Goal: Information Seeking & Learning: Learn about a topic

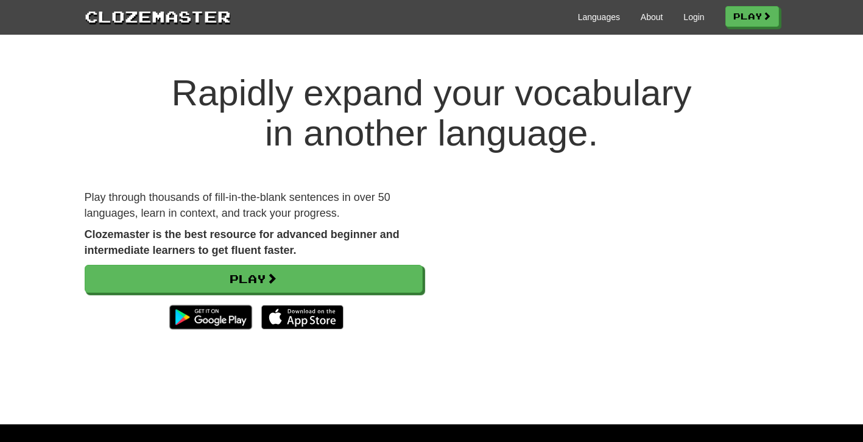
click at [681, 2] on div "Clozemaster Languages About Login Play" at bounding box center [431, 17] width 863 height 35
click at [688, 18] on link "Login" at bounding box center [694, 17] width 21 height 12
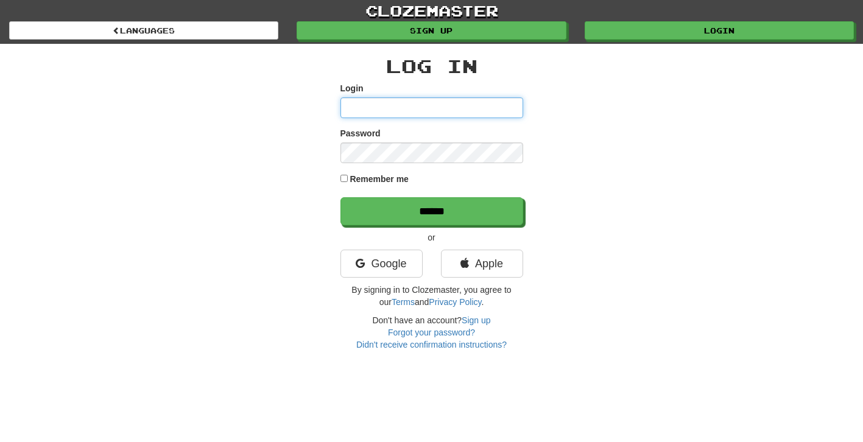
type input "**********"
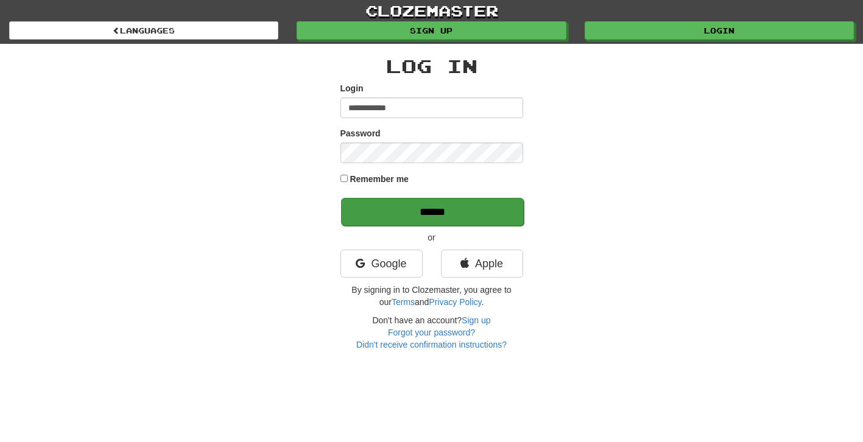
click at [409, 200] on input "******" at bounding box center [432, 212] width 183 height 28
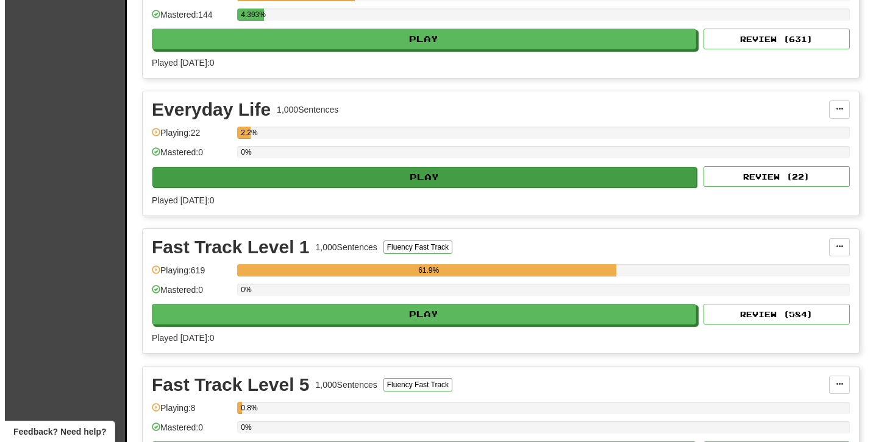
scroll to position [475, 0]
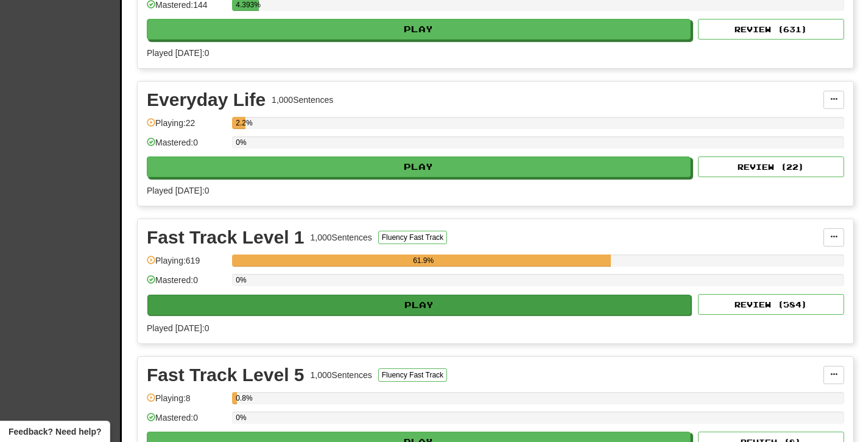
click at [355, 308] on button "Play" at bounding box center [419, 305] width 544 height 21
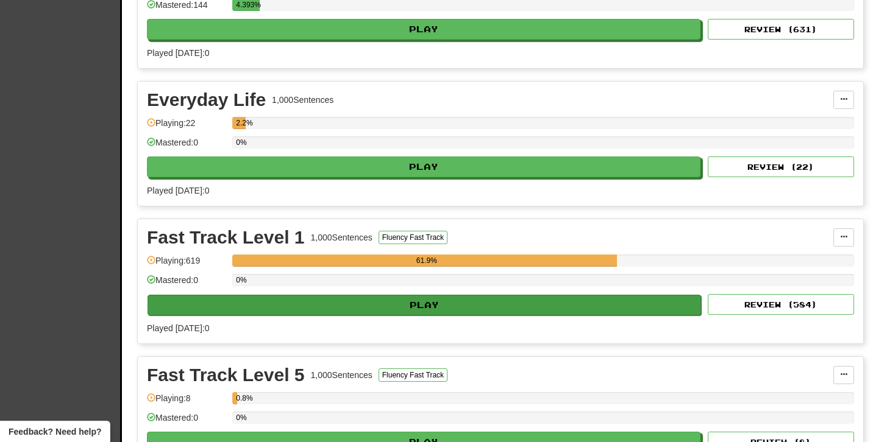
select select "**"
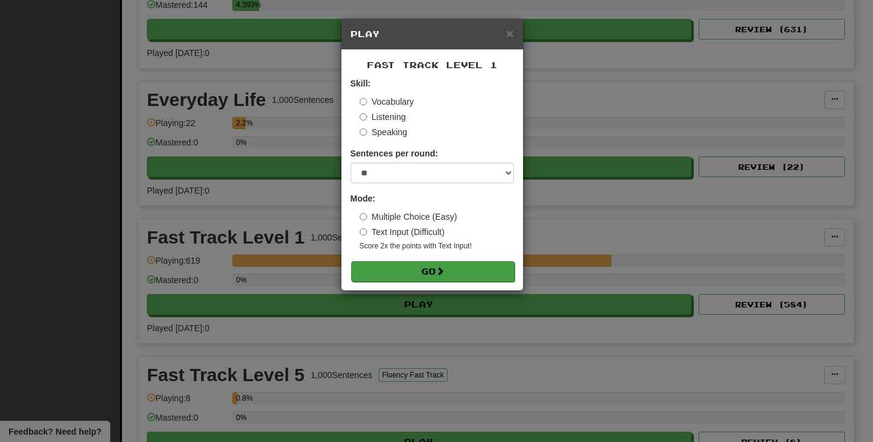
click at [476, 275] on button "Go" at bounding box center [432, 271] width 163 height 21
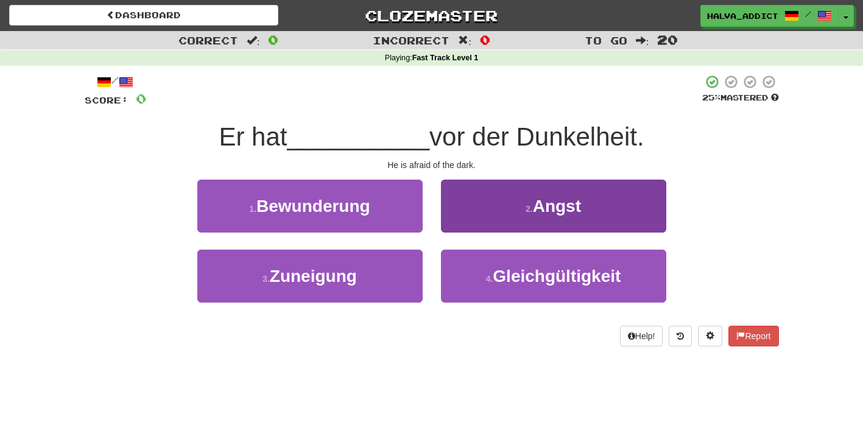
click at [502, 180] on button "2 . Angst" at bounding box center [553, 206] width 225 height 53
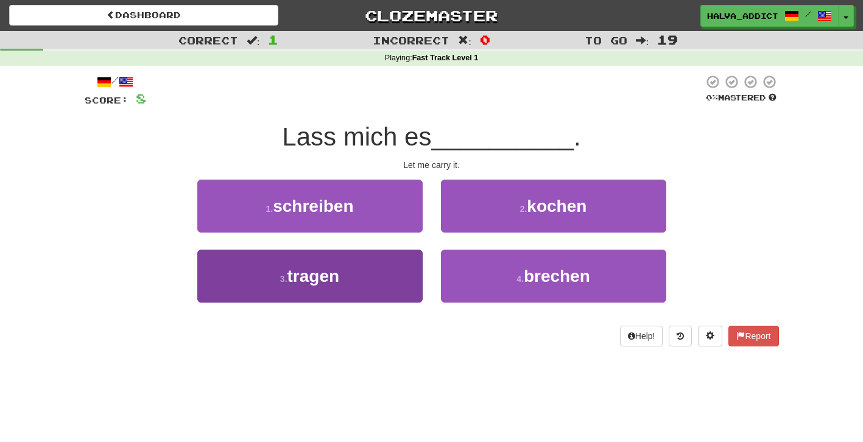
click at [407, 279] on button "3 . tragen" at bounding box center [309, 276] width 225 height 53
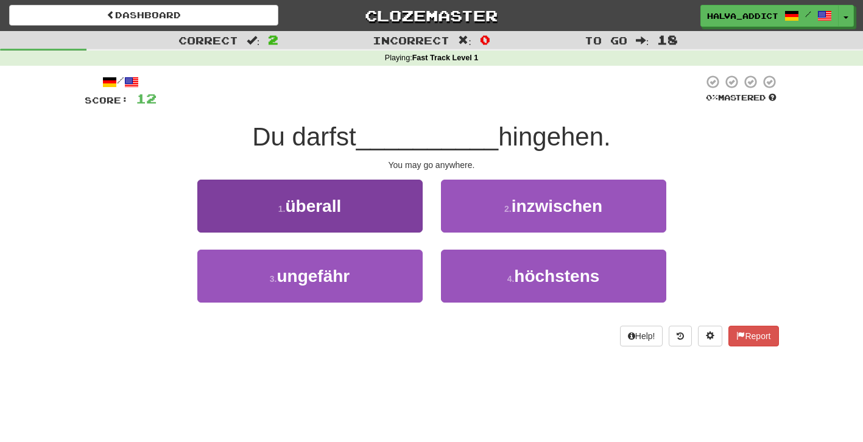
click at [386, 216] on button "1 . überall" at bounding box center [309, 206] width 225 height 53
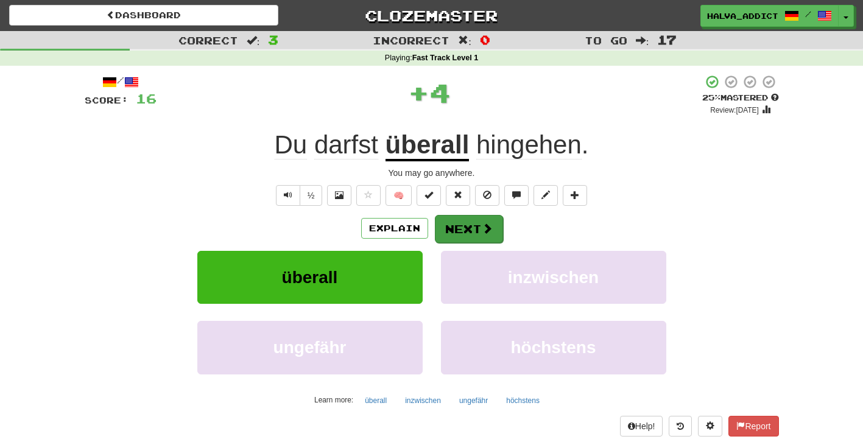
click at [459, 225] on button "Next" at bounding box center [469, 229] width 68 height 28
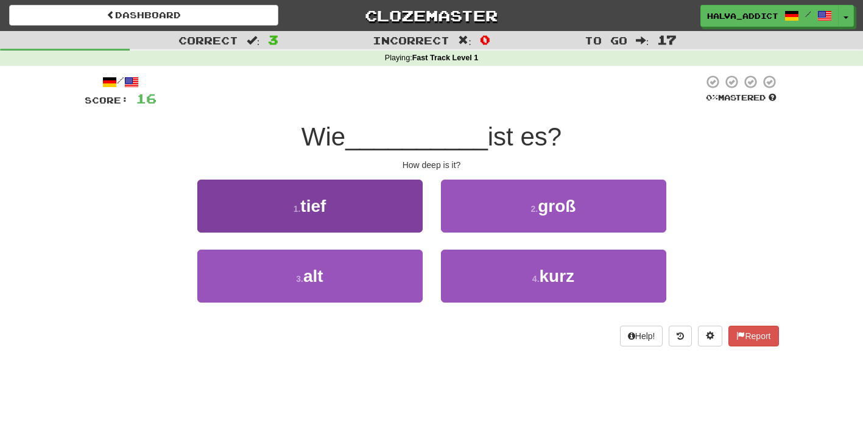
click at [394, 219] on button "1 . tief" at bounding box center [309, 206] width 225 height 53
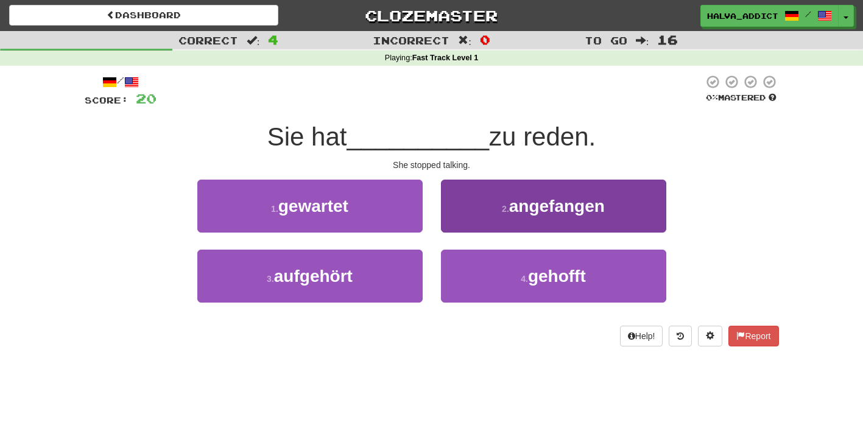
click at [502, 213] on button "2 . angefangen" at bounding box center [553, 206] width 225 height 53
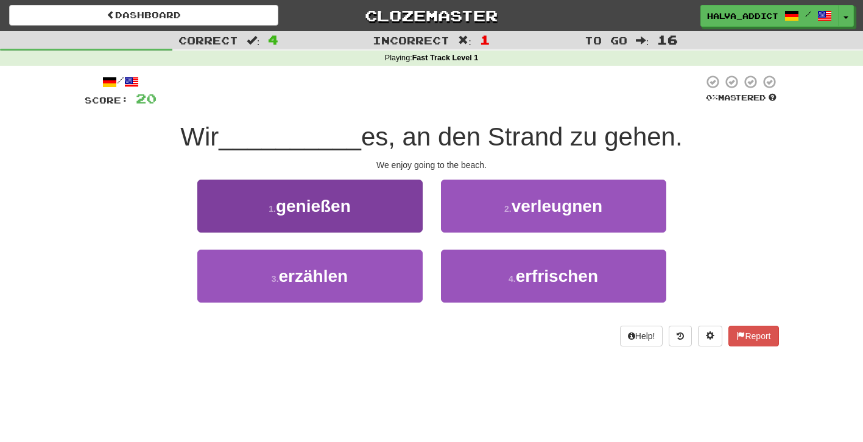
click at [378, 216] on button "1 . genießen" at bounding box center [309, 206] width 225 height 53
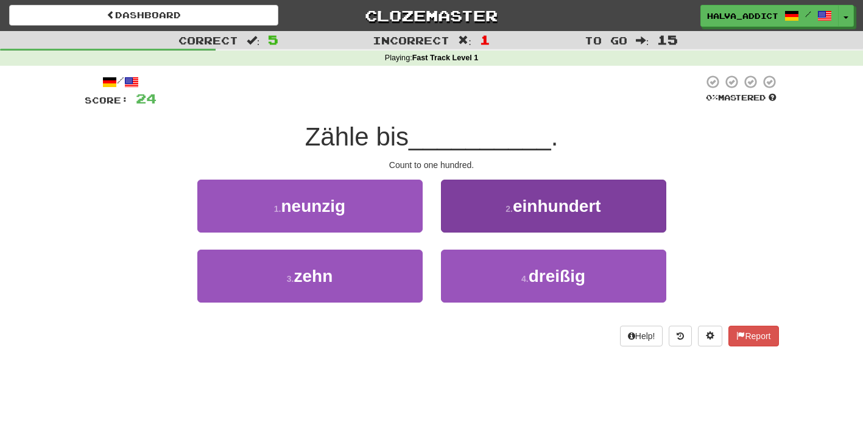
click at [519, 208] on span "einhundert" at bounding box center [557, 206] width 88 height 19
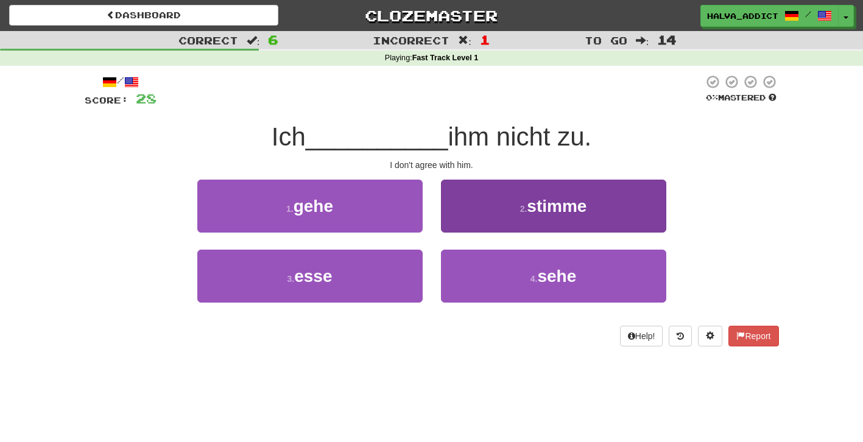
click at [503, 210] on button "2 . stimme" at bounding box center [553, 206] width 225 height 53
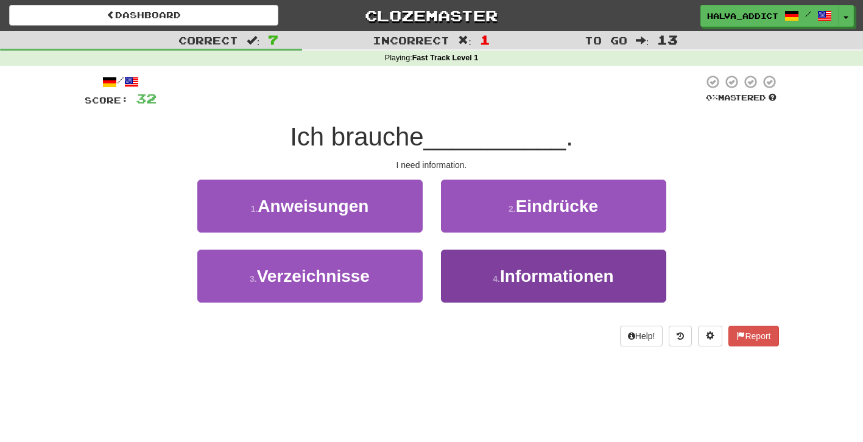
click at [479, 268] on button "4 . Informationen" at bounding box center [553, 276] width 225 height 53
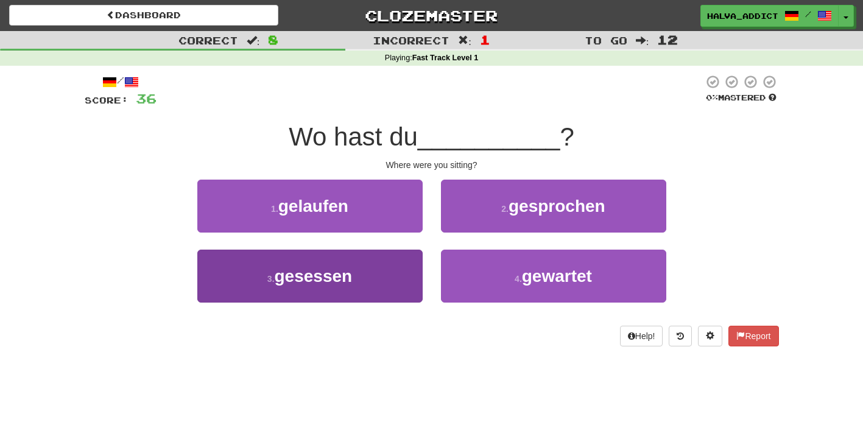
click at [380, 275] on button "3 . gesessen" at bounding box center [309, 276] width 225 height 53
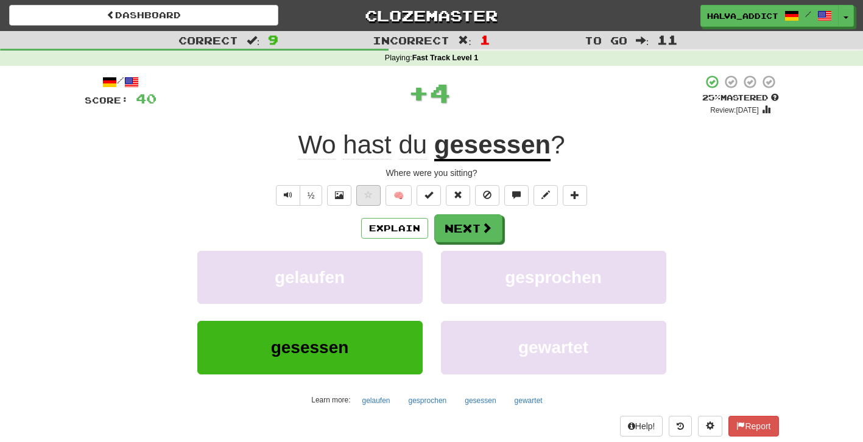
click at [373, 200] on button at bounding box center [368, 195] width 24 height 21
click at [474, 222] on button "Next" at bounding box center [469, 229] width 68 height 28
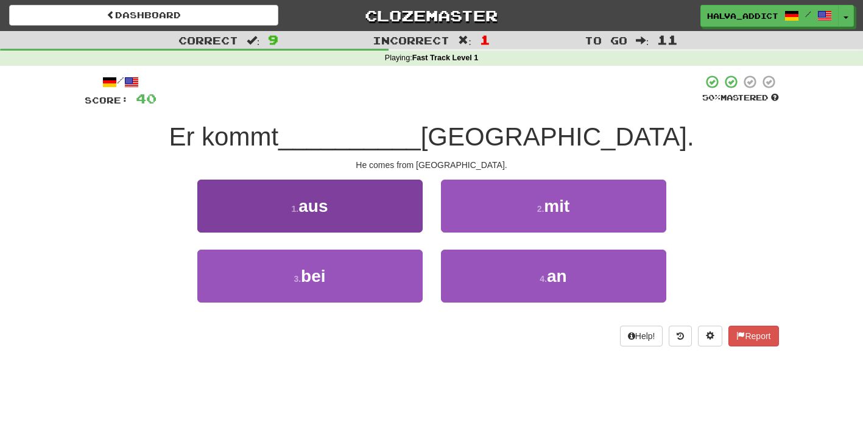
click at [388, 199] on button "1 . aus" at bounding box center [309, 206] width 225 height 53
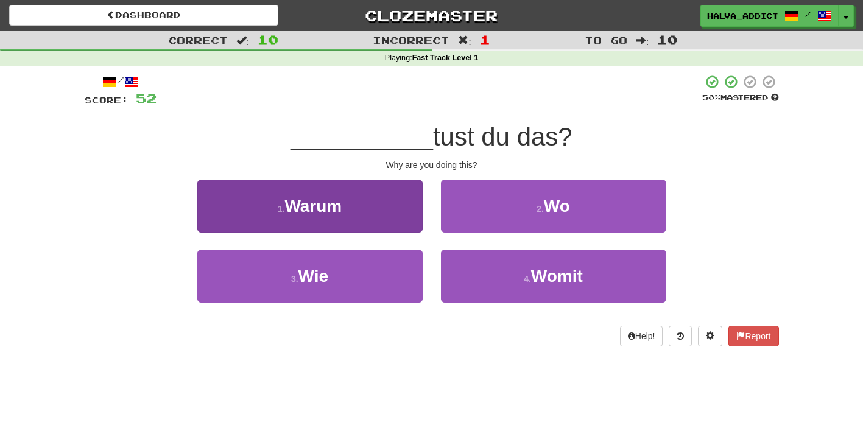
click at [371, 216] on button "1 . Warum" at bounding box center [309, 206] width 225 height 53
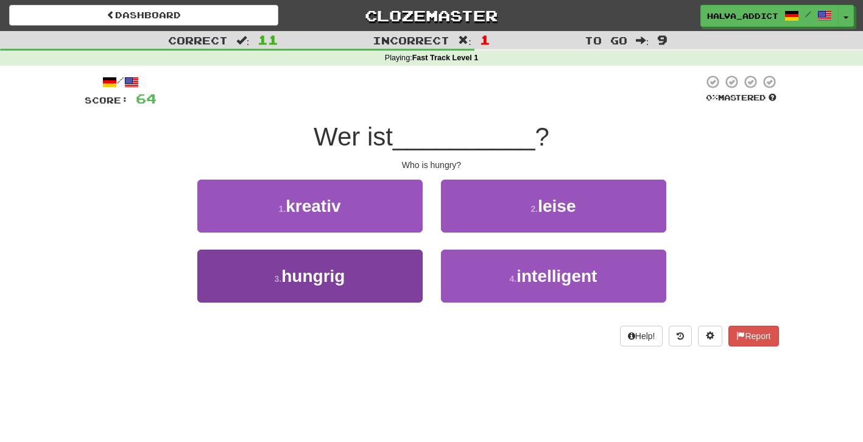
click at [369, 277] on button "3 . hungrig" at bounding box center [309, 276] width 225 height 53
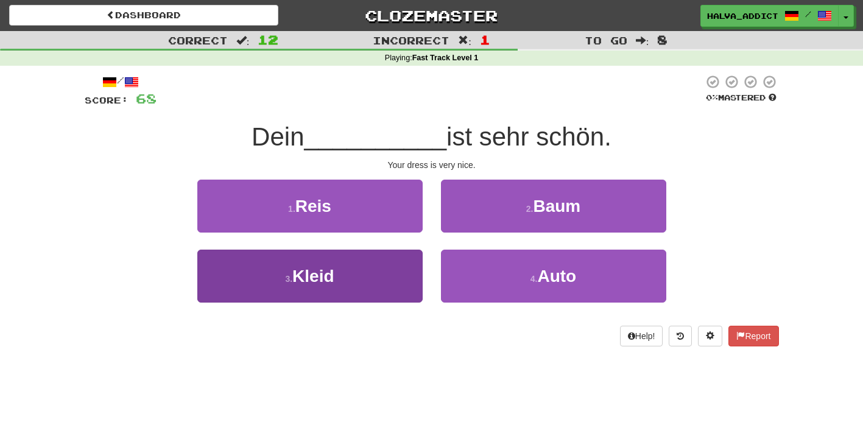
click at [365, 275] on button "3 . Kleid" at bounding box center [309, 276] width 225 height 53
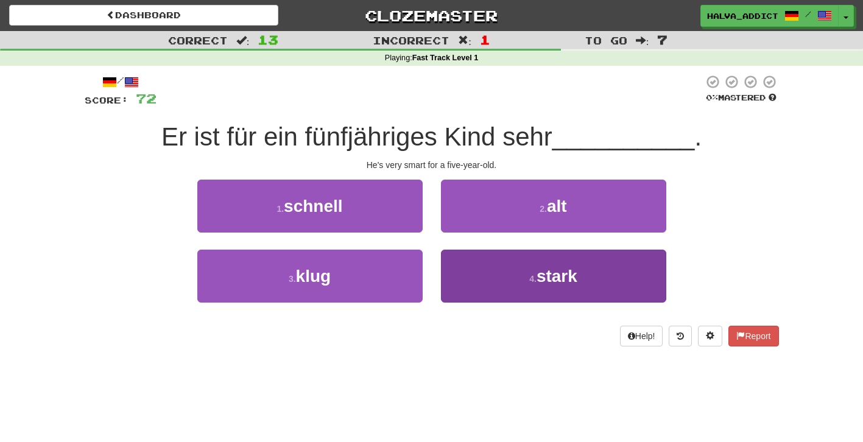
click at [484, 279] on button "4 . stark" at bounding box center [553, 276] width 225 height 53
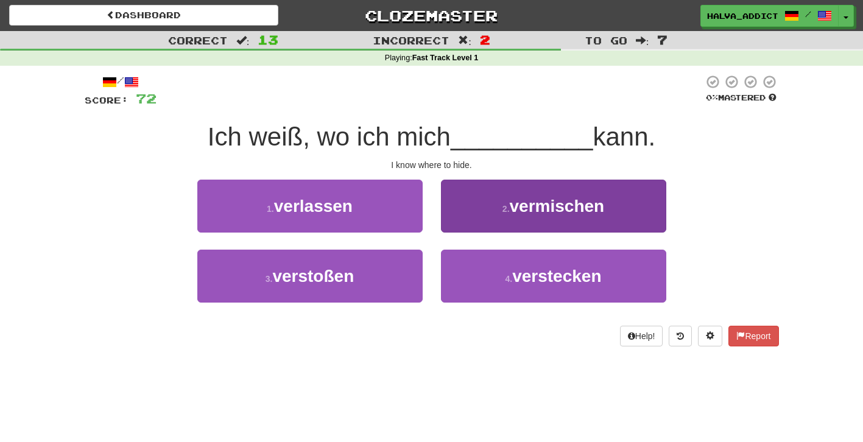
click at [512, 197] on span "vermischen" at bounding box center [557, 206] width 95 height 19
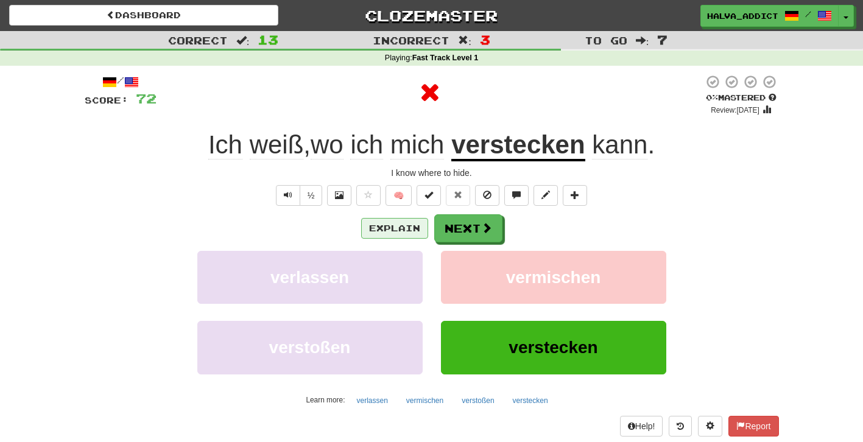
click at [391, 226] on button "Explain" at bounding box center [394, 228] width 67 height 21
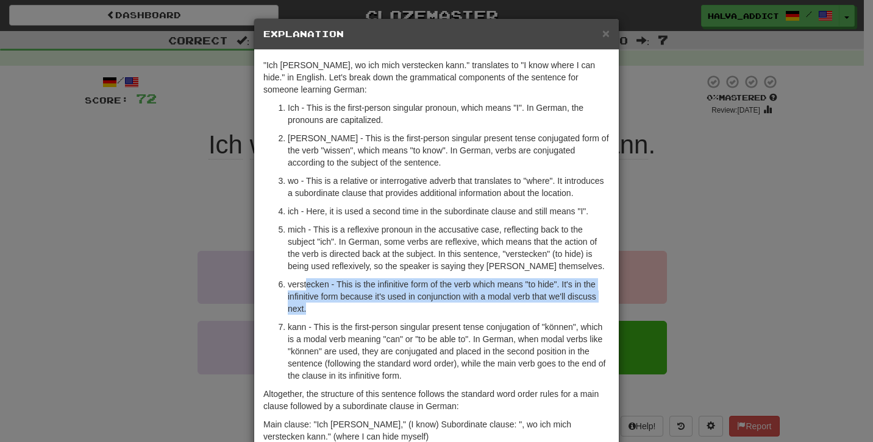
drag, startPoint x: 300, startPoint y: 288, endPoint x: 372, endPoint y: 314, distance: 76.5
click at [372, 314] on p "verstecken - This is the infinitive form of the verb which means "to hide". It'…" at bounding box center [449, 296] width 322 height 37
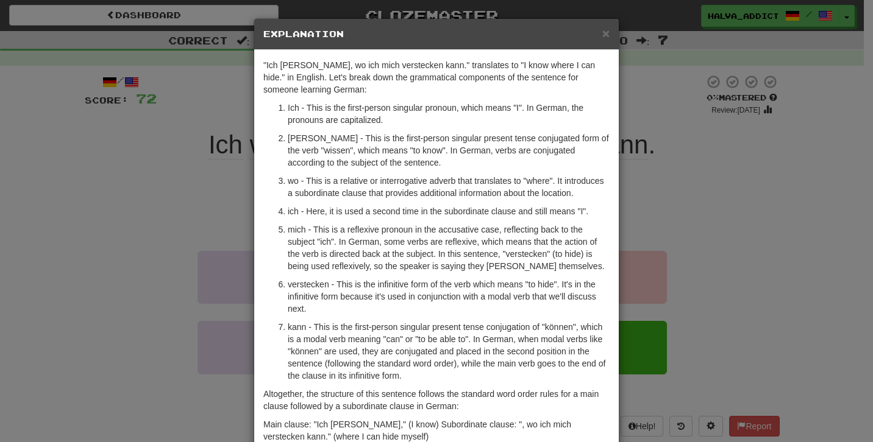
click at [743, 250] on div "× Explanation "Ich weiß, wo ich mich verstecken kann." translates to "I know wh…" at bounding box center [436, 221] width 873 height 442
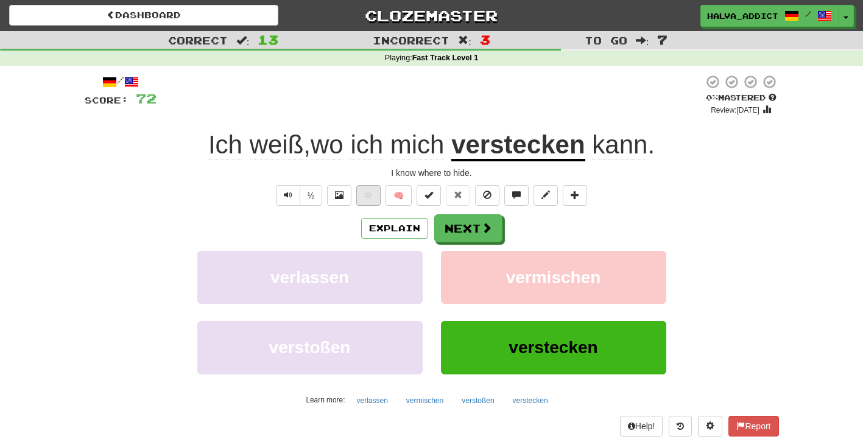
click at [364, 198] on span at bounding box center [368, 195] width 9 height 9
click at [462, 227] on button "Next" at bounding box center [469, 229] width 68 height 28
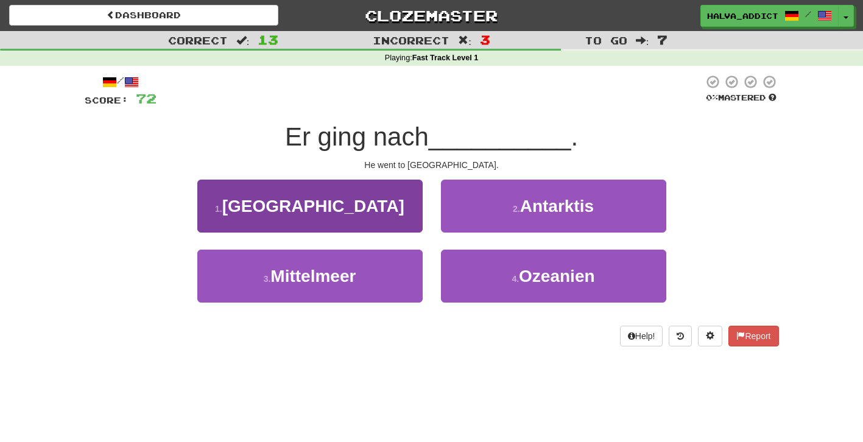
click at [364, 208] on button "1 . Amerika" at bounding box center [309, 206] width 225 height 53
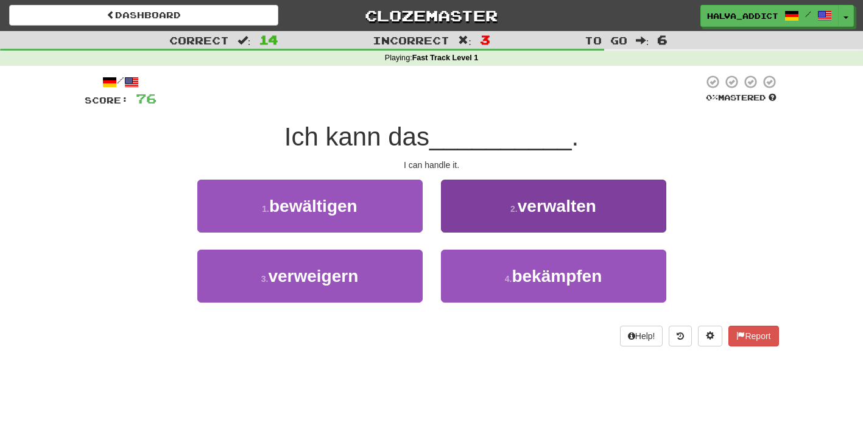
click at [492, 202] on button "2 . verwalten" at bounding box center [553, 206] width 225 height 53
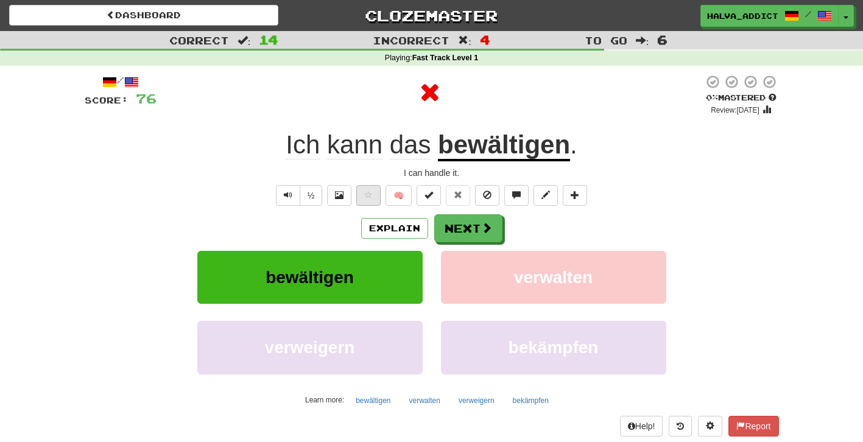
click at [370, 200] on button at bounding box center [368, 195] width 24 height 21
click at [386, 224] on button "Explain" at bounding box center [394, 228] width 67 height 21
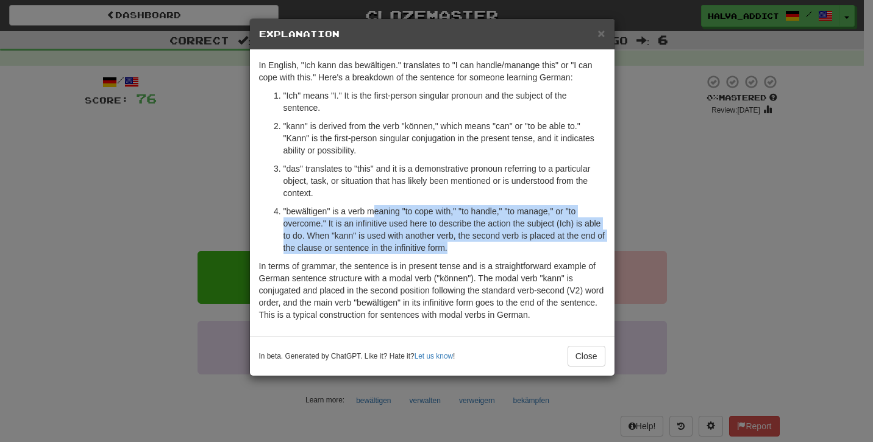
drag, startPoint x: 377, startPoint y: 212, endPoint x: 476, endPoint y: 243, distance: 104.5
click at [476, 243] on p ""bewältigen" is a verb meaning "to cope with," "to handle," "to manage," or "to…" at bounding box center [444, 229] width 322 height 49
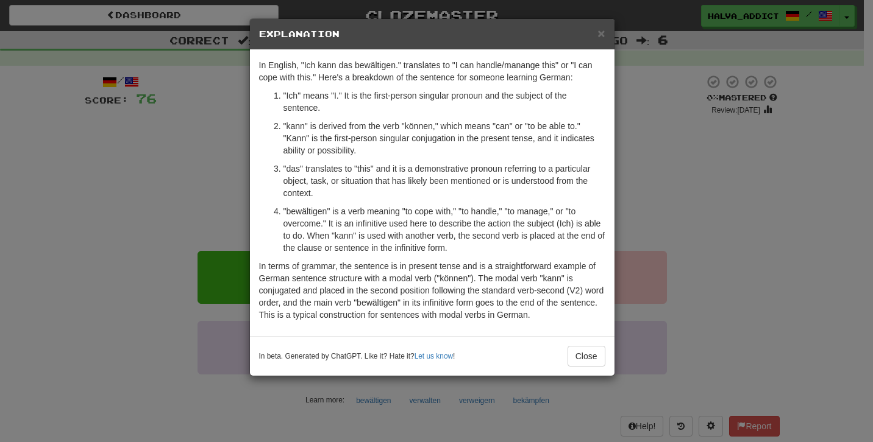
click at [730, 247] on div "× Explanation In English, "Ich kann das bewältigen." translates to "I can handl…" at bounding box center [436, 221] width 873 height 442
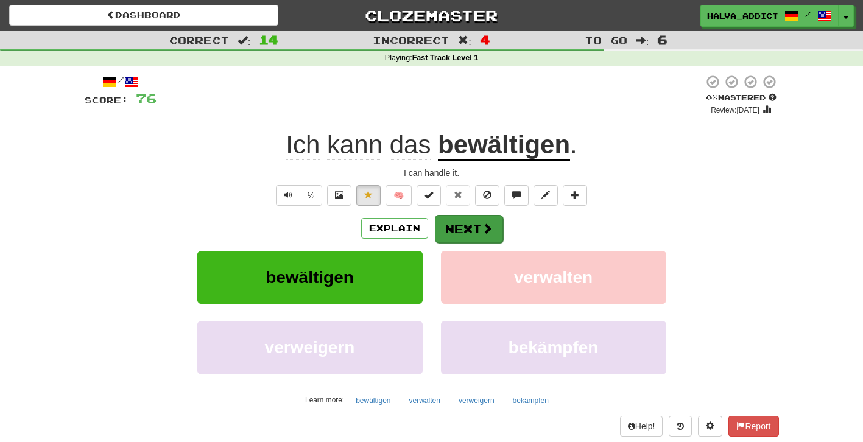
click at [469, 231] on button "Next" at bounding box center [469, 229] width 68 height 28
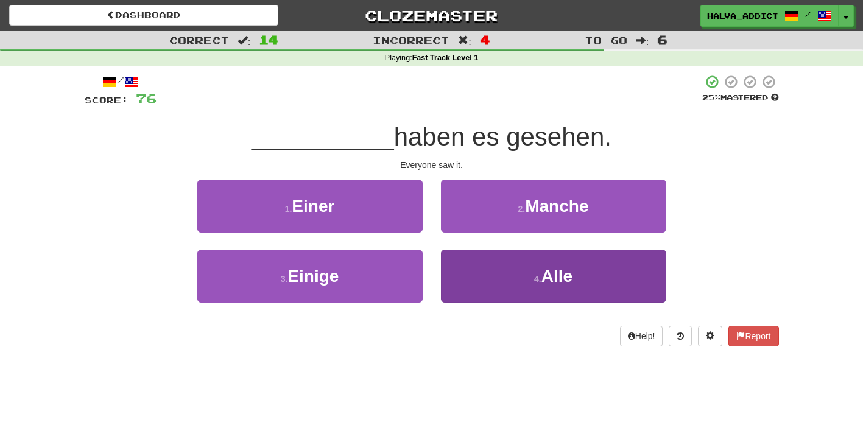
click at [498, 279] on button "4 . Alle" at bounding box center [553, 276] width 225 height 53
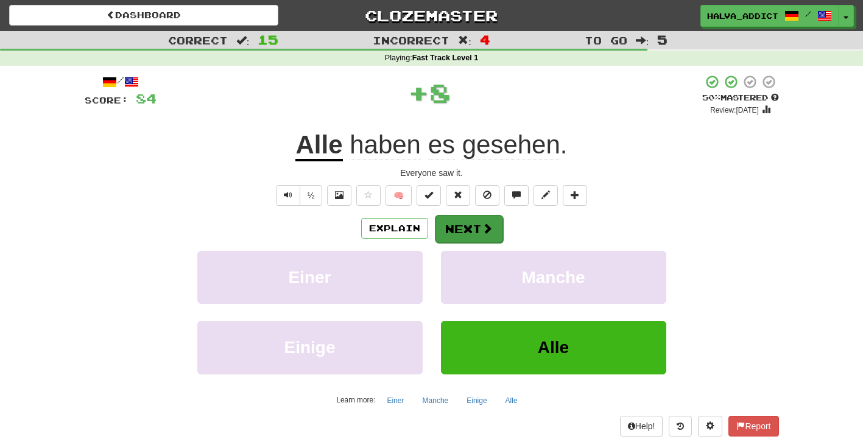
click at [463, 234] on button "Next" at bounding box center [469, 229] width 68 height 28
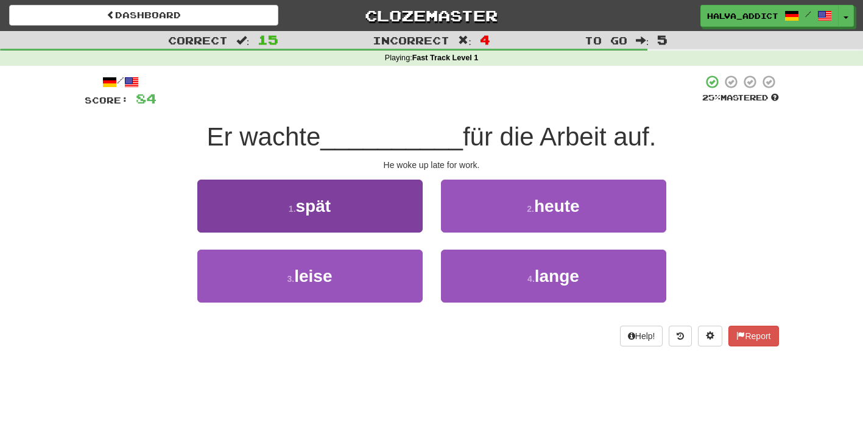
click at [384, 224] on button "1 . spät" at bounding box center [309, 206] width 225 height 53
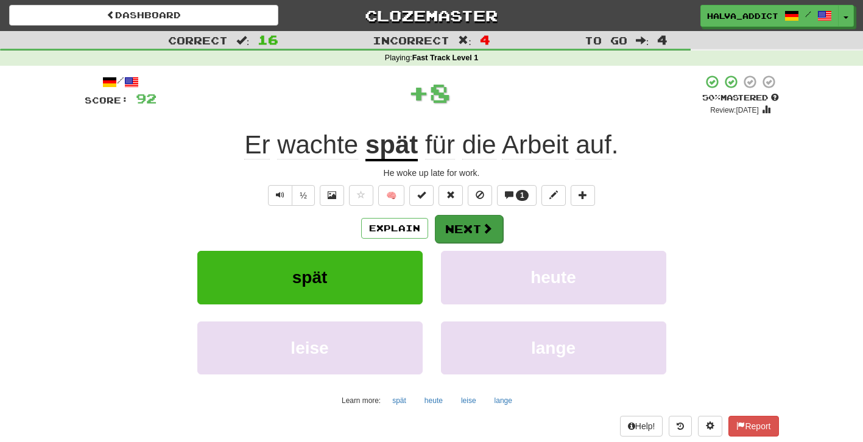
click at [466, 224] on button "Next" at bounding box center [469, 229] width 68 height 28
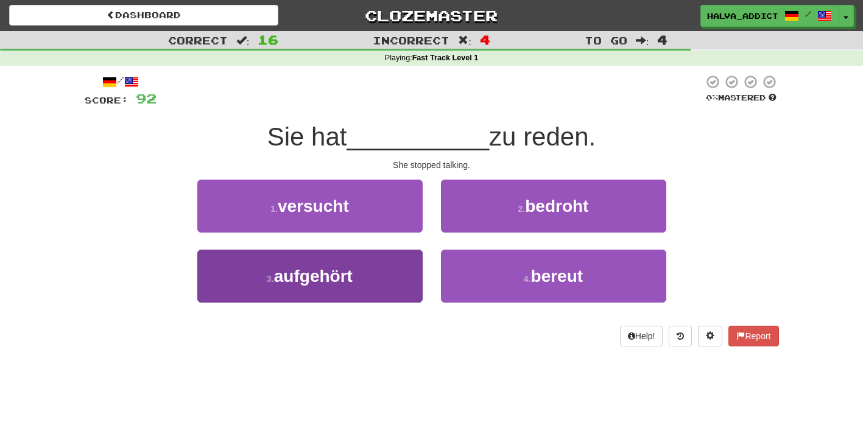
click at [379, 274] on button "3 . aufgehört" at bounding box center [309, 276] width 225 height 53
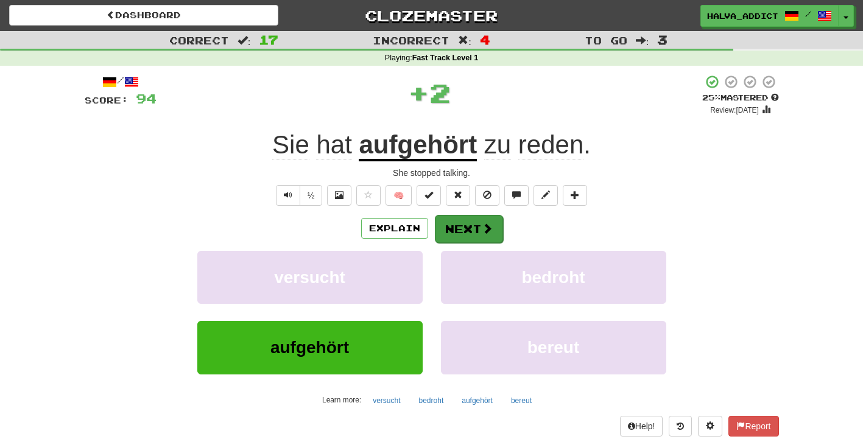
click at [455, 224] on button "Next" at bounding box center [469, 229] width 68 height 28
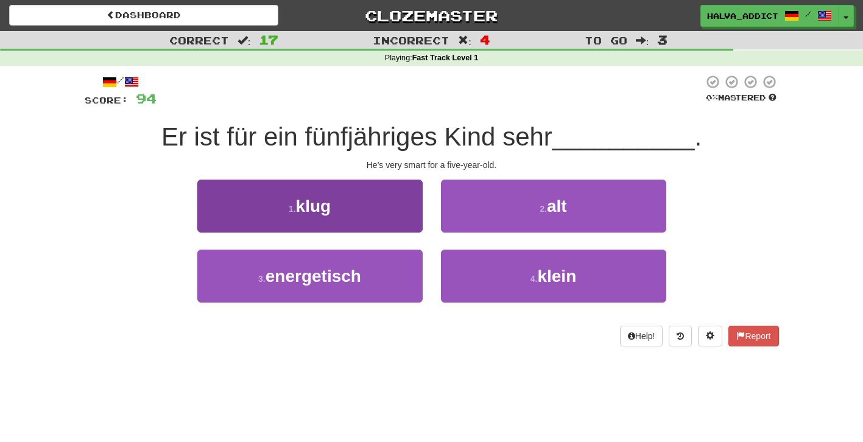
click at [386, 221] on button "1 . klug" at bounding box center [309, 206] width 225 height 53
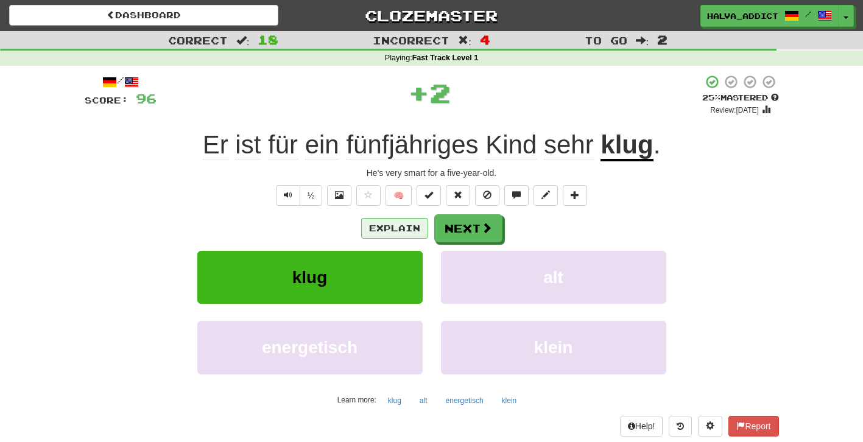
click at [386, 228] on button "Explain" at bounding box center [394, 228] width 67 height 21
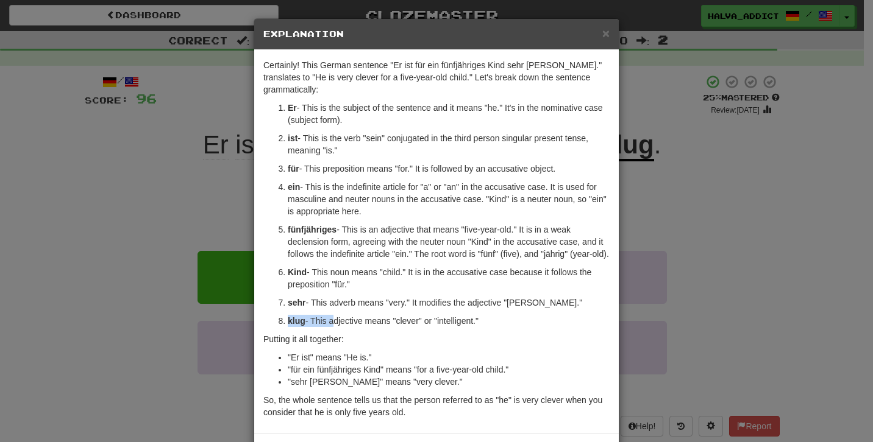
drag, startPoint x: 327, startPoint y: 321, endPoint x: 473, endPoint y: 311, distance: 147.2
click at [470, 313] on ol "Er - This is the subject of the sentence and it means "he." It's in the nominat…" at bounding box center [436, 214] width 346 height 225
click at [473, 311] on ol "Er - This is the subject of the sentence and it means "he." It's in the nominat…" at bounding box center [436, 214] width 346 height 225
click at [756, 252] on div "× Explanation Certainly! This German sentence "Er ist für ein fünfjähriges Kind…" at bounding box center [436, 221] width 873 height 442
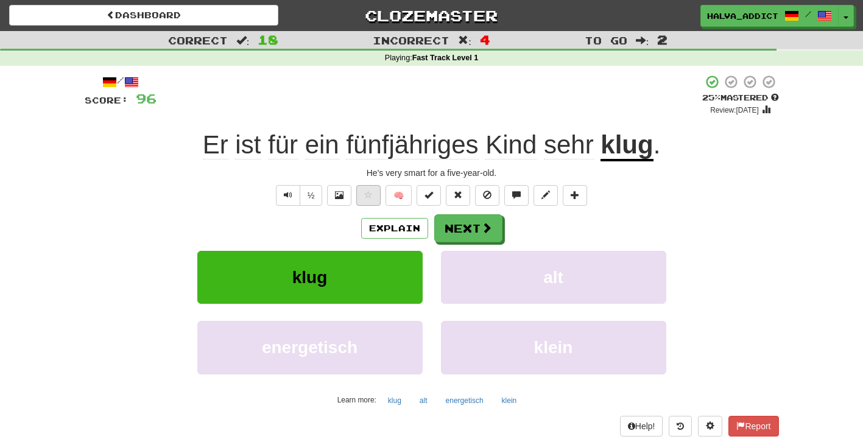
click at [365, 200] on button at bounding box center [368, 195] width 24 height 21
click at [462, 231] on button "Next" at bounding box center [469, 229] width 68 height 28
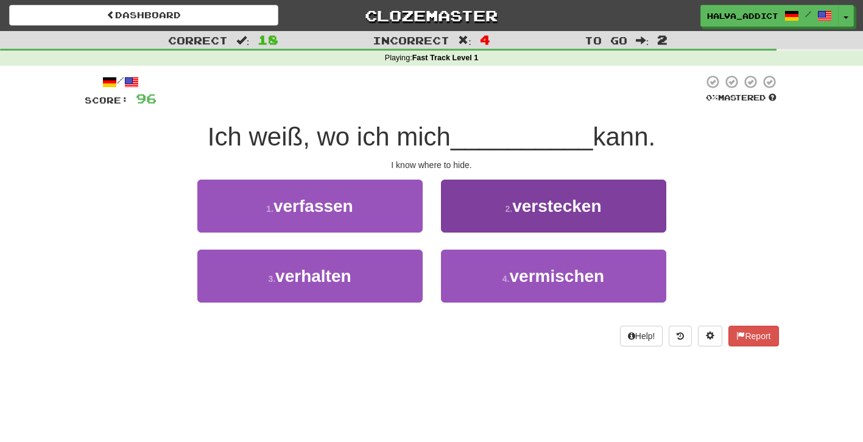
click at [455, 227] on button "2 . verstecken" at bounding box center [553, 206] width 225 height 53
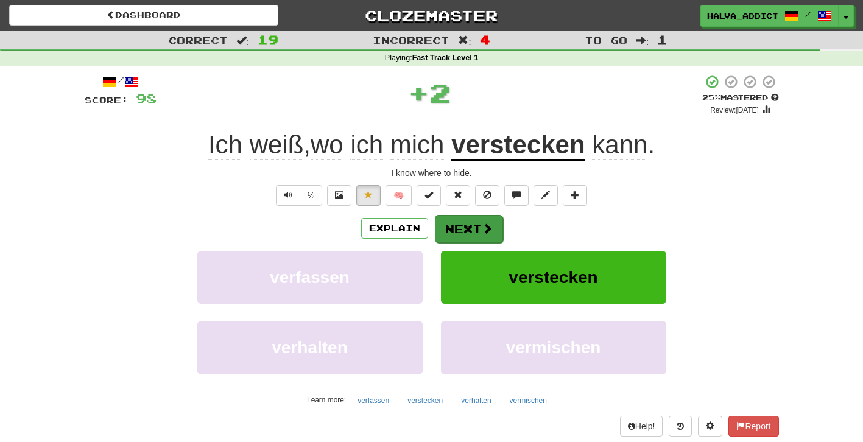
click at [450, 229] on button "Next" at bounding box center [469, 229] width 68 height 28
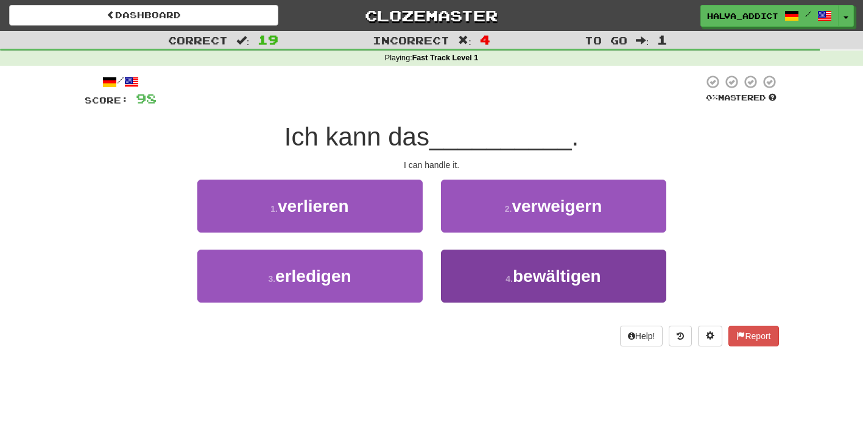
click at [488, 262] on button "4 . bewältigen" at bounding box center [553, 276] width 225 height 53
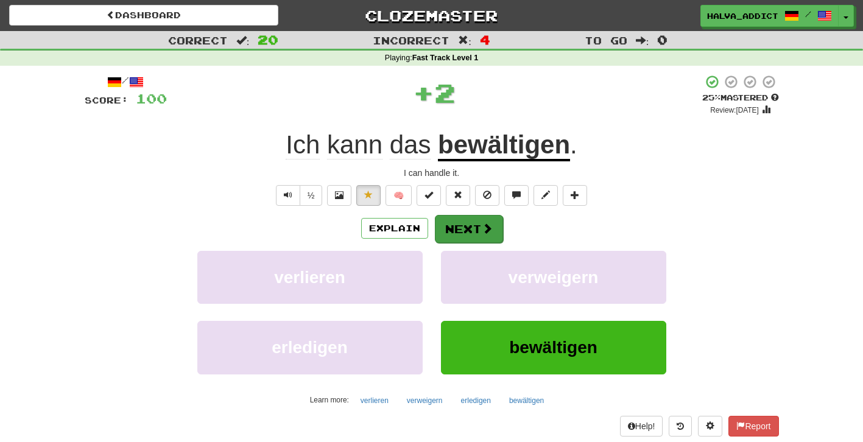
click at [470, 237] on button "Next" at bounding box center [469, 229] width 68 height 28
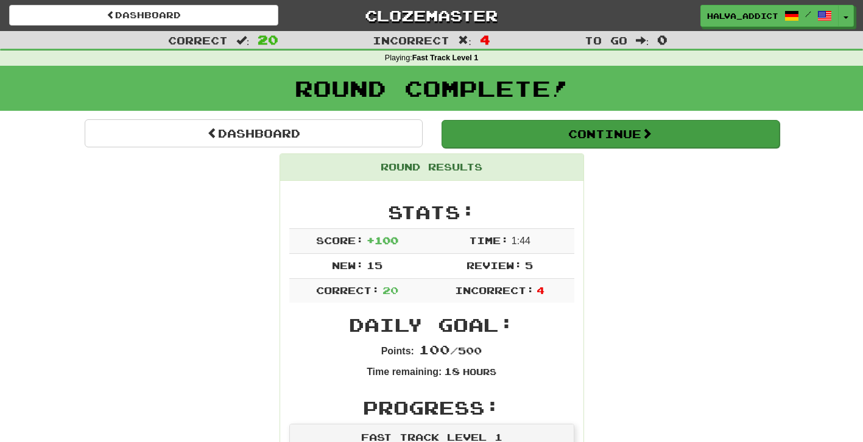
click at [544, 135] on button "Continue" at bounding box center [611, 134] width 338 height 28
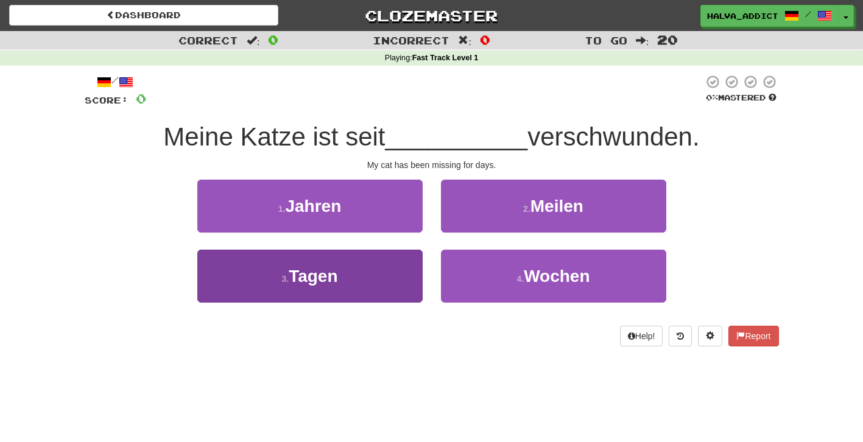
click at [394, 277] on button "3 . Tagen" at bounding box center [309, 276] width 225 height 53
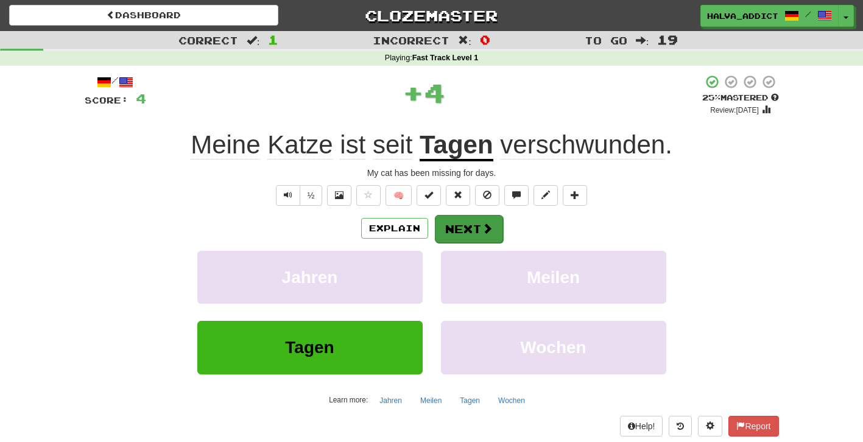
click at [454, 238] on button "Next" at bounding box center [469, 229] width 68 height 28
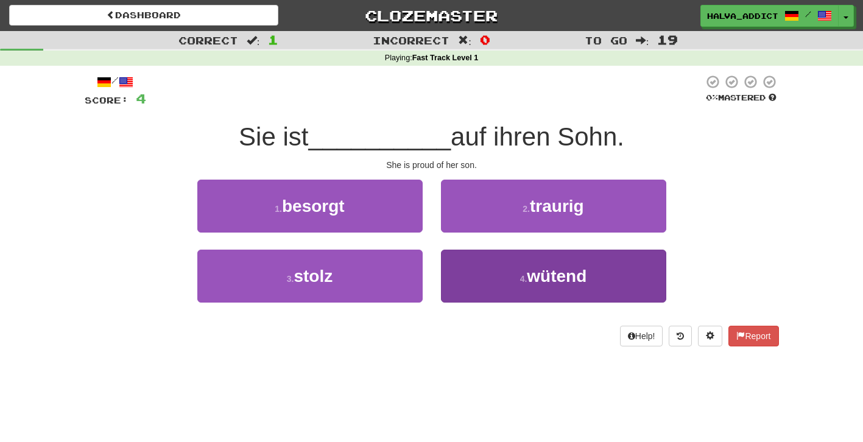
click at [467, 264] on button "4 . wütend" at bounding box center [553, 276] width 225 height 53
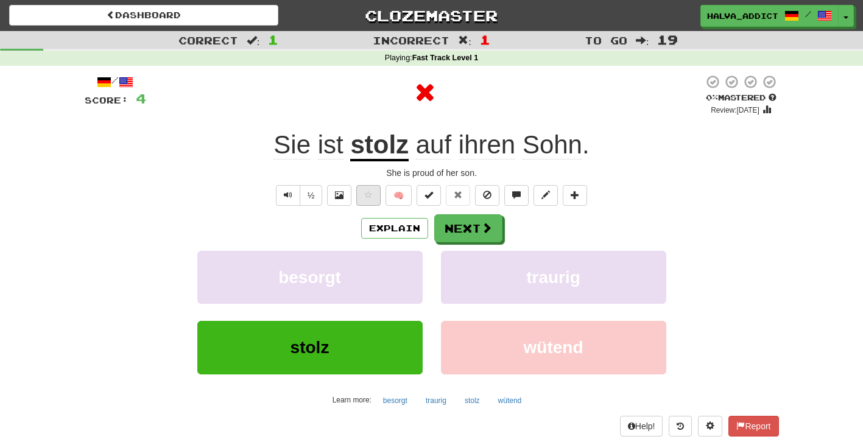
click at [374, 195] on button at bounding box center [368, 195] width 24 height 21
click at [394, 232] on button "Explain" at bounding box center [394, 228] width 67 height 21
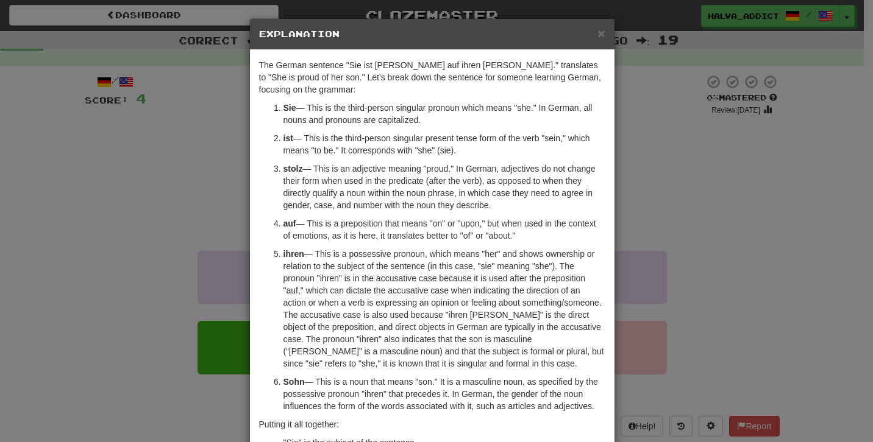
click at [645, 185] on div "× Explanation The German sentence "Sie ist stolz auf ihren Sohn." translates to…" at bounding box center [436, 221] width 873 height 442
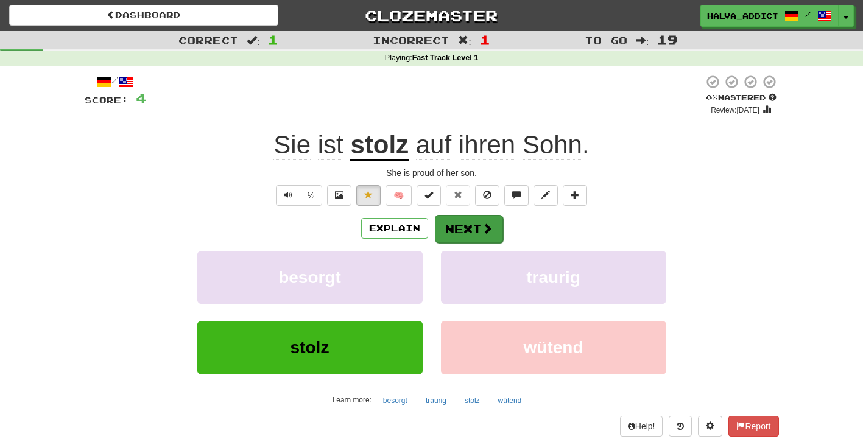
click at [458, 229] on button "Next" at bounding box center [469, 229] width 68 height 28
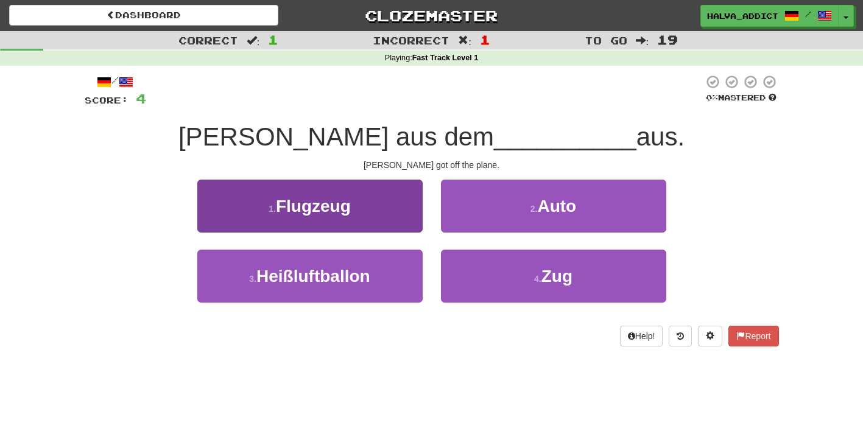
click at [402, 219] on button "1 . Flugzeug" at bounding box center [309, 206] width 225 height 53
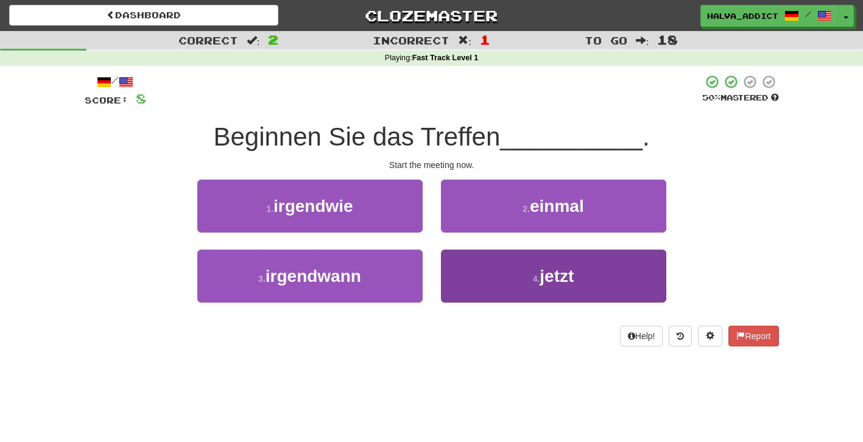
click at [473, 267] on button "4 . jetzt" at bounding box center [553, 276] width 225 height 53
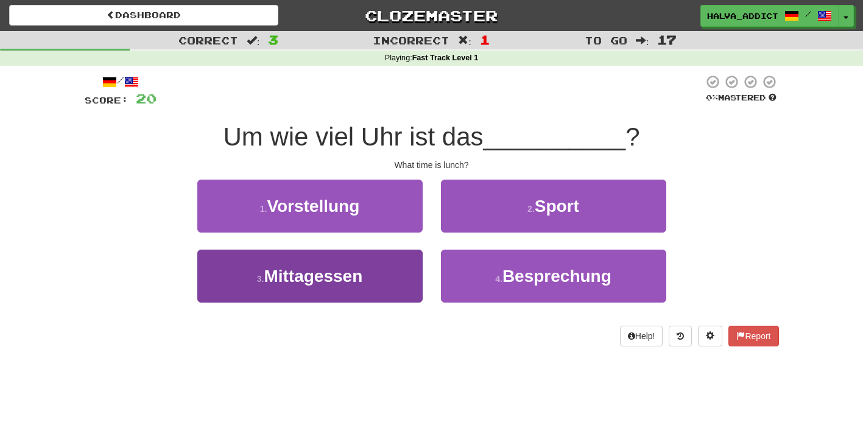
click at [393, 274] on button "3 . Mittagessen" at bounding box center [309, 276] width 225 height 53
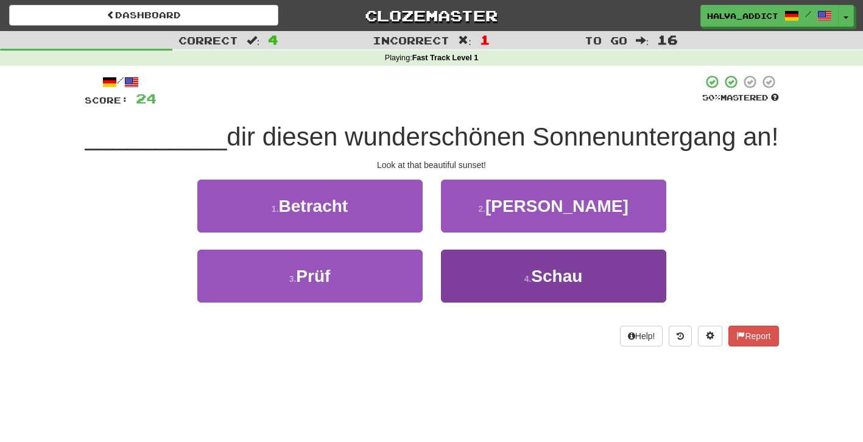
click at [531, 287] on button "4 . Schau" at bounding box center [553, 276] width 225 height 53
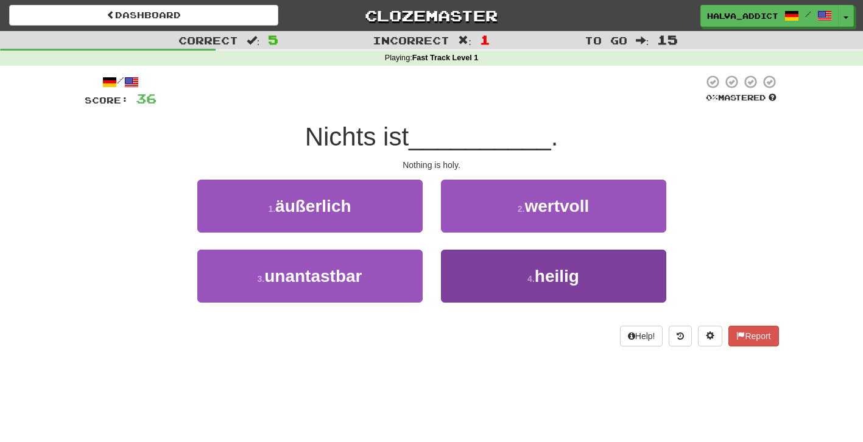
click at [509, 265] on button "4 . heilig" at bounding box center [553, 276] width 225 height 53
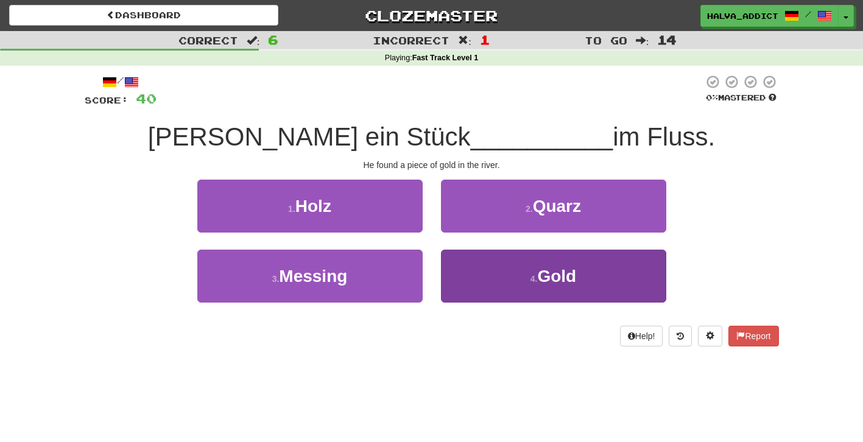
click at [480, 272] on button "4 . Gold" at bounding box center [553, 276] width 225 height 53
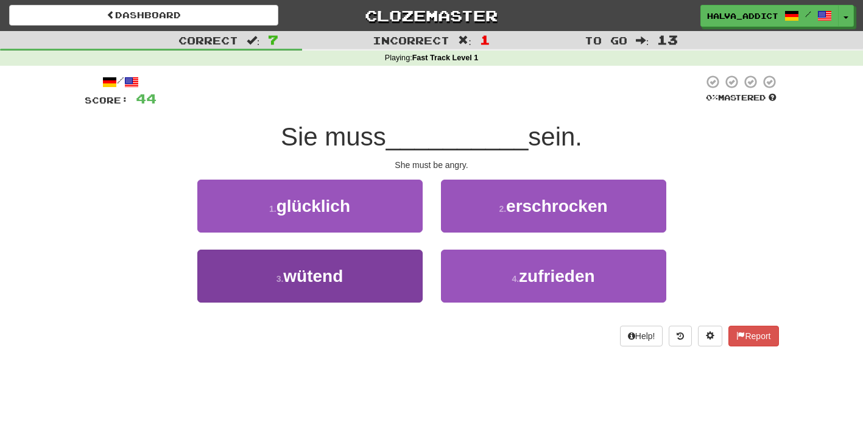
click at [384, 287] on button "3 . wütend" at bounding box center [309, 276] width 225 height 53
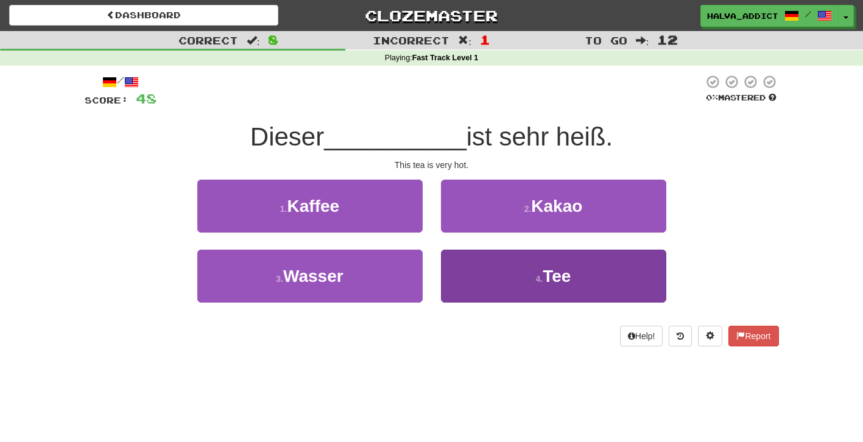
click at [484, 280] on button "4 . Tee" at bounding box center [553, 276] width 225 height 53
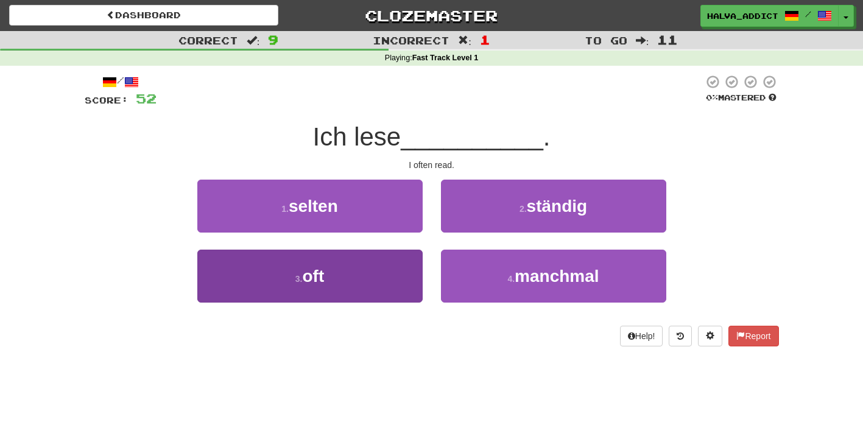
click at [377, 277] on button "3 . oft" at bounding box center [309, 276] width 225 height 53
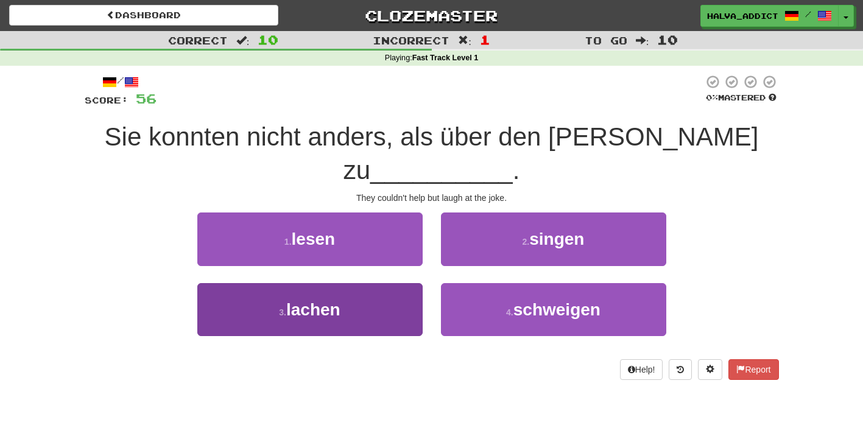
click at [389, 283] on button "3 . lachen" at bounding box center [309, 309] width 225 height 53
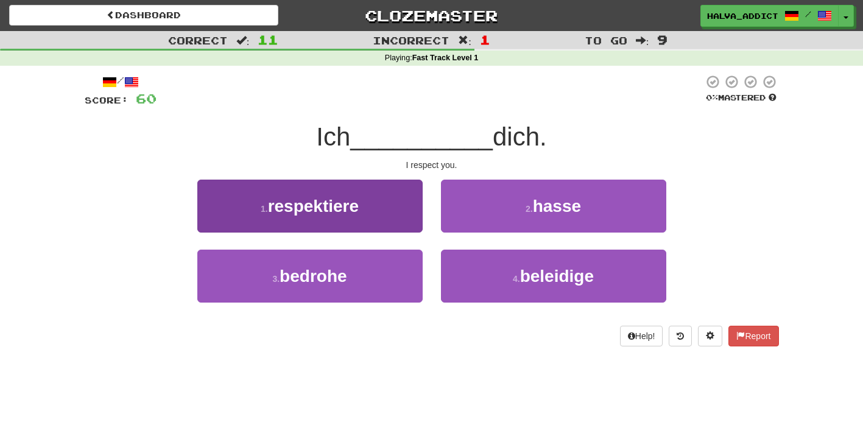
click at [384, 228] on button "1 . respektiere" at bounding box center [309, 206] width 225 height 53
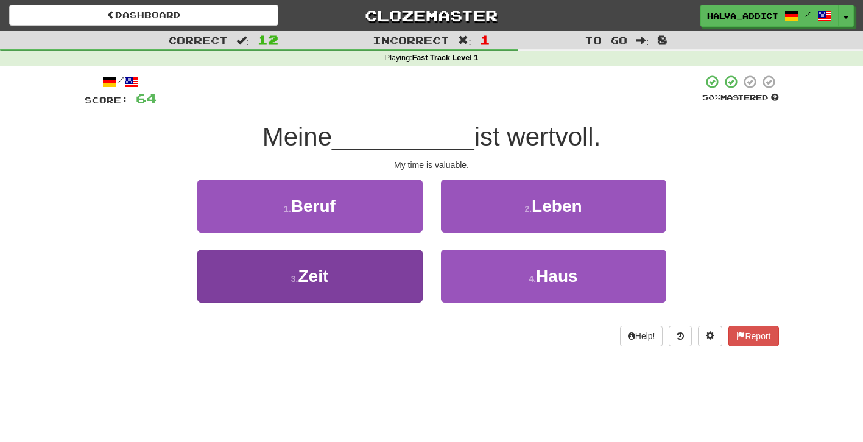
click at [410, 277] on button "3 . Zeit" at bounding box center [309, 276] width 225 height 53
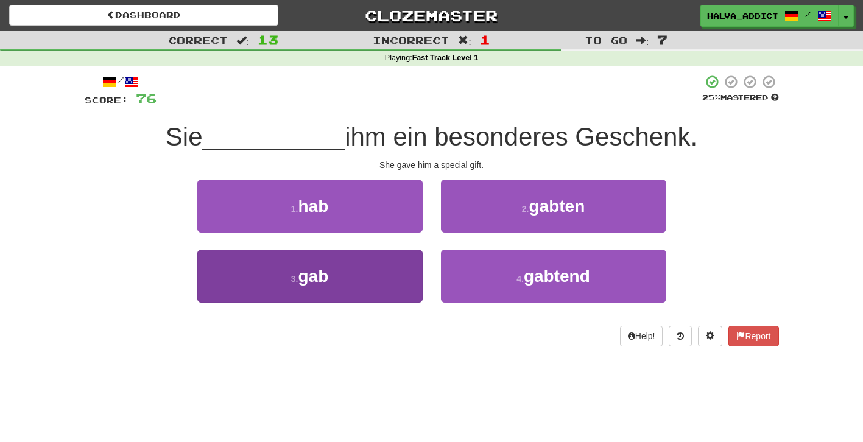
click at [383, 281] on button "3 . gab" at bounding box center [309, 276] width 225 height 53
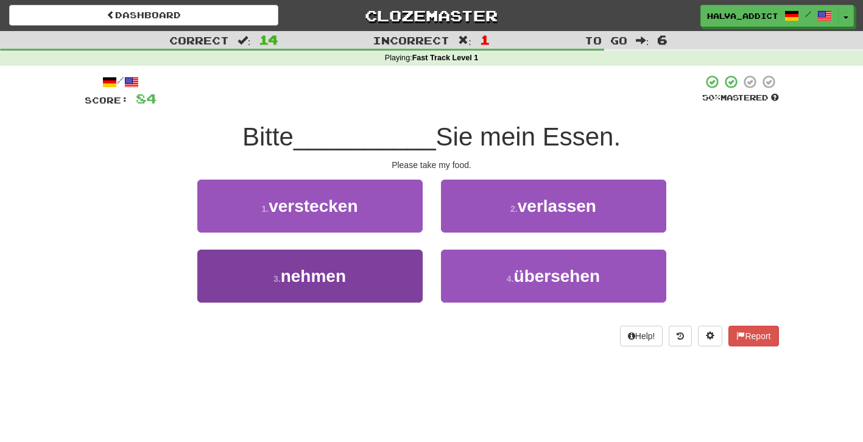
click at [380, 280] on button "3 . nehmen" at bounding box center [309, 276] width 225 height 53
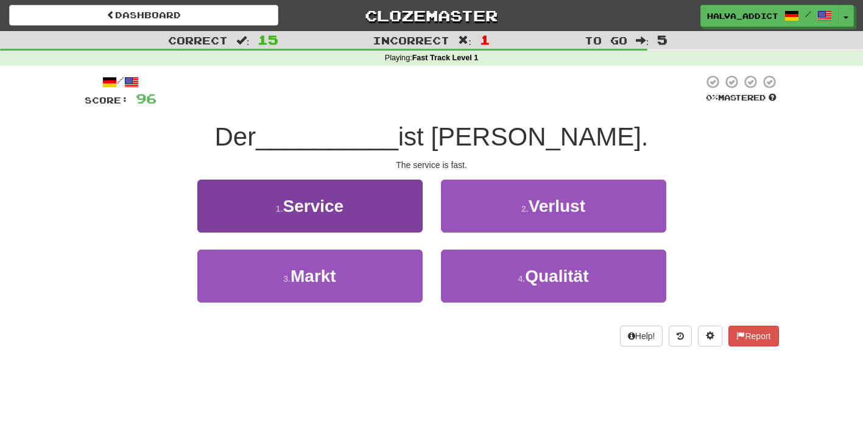
click at [370, 204] on button "1 . Service" at bounding box center [309, 206] width 225 height 53
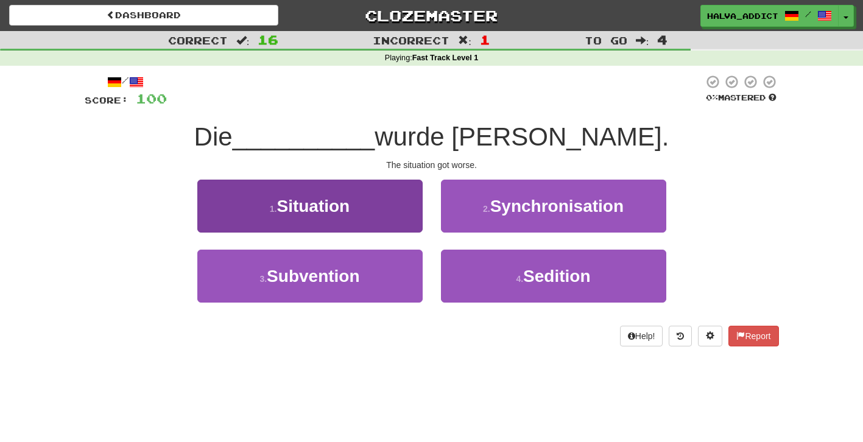
click at [372, 207] on button "1 . Situation" at bounding box center [309, 206] width 225 height 53
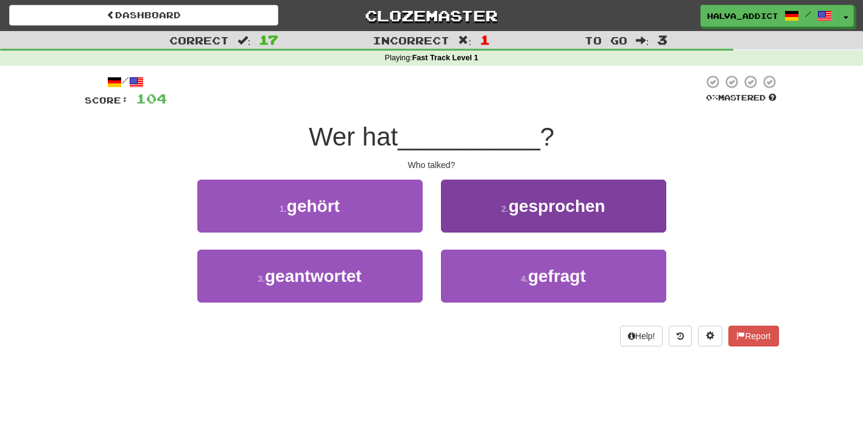
click at [491, 222] on button "2 . gesprochen" at bounding box center [553, 206] width 225 height 53
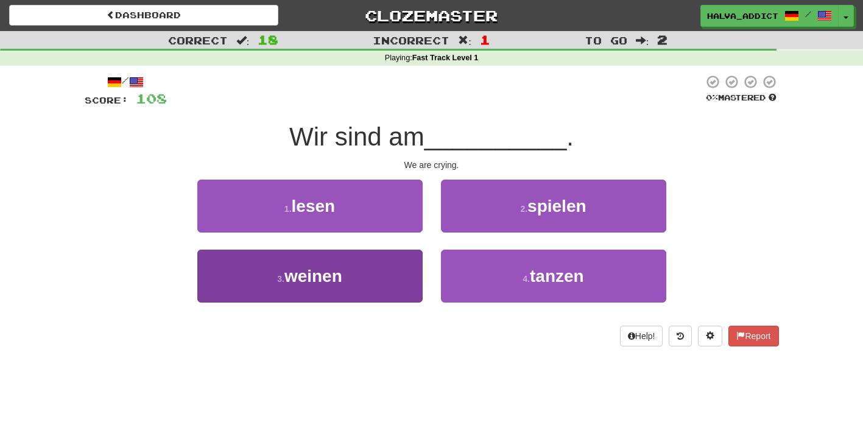
click at [387, 271] on button "3 . weinen" at bounding box center [309, 276] width 225 height 53
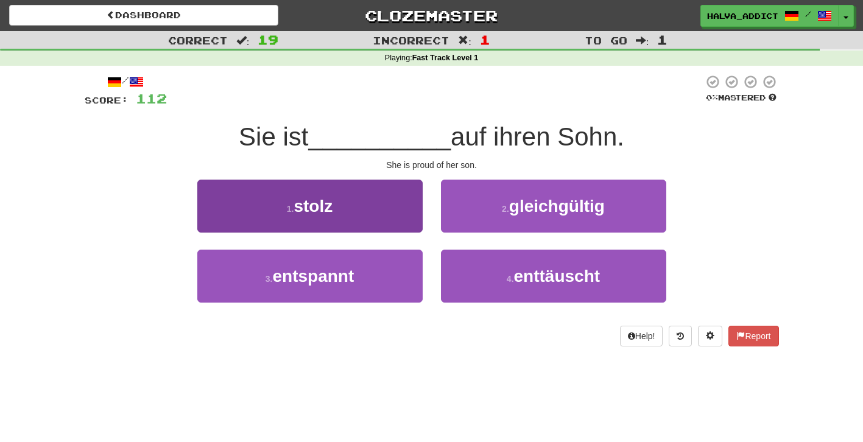
click at [375, 214] on button "1 . stolz" at bounding box center [309, 206] width 225 height 53
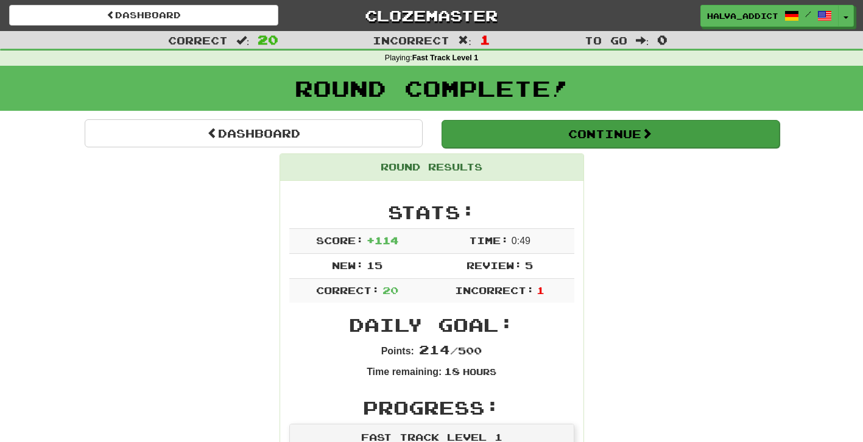
click at [582, 143] on button "Continue" at bounding box center [611, 134] width 338 height 28
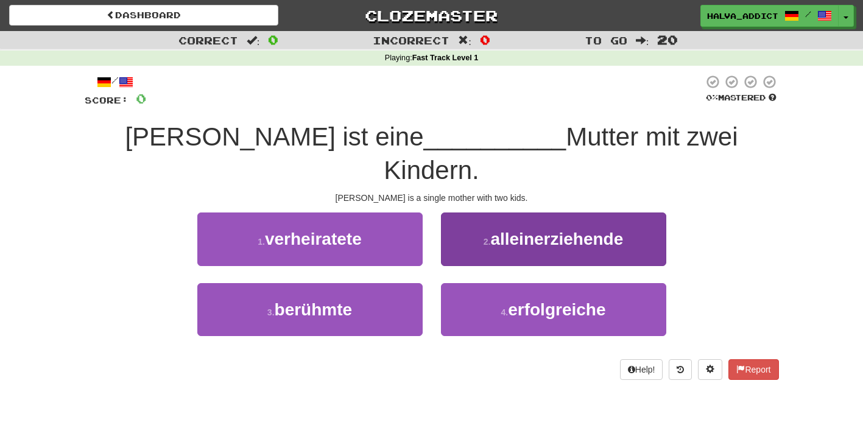
click at [462, 224] on button "2 . alleinerziehende" at bounding box center [553, 239] width 225 height 53
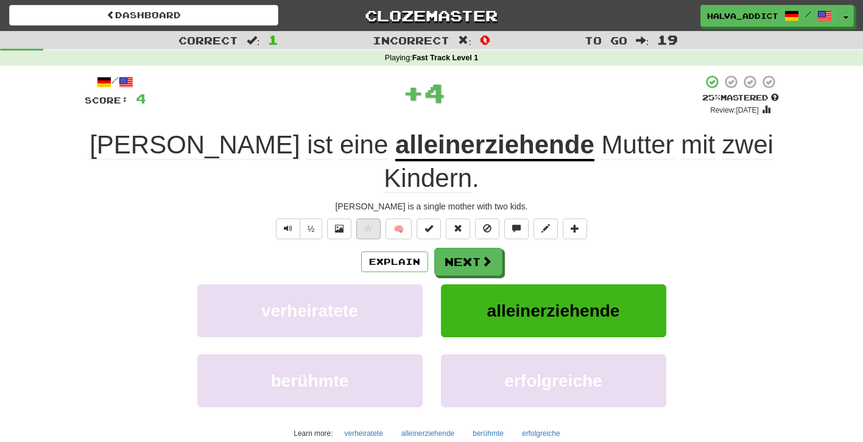
click at [377, 219] on button at bounding box center [368, 229] width 24 height 21
click at [292, 219] on button "Text-to-speech controls" at bounding box center [288, 229] width 24 height 21
click at [389, 252] on button "Explain" at bounding box center [394, 262] width 67 height 21
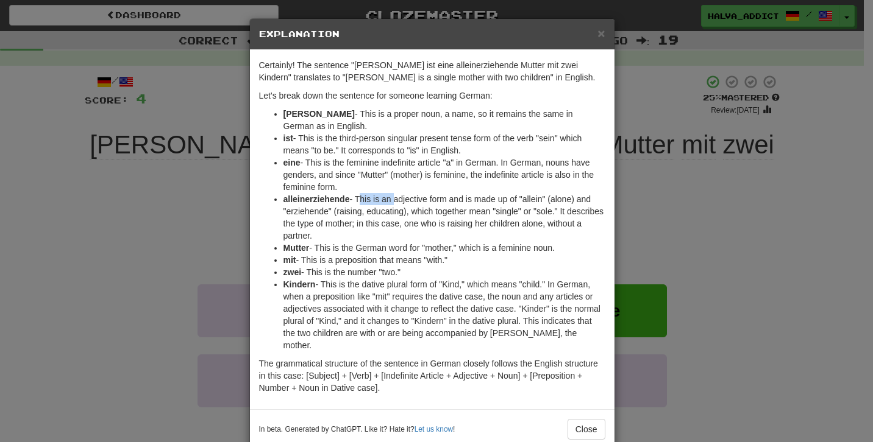
drag, startPoint x: 355, startPoint y: 199, endPoint x: 389, endPoint y: 199, distance: 34.7
click at [390, 199] on li "alleinerziehende - This is an adjective form and is made up of "allein" (alone)…" at bounding box center [444, 217] width 322 height 49
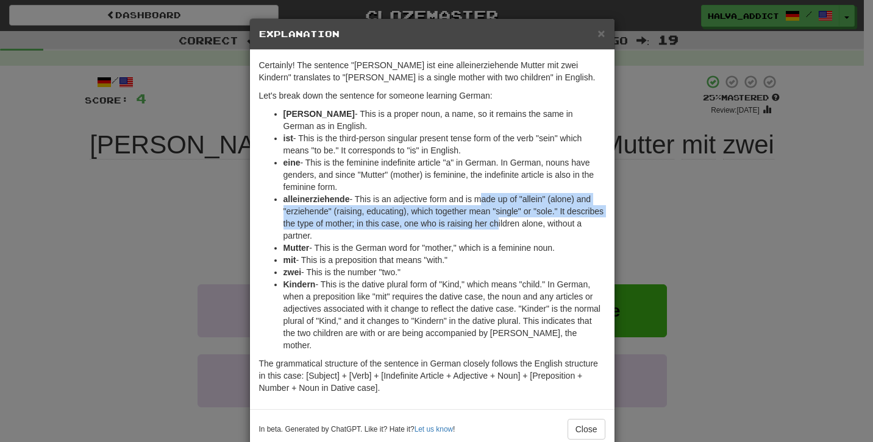
drag, startPoint x: 476, startPoint y: 204, endPoint x: 529, endPoint y: 222, distance: 56.3
click at [529, 222] on li "alleinerziehende - This is an adjective form and is made up of "allein" (alone)…" at bounding box center [444, 217] width 322 height 49
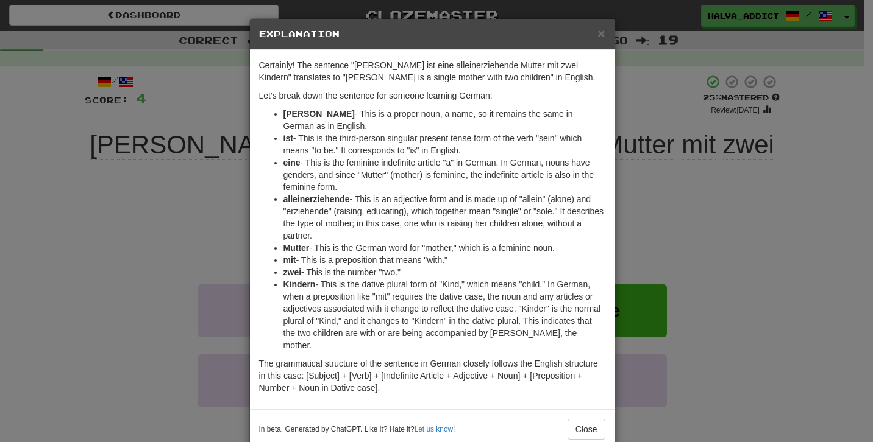
click at [689, 228] on div "× Explanation Certainly! The sentence "Sarah ist eine alleinerziehende Mutter m…" at bounding box center [436, 221] width 873 height 442
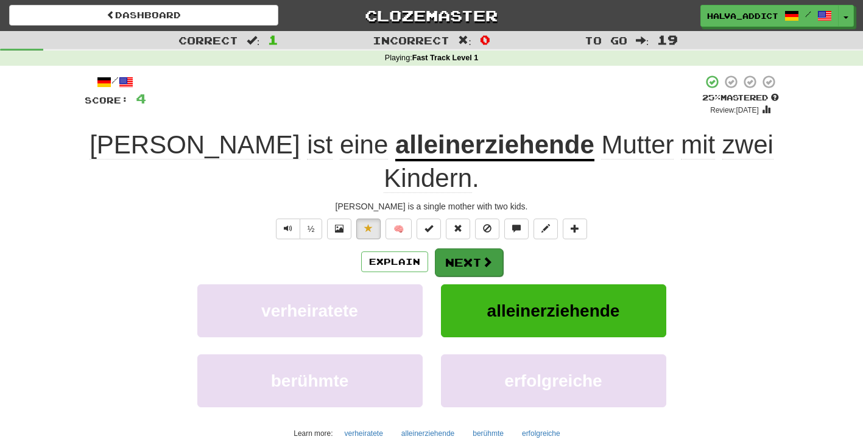
click at [474, 249] on button "Next" at bounding box center [469, 263] width 68 height 28
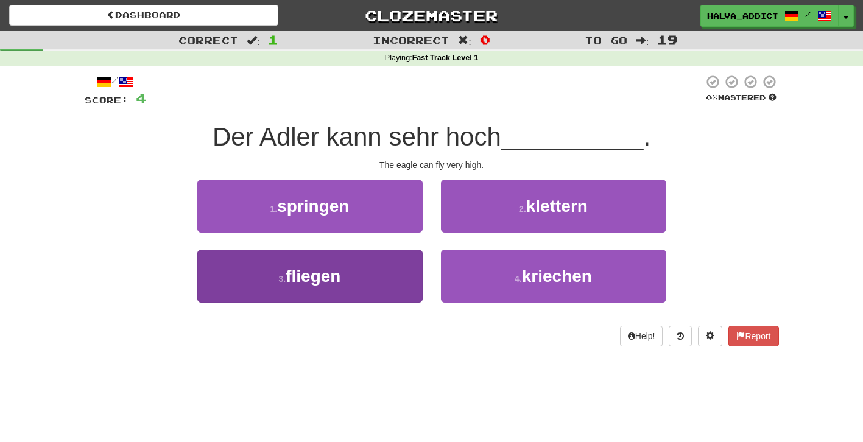
click at [382, 275] on button "3 . fliegen" at bounding box center [309, 276] width 225 height 53
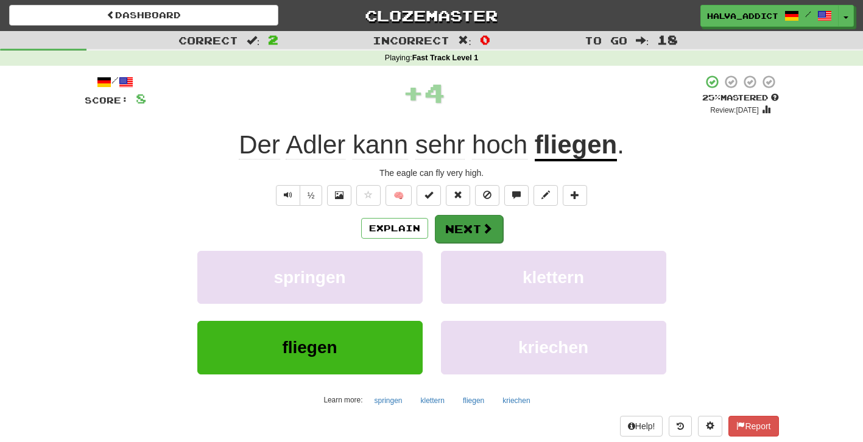
click at [463, 228] on button "Next" at bounding box center [469, 229] width 68 height 28
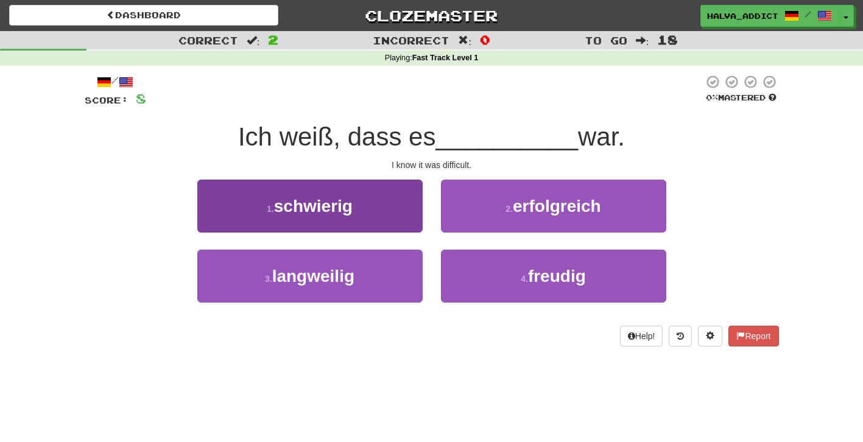
click at [383, 221] on button "1 . schwierig" at bounding box center [309, 206] width 225 height 53
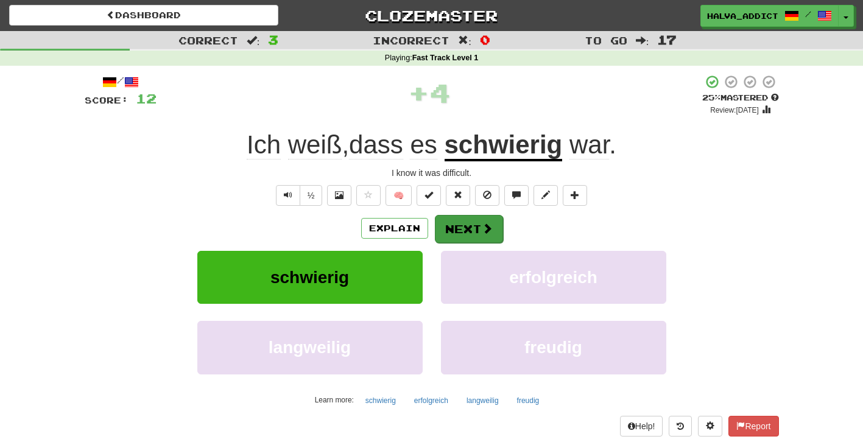
click at [474, 224] on button "Next" at bounding box center [469, 229] width 68 height 28
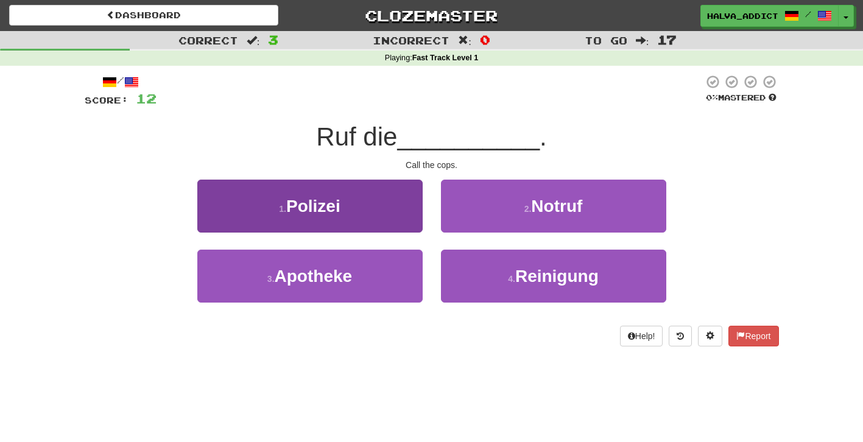
click at [376, 214] on button "1 . Polizei" at bounding box center [309, 206] width 225 height 53
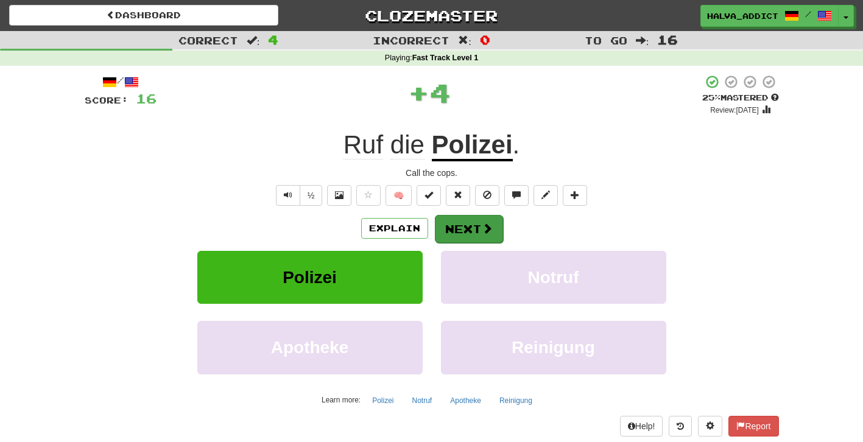
click at [464, 222] on button "Next" at bounding box center [469, 229] width 68 height 28
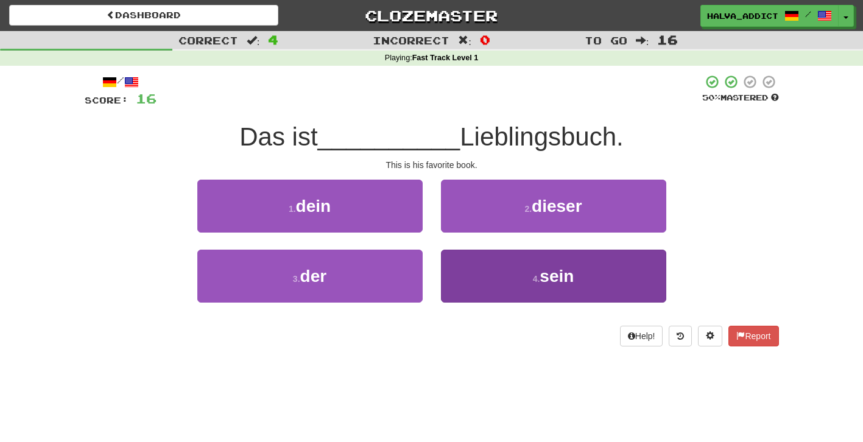
click at [480, 278] on button "4 . sein" at bounding box center [553, 276] width 225 height 53
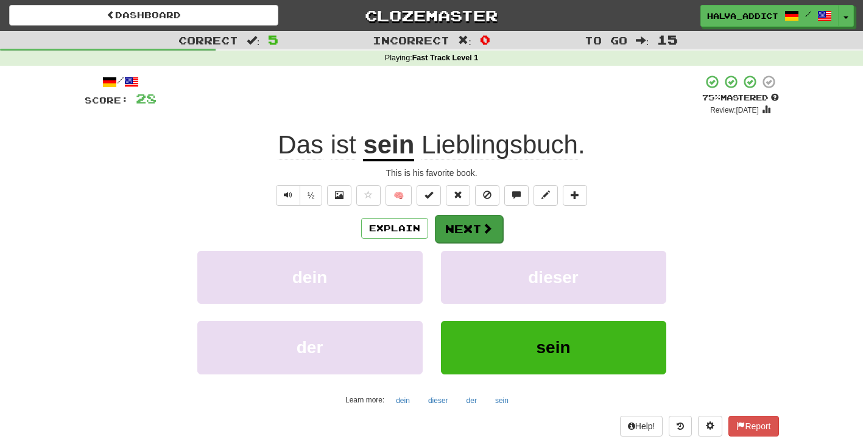
click at [460, 227] on button "Next" at bounding box center [469, 229] width 68 height 28
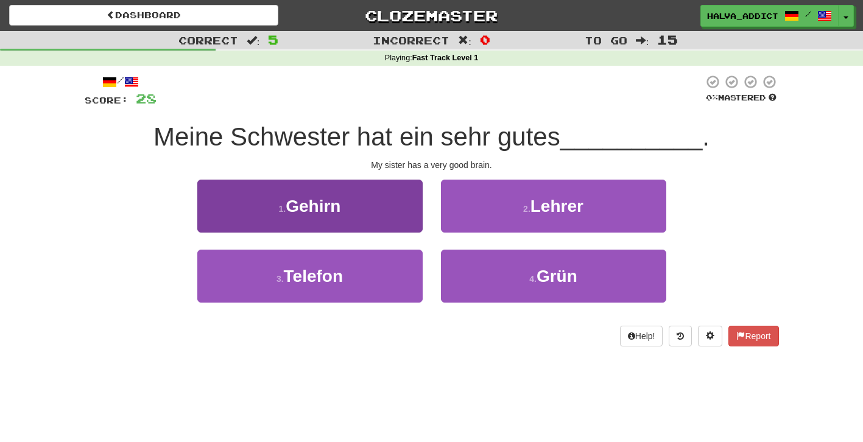
click at [388, 214] on button "1 . Gehirn" at bounding box center [309, 206] width 225 height 53
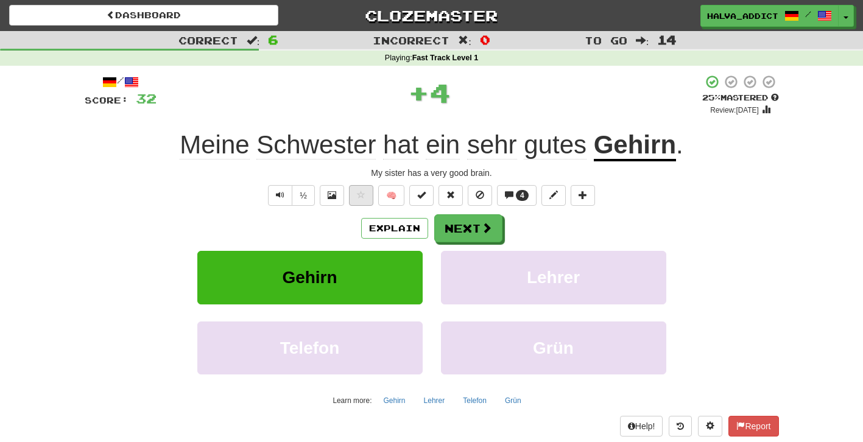
click at [364, 195] on span at bounding box center [361, 195] width 9 height 9
click at [458, 233] on button "Next" at bounding box center [469, 229] width 68 height 28
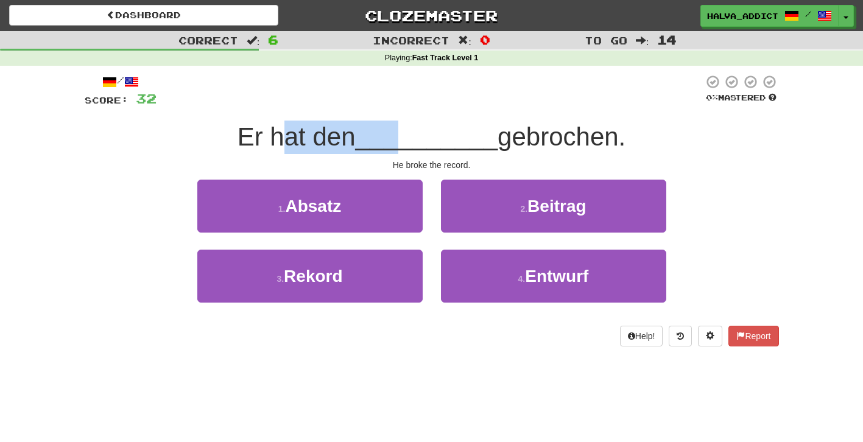
drag, startPoint x: 285, startPoint y: 132, endPoint x: 437, endPoint y: 144, distance: 152.8
click at [437, 144] on div "Er hat den __________ gebrochen." at bounding box center [432, 138] width 695 height 34
click at [444, 144] on span "__________" at bounding box center [427, 136] width 143 height 29
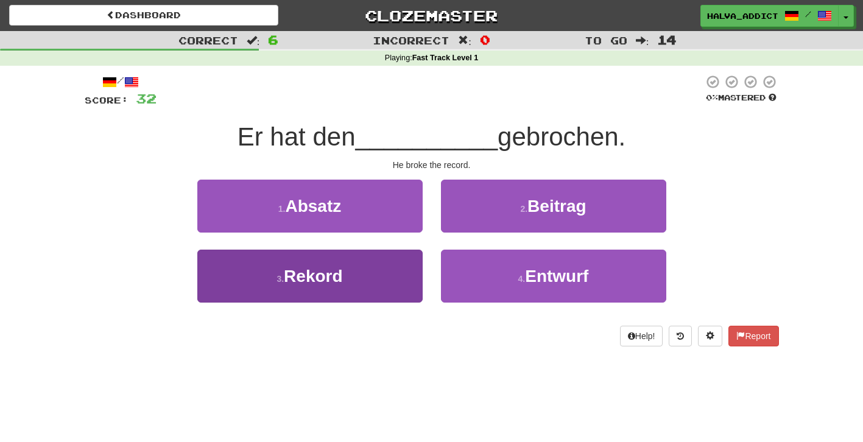
click at [362, 274] on button "3 . Rekord" at bounding box center [309, 276] width 225 height 53
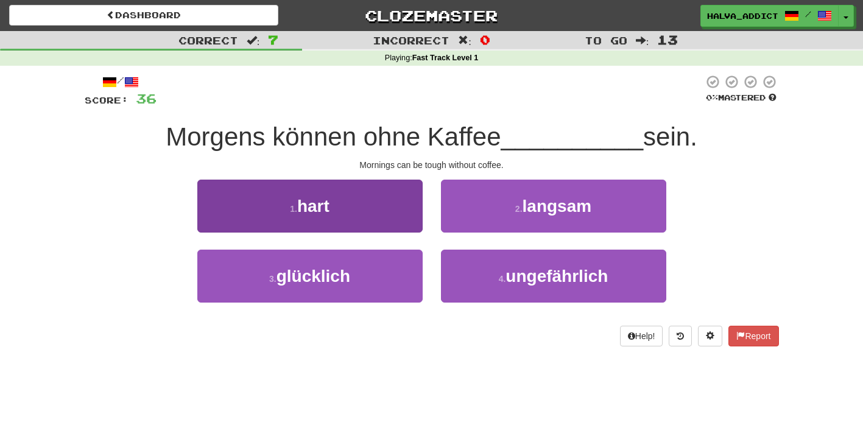
click at [353, 205] on button "1 . hart" at bounding box center [309, 206] width 225 height 53
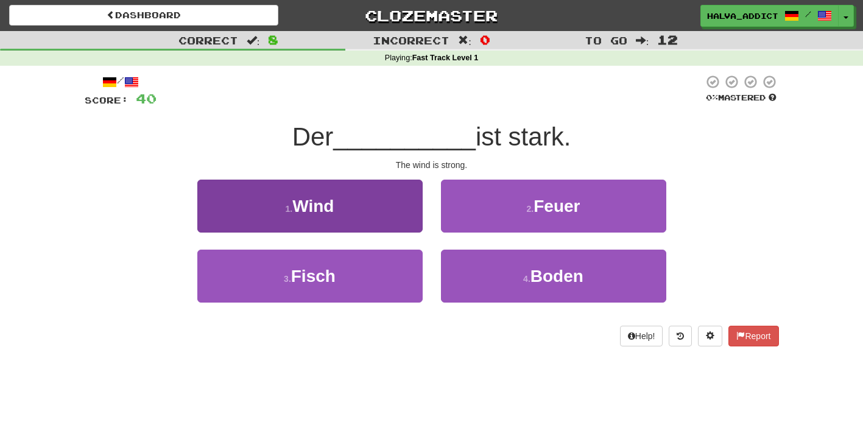
click at [374, 206] on button "1 . Wind" at bounding box center [309, 206] width 225 height 53
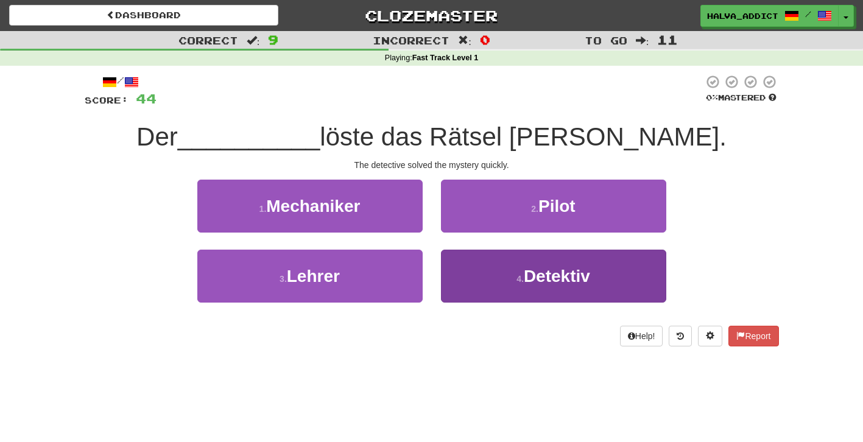
click at [496, 278] on button "4 . Detektiv" at bounding box center [553, 276] width 225 height 53
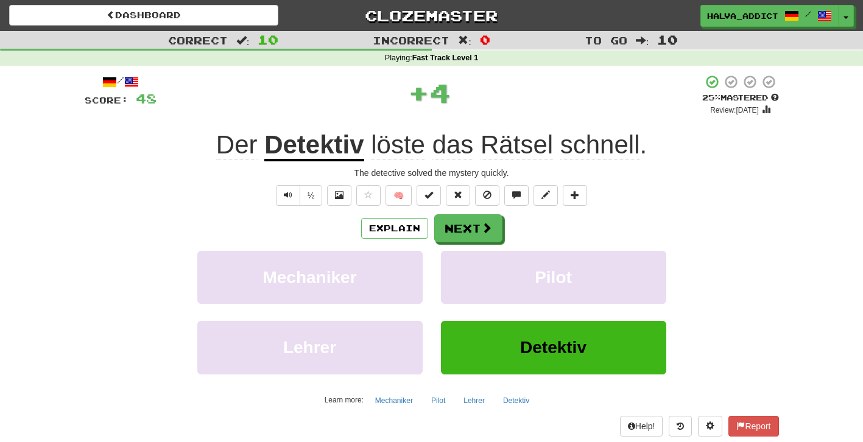
click at [374, 183] on div "/ Score: 48 + 4 25 % Mastered Review: 2025-08-16 Der Detektiv löste das Rätsel …" at bounding box center [432, 255] width 695 height 362
click at [374, 191] on button at bounding box center [368, 195] width 24 height 21
click at [461, 228] on button "Next" at bounding box center [469, 229] width 68 height 28
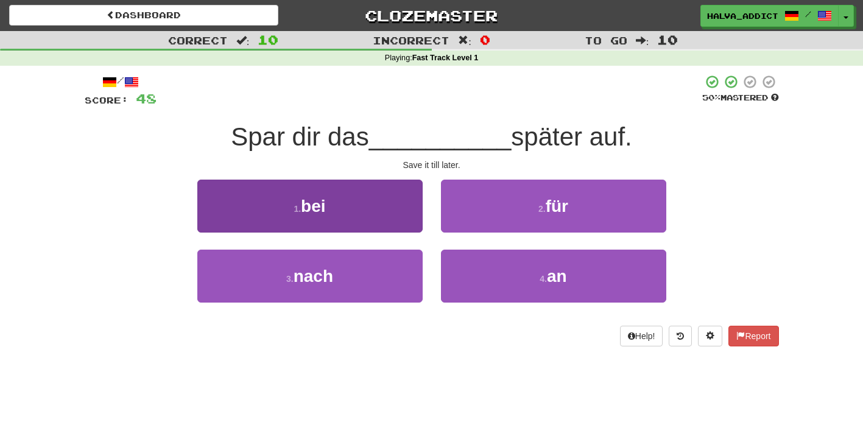
click at [386, 221] on button "1 . bei" at bounding box center [309, 206] width 225 height 53
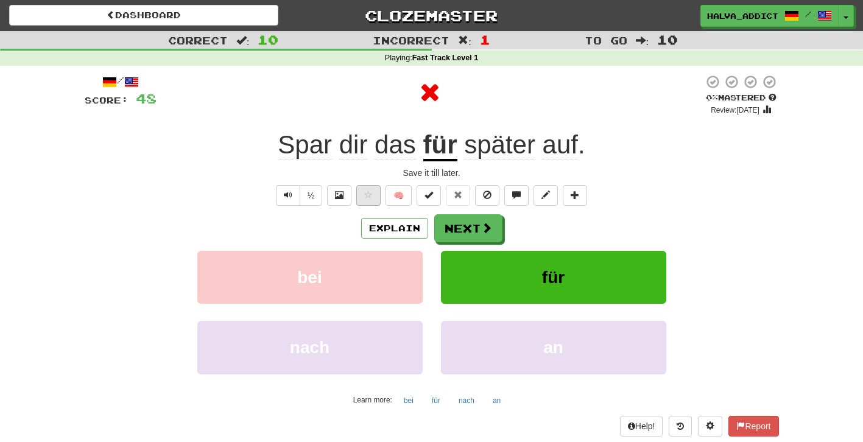
click at [373, 189] on button at bounding box center [368, 195] width 24 height 21
click at [396, 226] on button "Explain" at bounding box center [394, 228] width 67 height 21
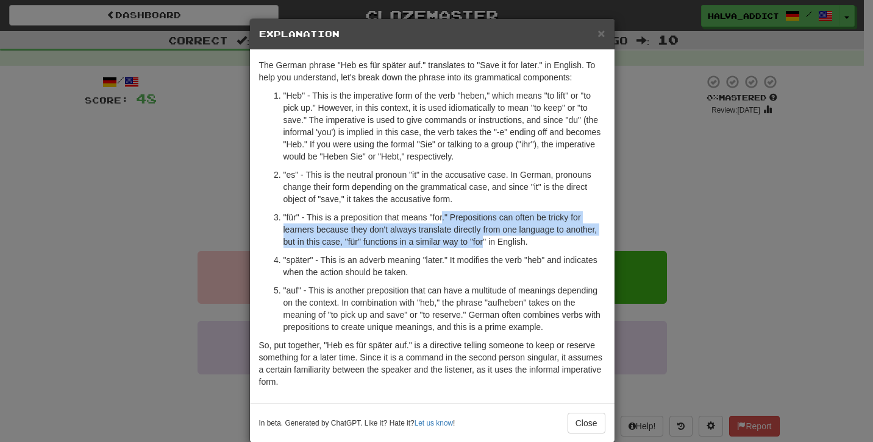
drag, startPoint x: 441, startPoint y: 219, endPoint x: 484, endPoint y: 244, distance: 49.4
click at [483, 244] on p ""für" - This is a preposition that means "for." Prepositions can often be trick…" at bounding box center [444, 229] width 322 height 37
click at [484, 244] on p ""für" - This is a preposition that means "for." Prepositions can often be trick…" at bounding box center [444, 229] width 322 height 37
drag, startPoint x: 432, startPoint y: 219, endPoint x: 484, endPoint y: 235, distance: 54.7
click at [484, 235] on p ""für" - This is a preposition that means "for." Prepositions can often be trick…" at bounding box center [444, 229] width 322 height 37
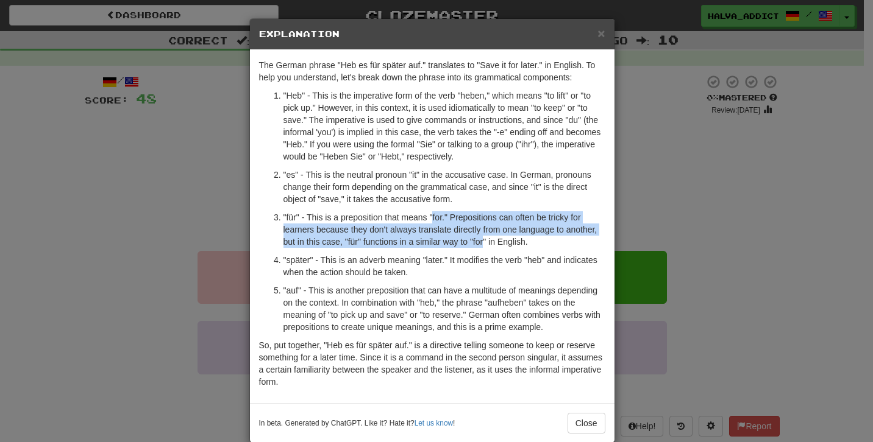
click at [484, 235] on p ""für" - This is a preposition that means "for." Prepositions can often be trick…" at bounding box center [444, 229] width 322 height 37
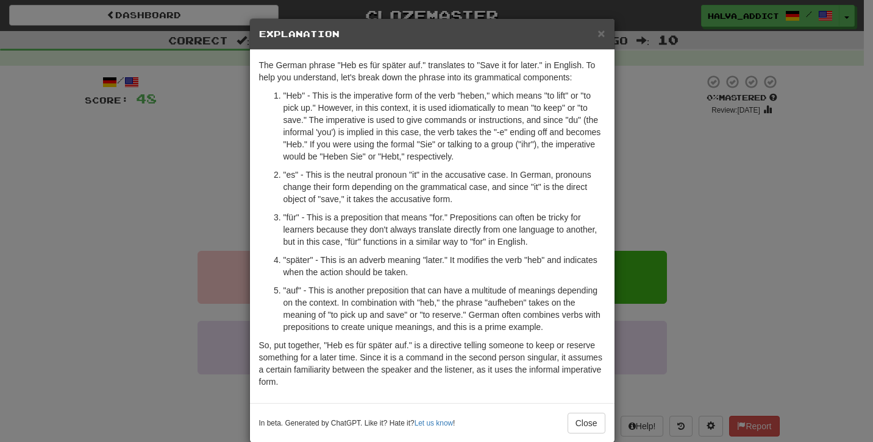
click at [672, 207] on div "× Explanation The German phrase "Heb es für später auf." translates to "Save it…" at bounding box center [436, 221] width 873 height 442
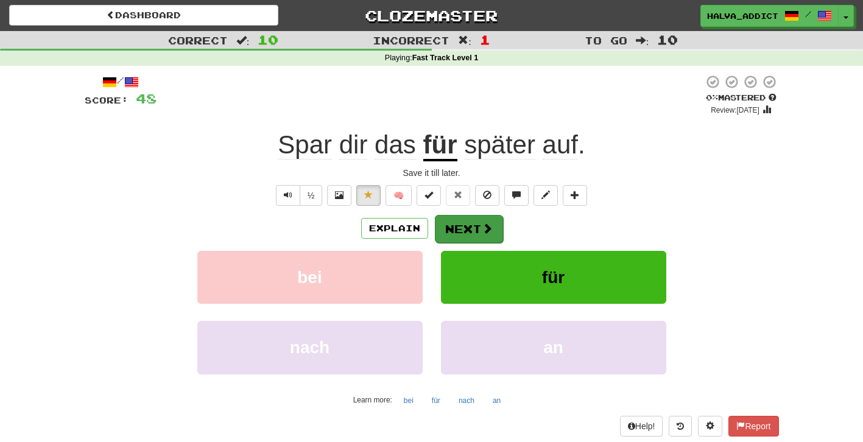
click at [469, 234] on button "Next" at bounding box center [469, 229] width 68 height 28
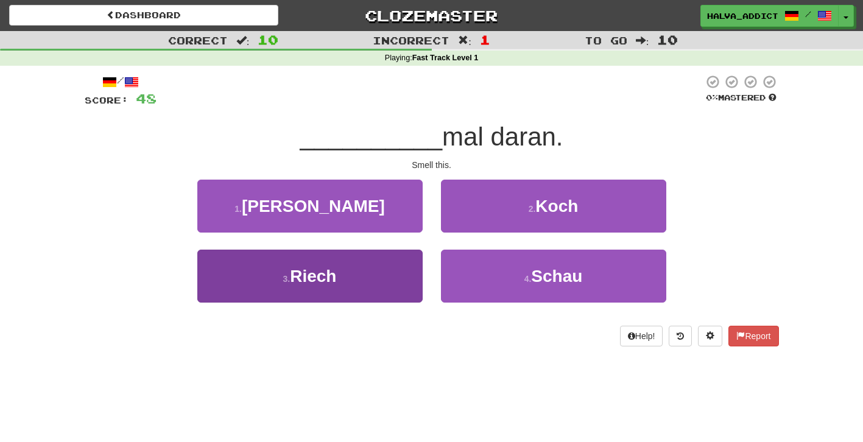
click at [380, 281] on button "3 . Riech" at bounding box center [309, 276] width 225 height 53
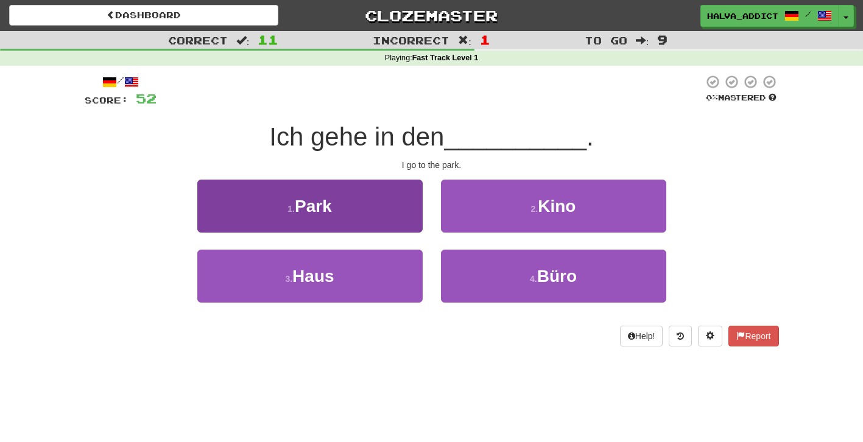
click at [392, 199] on button "1 . Park" at bounding box center [309, 206] width 225 height 53
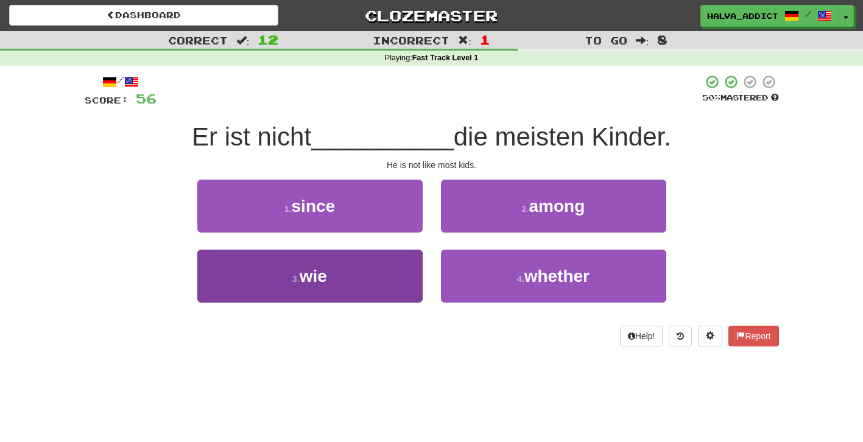
click at [399, 275] on button "3 . wie" at bounding box center [309, 276] width 225 height 53
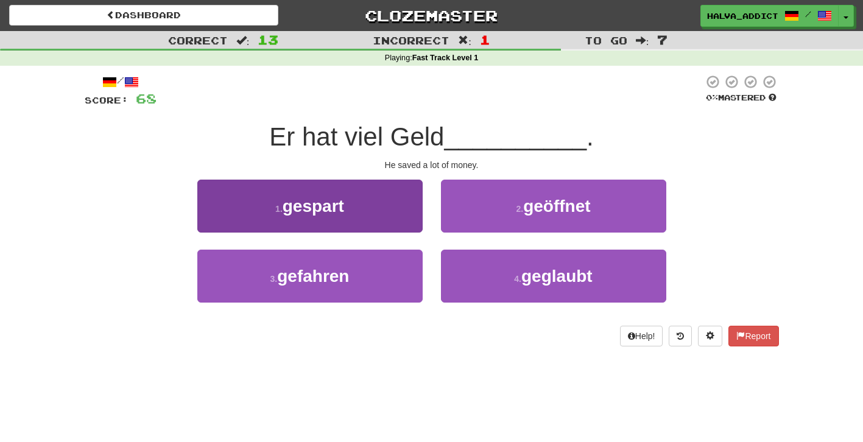
click at [375, 200] on button "1 . gespart" at bounding box center [309, 206] width 225 height 53
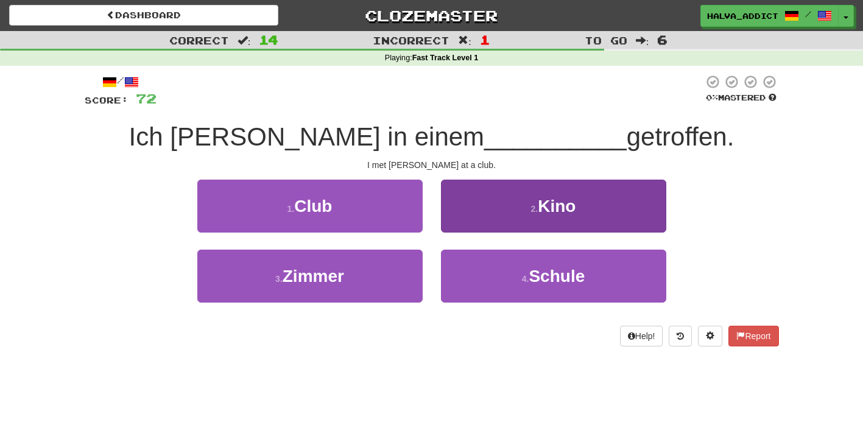
click at [503, 219] on button "2 . Kino" at bounding box center [553, 206] width 225 height 53
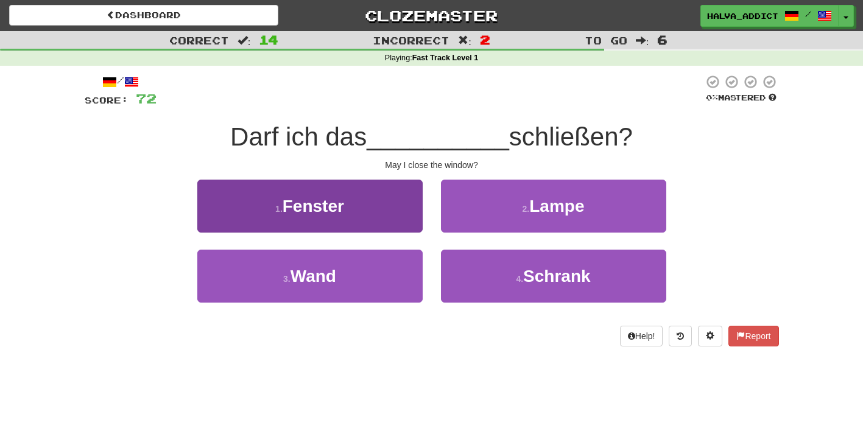
click at [392, 217] on button "1 . Fenster" at bounding box center [309, 206] width 225 height 53
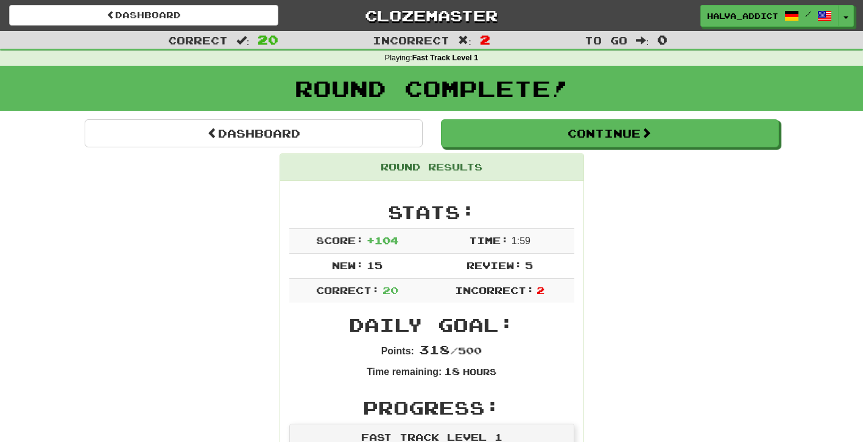
click at [226, 107] on div "Round Complete!" at bounding box center [431, 88] width 863 height 45
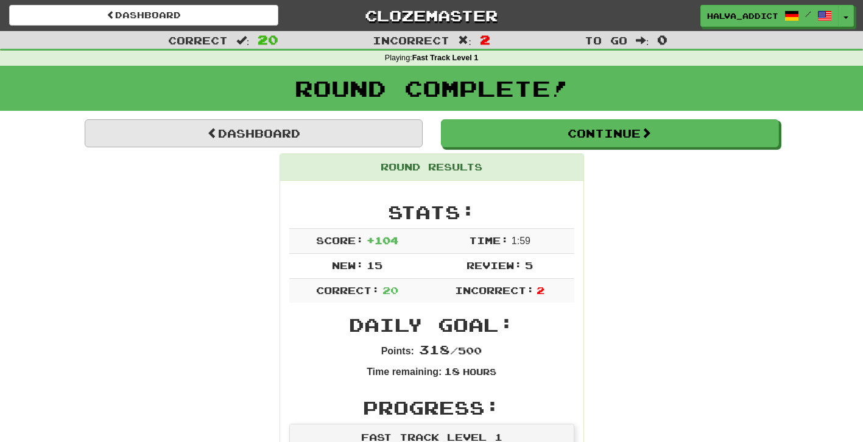
click at [224, 133] on link "Dashboard" at bounding box center [254, 133] width 338 height 28
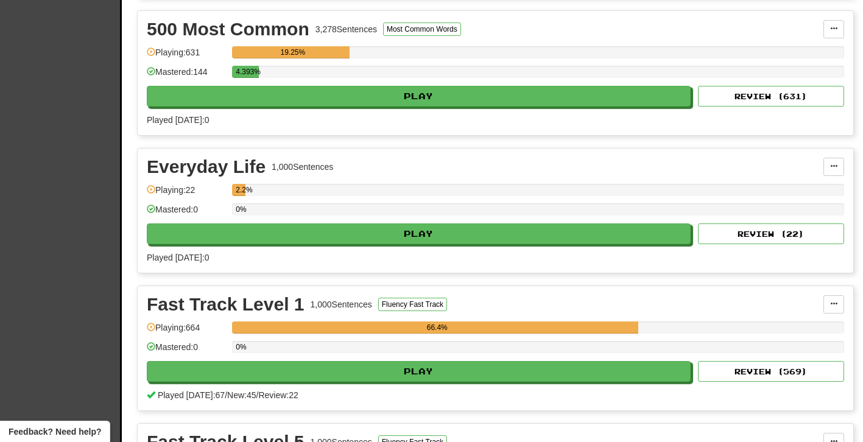
scroll to position [303, 0]
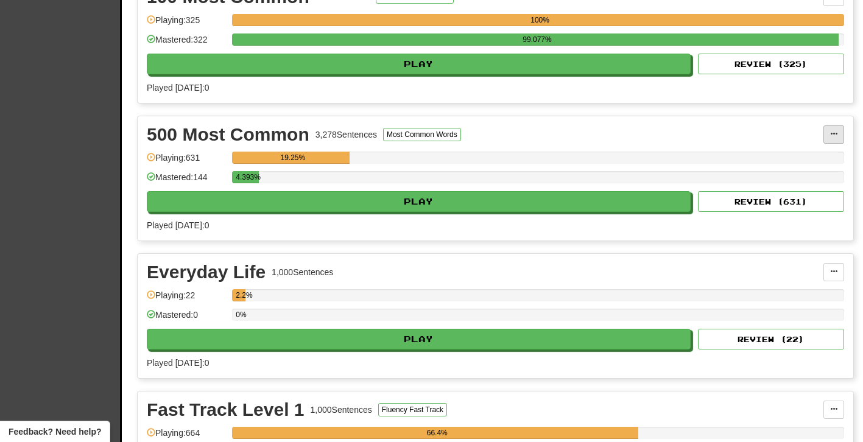
click at [841, 133] on button at bounding box center [834, 135] width 21 height 18
click at [813, 179] on span "Unpin from Dashboard" at bounding box center [789, 184] width 86 height 10
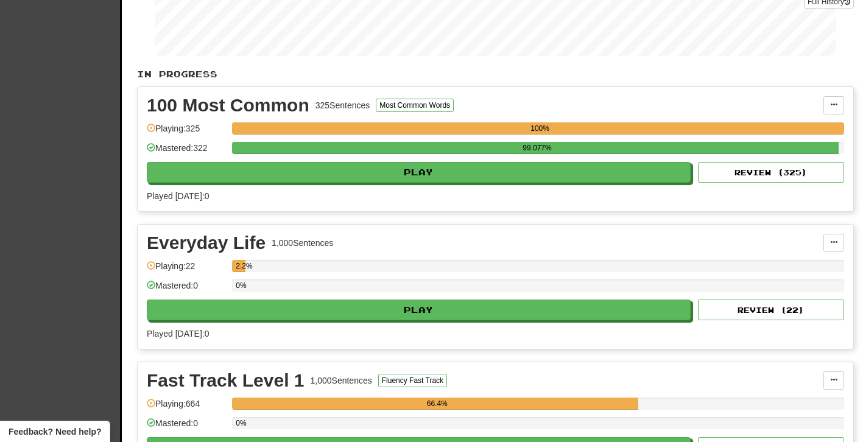
scroll to position [190, 0]
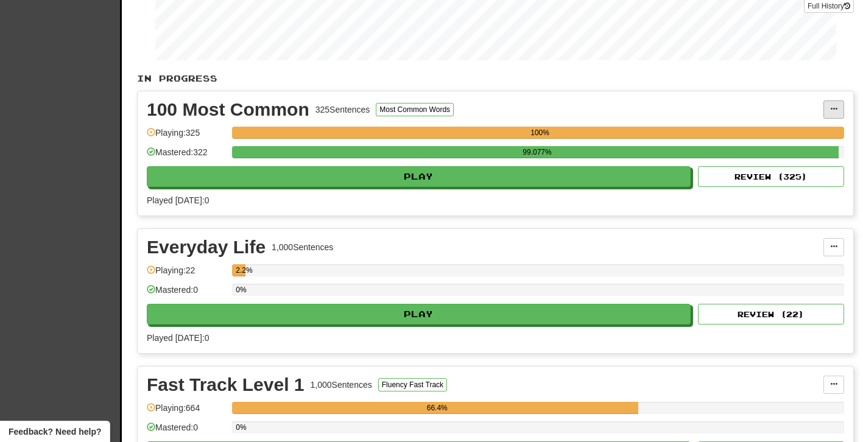
click at [833, 106] on span at bounding box center [833, 108] width 7 height 7
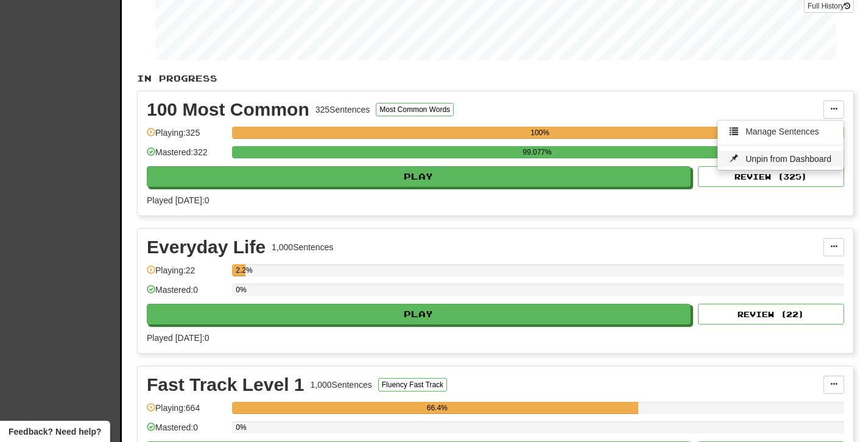
click at [798, 159] on span "Unpin from Dashboard" at bounding box center [789, 159] width 86 height 10
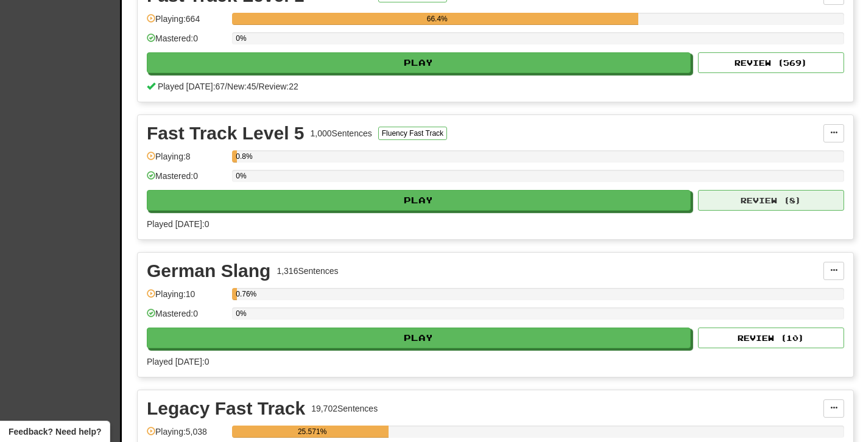
scroll to position [408, 0]
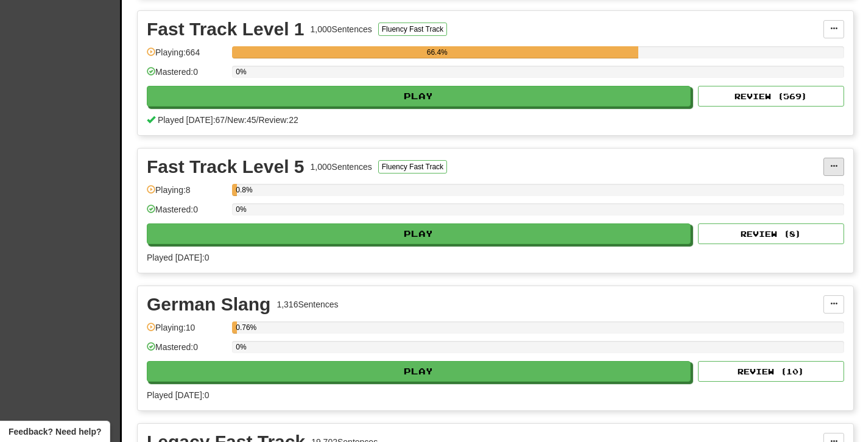
click at [829, 164] on button at bounding box center [834, 167] width 21 height 18
click at [787, 217] on span "Unpin from Dashboard" at bounding box center [789, 216] width 86 height 10
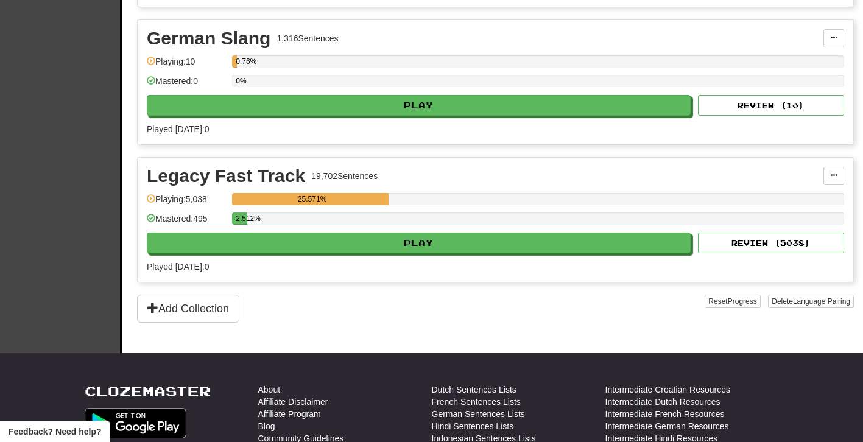
scroll to position [537, 0]
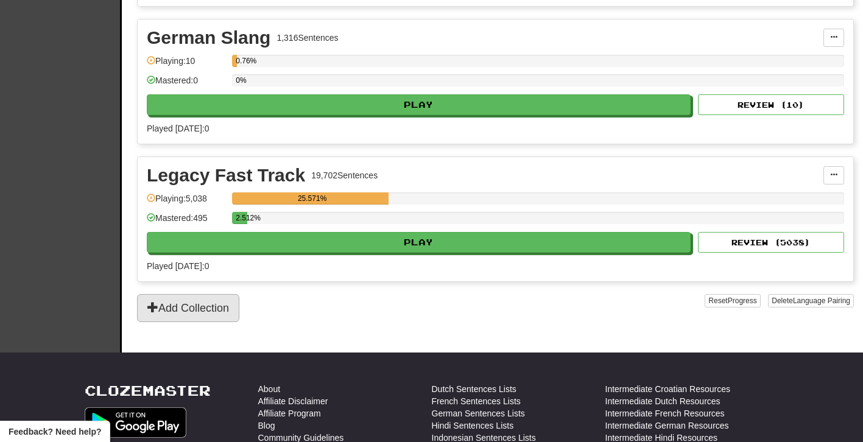
click at [184, 317] on button "Add Collection" at bounding box center [188, 308] width 102 height 28
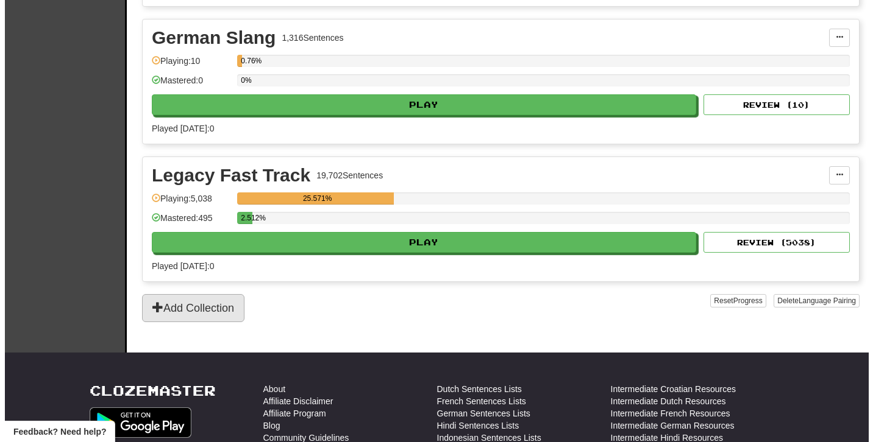
scroll to position [0, 0]
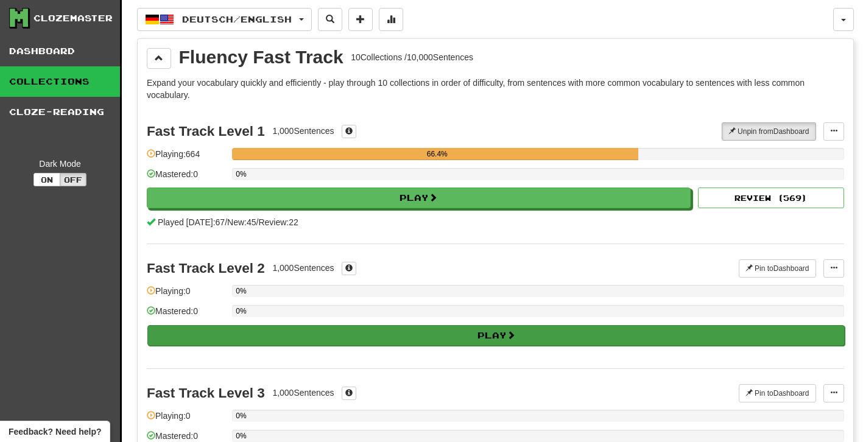
click at [405, 339] on button "Play" at bounding box center [496, 335] width 698 height 21
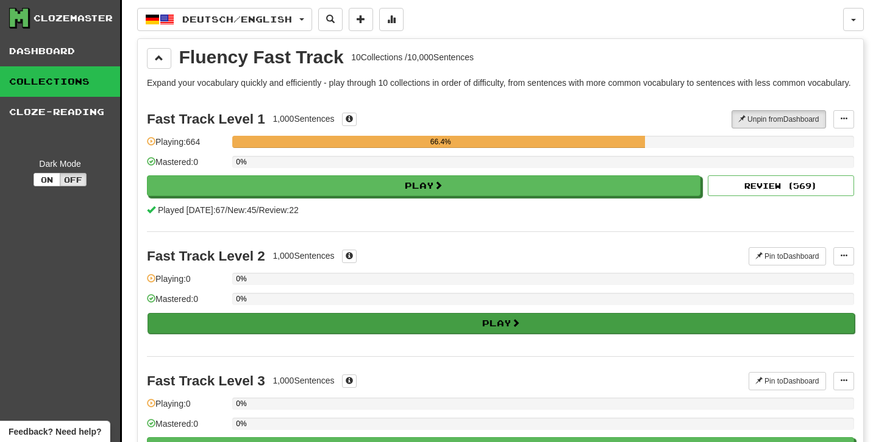
select select "**"
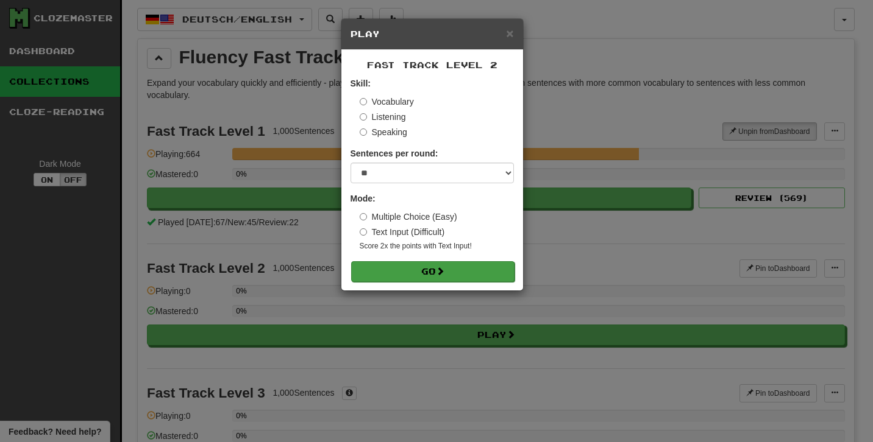
click at [441, 272] on span at bounding box center [440, 271] width 9 height 9
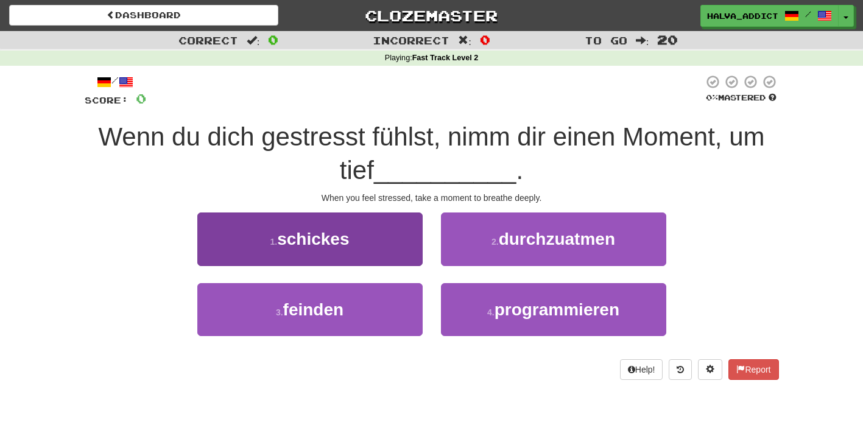
click at [400, 258] on button "1 . schickes" at bounding box center [309, 239] width 225 height 53
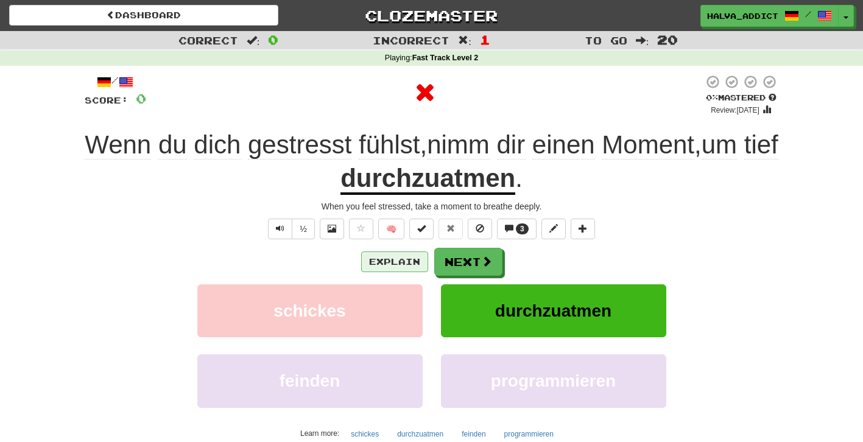
click at [388, 259] on button "Explain" at bounding box center [394, 262] width 67 height 21
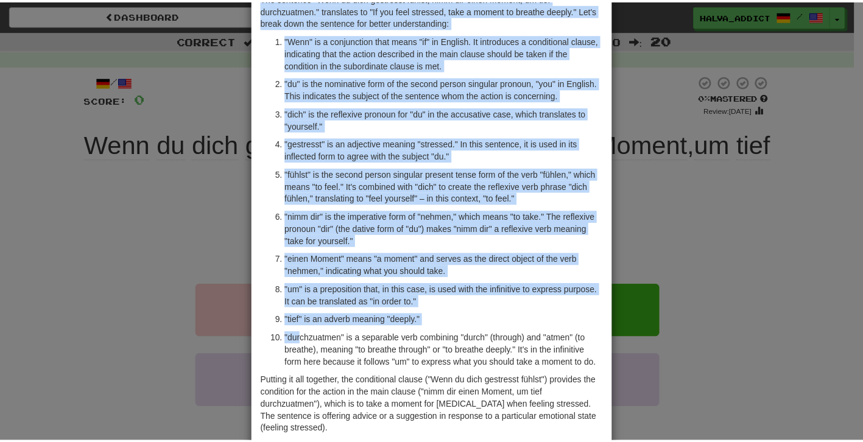
scroll to position [83, 0]
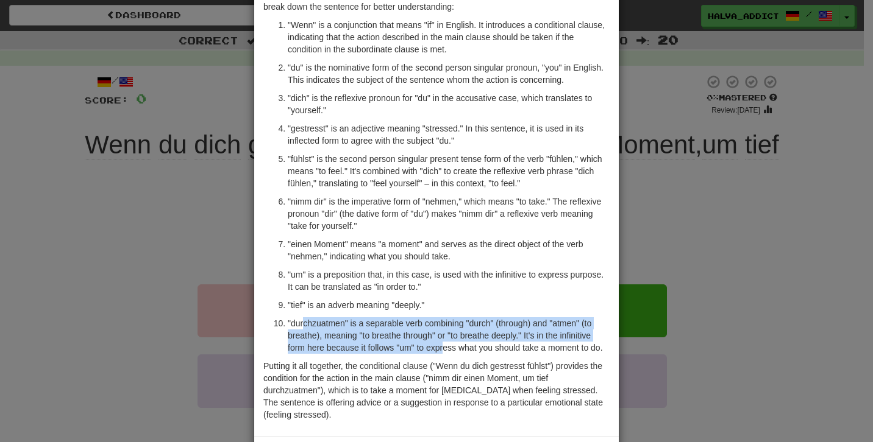
drag, startPoint x: 299, startPoint y: 408, endPoint x: 449, endPoint y: 339, distance: 165.5
click at [448, 339] on p ""durchzuatmen" is a separable verb combining "durch" (through) and "atmen" (to …" at bounding box center [449, 335] width 322 height 37
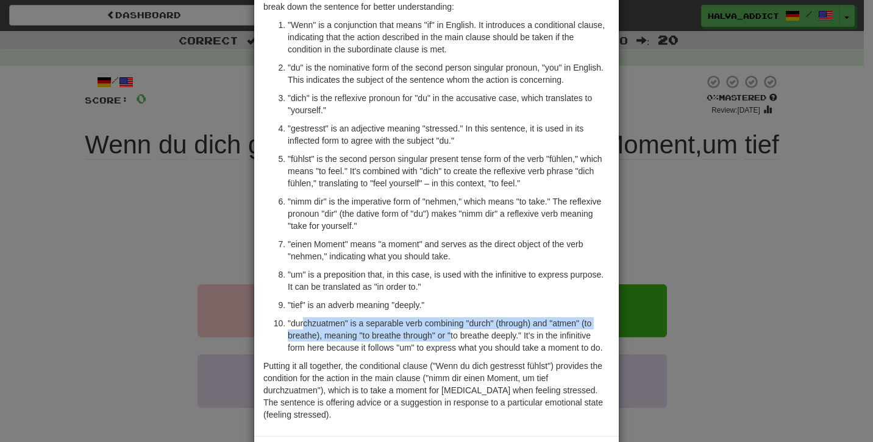
click at [449, 339] on p ""durchzuatmen" is a separable verb combining "durch" (through) and "atmen" (to …" at bounding box center [449, 335] width 322 height 37
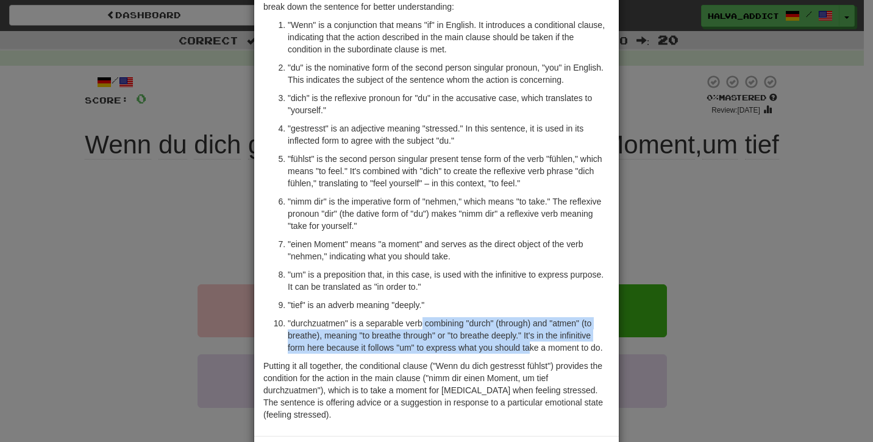
drag, startPoint x: 419, startPoint y: 322, endPoint x: 533, endPoint y: 344, distance: 116.5
click at [533, 344] on p ""durchzuatmen" is a separable verb combining "durch" (through) and "atmen" (to …" at bounding box center [449, 335] width 322 height 37
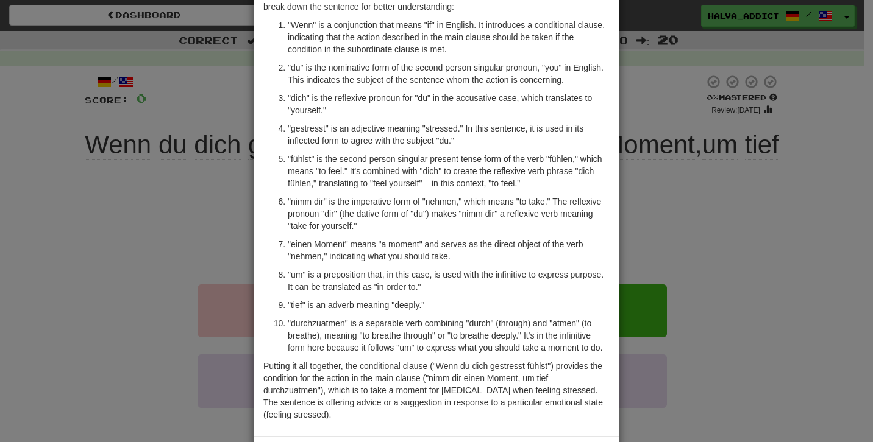
click at [620, 247] on div "× Explanation The sentence "Wenn du dich gestresst fühlst, nimm dir einen Momen…" at bounding box center [436, 221] width 873 height 442
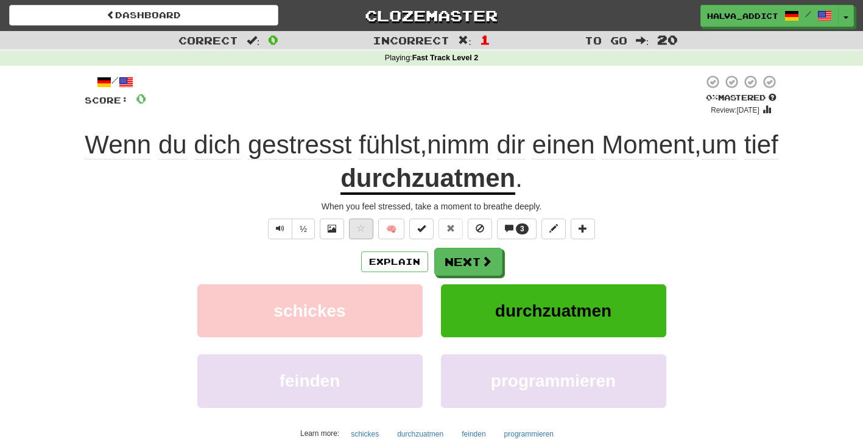
click at [365, 229] on button at bounding box center [361, 229] width 24 height 21
click at [483, 269] on button "Next" at bounding box center [469, 263] width 68 height 28
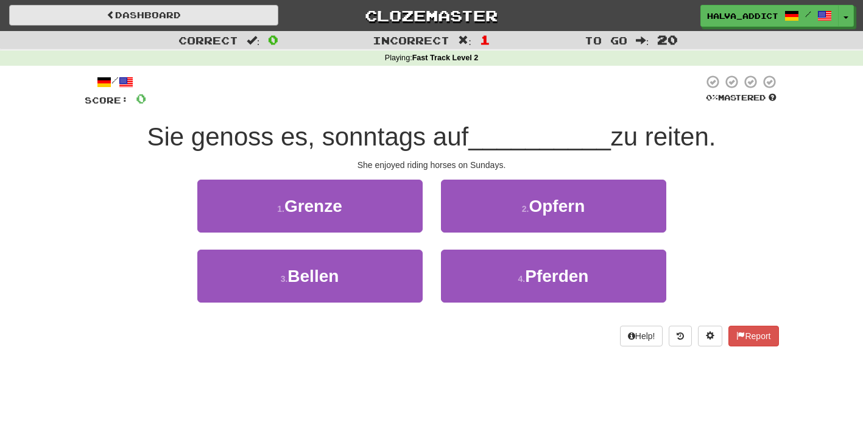
click at [223, 9] on link "Dashboard" at bounding box center [143, 15] width 269 height 21
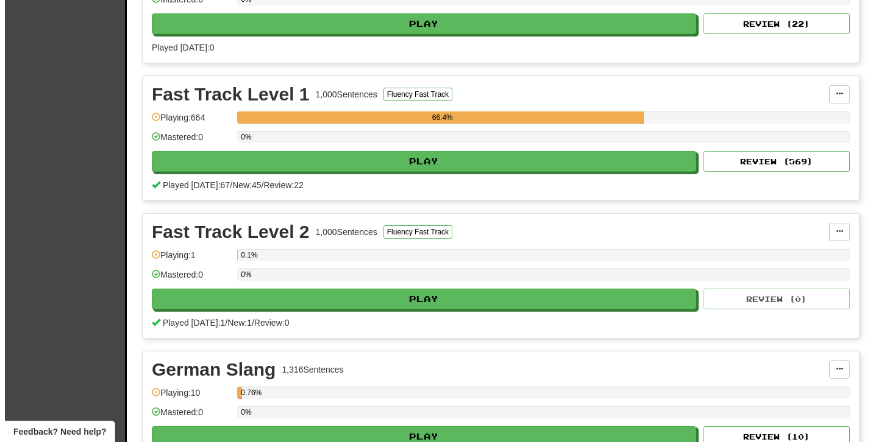
scroll to position [406, 0]
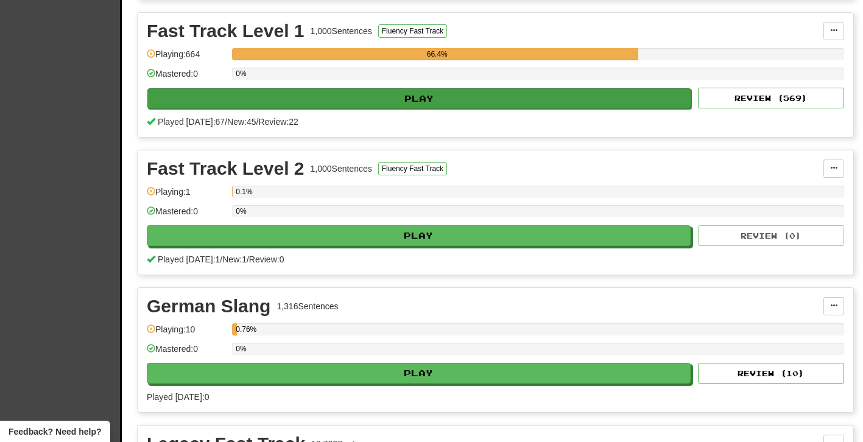
click at [357, 97] on button "Play" at bounding box center [419, 98] width 544 height 21
select select "**"
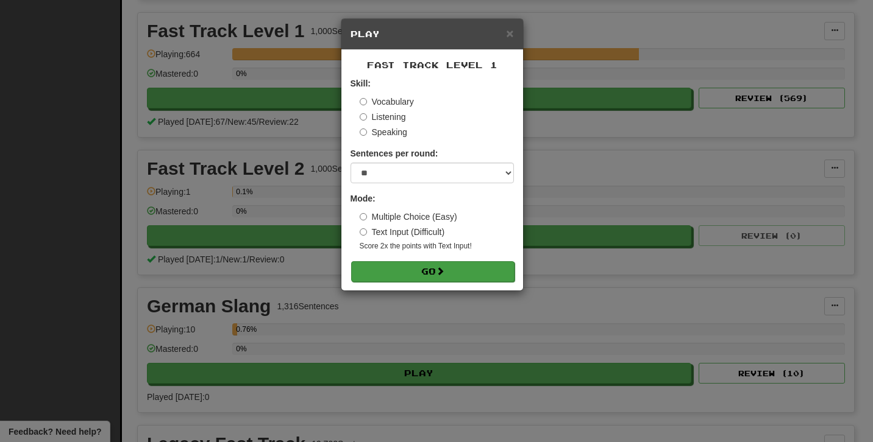
click at [450, 269] on button "Go" at bounding box center [432, 271] width 163 height 21
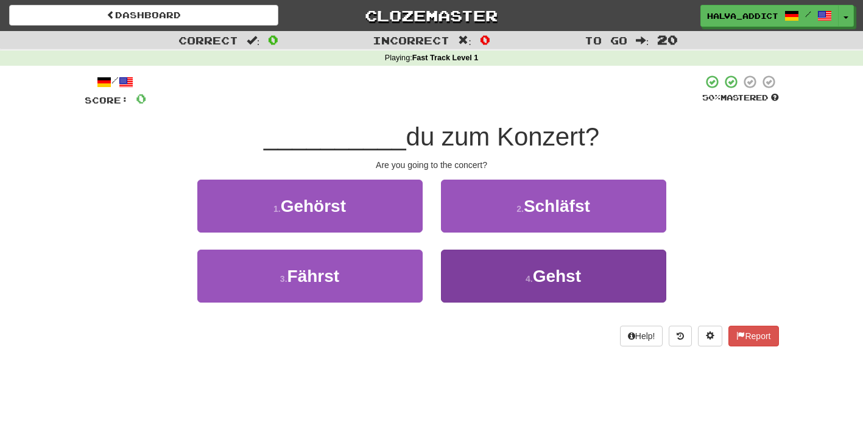
click at [488, 288] on button "4 . Gehst" at bounding box center [553, 276] width 225 height 53
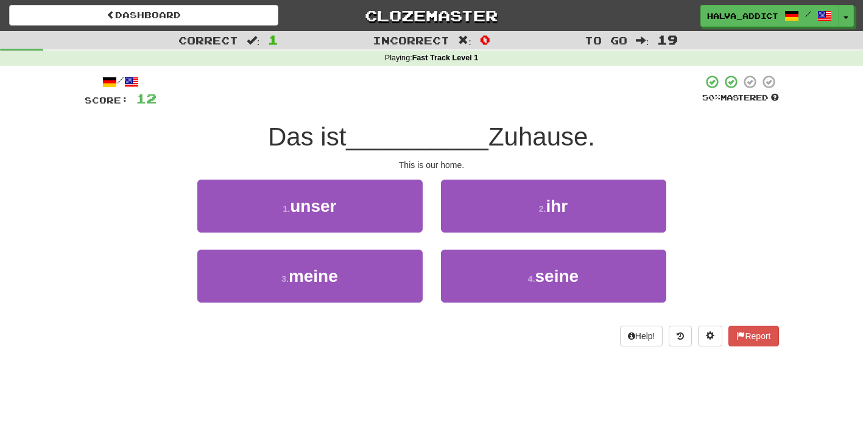
click at [369, 205] on button "1 . unser" at bounding box center [309, 206] width 225 height 53
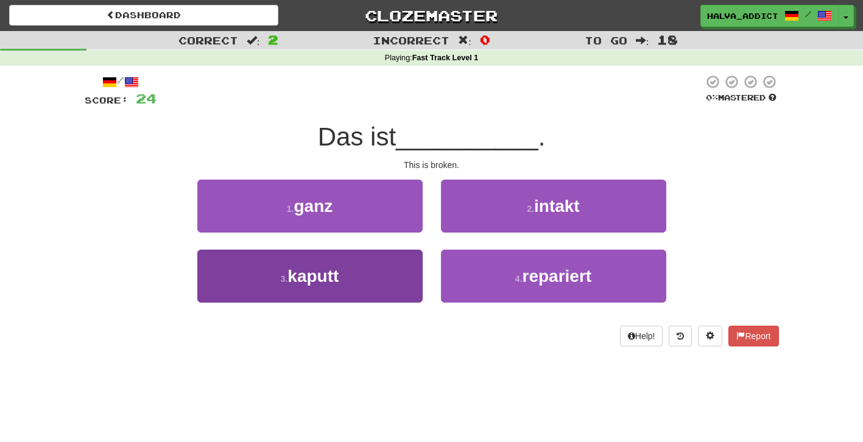
click at [364, 260] on button "3 . kaputt" at bounding box center [309, 276] width 225 height 53
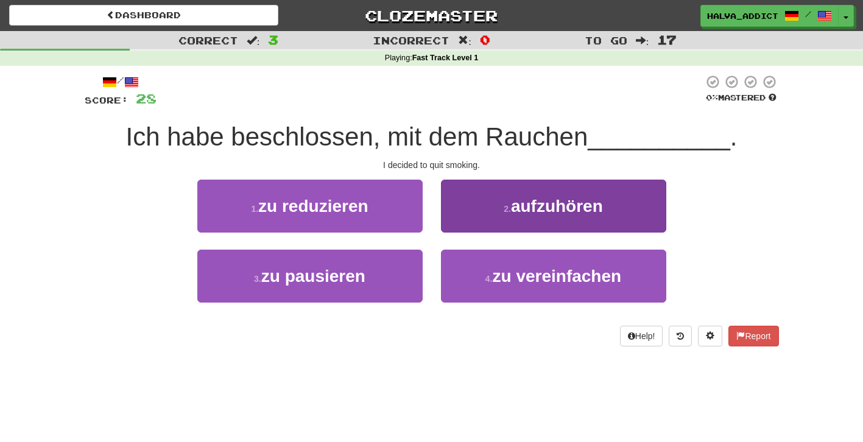
click at [503, 215] on button "2 . aufzuhören" at bounding box center [553, 206] width 225 height 53
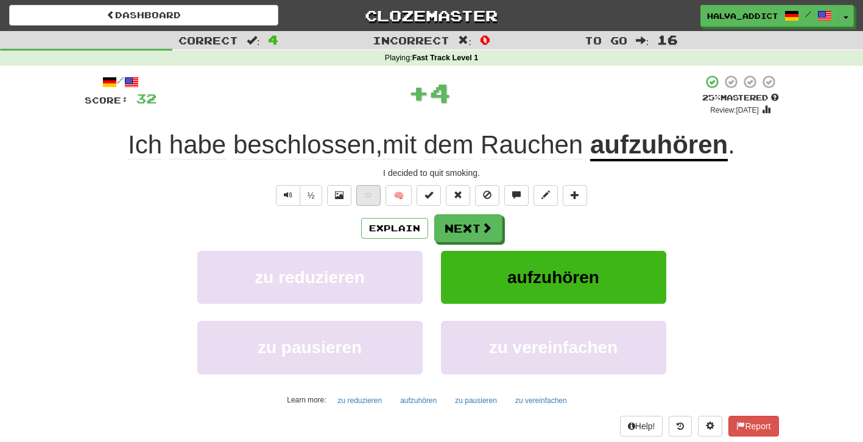
click at [359, 193] on button at bounding box center [368, 195] width 24 height 21
click at [478, 236] on button "Next" at bounding box center [469, 229] width 68 height 28
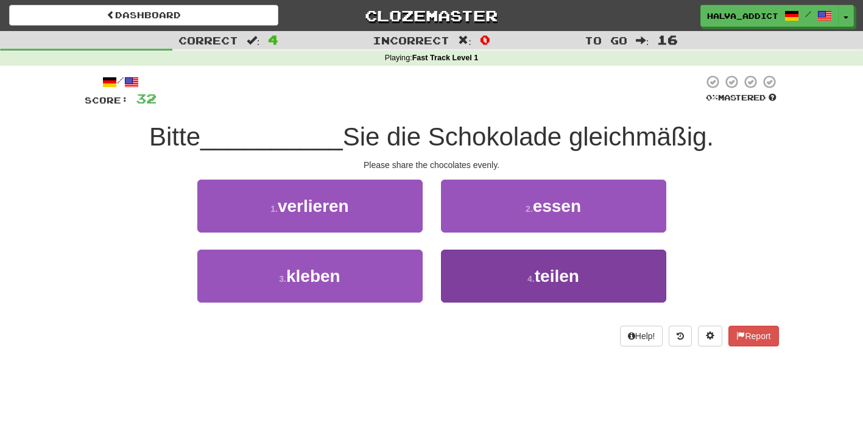
click at [492, 287] on button "4 . teilen" at bounding box center [553, 276] width 225 height 53
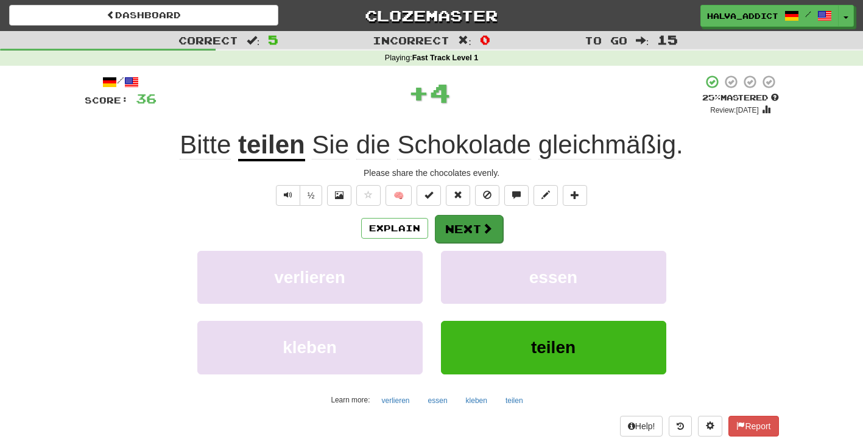
click at [444, 220] on button "Next" at bounding box center [469, 229] width 68 height 28
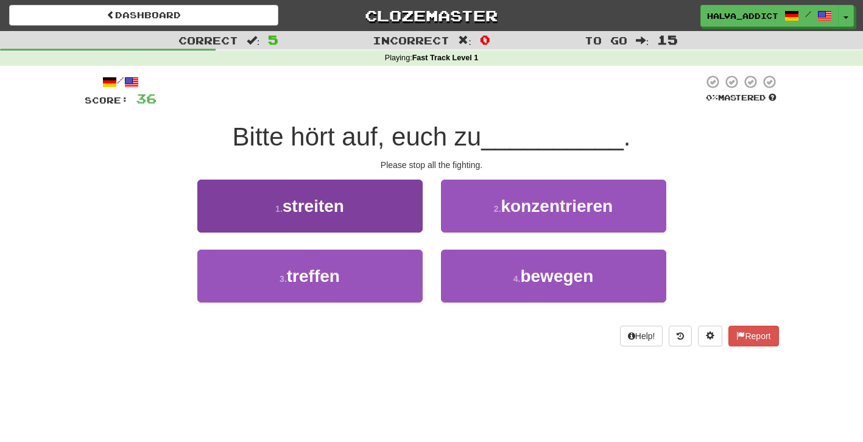
click at [406, 218] on button "1 . streiten" at bounding box center [309, 206] width 225 height 53
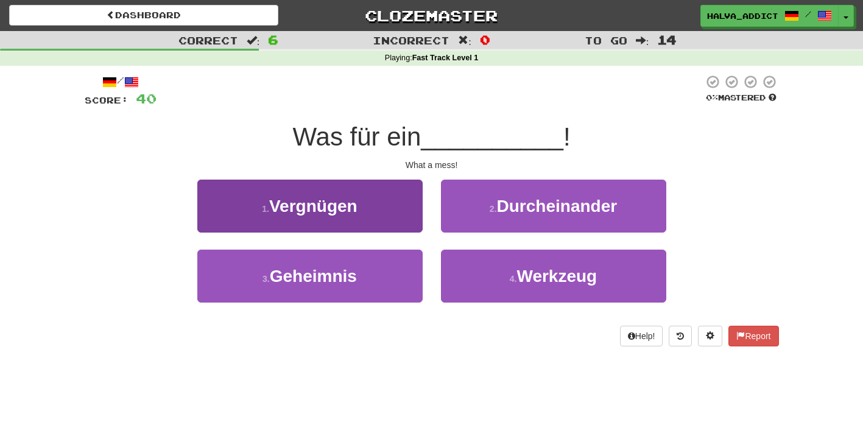
click at [400, 203] on button "1 . Vergnügen" at bounding box center [309, 206] width 225 height 53
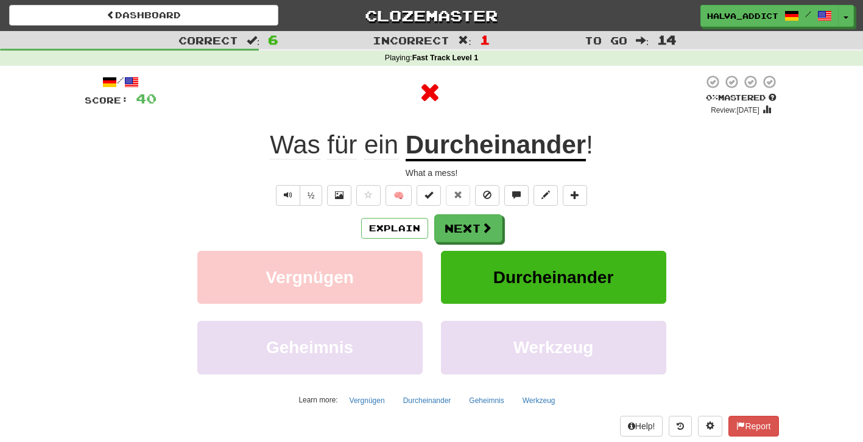
click at [383, 195] on span "🧠" at bounding box center [472, 195] width 236 height 10
click at [371, 194] on span at bounding box center [368, 195] width 9 height 9
click at [391, 228] on button "Explain" at bounding box center [394, 228] width 67 height 21
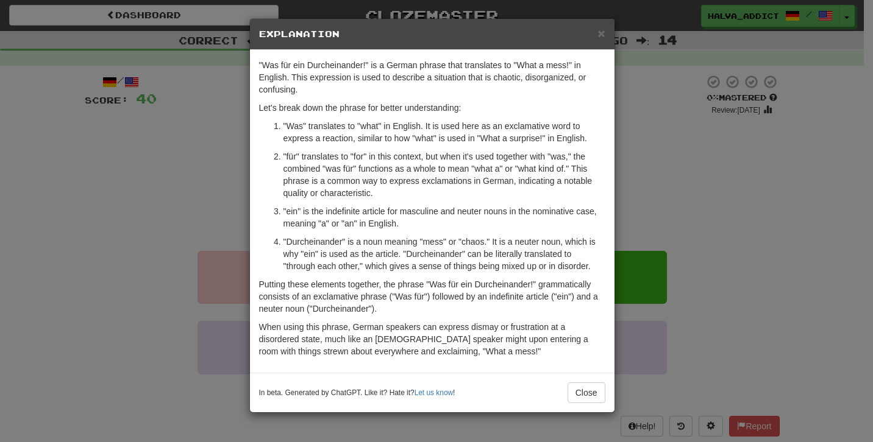
click at [704, 283] on div "× Explanation "Was für ein Durcheinander!" is a German phrase that translates t…" at bounding box center [436, 221] width 873 height 442
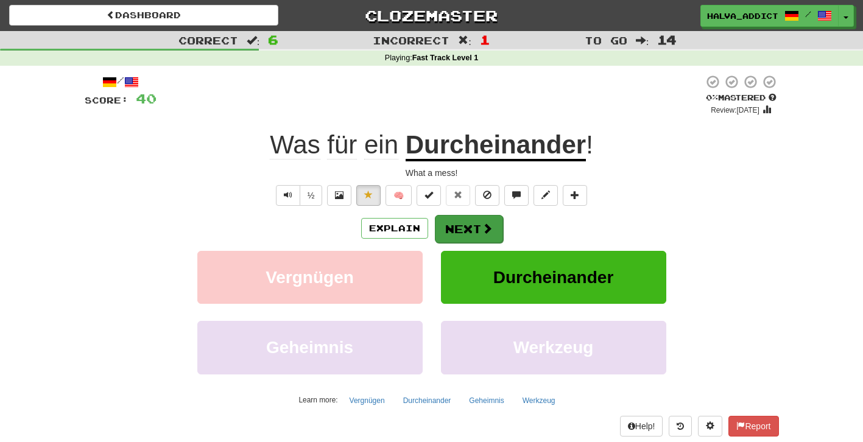
click at [483, 230] on span at bounding box center [487, 228] width 11 height 11
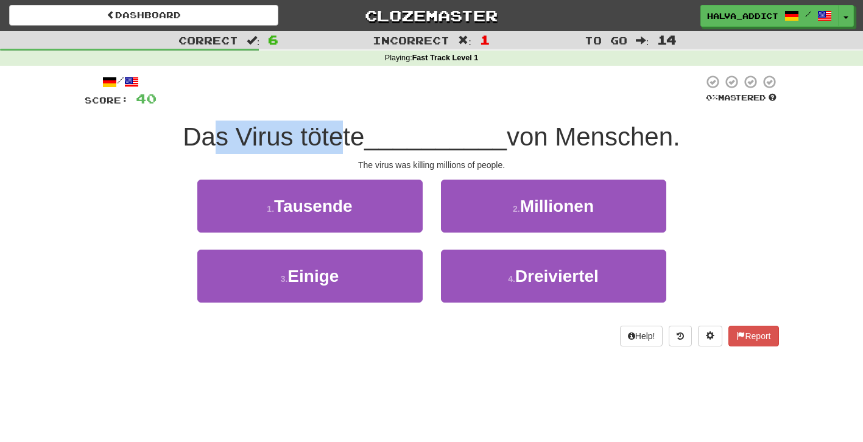
drag, startPoint x: 216, startPoint y: 131, endPoint x: 374, endPoint y: 131, distance: 157.8
click at [372, 131] on div "Das Virus tötete __________ von Menschen." at bounding box center [432, 138] width 695 height 34
click at [374, 131] on span "__________" at bounding box center [435, 136] width 143 height 29
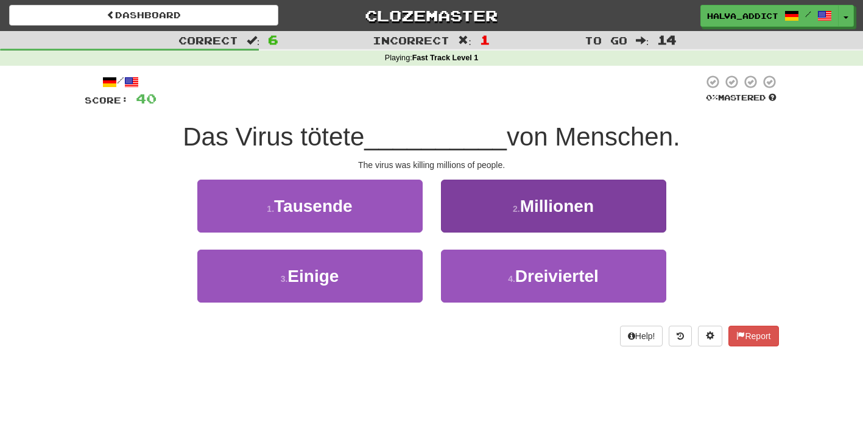
click at [521, 197] on span "Millionen" at bounding box center [557, 206] width 74 height 19
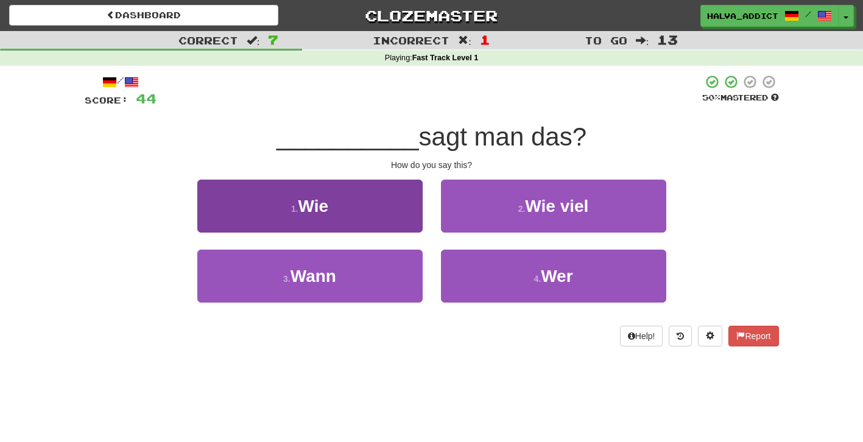
click at [416, 211] on button "1 . Wie" at bounding box center [309, 206] width 225 height 53
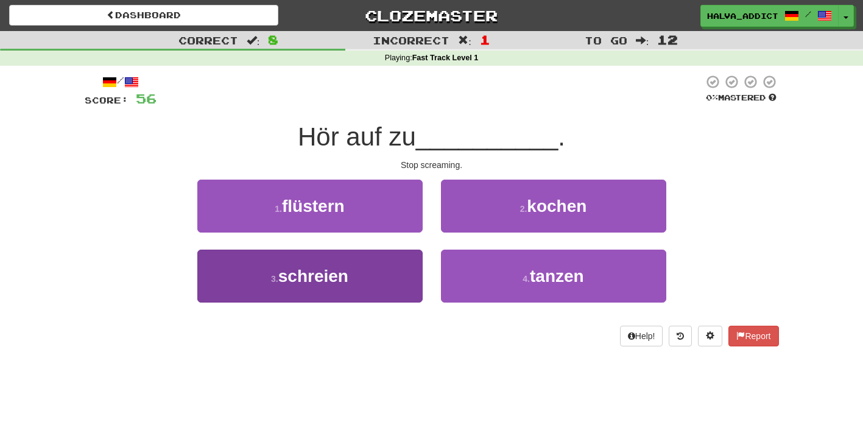
click at [381, 272] on button "3 . schreien" at bounding box center [309, 276] width 225 height 53
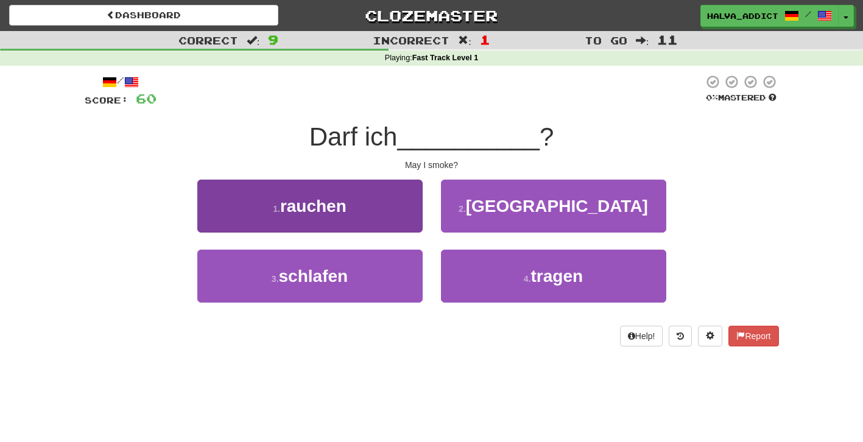
click at [350, 230] on button "1 . rauchen" at bounding box center [309, 206] width 225 height 53
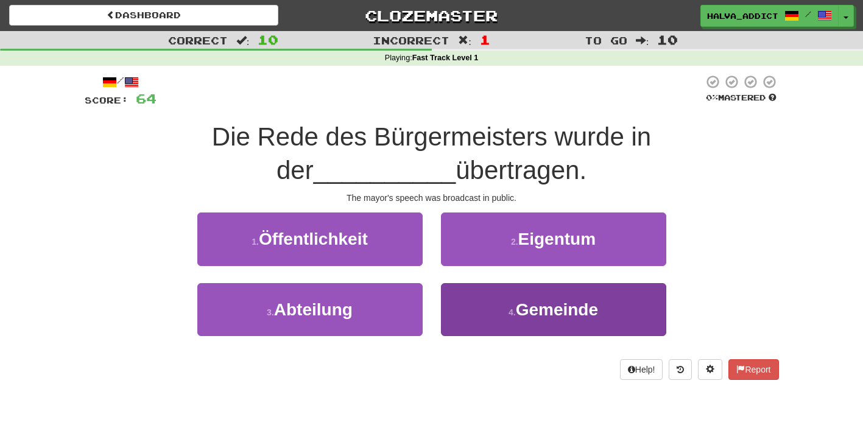
click at [490, 304] on button "4 . Gemeinde" at bounding box center [553, 309] width 225 height 53
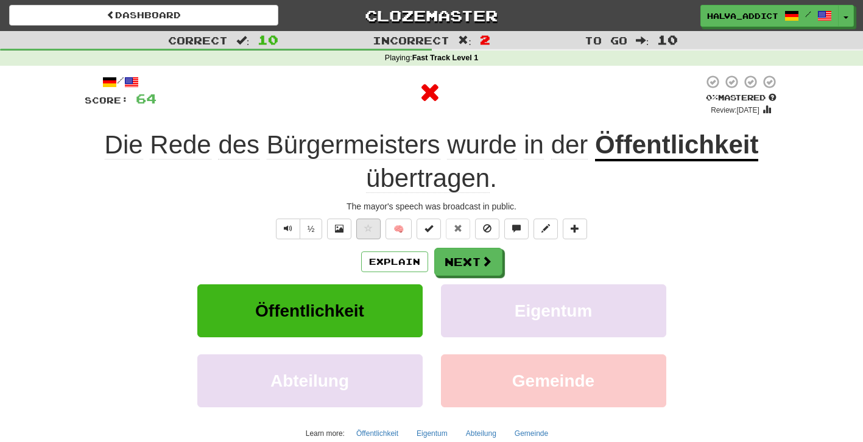
click at [372, 230] on span at bounding box center [368, 228] width 9 height 9
click at [398, 256] on button "Explain" at bounding box center [394, 262] width 67 height 21
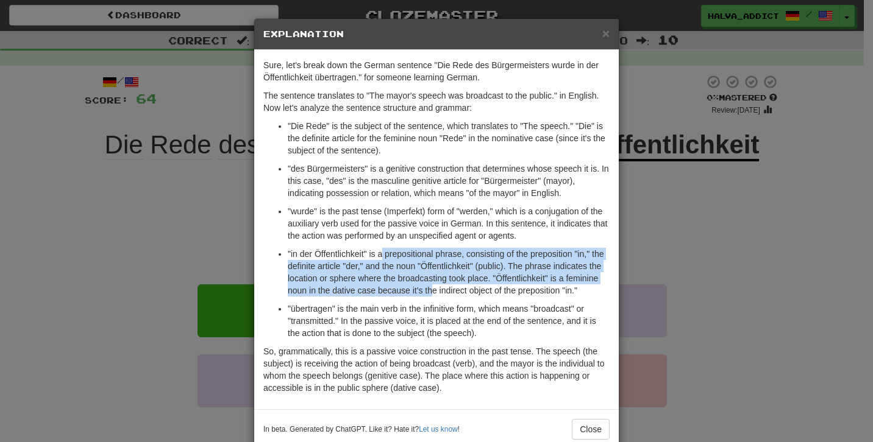
drag, startPoint x: 378, startPoint y: 250, endPoint x: 465, endPoint y: 285, distance: 93.0
click at [465, 284] on p ""in der Öffentlichkeit" is a prepositional phrase, consisting of the prepositio…" at bounding box center [449, 272] width 322 height 49
click at [465, 285] on p ""in der Öffentlichkeit" is a prepositional phrase, consisting of the prepositio…" at bounding box center [449, 272] width 322 height 49
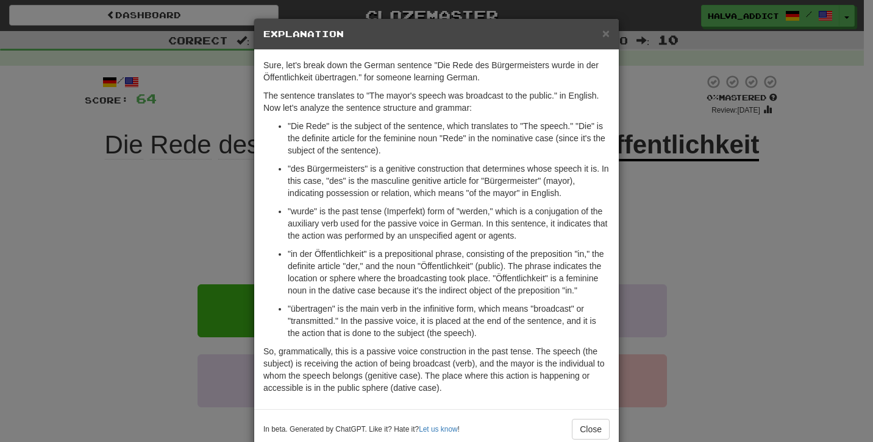
click at [758, 286] on div "× Explanation Sure, let's break down the German sentence "Die Rede des Bürgerme…" at bounding box center [436, 221] width 873 height 442
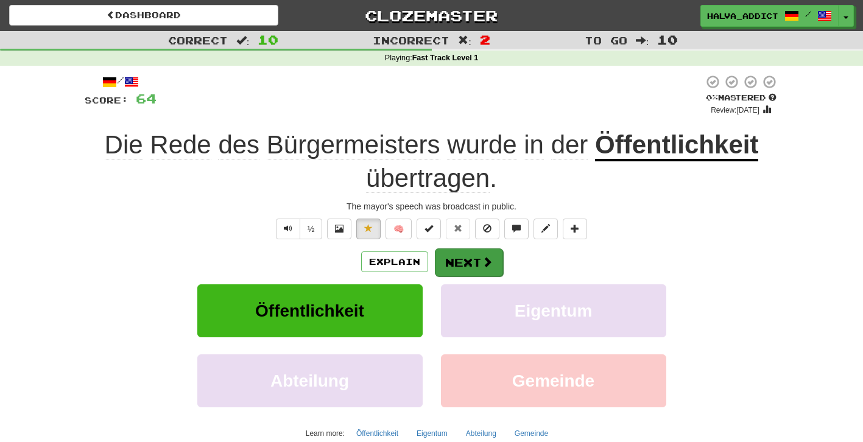
click at [464, 269] on button "Next" at bounding box center [469, 263] width 68 height 28
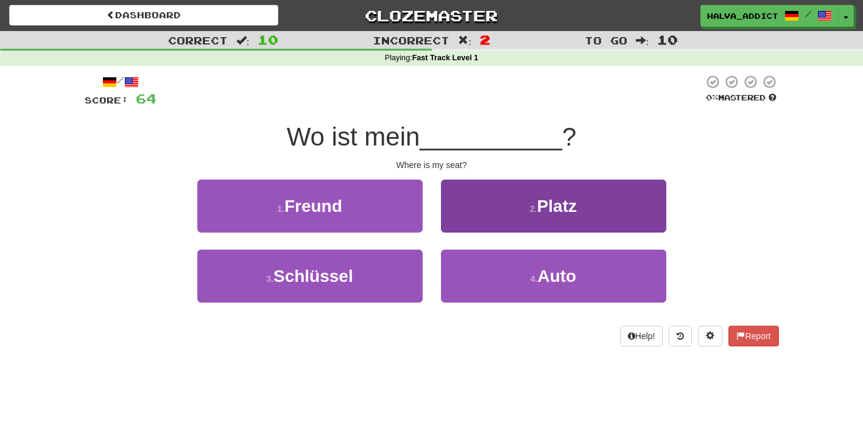
click at [495, 192] on button "2 . Platz" at bounding box center [553, 206] width 225 height 53
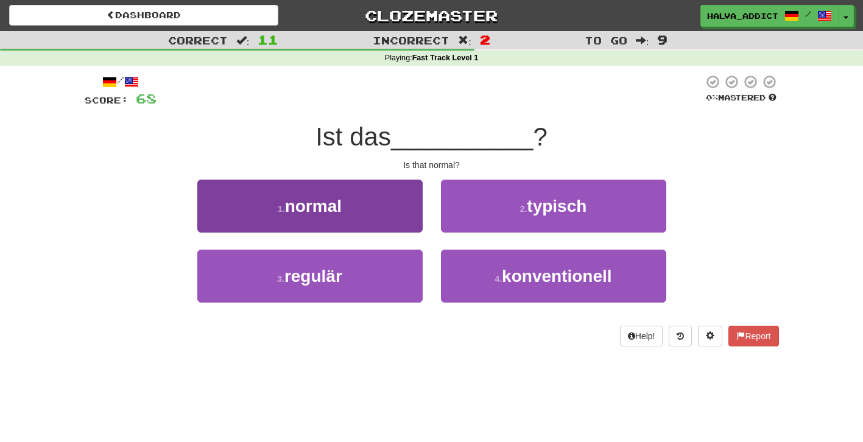
click at [350, 222] on button "1 . normal" at bounding box center [309, 206] width 225 height 53
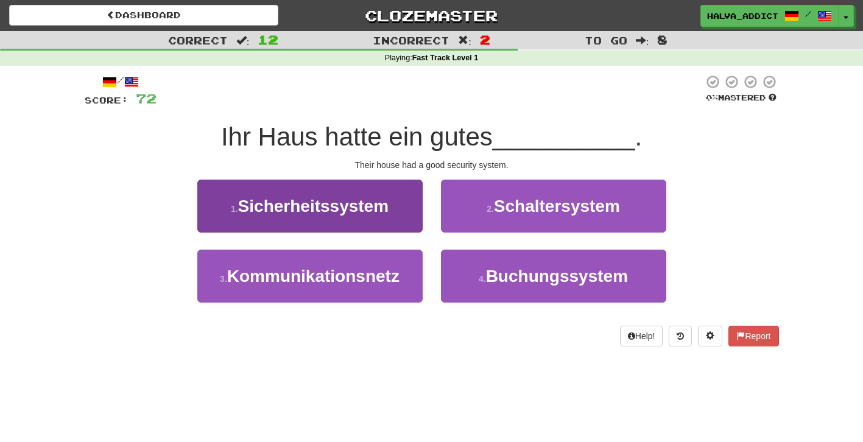
click at [338, 203] on span "Sicherheitssystem" at bounding box center [313, 206] width 151 height 19
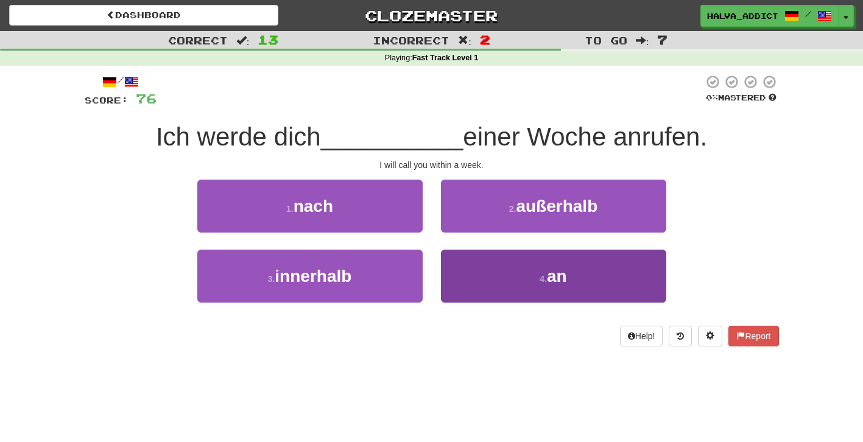
click at [498, 267] on button "4 . an" at bounding box center [553, 276] width 225 height 53
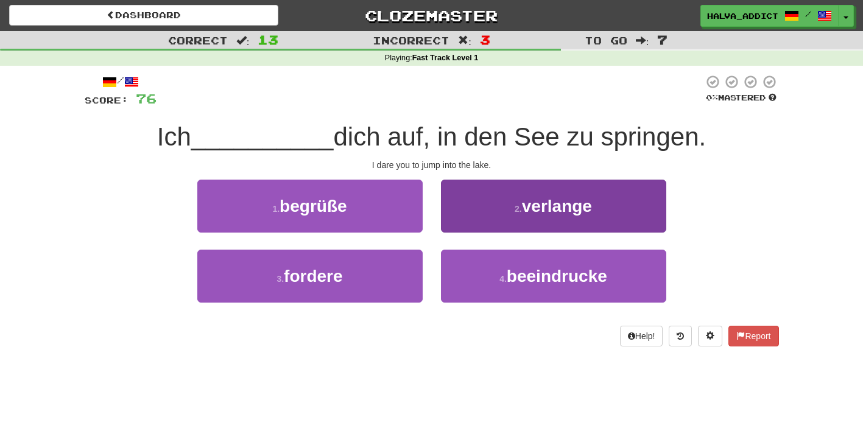
click at [518, 200] on button "2 . verlange" at bounding box center [553, 206] width 225 height 53
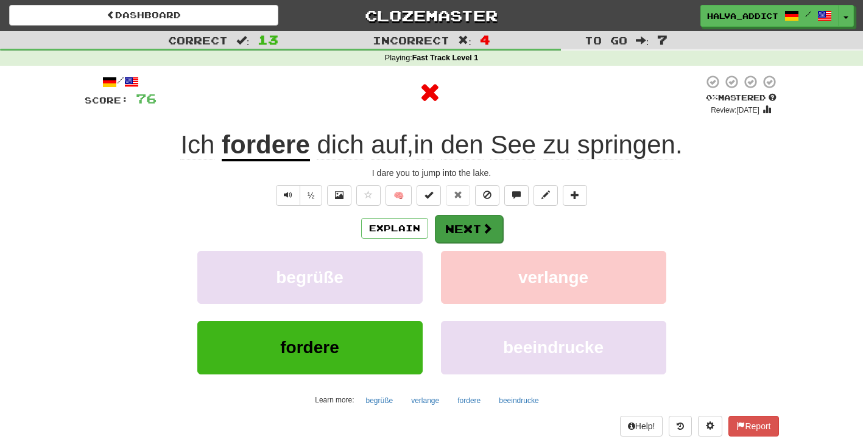
click at [456, 224] on button "Next" at bounding box center [469, 229] width 68 height 28
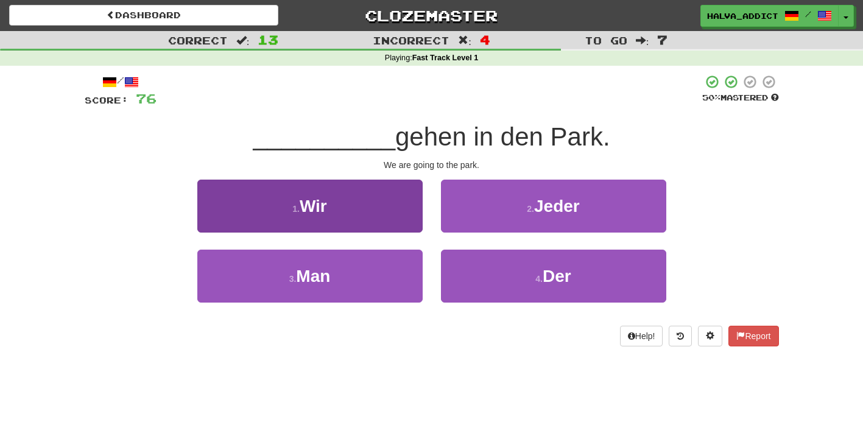
click at [397, 213] on button "1 . Wir" at bounding box center [309, 206] width 225 height 53
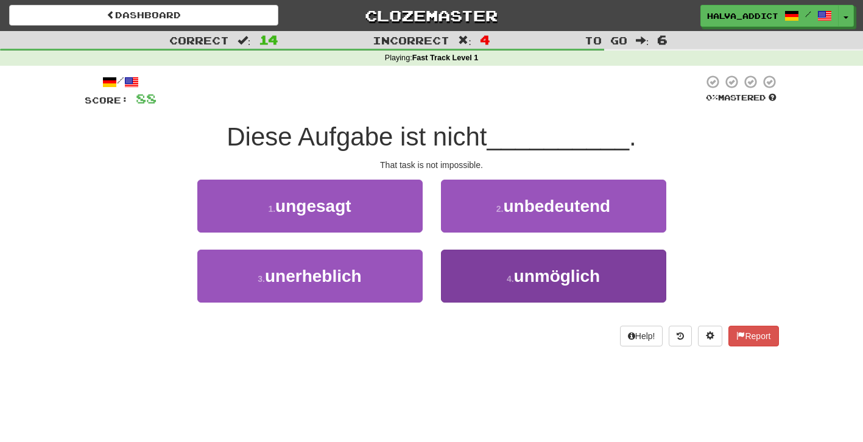
click at [498, 264] on button "4 . unmöglich" at bounding box center [553, 276] width 225 height 53
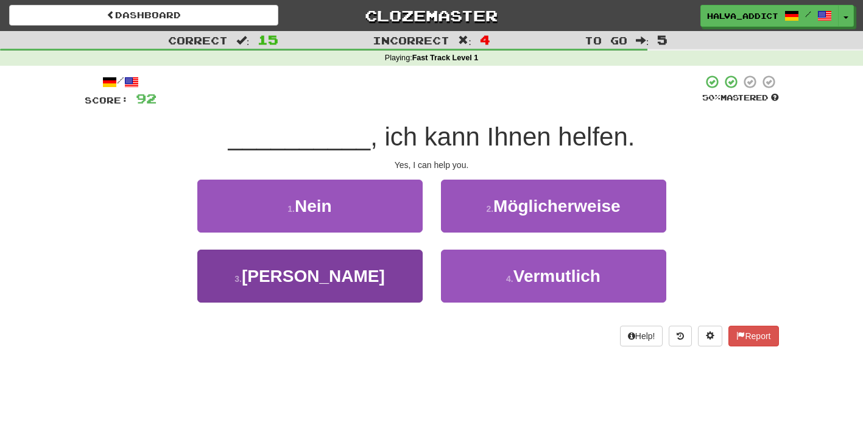
click at [352, 284] on button "3 . Ja" at bounding box center [309, 276] width 225 height 53
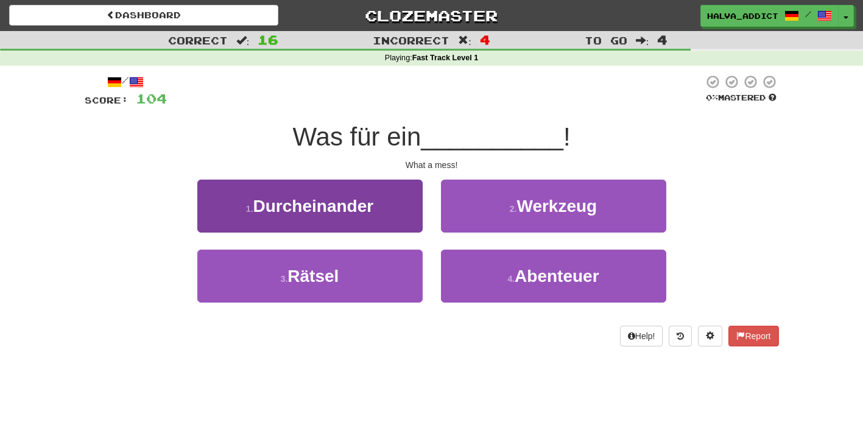
click at [376, 225] on button "1 . Durcheinander" at bounding box center [309, 206] width 225 height 53
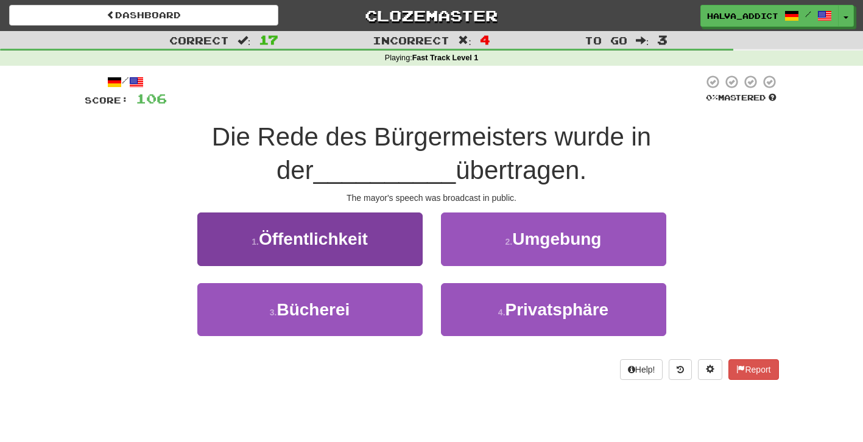
click at [317, 244] on span "Öffentlichkeit" at bounding box center [313, 239] width 109 height 19
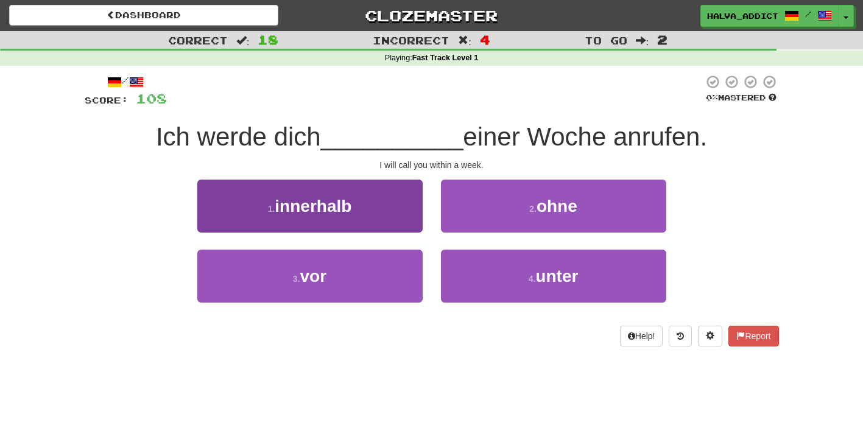
click at [359, 219] on button "1 . innerhalb" at bounding box center [309, 206] width 225 height 53
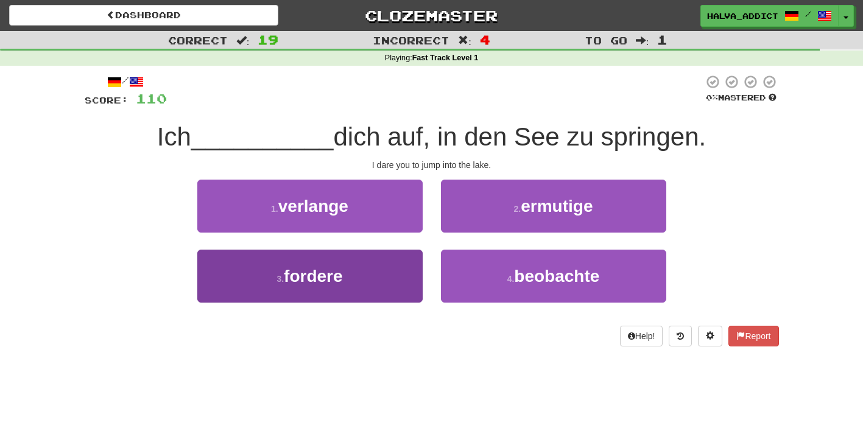
click at [345, 254] on button "3 . fordere" at bounding box center [309, 276] width 225 height 53
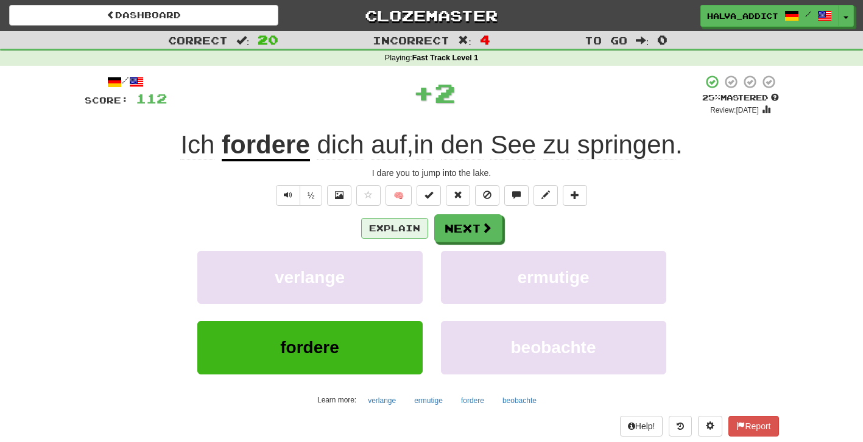
click at [386, 224] on button "Explain" at bounding box center [394, 228] width 67 height 21
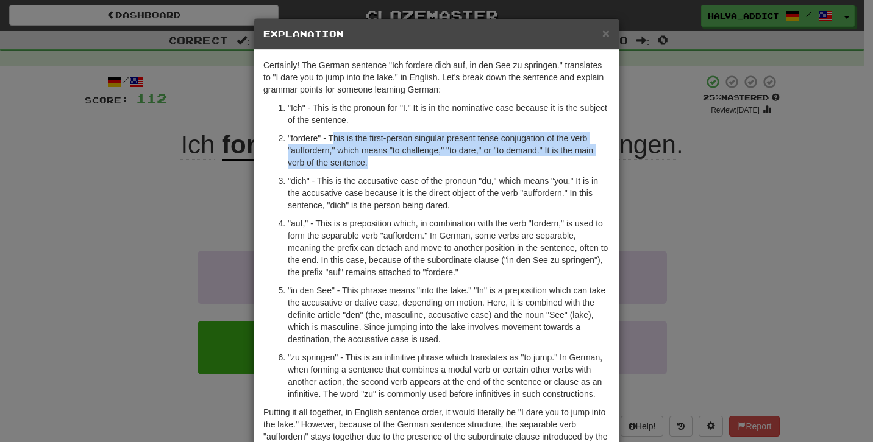
drag, startPoint x: 330, startPoint y: 138, endPoint x: 367, endPoint y: 171, distance: 50.5
click at [367, 171] on ol ""Ich" - This is the pronoun for "I." It is in the nominative case because it is…" at bounding box center [436, 251] width 346 height 299
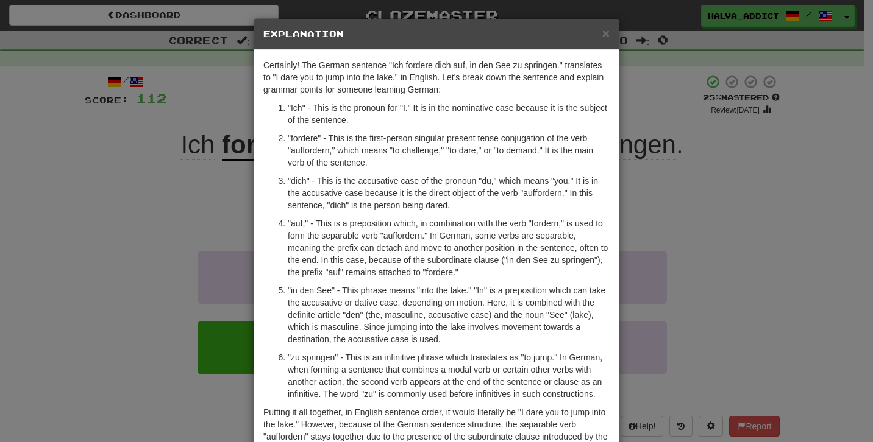
click at [367, 171] on ol ""Ich" - This is the pronoun for "I." It is in the nominative case because it is…" at bounding box center [436, 251] width 346 height 299
click at [683, 208] on div "× Explanation Certainly! The German sentence "Ich fordere dich auf, in den See …" at bounding box center [436, 221] width 873 height 442
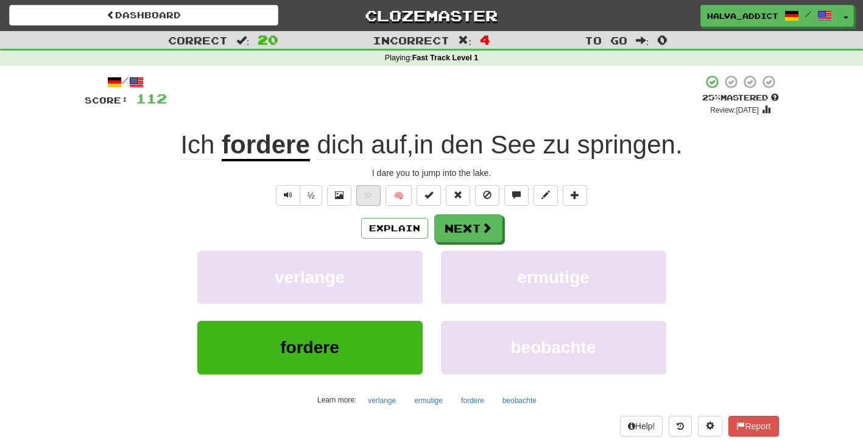
click at [358, 199] on button at bounding box center [368, 195] width 24 height 21
click at [473, 226] on button "Next" at bounding box center [469, 229] width 68 height 28
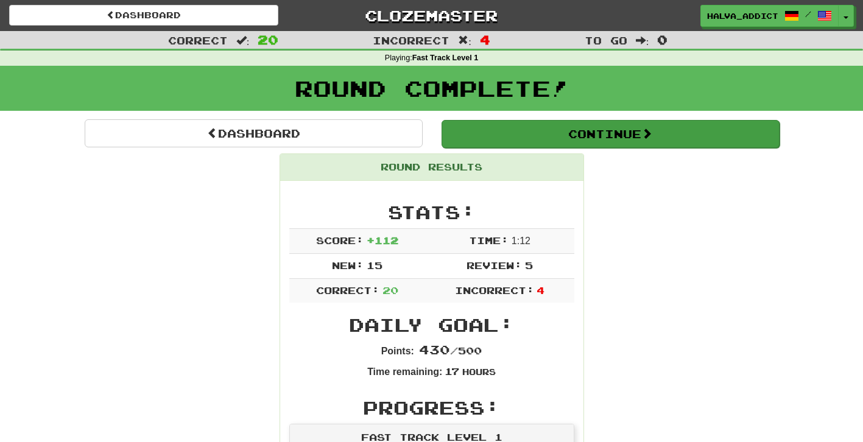
click at [554, 130] on button "Continue" at bounding box center [611, 134] width 338 height 28
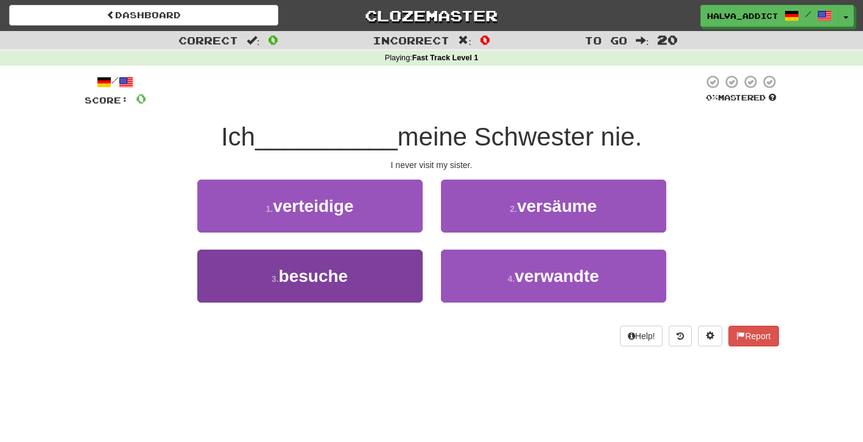
click at [403, 272] on button "3 . besuche" at bounding box center [309, 276] width 225 height 53
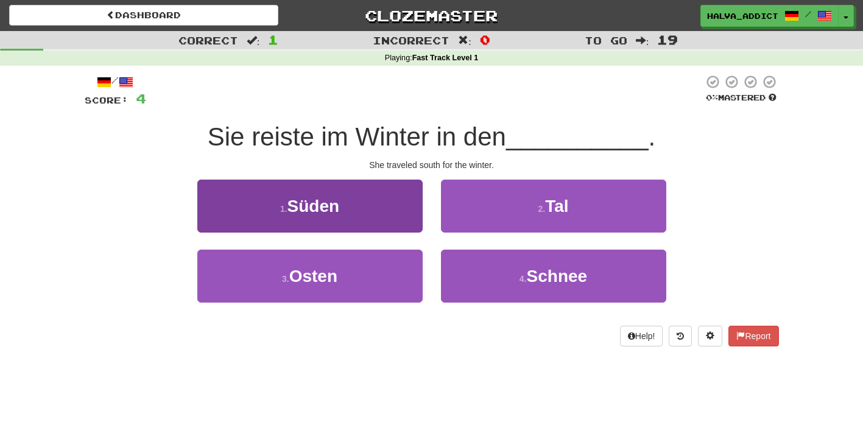
click at [380, 220] on button "1 . Süden" at bounding box center [309, 206] width 225 height 53
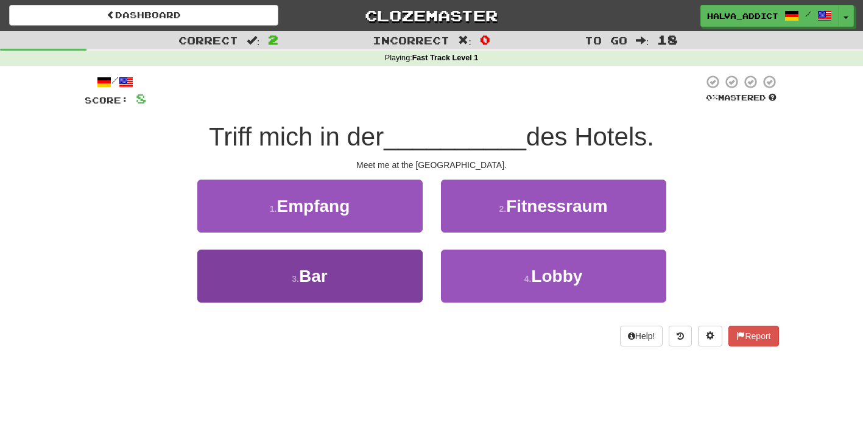
click at [360, 296] on button "3 . Bar" at bounding box center [309, 276] width 225 height 53
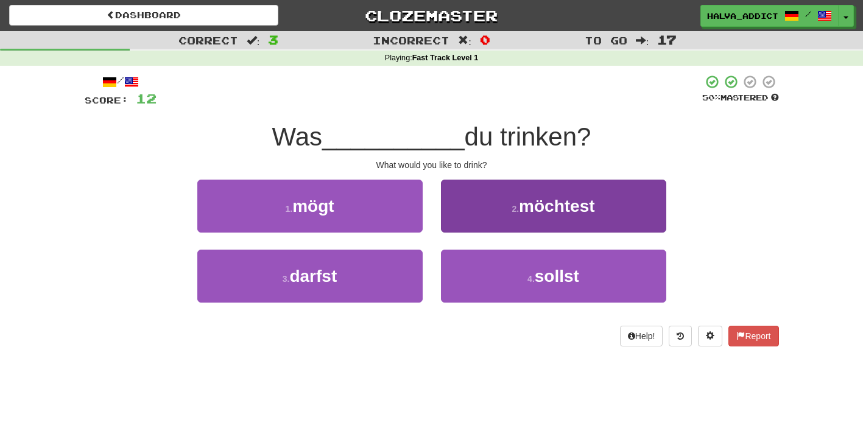
click at [495, 212] on button "2 . möchtest" at bounding box center [553, 206] width 225 height 53
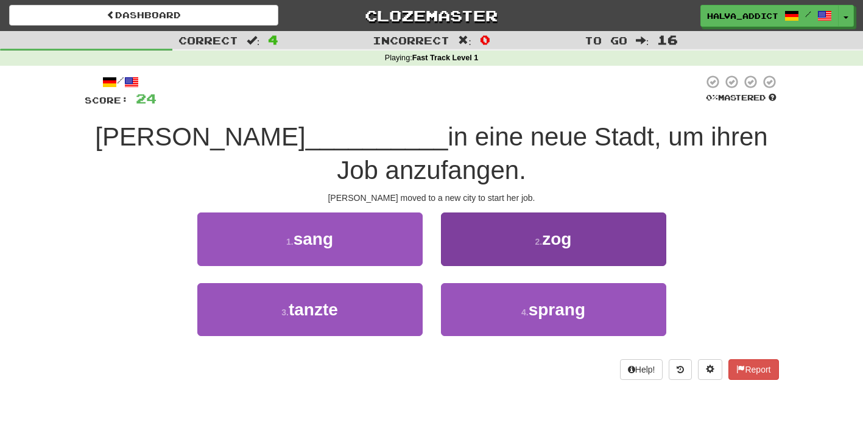
click at [507, 241] on button "2 . zog" at bounding box center [553, 239] width 225 height 53
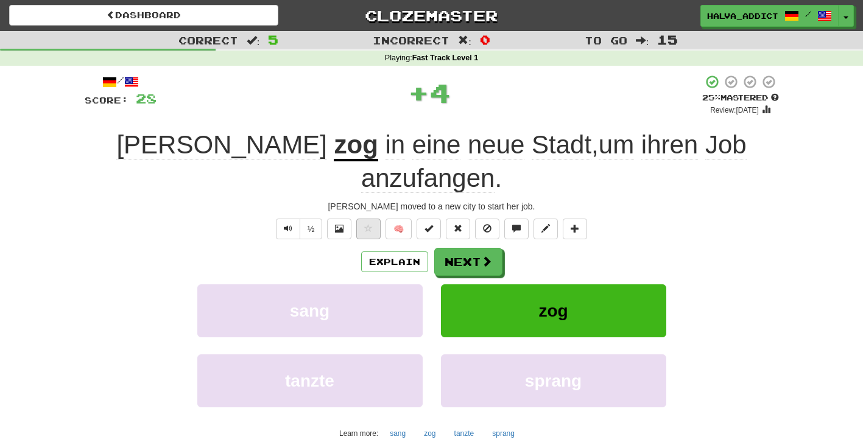
click at [371, 219] on button at bounding box center [368, 229] width 24 height 21
click at [403, 252] on button "Explain" at bounding box center [394, 262] width 67 height 21
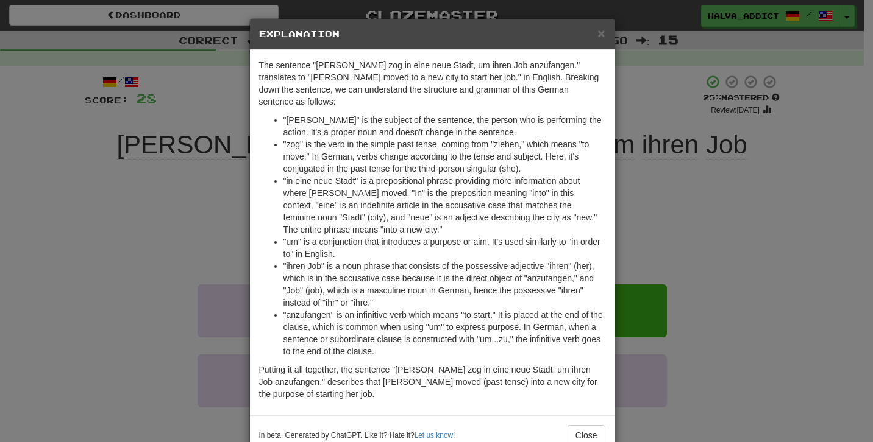
click at [693, 248] on div "× Explanation The sentence "Sarah zog in eine neue Stadt, um ihren Job anzufang…" at bounding box center [436, 221] width 873 height 442
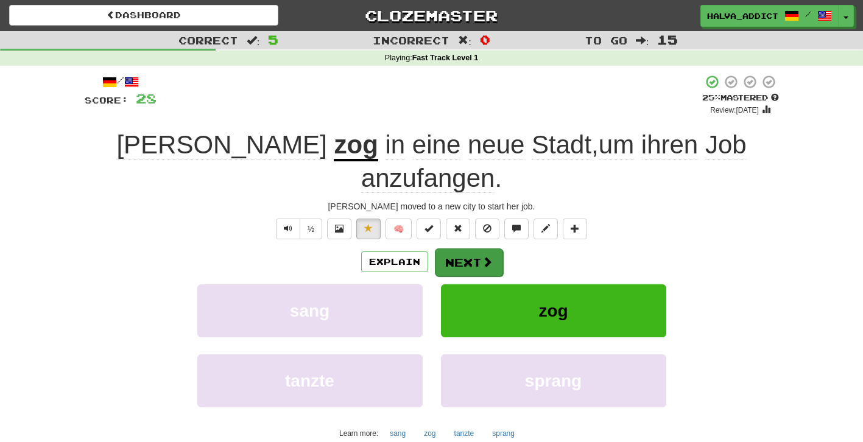
click at [470, 249] on button "Next" at bounding box center [469, 263] width 68 height 28
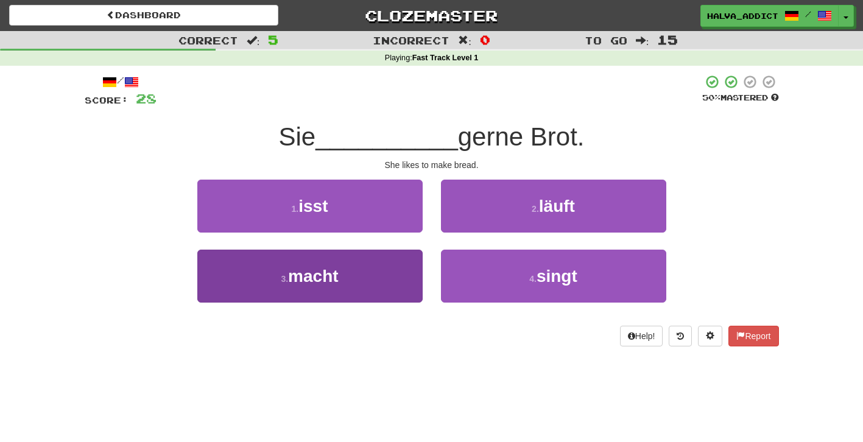
click at [412, 275] on button "3 . macht" at bounding box center [309, 276] width 225 height 53
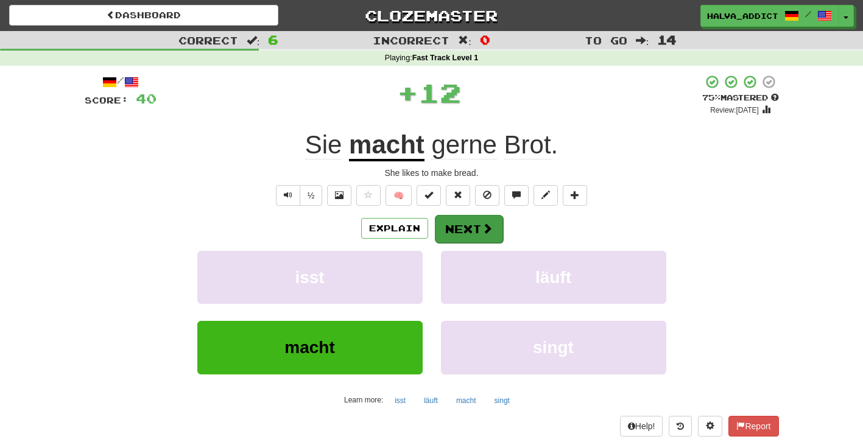
click at [484, 223] on span at bounding box center [487, 228] width 11 height 11
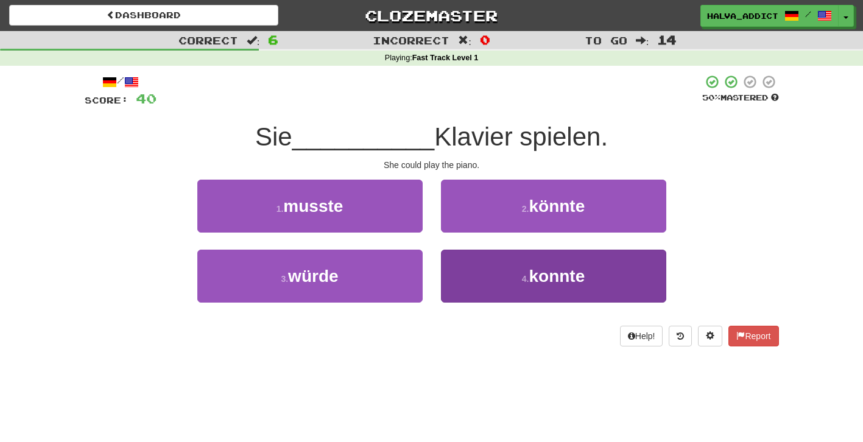
click at [498, 278] on button "4 . konnte" at bounding box center [553, 276] width 225 height 53
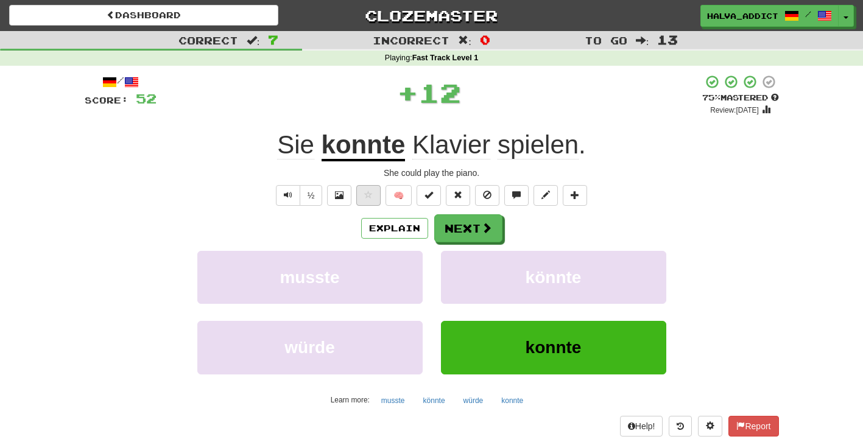
click at [372, 197] on span at bounding box center [368, 195] width 9 height 9
click at [383, 225] on button "Explain" at bounding box center [394, 228] width 67 height 21
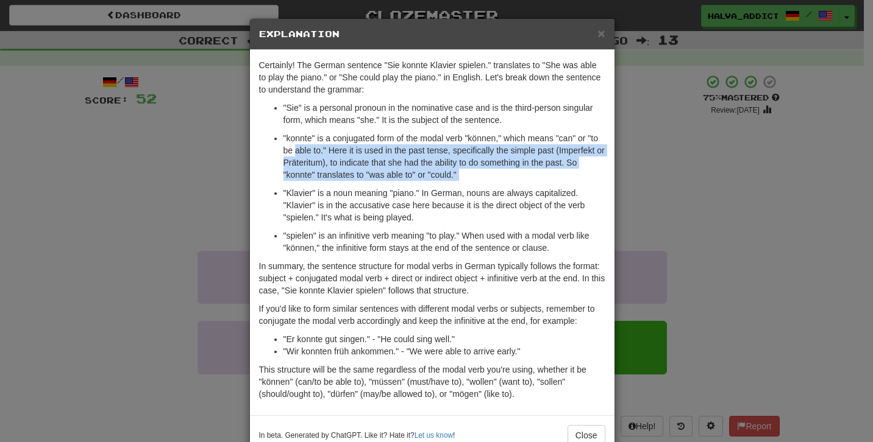
drag, startPoint x: 305, startPoint y: 143, endPoint x: 488, endPoint y: 193, distance: 189.3
click at [486, 191] on ul ""Sie" is a personal pronoun in the nominative case and is the third-person sing…" at bounding box center [432, 178] width 346 height 152
click at [503, 179] on p ""konnte" is a conjugated form of the modal verb "können," which means "can" or …" at bounding box center [444, 156] width 322 height 49
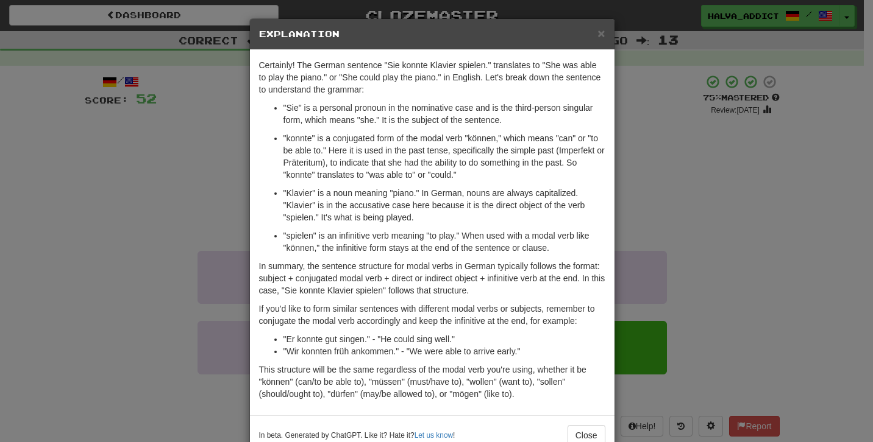
click at [711, 210] on div "× Explanation Certainly! The German sentence "Sie konnte Klavier spielen." tran…" at bounding box center [436, 221] width 873 height 442
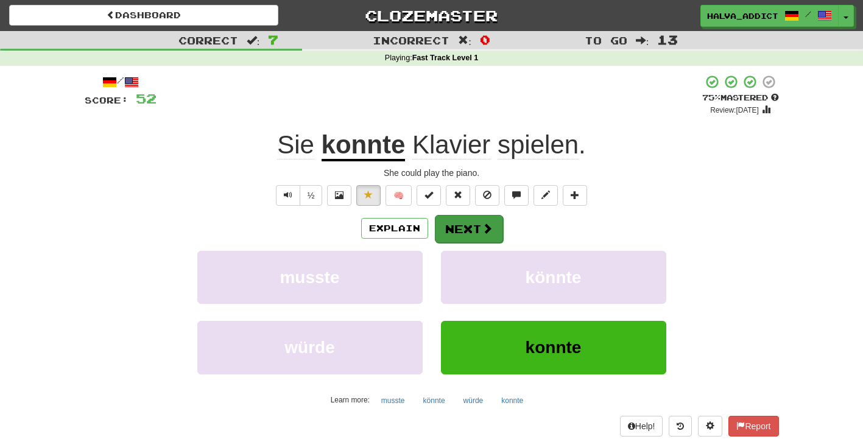
click at [471, 225] on button "Next" at bounding box center [469, 229] width 68 height 28
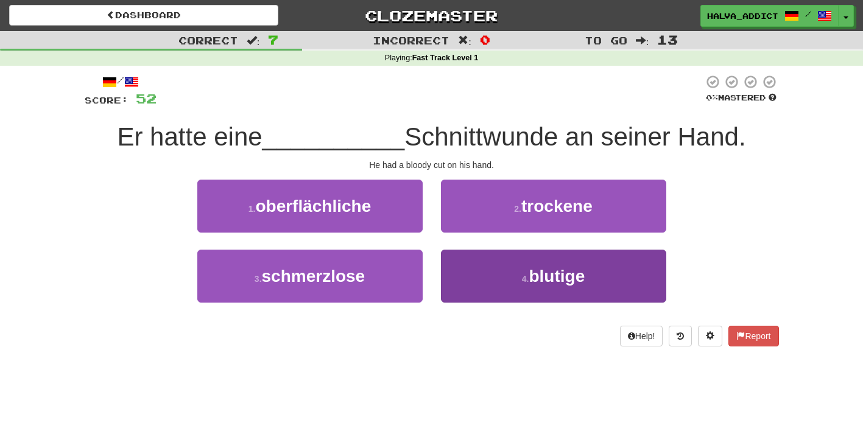
click at [496, 277] on button "4 . blutige" at bounding box center [553, 276] width 225 height 53
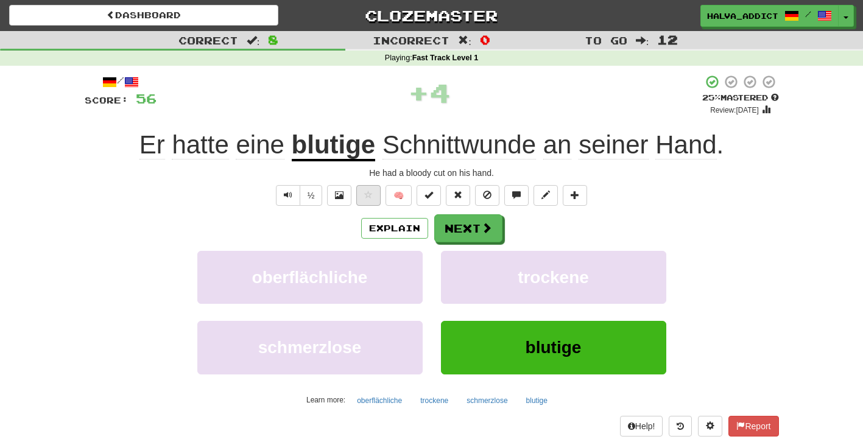
click at [364, 191] on span at bounding box center [368, 195] width 9 height 9
click at [462, 224] on button "Next" at bounding box center [469, 229] width 68 height 28
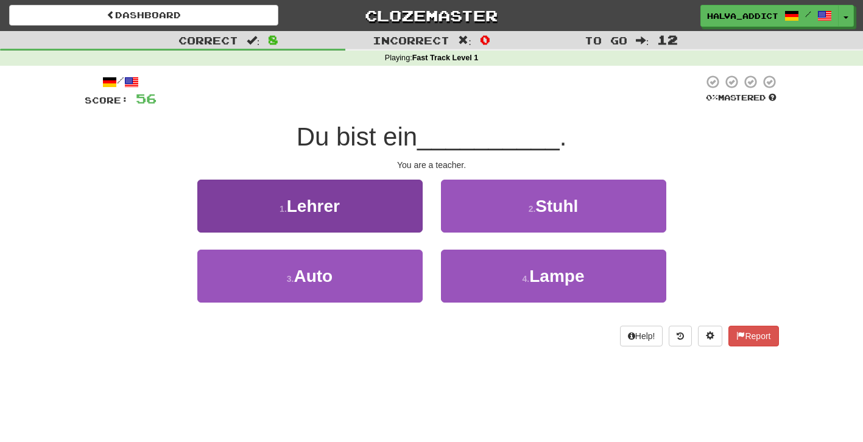
click at [404, 214] on button "1 . Lehrer" at bounding box center [309, 206] width 225 height 53
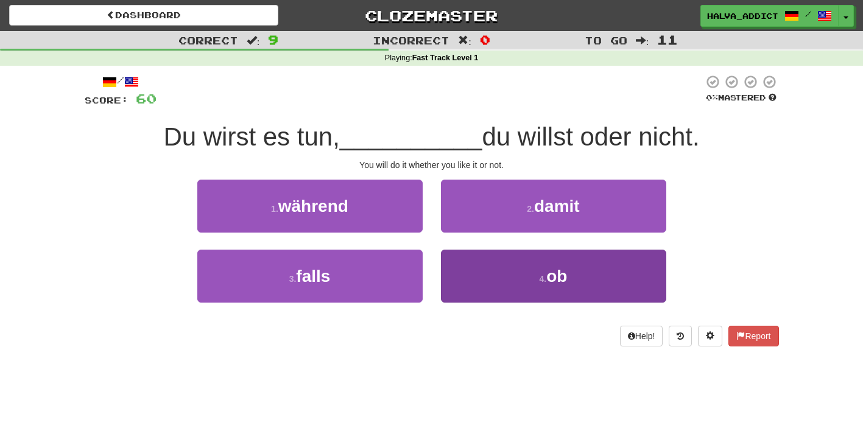
click at [481, 277] on button "4 . ob" at bounding box center [553, 276] width 225 height 53
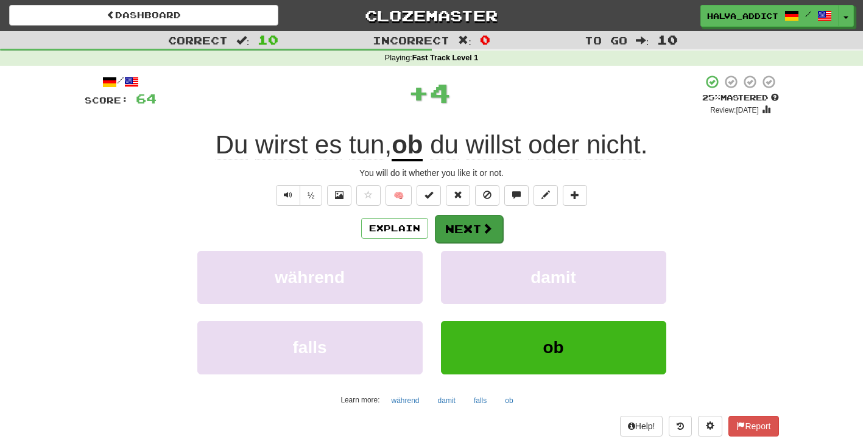
click at [442, 233] on button "Next" at bounding box center [469, 229] width 68 height 28
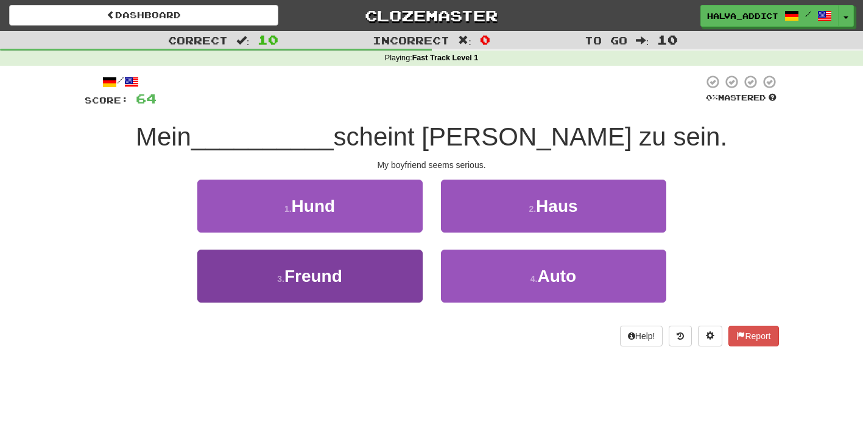
click at [396, 279] on button "3 . Freund" at bounding box center [309, 276] width 225 height 53
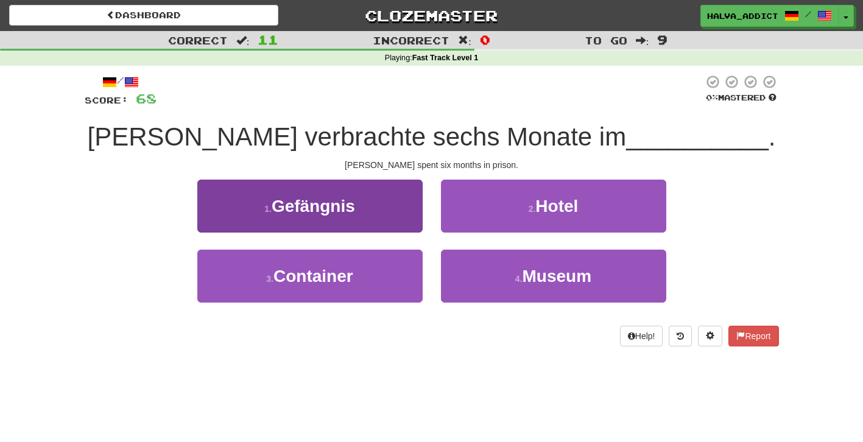
click at [383, 213] on button "1 . Gefängnis" at bounding box center [309, 206] width 225 height 53
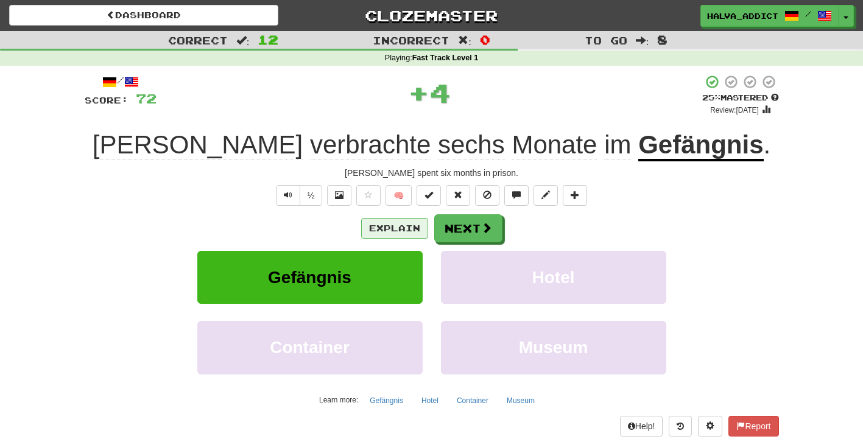
click at [389, 235] on button "Explain" at bounding box center [394, 228] width 67 height 21
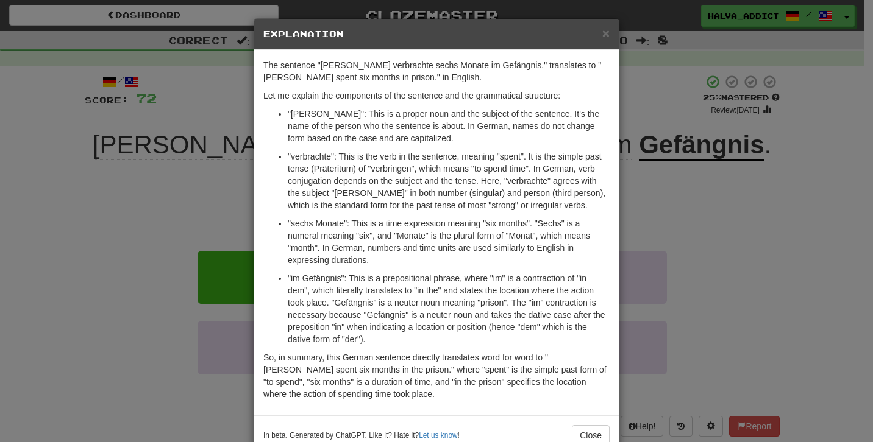
click at [695, 267] on div "× Explanation The sentence "Tom verbrachte sechs Monate im Gefängnis." translat…" at bounding box center [436, 221] width 873 height 442
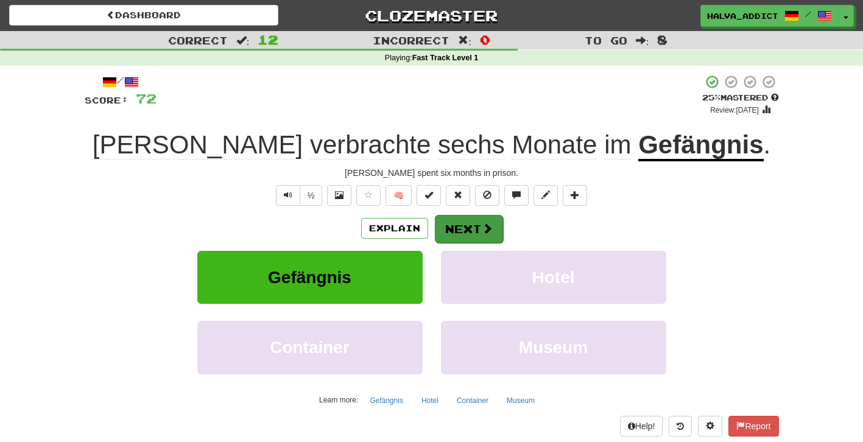
click at [486, 227] on span at bounding box center [487, 228] width 11 height 11
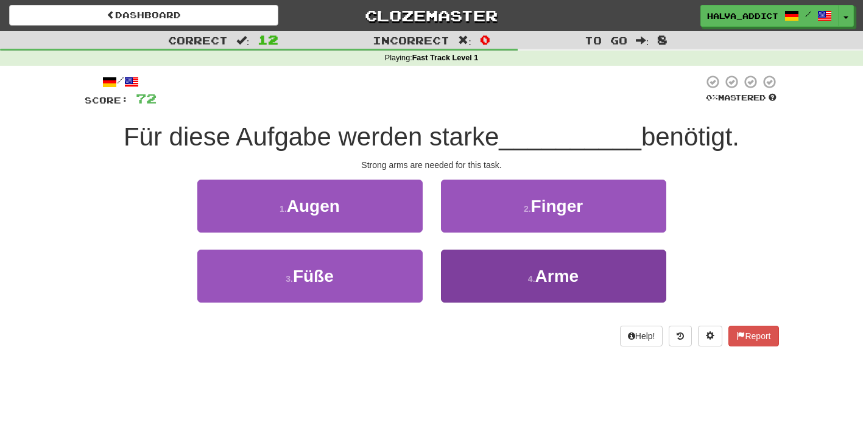
click at [478, 283] on button "4 . Arme" at bounding box center [553, 276] width 225 height 53
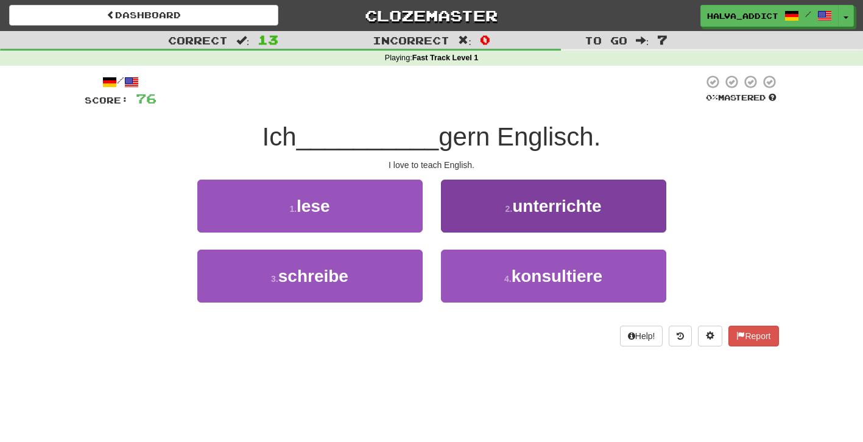
click at [489, 222] on button "2 . unterrichte" at bounding box center [553, 206] width 225 height 53
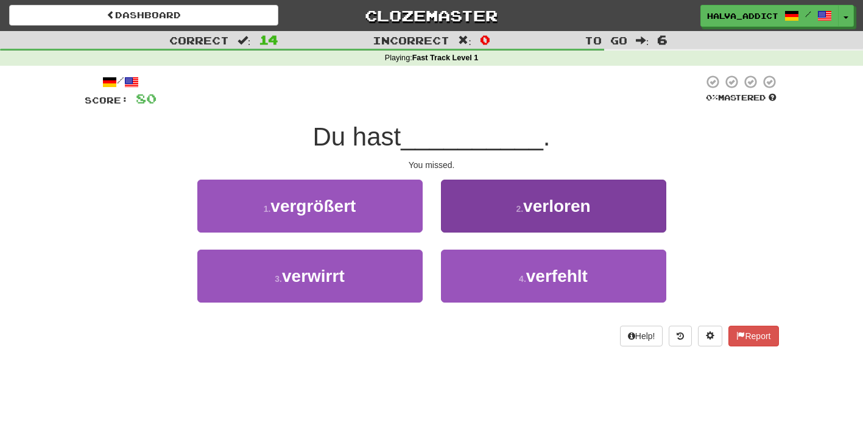
click at [485, 195] on button "2 . verloren" at bounding box center [553, 206] width 225 height 53
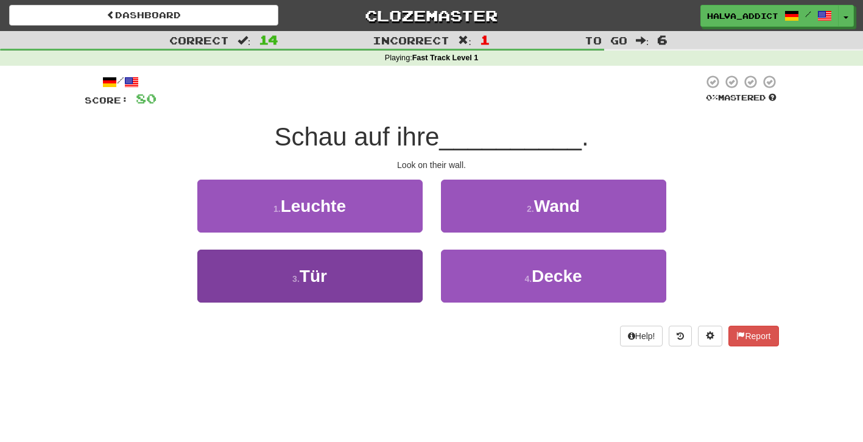
click at [389, 263] on button "3 . Tür" at bounding box center [309, 276] width 225 height 53
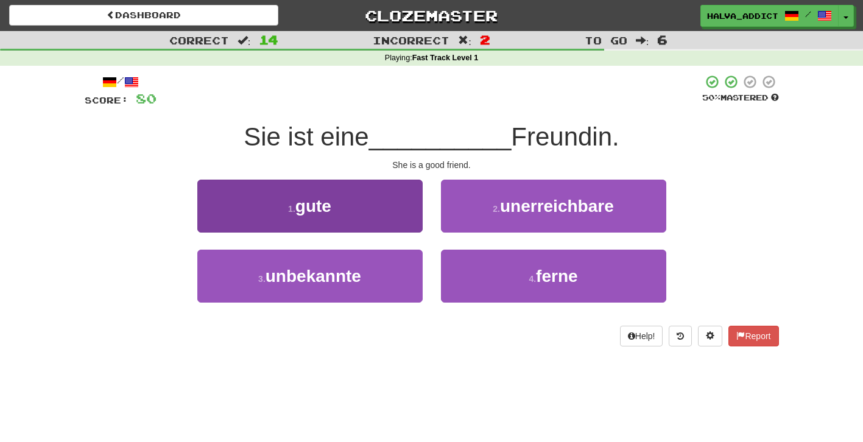
click at [369, 193] on button "1 . gute" at bounding box center [309, 206] width 225 height 53
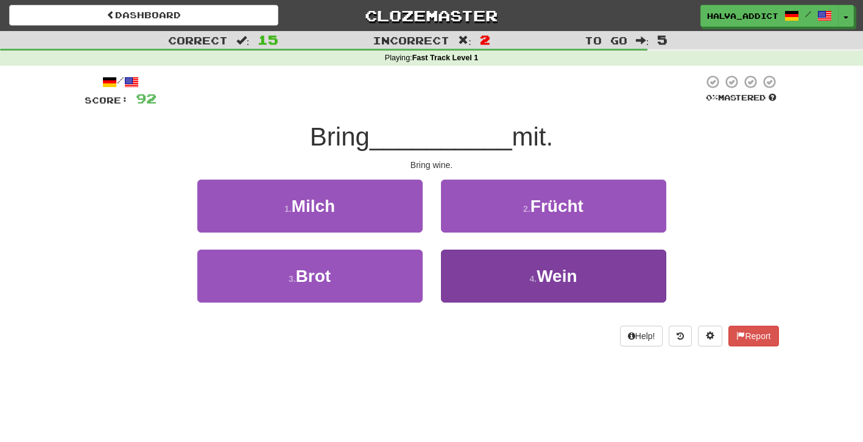
click at [484, 267] on button "4 . Wein" at bounding box center [553, 276] width 225 height 53
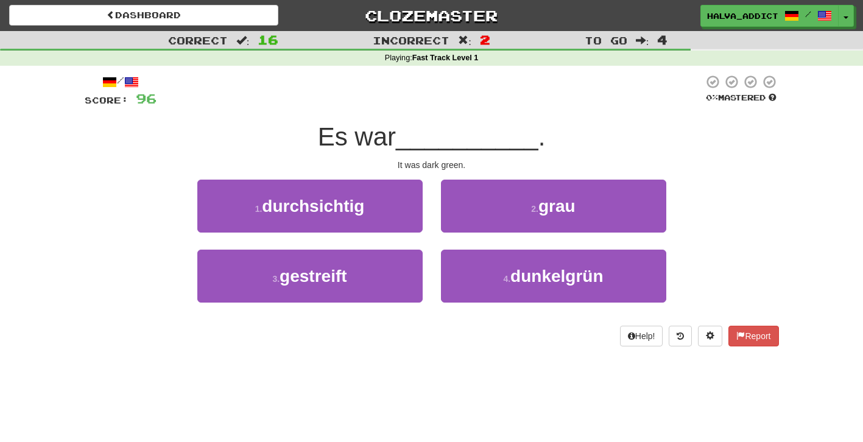
click at [475, 233] on div "2 . grau" at bounding box center [554, 215] width 244 height 70
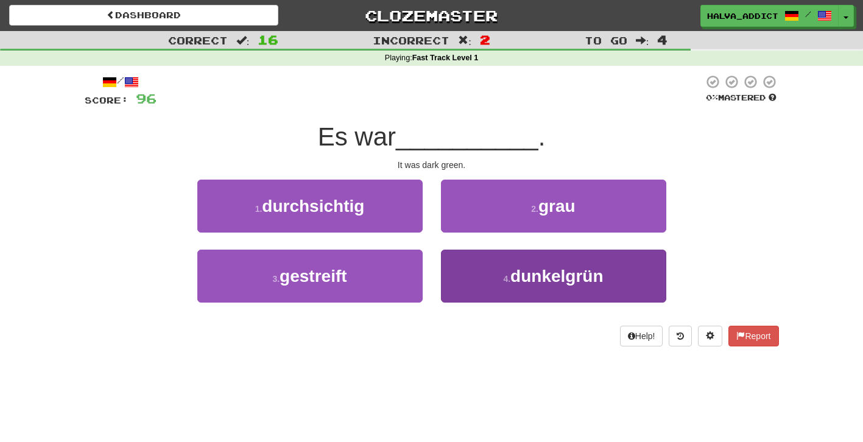
click at [484, 274] on button "4 . dunkelgrün" at bounding box center [553, 276] width 225 height 53
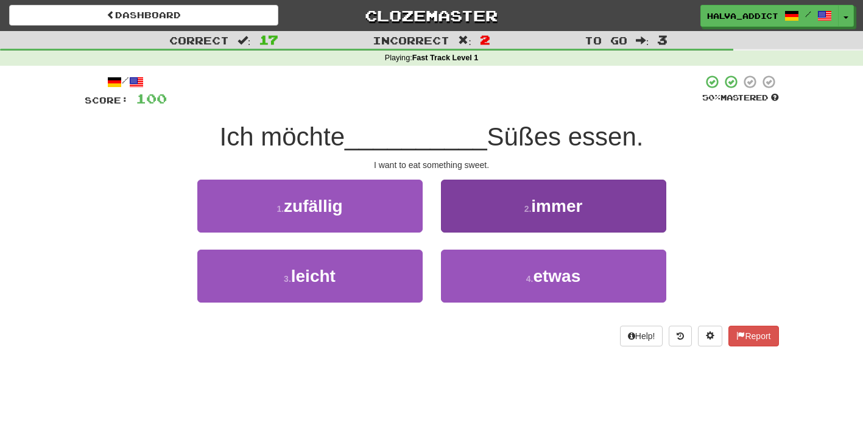
click at [489, 218] on button "2 . immer" at bounding box center [553, 206] width 225 height 53
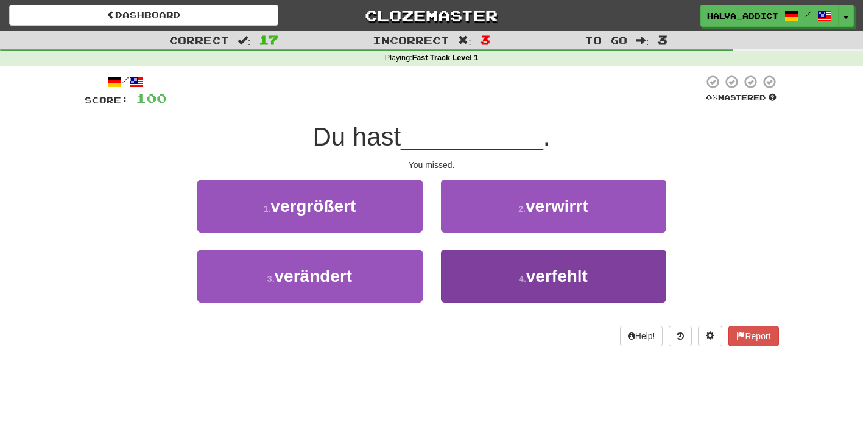
click at [481, 255] on button "4 . verfehlt" at bounding box center [553, 276] width 225 height 53
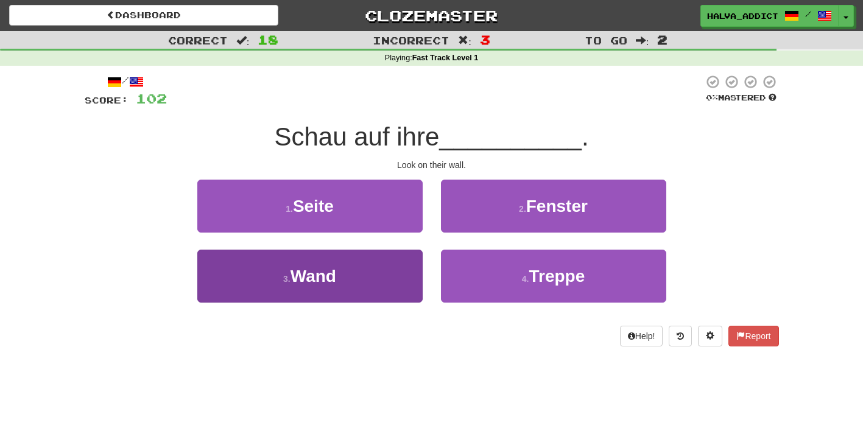
click at [414, 275] on button "3 . Wand" at bounding box center [309, 276] width 225 height 53
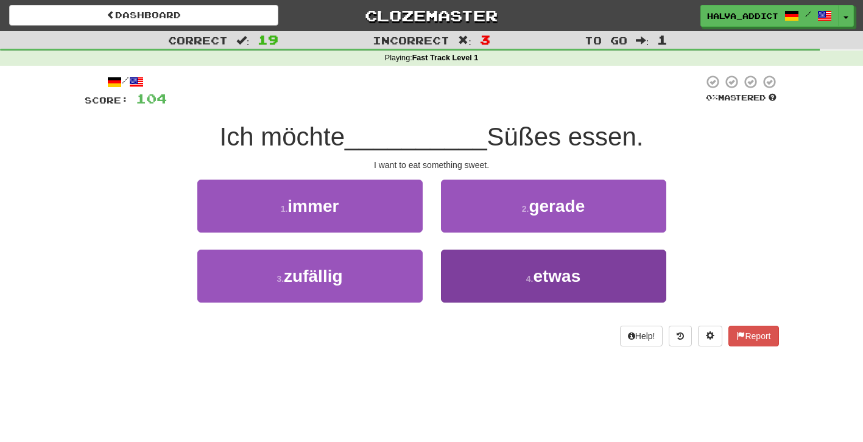
click at [483, 274] on button "4 . etwas" at bounding box center [553, 276] width 225 height 53
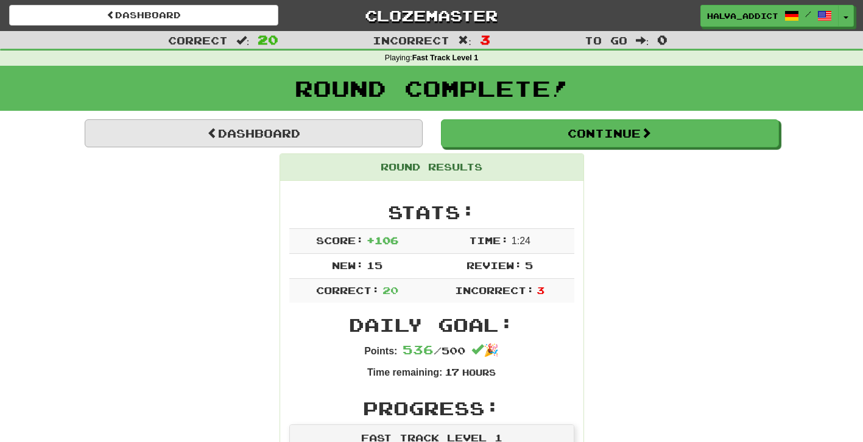
click at [239, 125] on link "Dashboard" at bounding box center [254, 133] width 338 height 28
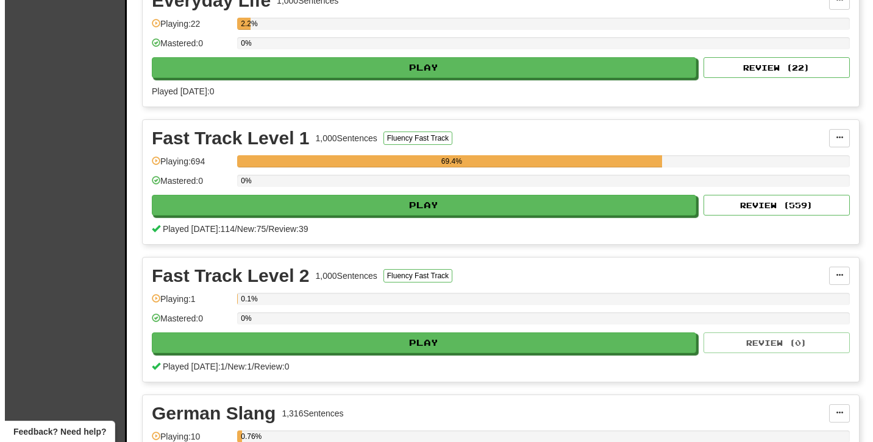
scroll to position [294, 0]
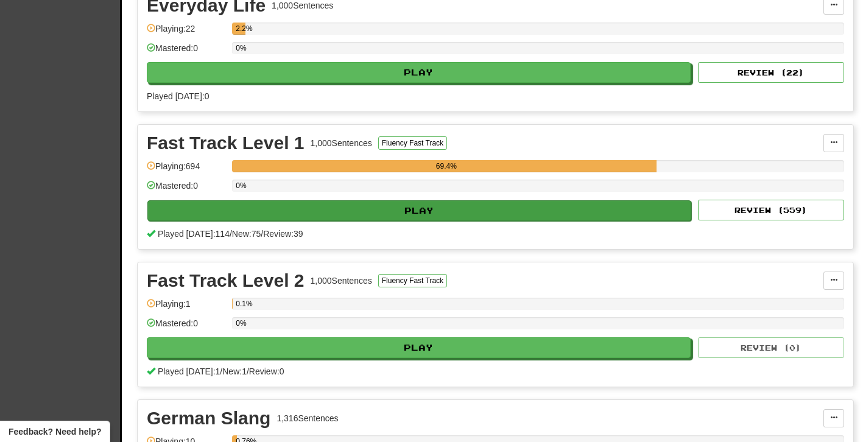
click at [419, 211] on button "Play" at bounding box center [419, 210] width 544 height 21
select select "**"
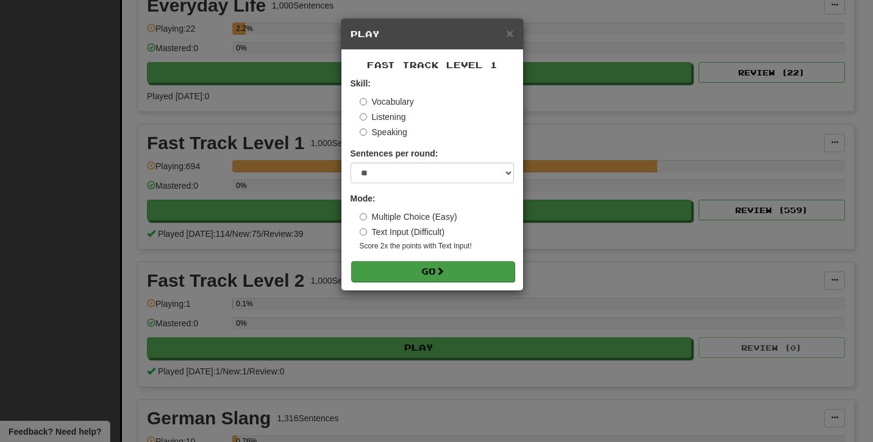
click at [404, 264] on button "Go" at bounding box center [432, 271] width 163 height 21
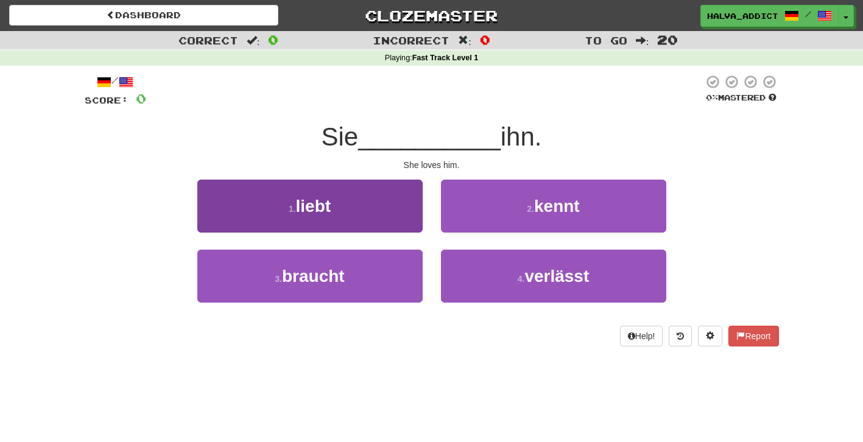
click at [336, 204] on button "1 . liebt" at bounding box center [309, 206] width 225 height 53
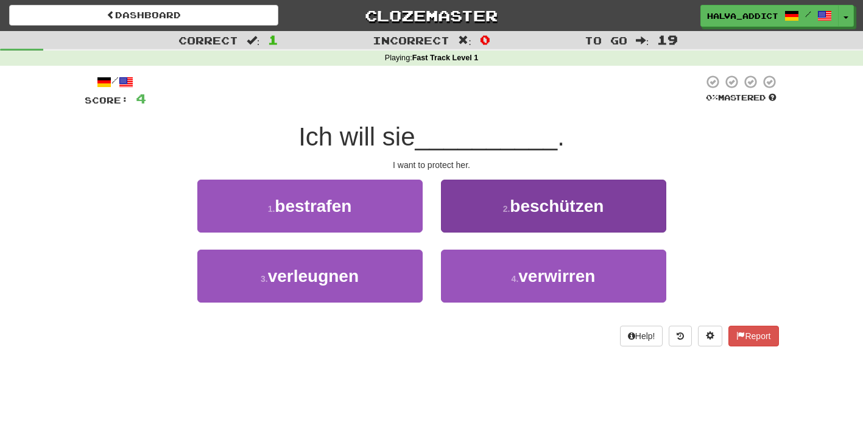
click at [474, 213] on button "2 . beschützen" at bounding box center [553, 206] width 225 height 53
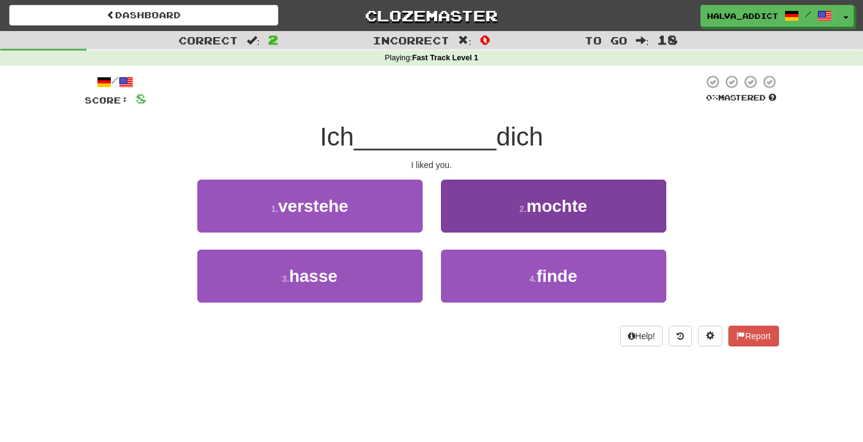
click at [501, 186] on button "2 . mochte" at bounding box center [553, 206] width 225 height 53
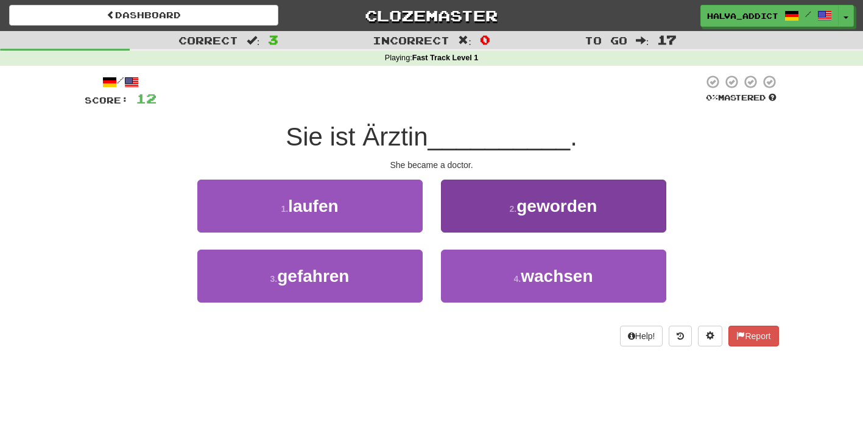
click at [487, 207] on button "2 . geworden" at bounding box center [553, 206] width 225 height 53
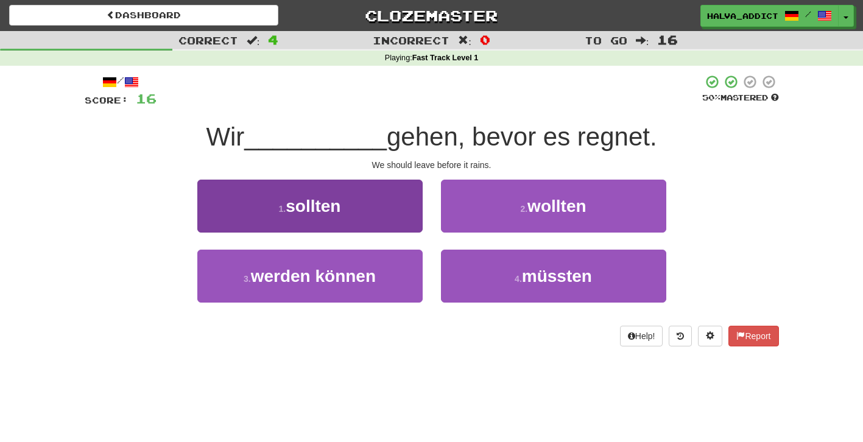
click at [366, 217] on button "1 . sollten" at bounding box center [309, 206] width 225 height 53
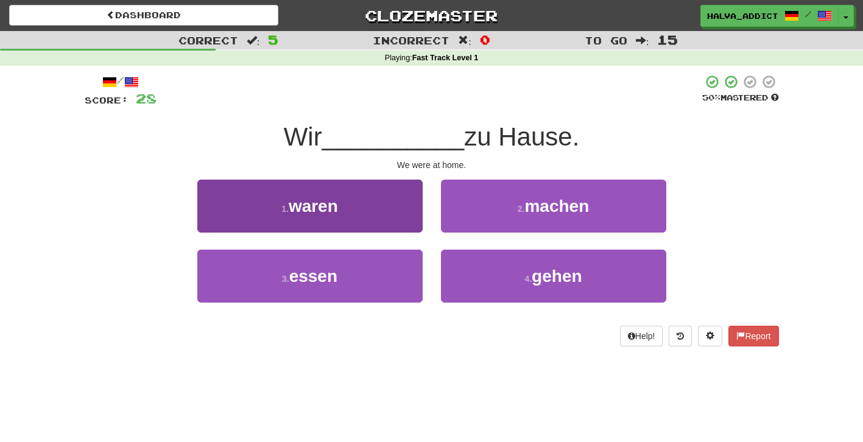
click at [372, 216] on button "1 . waren" at bounding box center [309, 206] width 225 height 53
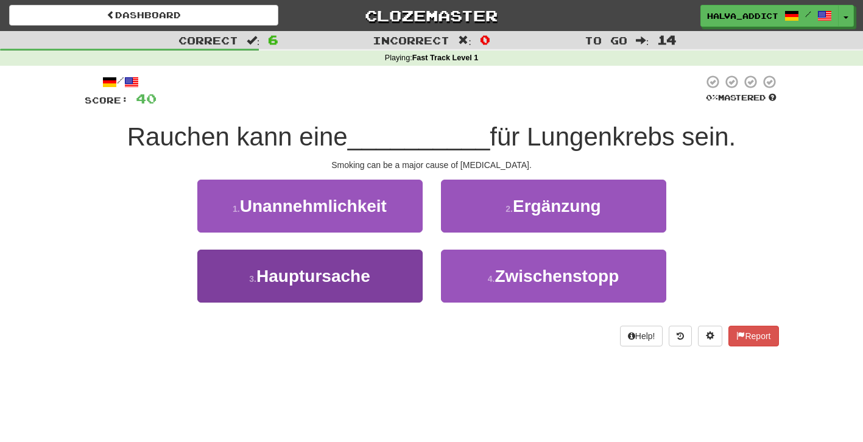
click at [368, 283] on span "Hauptursache" at bounding box center [314, 276] width 114 height 19
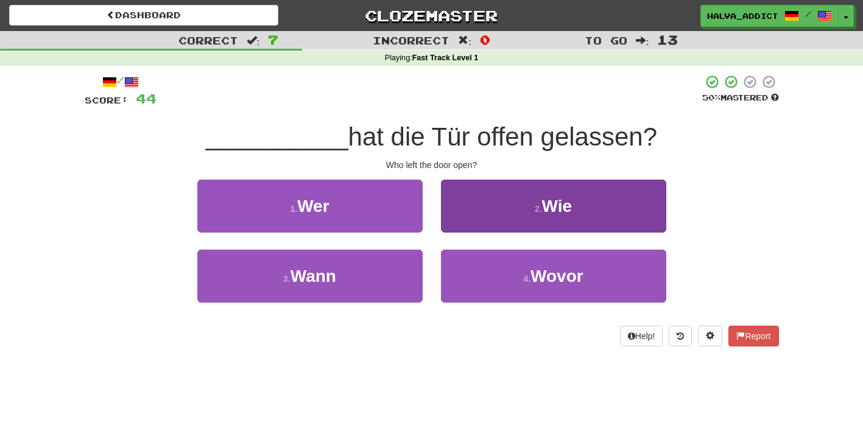
click at [503, 217] on button "2 . Wie" at bounding box center [553, 206] width 225 height 53
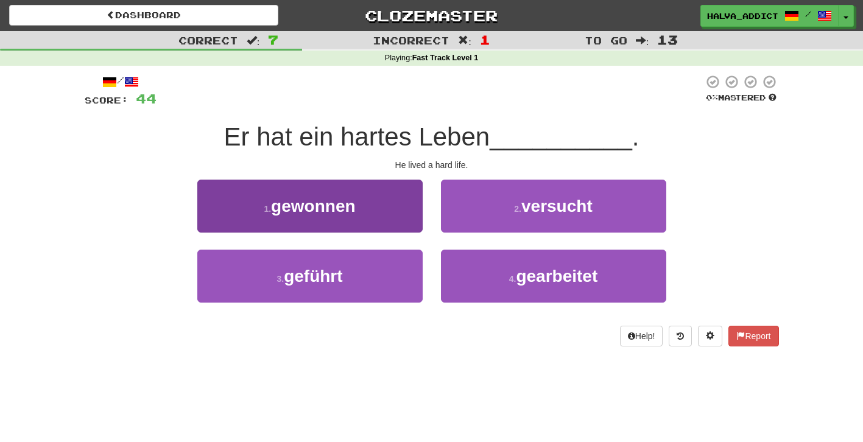
click at [392, 211] on button "1 . gewonnen" at bounding box center [309, 206] width 225 height 53
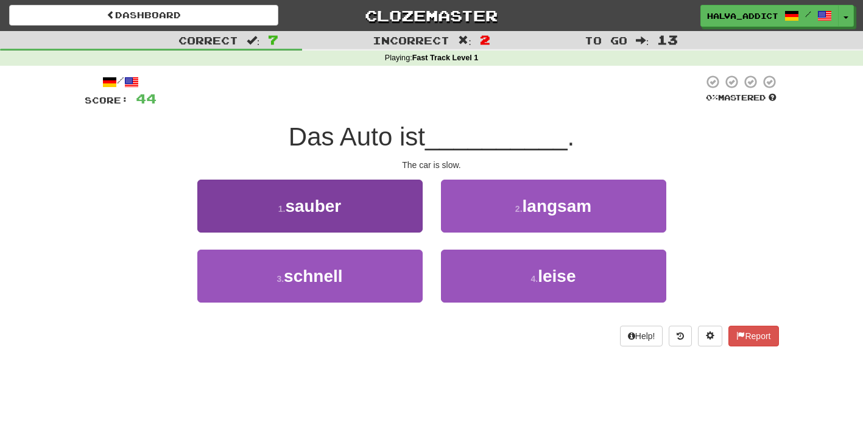
drag, startPoint x: 386, startPoint y: 272, endPoint x: 388, endPoint y: 266, distance: 6.9
click at [386, 272] on button "3 . schnell" at bounding box center [309, 276] width 225 height 53
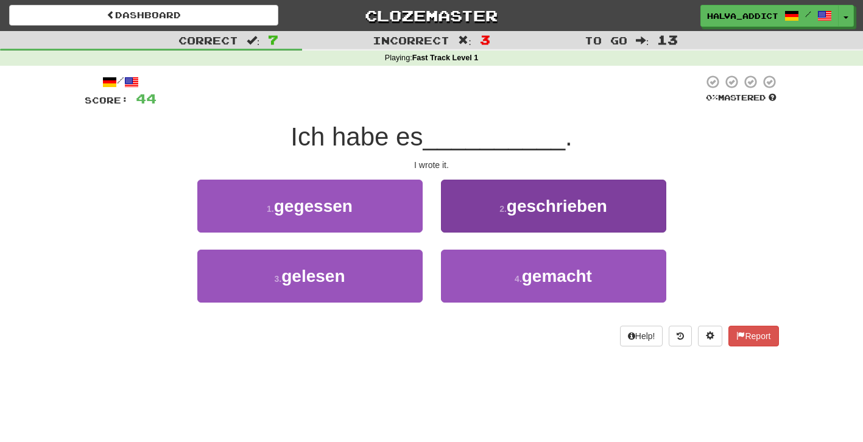
click at [529, 205] on span "geschrieben" at bounding box center [557, 206] width 101 height 19
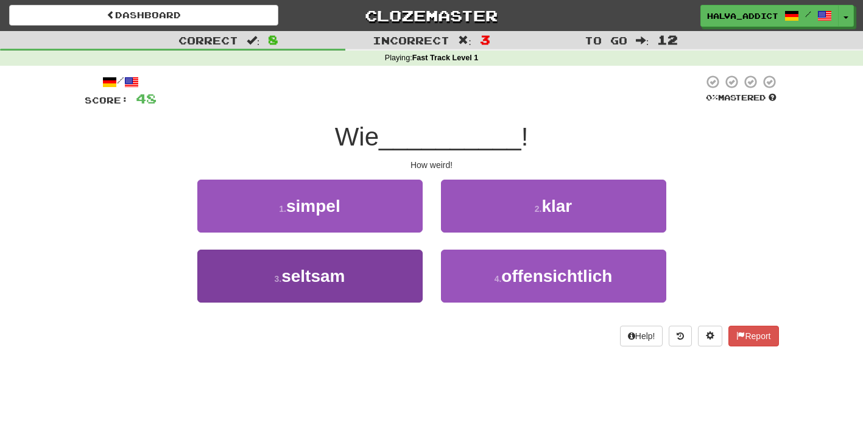
click at [384, 286] on button "3 . seltsam" at bounding box center [309, 276] width 225 height 53
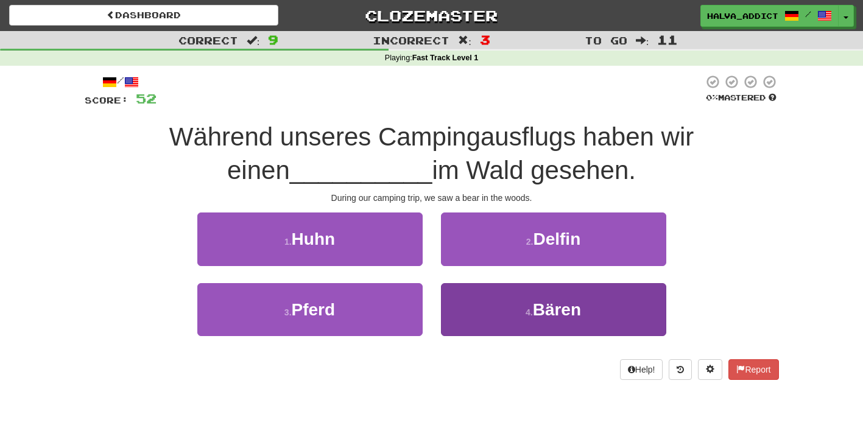
click at [466, 312] on button "4 . Bären" at bounding box center [553, 309] width 225 height 53
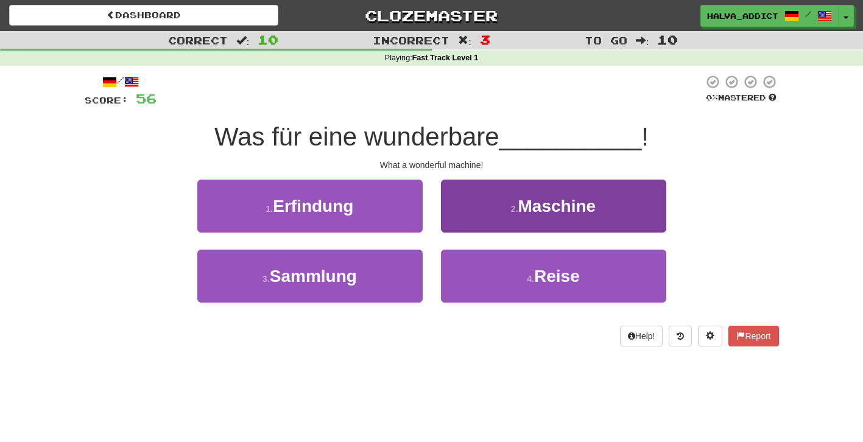
click at [511, 205] on small "2 ." at bounding box center [514, 209] width 7 height 10
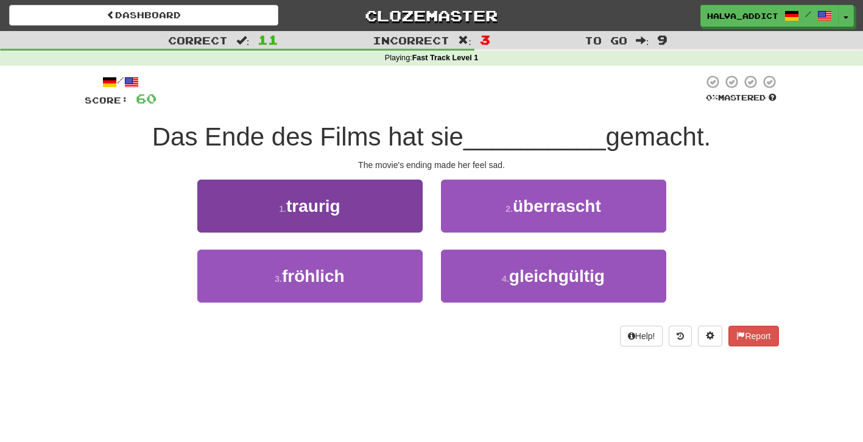
click at [396, 211] on button "1 . traurig" at bounding box center [309, 206] width 225 height 53
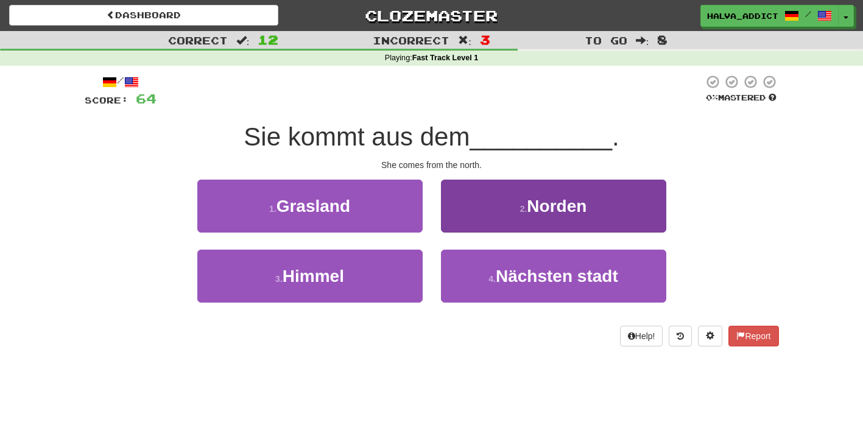
click at [515, 200] on button "2 . [GEOGRAPHIC_DATA]" at bounding box center [553, 206] width 225 height 53
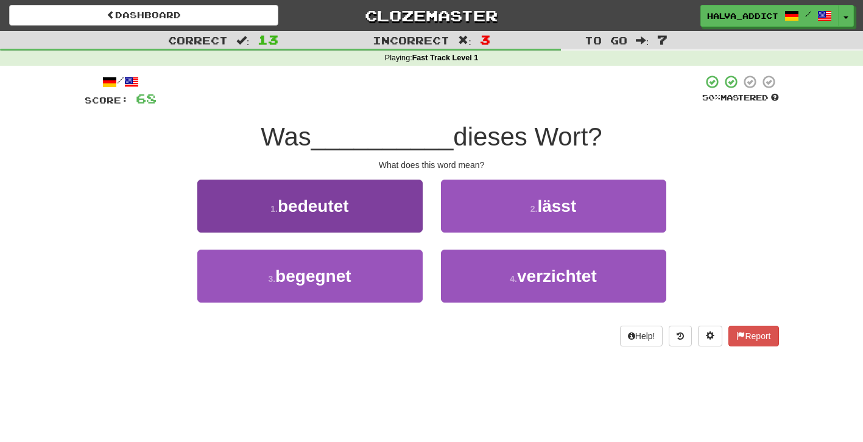
click at [400, 203] on button "1 . bedeutet" at bounding box center [309, 206] width 225 height 53
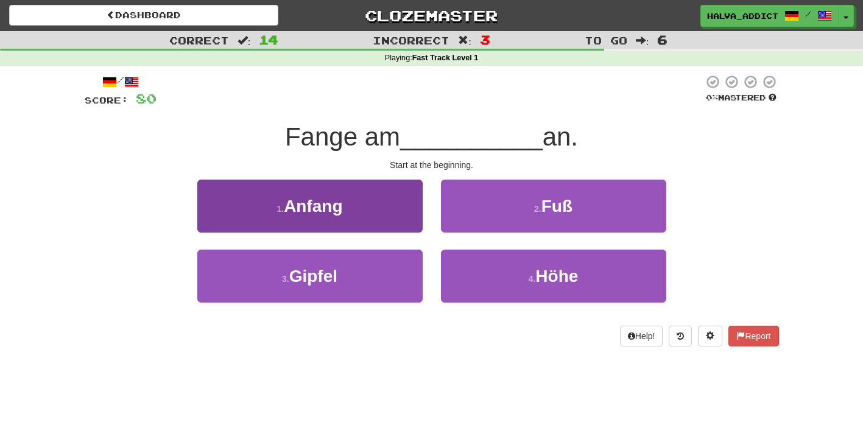
click at [359, 193] on button "1 . Anfang" at bounding box center [309, 206] width 225 height 53
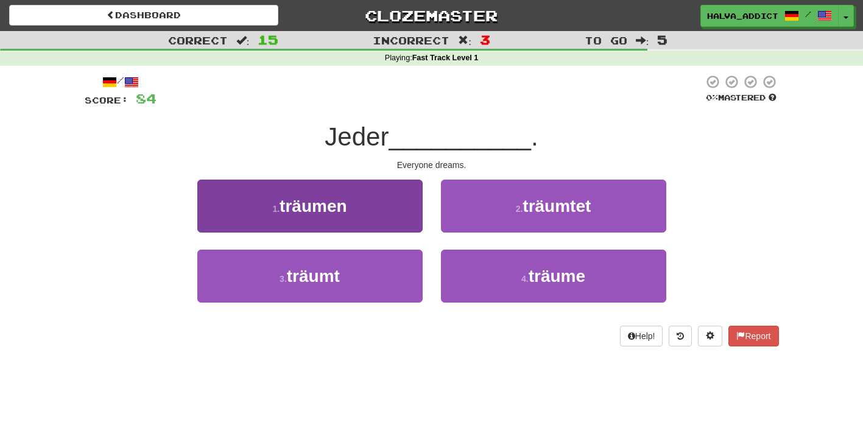
click at [339, 211] on span "träumen" at bounding box center [313, 206] width 67 height 19
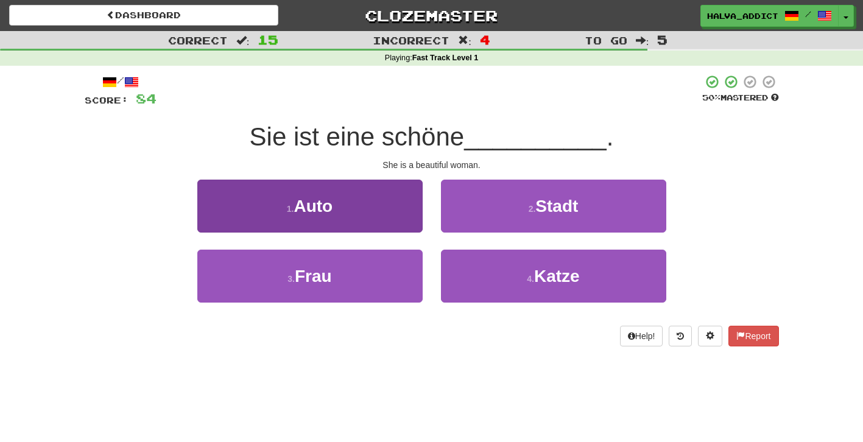
click at [368, 282] on button "3 . Frau" at bounding box center [309, 276] width 225 height 53
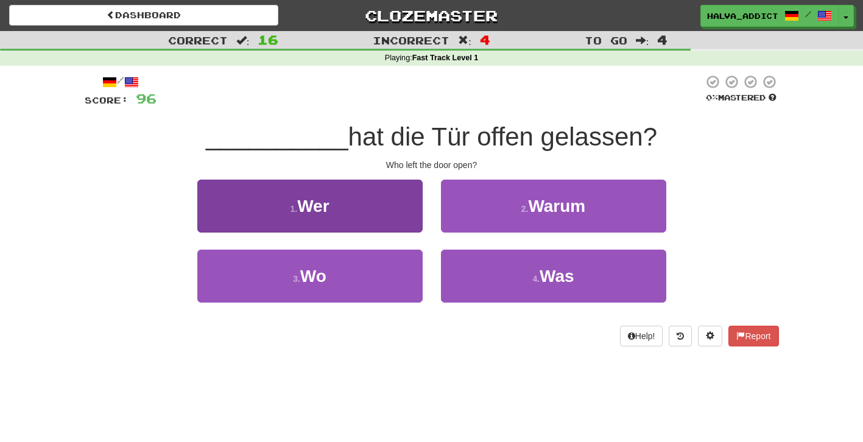
click at [398, 216] on button "1 . Wer" at bounding box center [309, 206] width 225 height 53
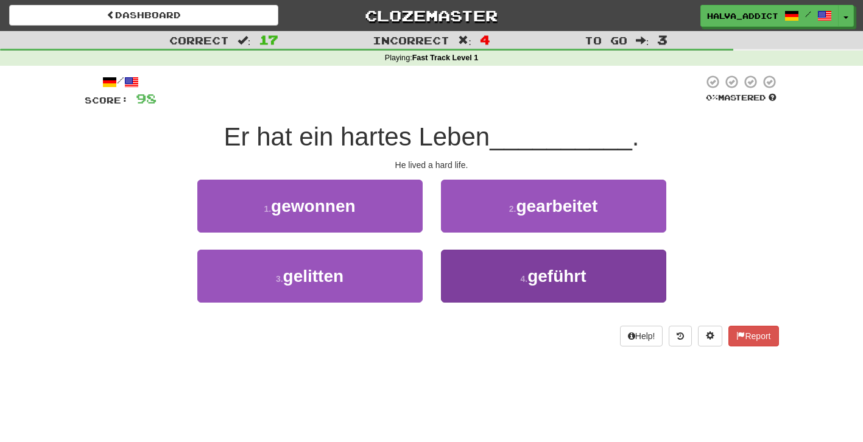
click at [504, 252] on button "4 . geführt" at bounding box center [553, 276] width 225 height 53
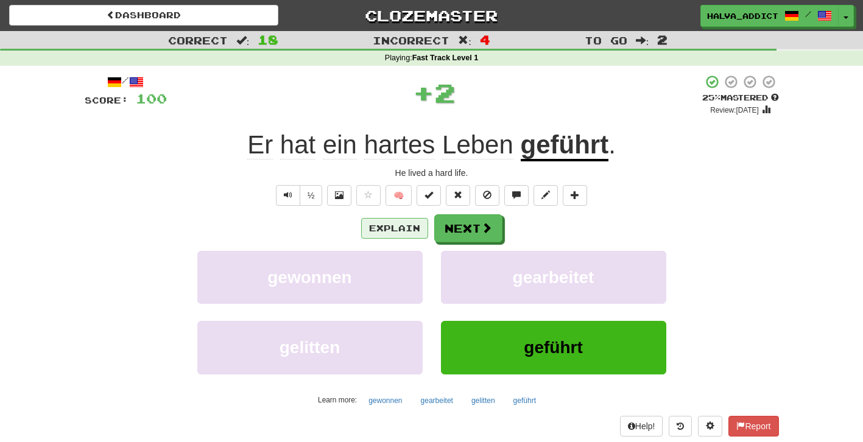
click at [402, 225] on button "Explain" at bounding box center [394, 228] width 67 height 21
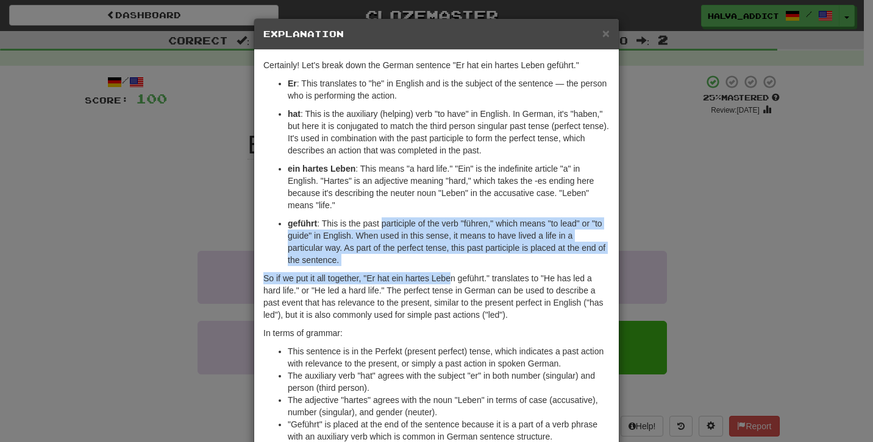
drag, startPoint x: 380, startPoint y: 218, endPoint x: 447, endPoint y: 273, distance: 87.5
click at [447, 273] on div "Certainly! Let's break down the German sentence "Er hat ein hartes Leben geführ…" at bounding box center [436, 254] width 364 height 408
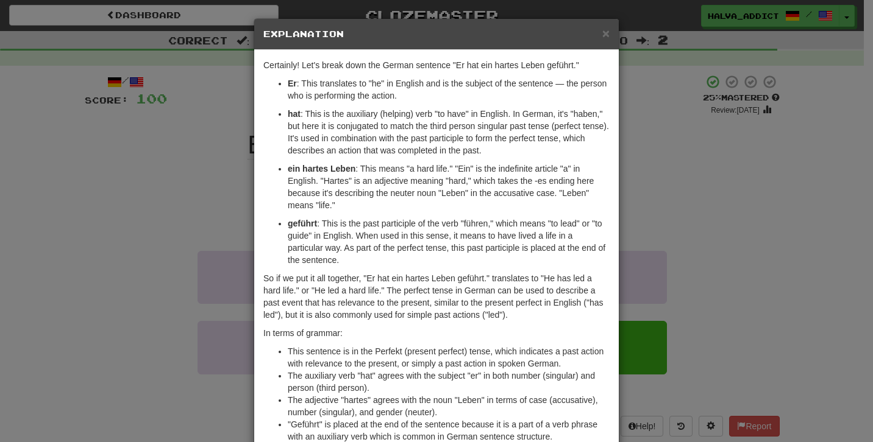
click at [447, 236] on p "geführt : This is the past participle of the verb "führen," which means "to lea…" at bounding box center [449, 242] width 322 height 49
click at [710, 221] on div "× Explanation Certainly! Let's break down the German sentence "Er hat ein harte…" at bounding box center [436, 221] width 873 height 442
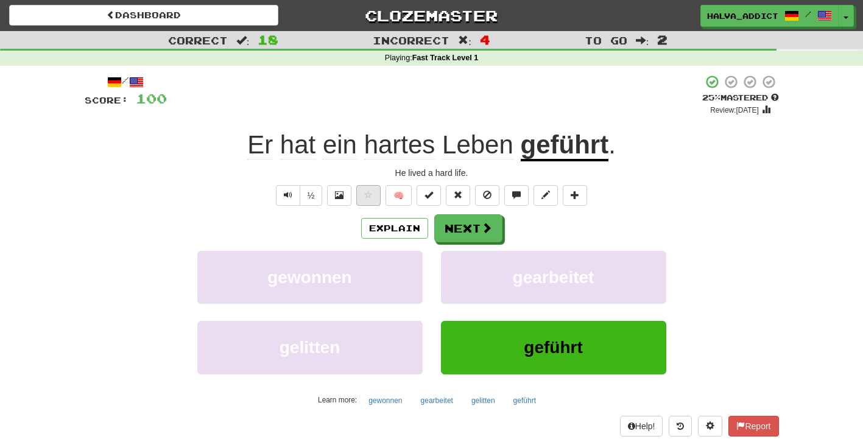
click at [372, 191] on span at bounding box center [368, 195] width 9 height 9
click at [465, 225] on button "Next" at bounding box center [469, 229] width 68 height 28
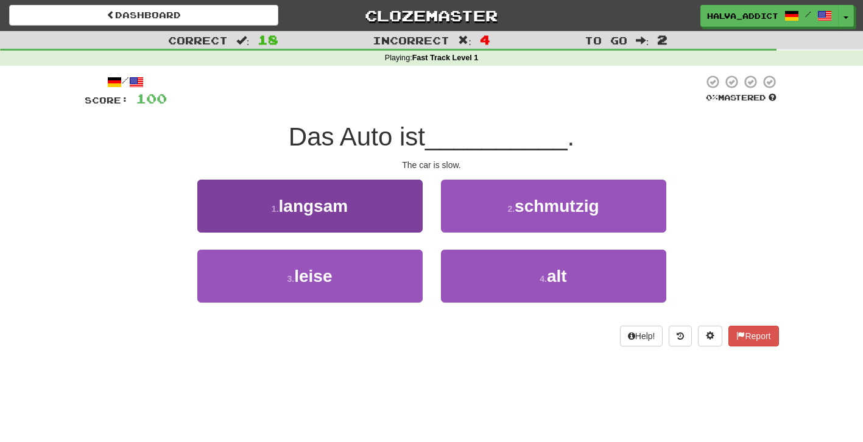
click at [394, 215] on button "1 . [PERSON_NAME]" at bounding box center [309, 206] width 225 height 53
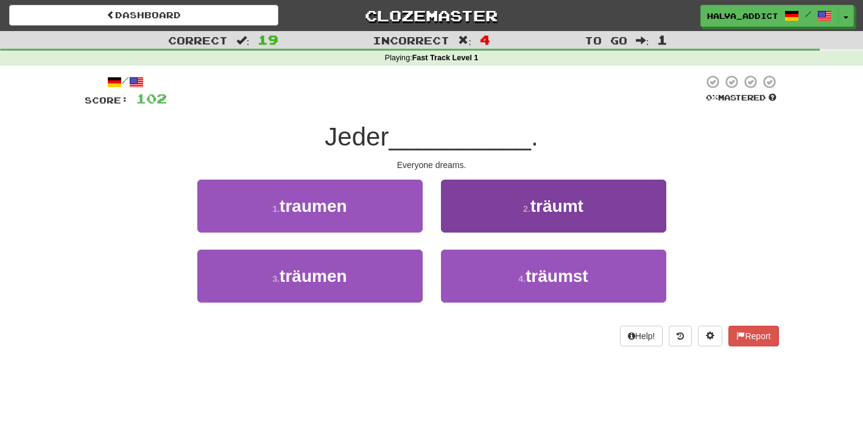
click at [511, 208] on button "2 . träumt" at bounding box center [553, 206] width 225 height 53
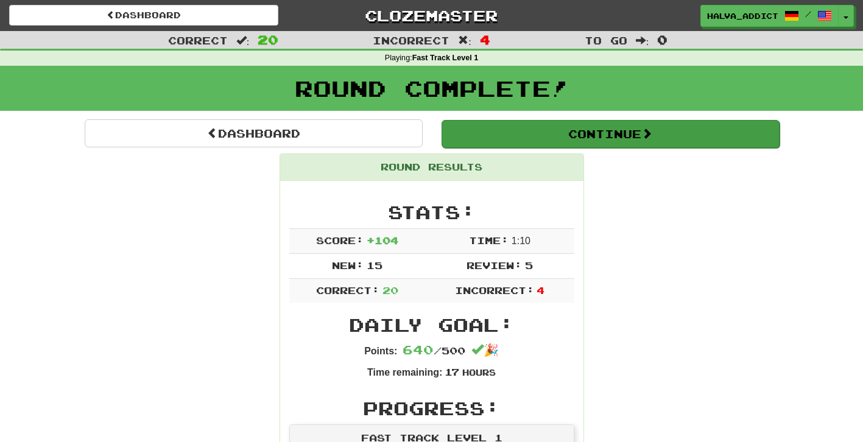
click at [629, 145] on button "Continue" at bounding box center [611, 134] width 338 height 28
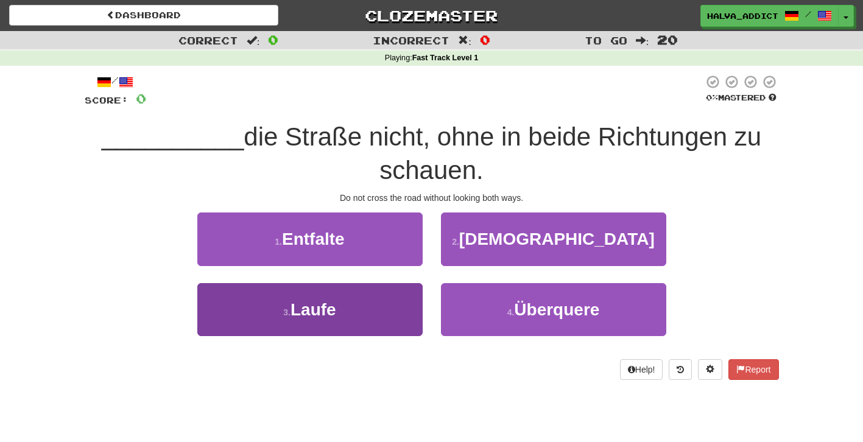
click at [355, 298] on button "3 . Laufe" at bounding box center [309, 309] width 225 height 53
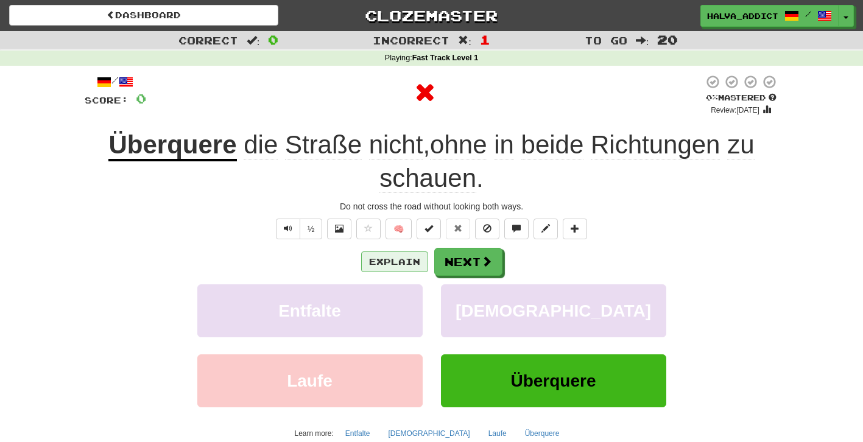
click at [397, 265] on button "Explain" at bounding box center [394, 262] width 67 height 21
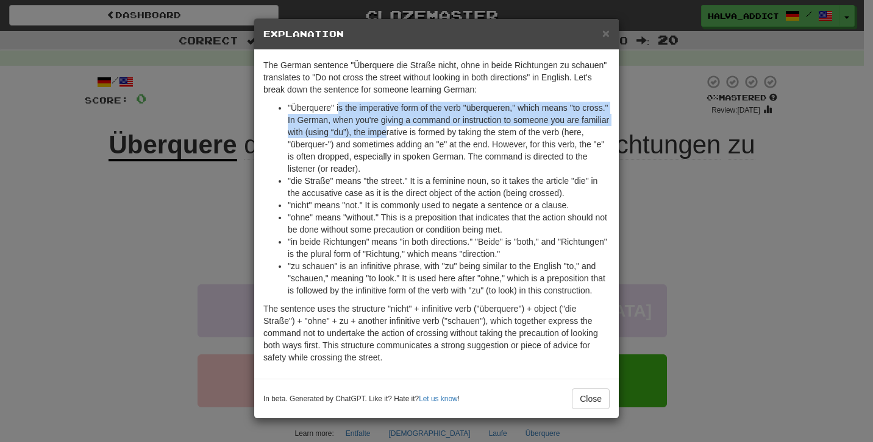
drag, startPoint x: 335, startPoint y: 106, endPoint x: 419, endPoint y: 132, distance: 88.7
click at [422, 132] on li ""Überquere" is the imperative form of the verb "überqueren," which means "to cr…" at bounding box center [449, 138] width 322 height 73
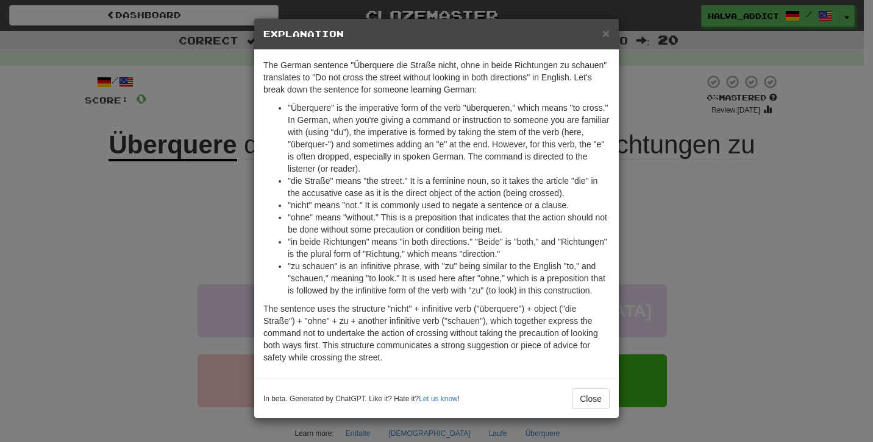
click at [678, 191] on div "× Explanation The German sentence "Überquere die Straße nicht, ohne in beide Ri…" at bounding box center [436, 221] width 873 height 442
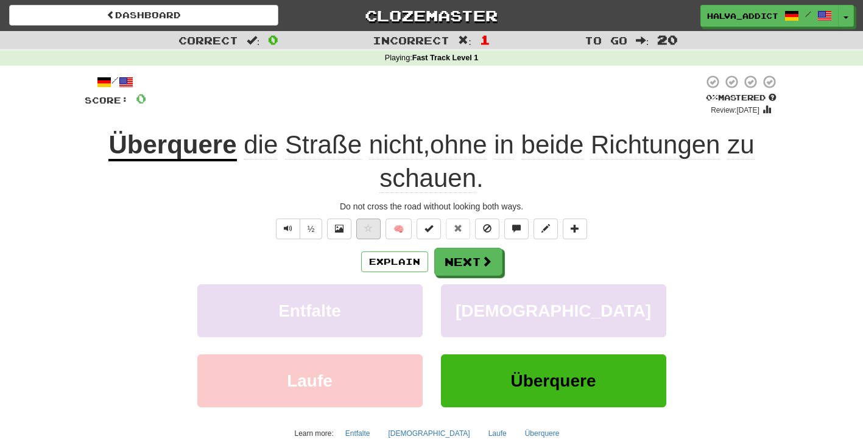
click at [366, 225] on span at bounding box center [368, 228] width 9 height 9
click at [471, 266] on button "Next" at bounding box center [469, 263] width 68 height 28
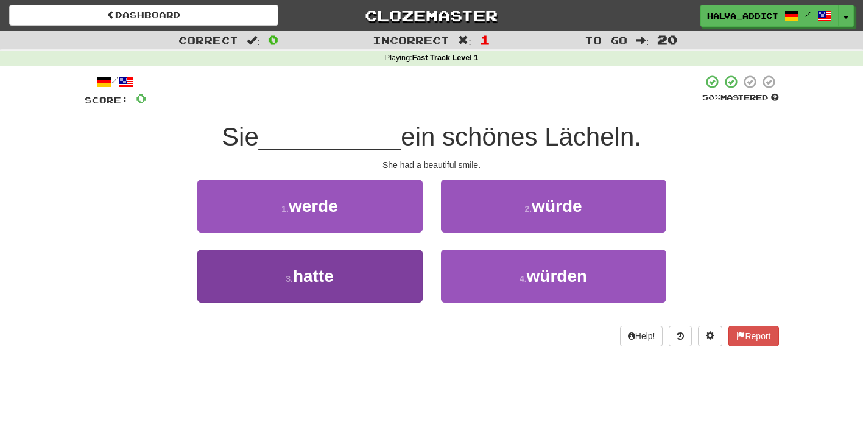
click at [391, 276] on button "3 . hatte" at bounding box center [309, 276] width 225 height 53
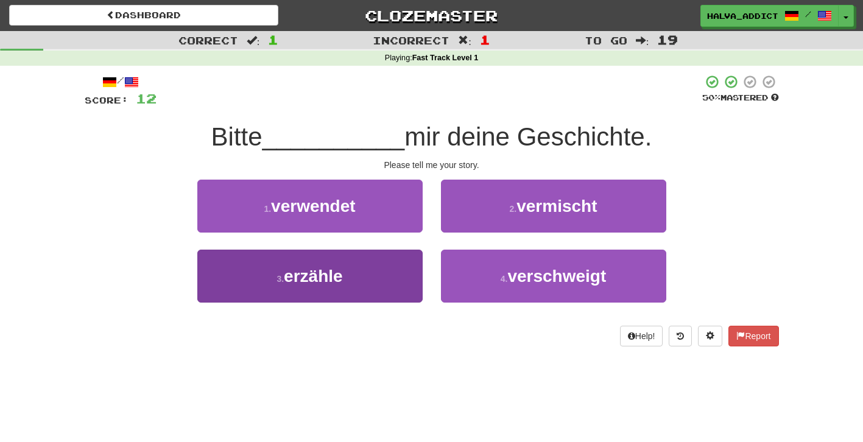
click at [391, 275] on button "3 . erzähle" at bounding box center [309, 276] width 225 height 53
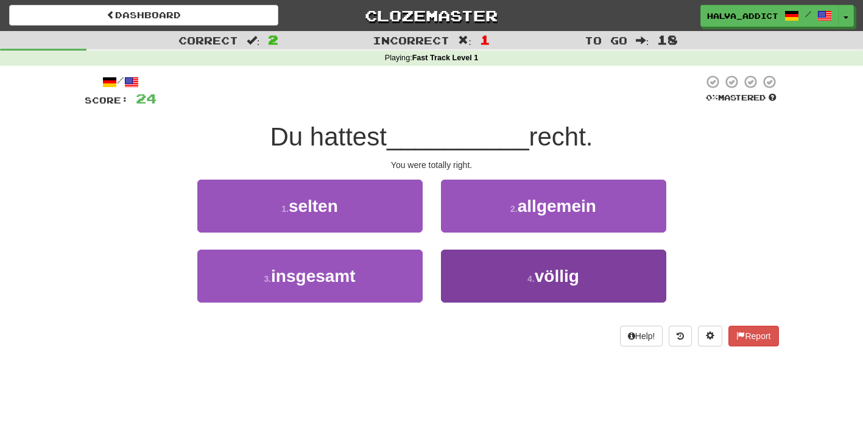
click at [548, 275] on span "völlig" at bounding box center [557, 276] width 44 height 19
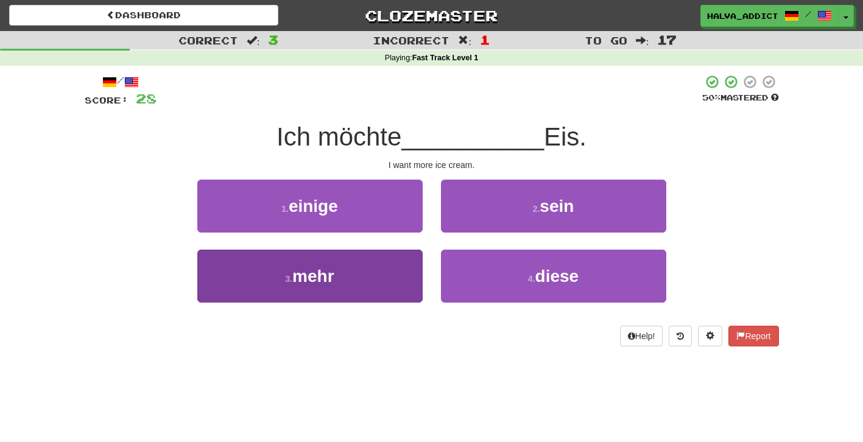
click at [345, 275] on button "3 . mehr" at bounding box center [309, 276] width 225 height 53
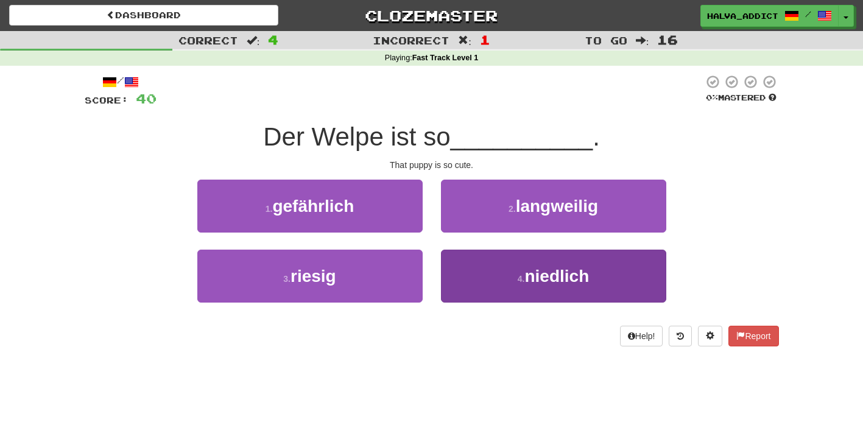
click at [500, 278] on button "4 . niedlich" at bounding box center [553, 276] width 225 height 53
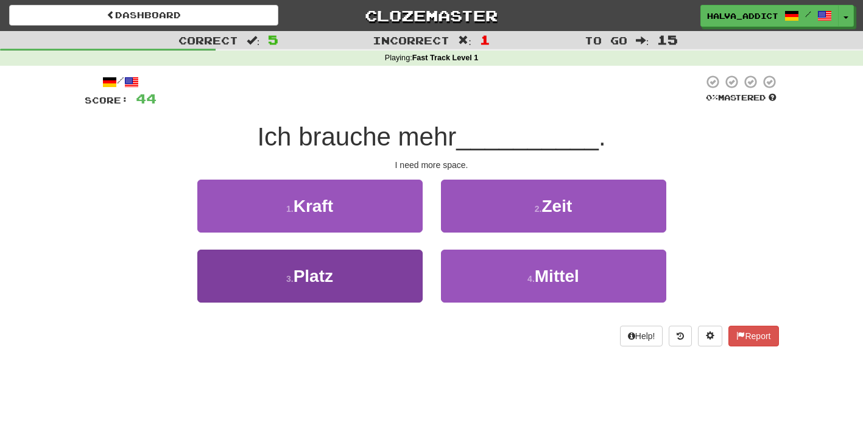
click at [402, 262] on button "3 . Platz" at bounding box center [309, 276] width 225 height 53
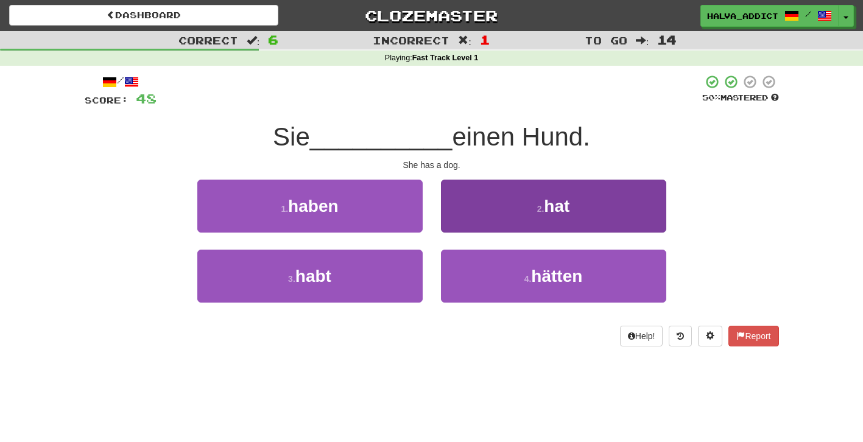
click at [553, 216] on button "2 . hat" at bounding box center [553, 206] width 225 height 53
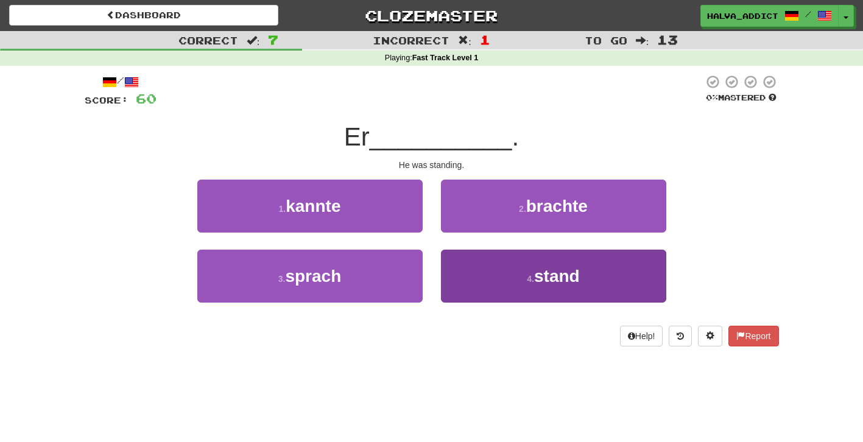
click at [487, 279] on button "4 . stand" at bounding box center [553, 276] width 225 height 53
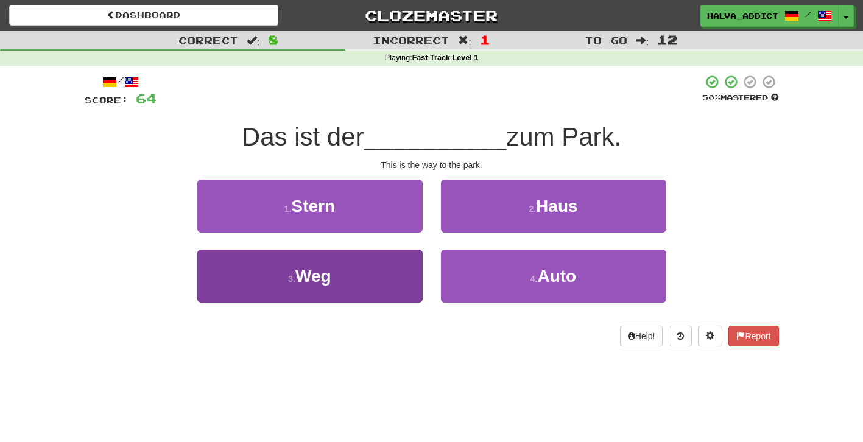
click at [388, 272] on button "3 . Weg" at bounding box center [309, 276] width 225 height 53
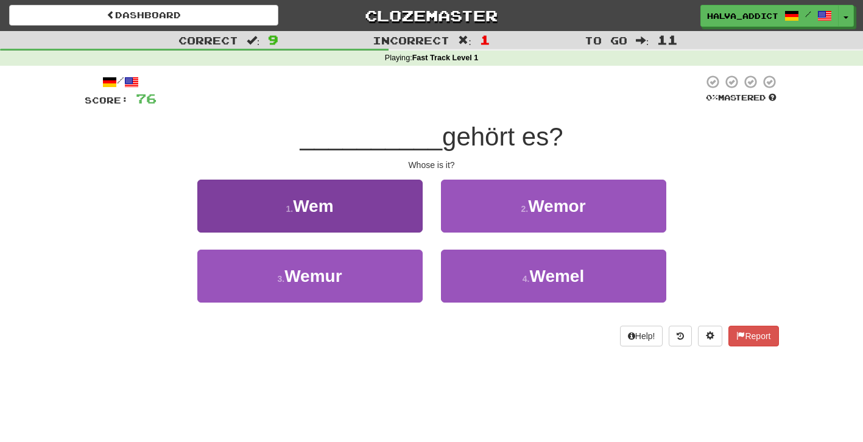
click at [379, 223] on button "1 . Wem" at bounding box center [309, 206] width 225 height 53
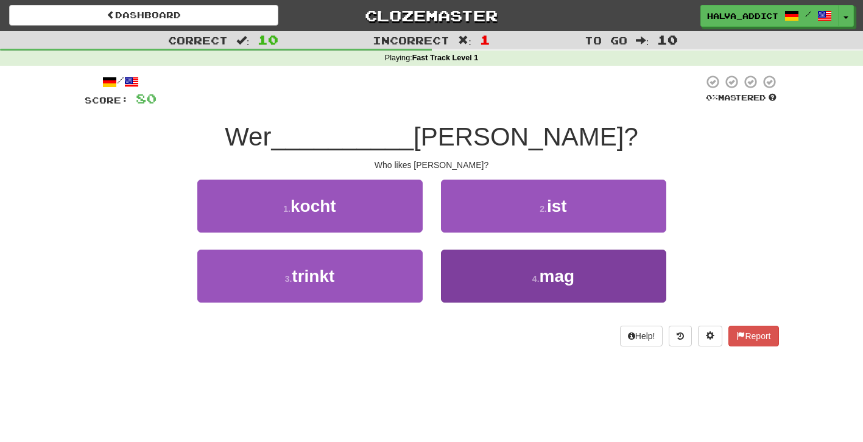
click at [493, 266] on button "4 . mag" at bounding box center [553, 276] width 225 height 53
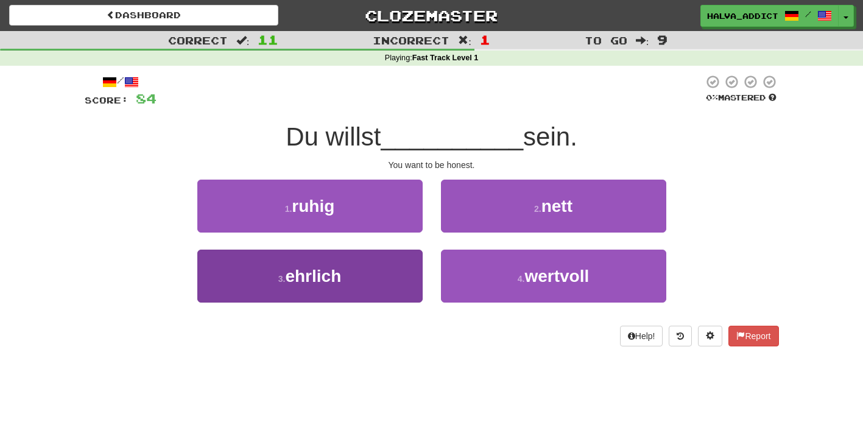
click at [384, 270] on button "3 . ehrlich" at bounding box center [309, 276] width 225 height 53
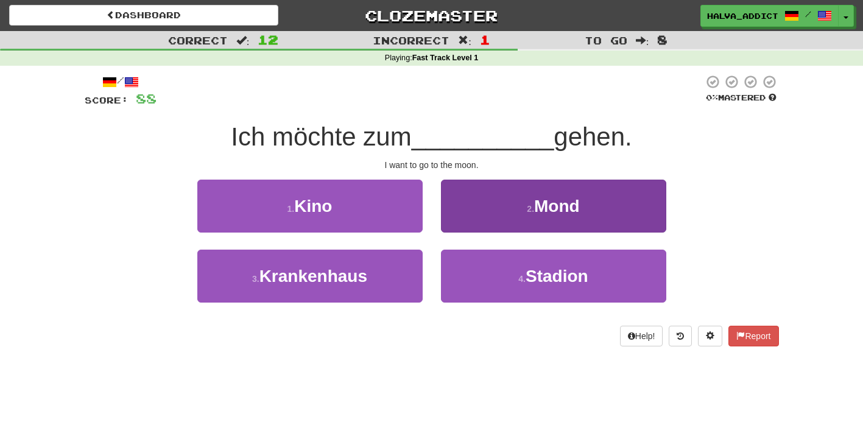
click at [475, 205] on button "2 . Mond" at bounding box center [553, 206] width 225 height 53
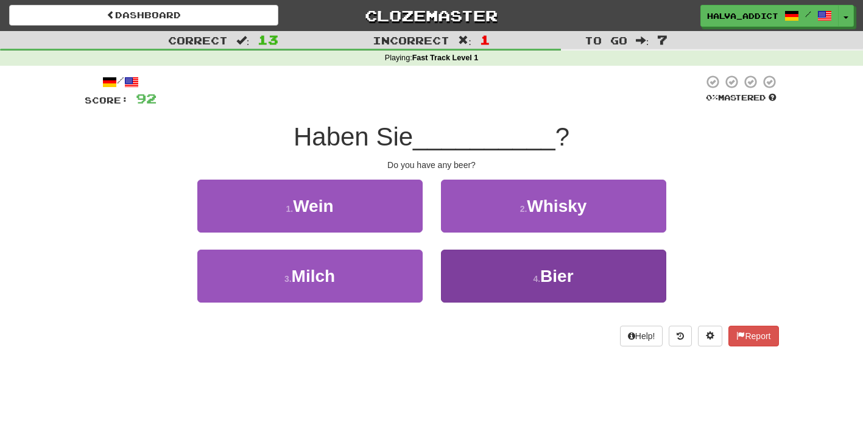
click at [497, 279] on button "4 . Bier" at bounding box center [553, 276] width 225 height 53
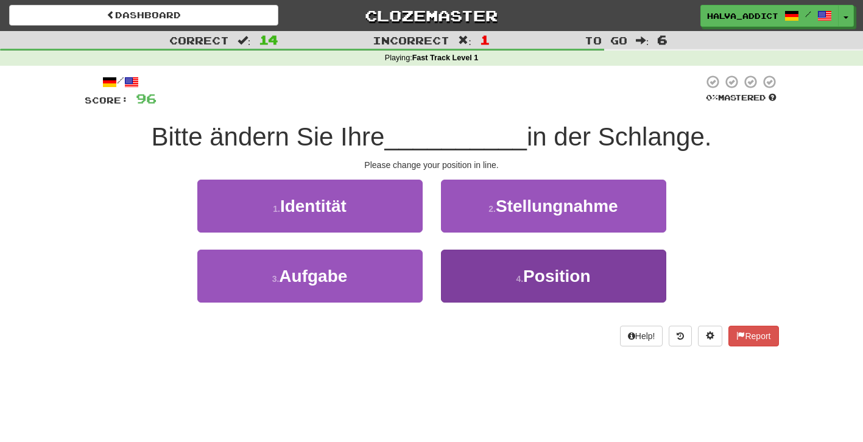
click at [482, 286] on button "4 . Position" at bounding box center [553, 276] width 225 height 53
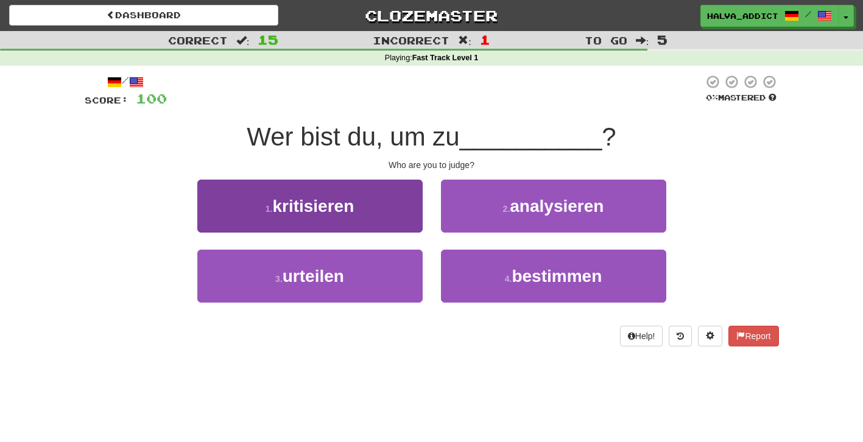
click at [374, 193] on button "1 . kritisieren" at bounding box center [309, 206] width 225 height 53
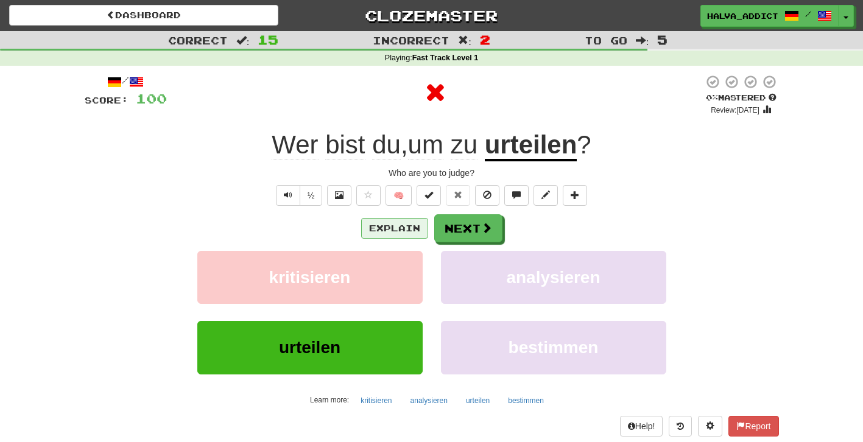
click at [389, 223] on button "Explain" at bounding box center [394, 228] width 67 height 21
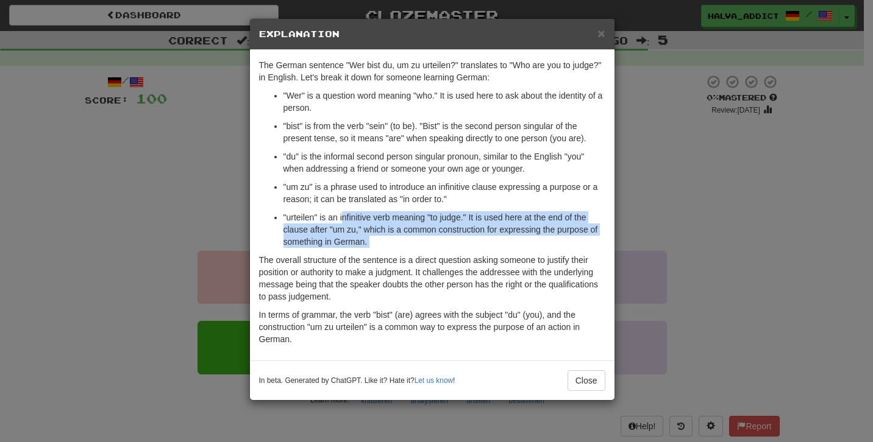
drag, startPoint x: 342, startPoint y: 213, endPoint x: 405, endPoint y: 252, distance: 73.4
click at [405, 252] on div "The German sentence "Wer bist du, um zu urteilen?" translates to "Who are you t…" at bounding box center [432, 205] width 364 height 311
click at [689, 230] on div "× Explanation The German sentence "Wer bist du, um zu urteilen?" translates to …" at bounding box center [436, 221] width 873 height 442
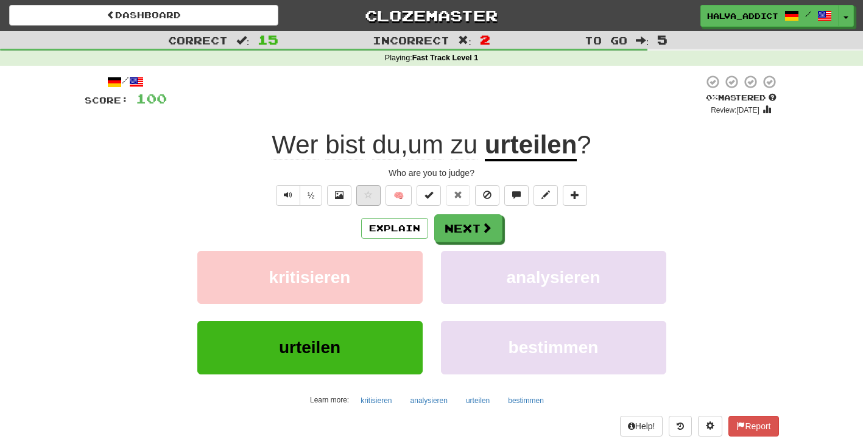
click at [372, 191] on span at bounding box center [368, 195] width 9 height 9
click at [491, 230] on span at bounding box center [487, 228] width 11 height 11
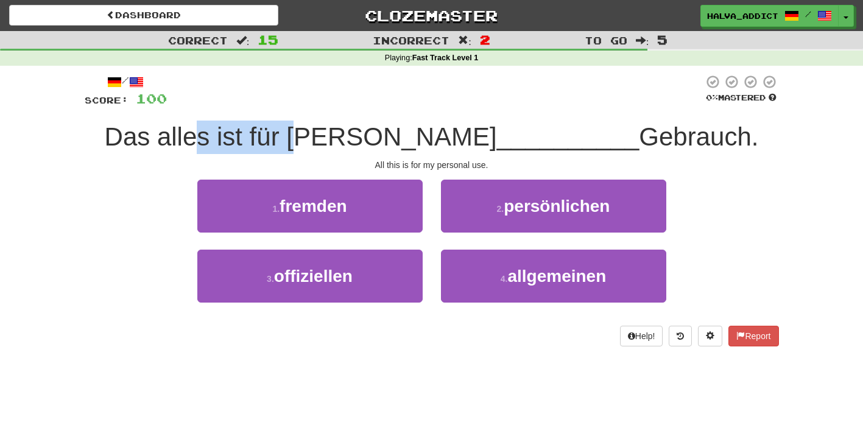
drag, startPoint x: 274, startPoint y: 124, endPoint x: 395, endPoint y: 143, distance: 123.3
click at [394, 143] on span "Das alles ist für meinen" at bounding box center [301, 136] width 392 height 29
click at [395, 143] on span "Das alles ist für meinen" at bounding box center [301, 136] width 392 height 29
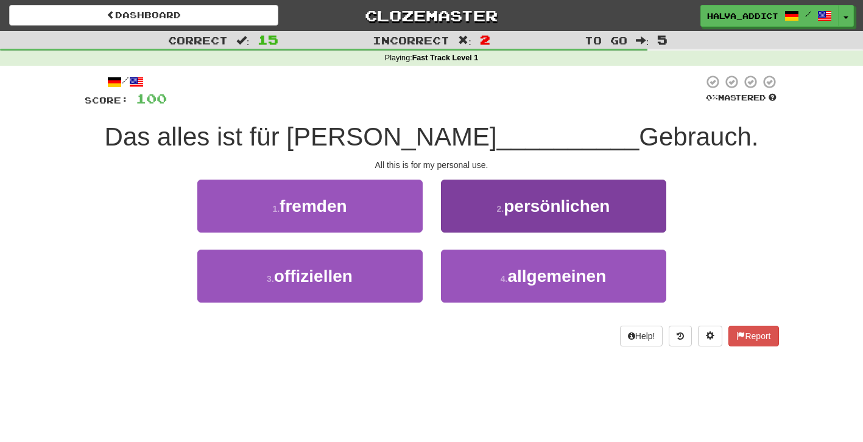
click at [481, 196] on button "2 . persönlichen" at bounding box center [553, 206] width 225 height 53
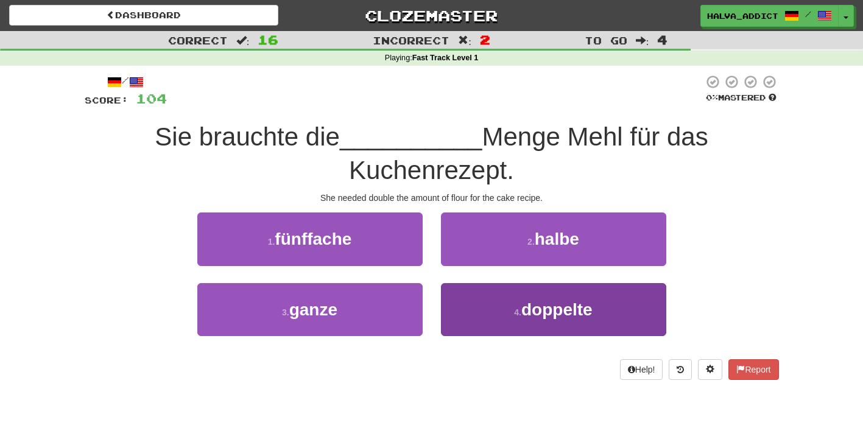
click at [475, 311] on button "4 . doppelte" at bounding box center [553, 309] width 225 height 53
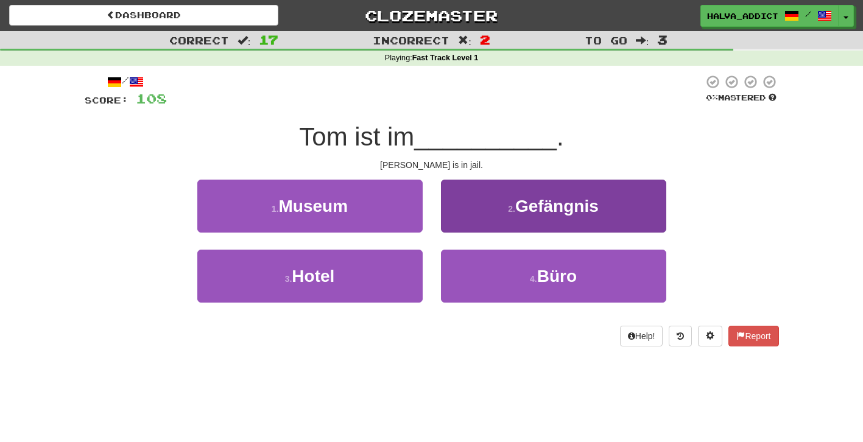
click at [482, 227] on button "2 . Gefängnis" at bounding box center [553, 206] width 225 height 53
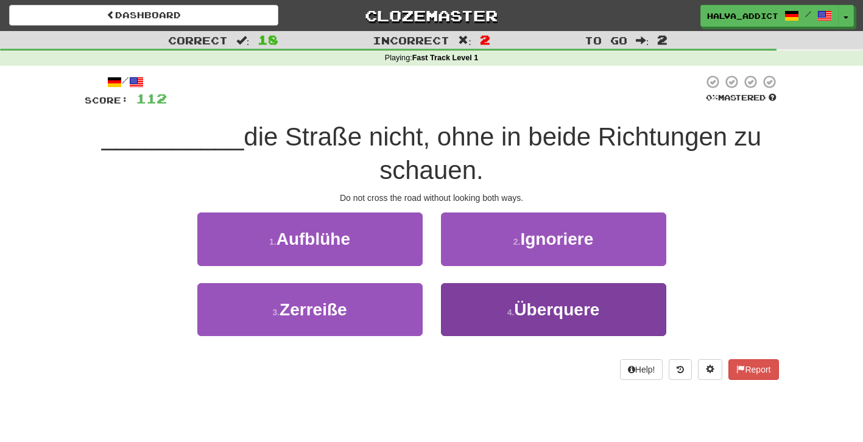
click at [476, 300] on button "4 . Überquere" at bounding box center [553, 309] width 225 height 53
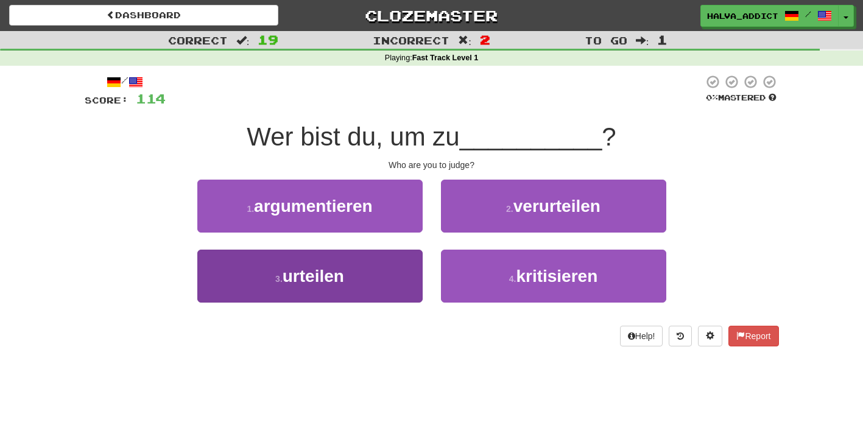
click at [378, 256] on button "3 . urteilen" at bounding box center [309, 276] width 225 height 53
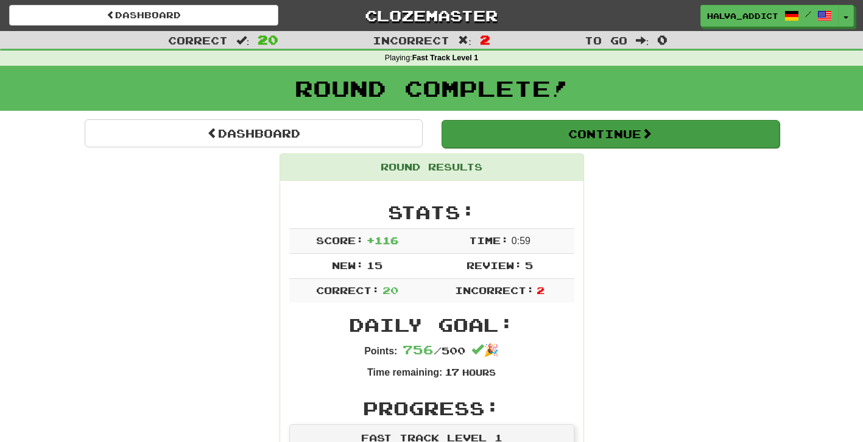
click at [612, 133] on button "Continue" at bounding box center [611, 134] width 338 height 28
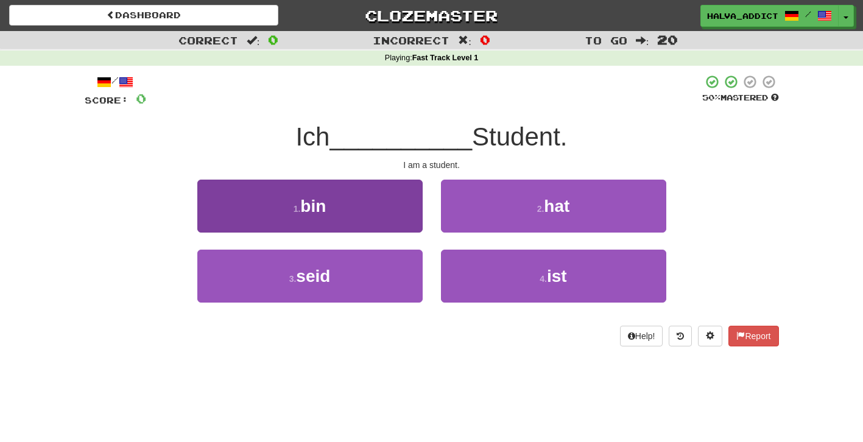
click at [377, 210] on button "1 . bin" at bounding box center [309, 206] width 225 height 53
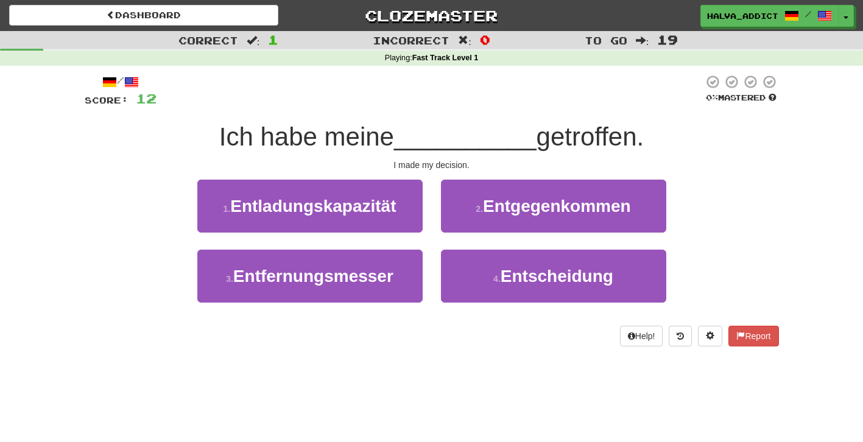
click at [429, 258] on div "3 . Entfernungsmesser" at bounding box center [310, 285] width 244 height 70
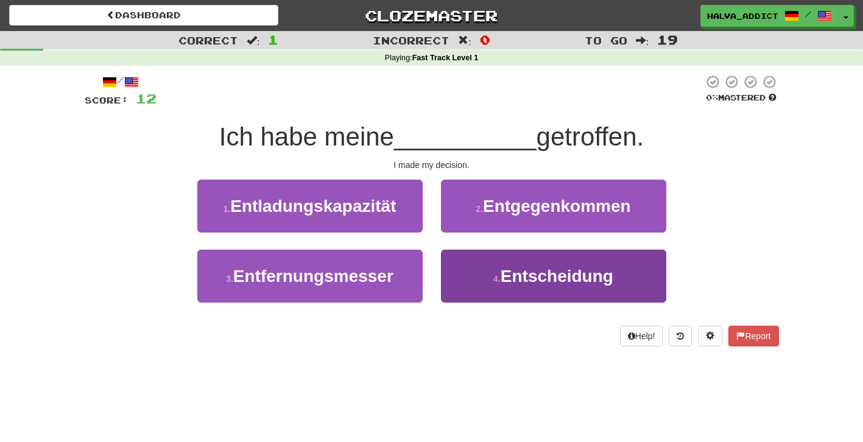
click at [498, 292] on button "4 . Entscheidung" at bounding box center [553, 276] width 225 height 53
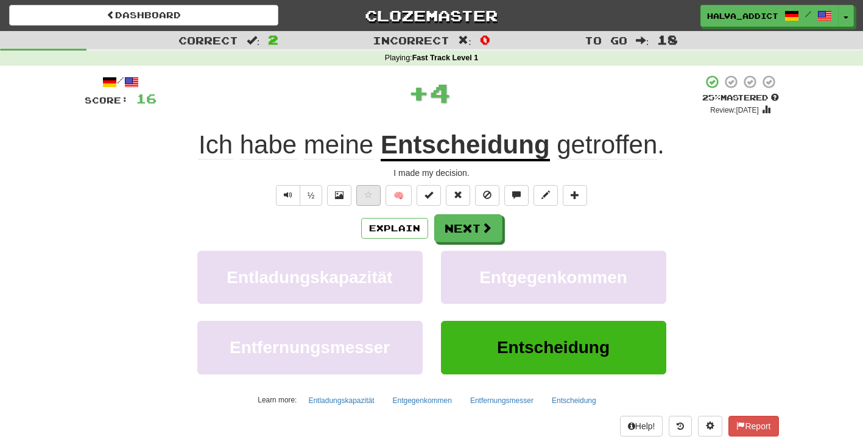
click at [371, 192] on span at bounding box center [368, 195] width 9 height 9
click at [464, 229] on button "Next" at bounding box center [469, 229] width 68 height 28
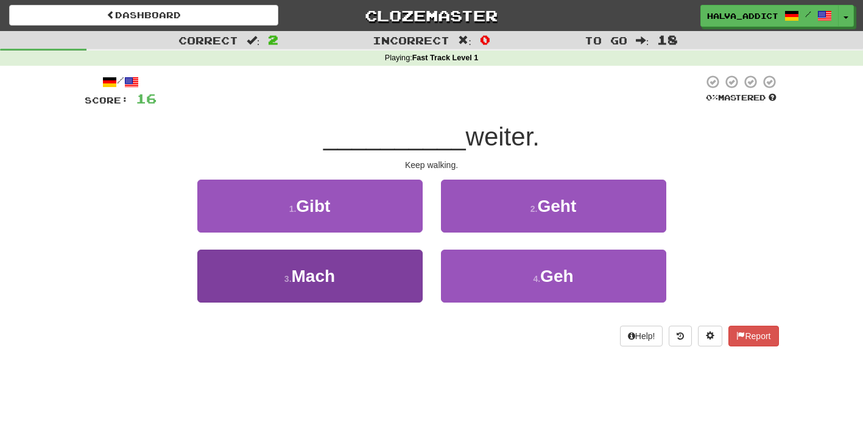
click at [383, 272] on button "3 . Mach" at bounding box center [309, 276] width 225 height 53
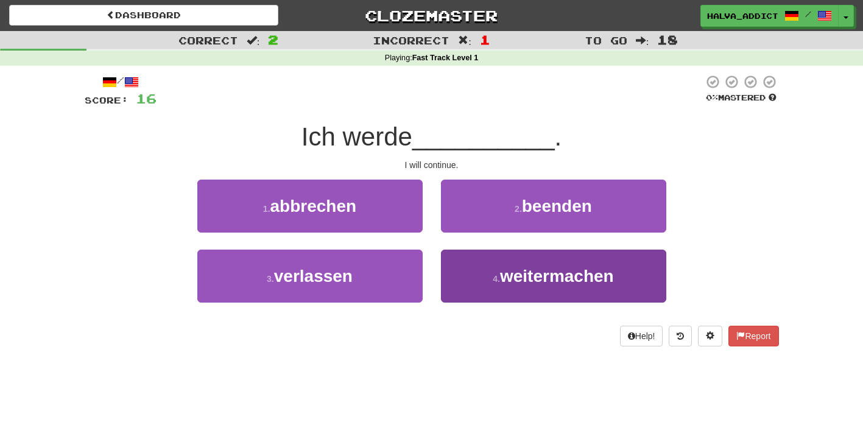
click at [469, 263] on button "4 . weitermachen" at bounding box center [553, 276] width 225 height 53
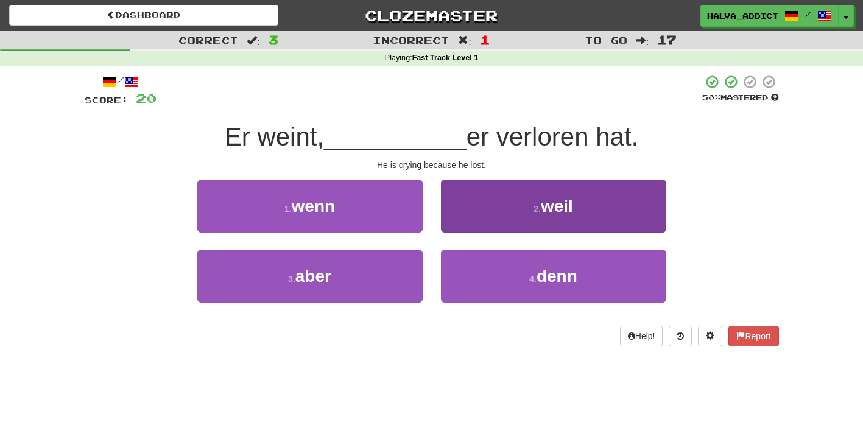
click at [484, 205] on button "2 . weil" at bounding box center [553, 206] width 225 height 53
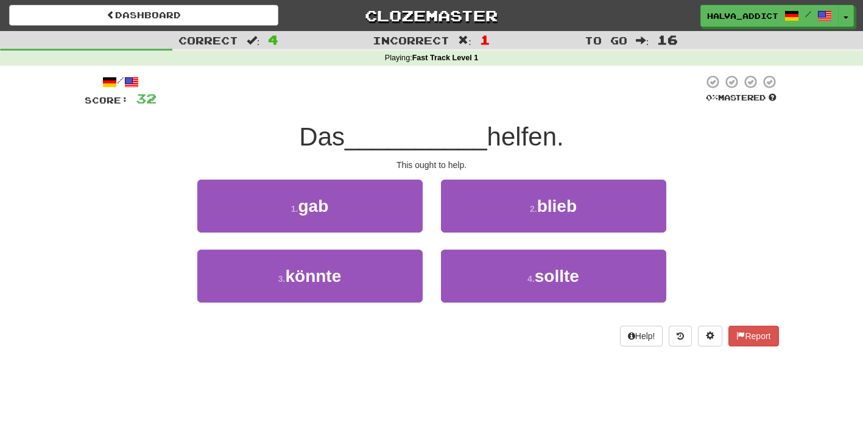
click at [507, 335] on div "Help! Report" at bounding box center [432, 336] width 695 height 21
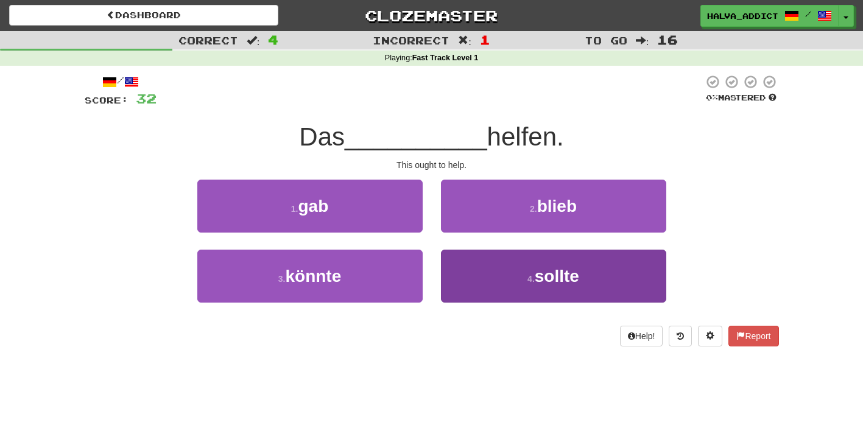
click at [505, 291] on button "4 . sollte" at bounding box center [553, 276] width 225 height 53
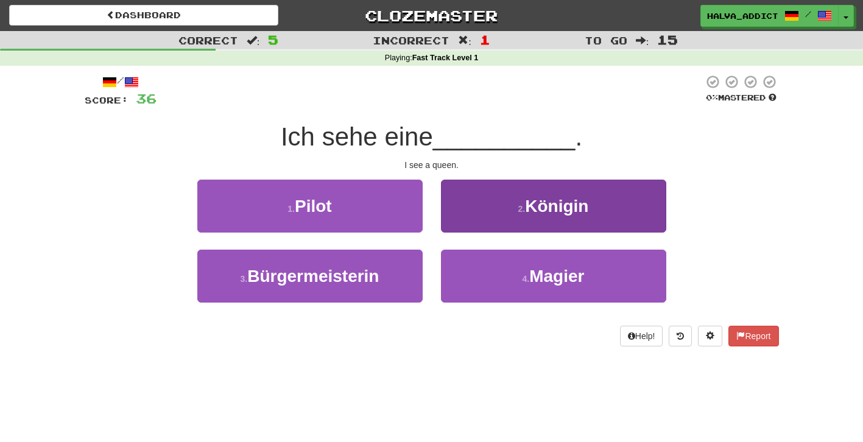
click at [506, 214] on button "2 . Königin" at bounding box center [553, 206] width 225 height 53
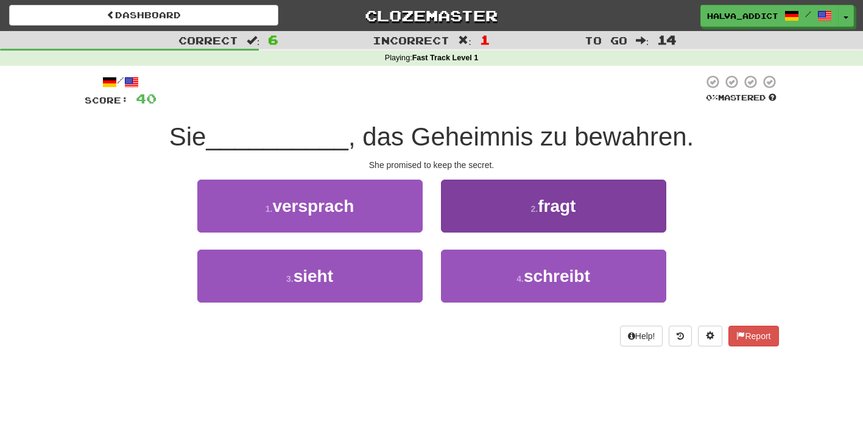
click at [495, 219] on button "2 . fragt" at bounding box center [553, 206] width 225 height 53
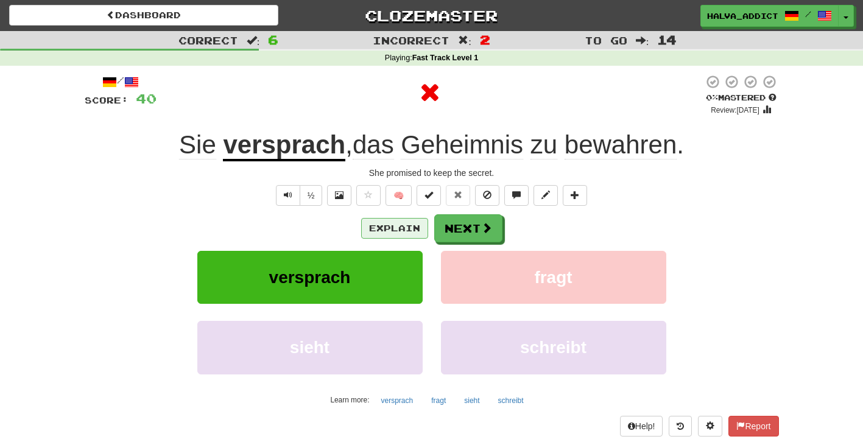
click at [384, 222] on button "Explain" at bounding box center [394, 228] width 67 height 21
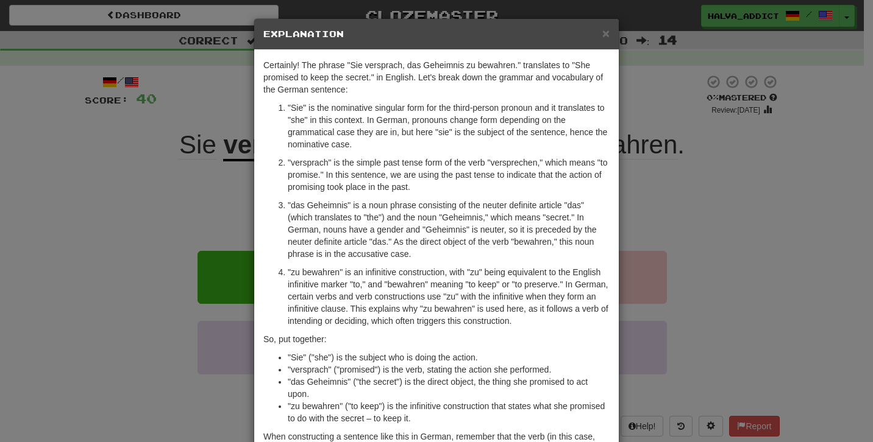
click at [673, 211] on div "× Explanation Certainly! The phrase "Sie versprach, das Geheimnis zu bewahren."…" at bounding box center [436, 221] width 873 height 442
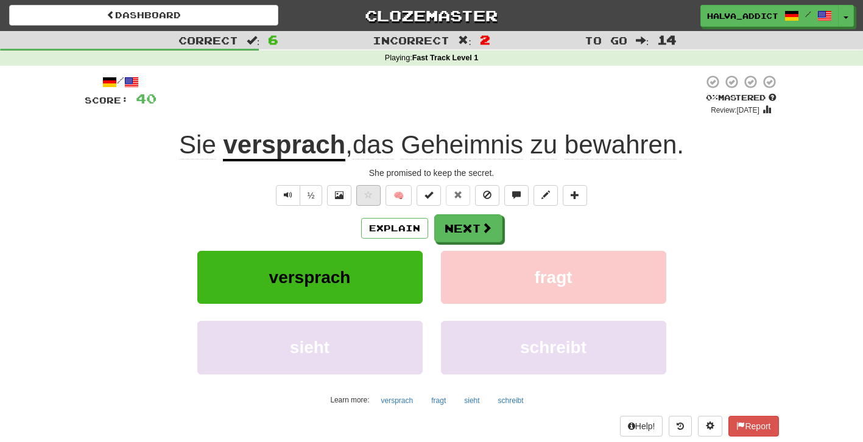
click at [375, 190] on button at bounding box center [368, 195] width 24 height 21
click at [445, 231] on button "Next" at bounding box center [469, 229] width 68 height 28
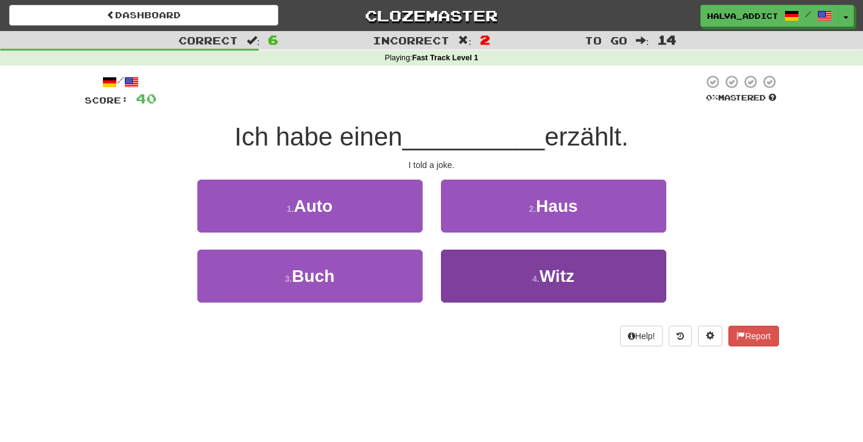
click at [457, 278] on button "4 . Witz" at bounding box center [553, 276] width 225 height 53
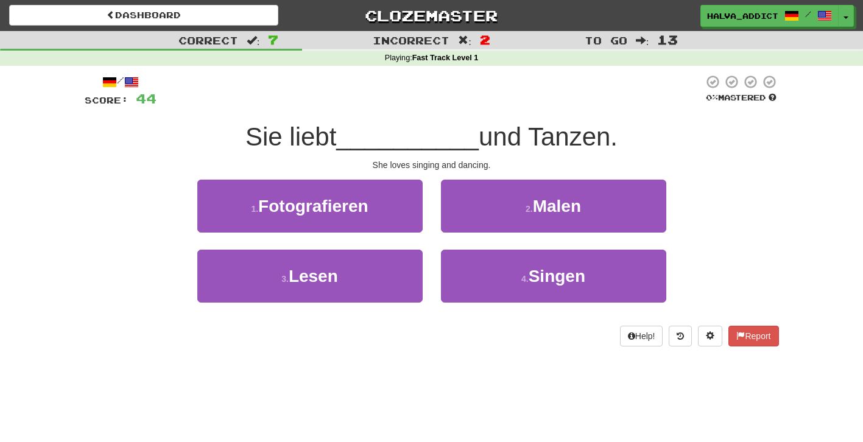
click at [509, 331] on div "Help! Report" at bounding box center [432, 336] width 695 height 21
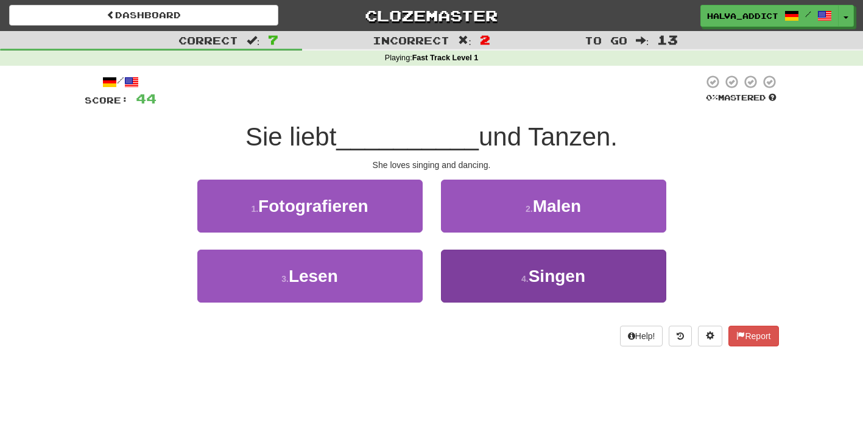
click at [506, 282] on button "4 . Singen" at bounding box center [553, 276] width 225 height 53
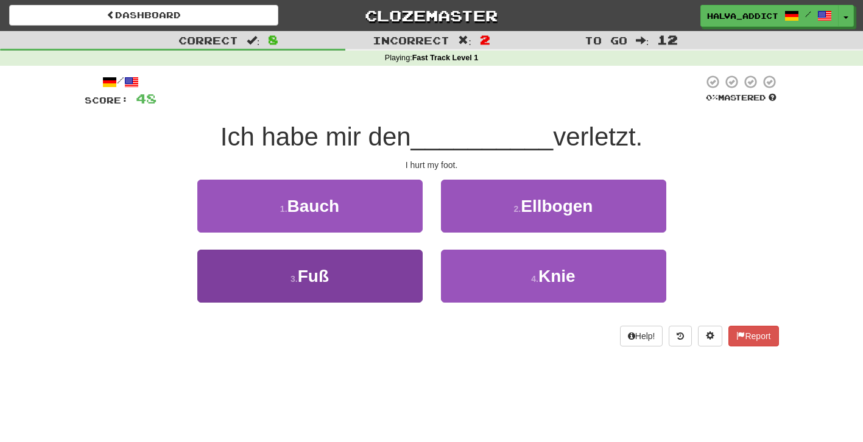
click at [402, 276] on button "3 . Fuß" at bounding box center [309, 276] width 225 height 53
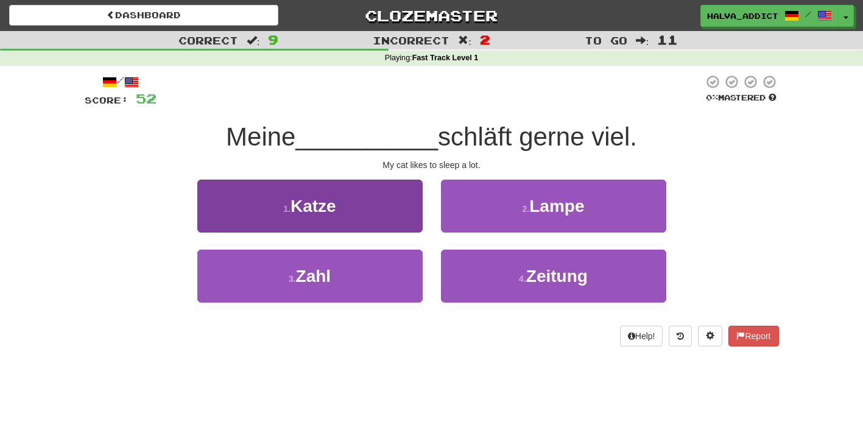
click at [387, 216] on button "1 . Katze" at bounding box center [309, 206] width 225 height 53
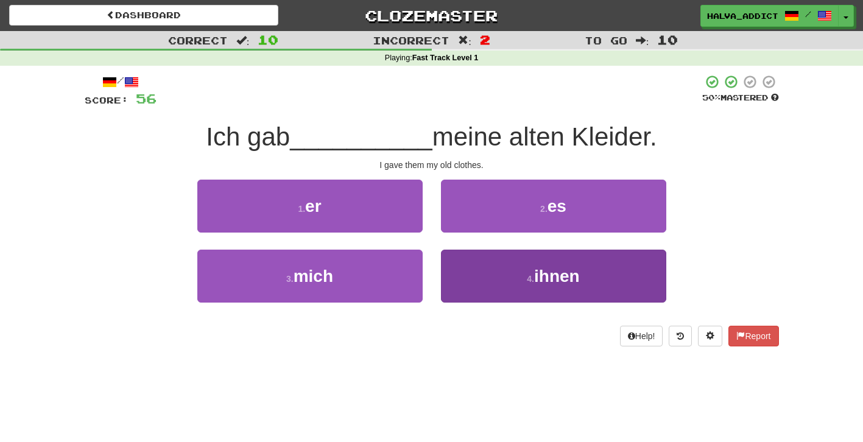
click at [496, 281] on button "4 . ihnen" at bounding box center [553, 276] width 225 height 53
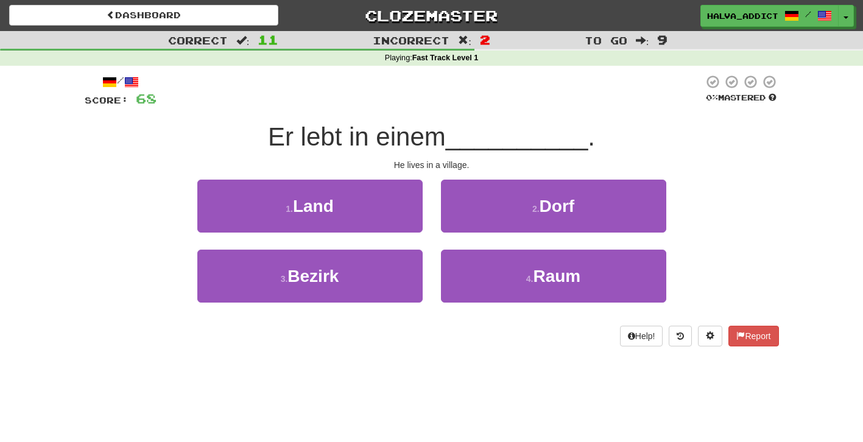
click at [526, 233] on div "2 . Dorf" at bounding box center [554, 215] width 244 height 70
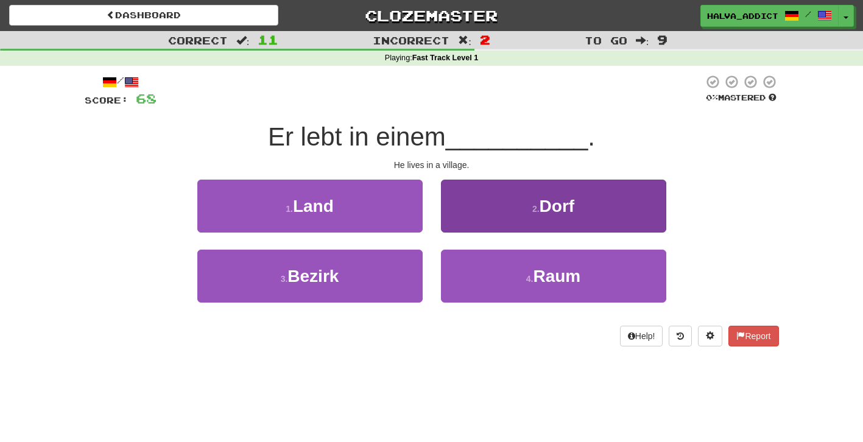
click at [530, 227] on button "2 . Dorf" at bounding box center [553, 206] width 225 height 53
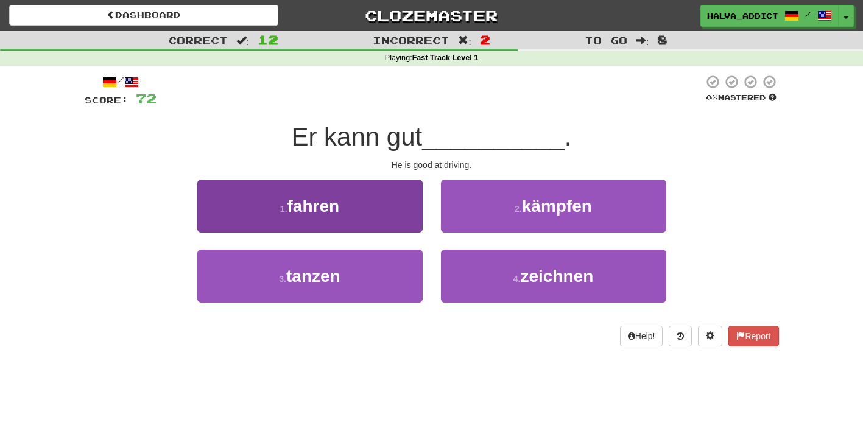
click at [419, 213] on button "1 . fahren" at bounding box center [309, 206] width 225 height 53
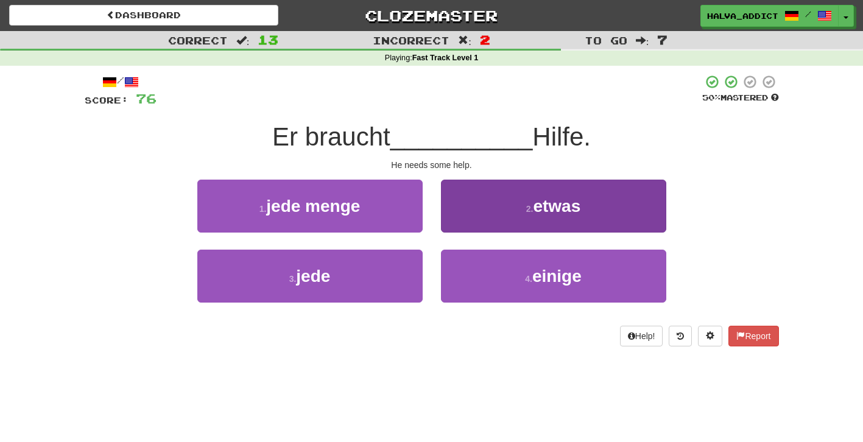
click at [514, 219] on button "2 . etwas" at bounding box center [553, 206] width 225 height 53
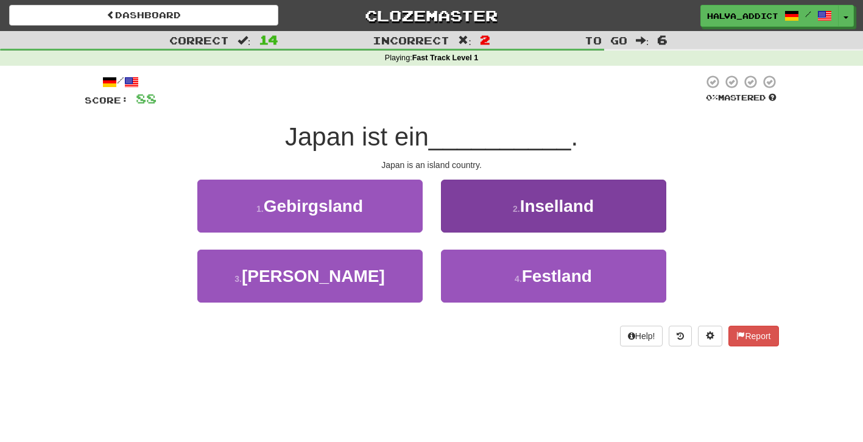
click at [523, 219] on button "2 . Inselland" at bounding box center [553, 206] width 225 height 53
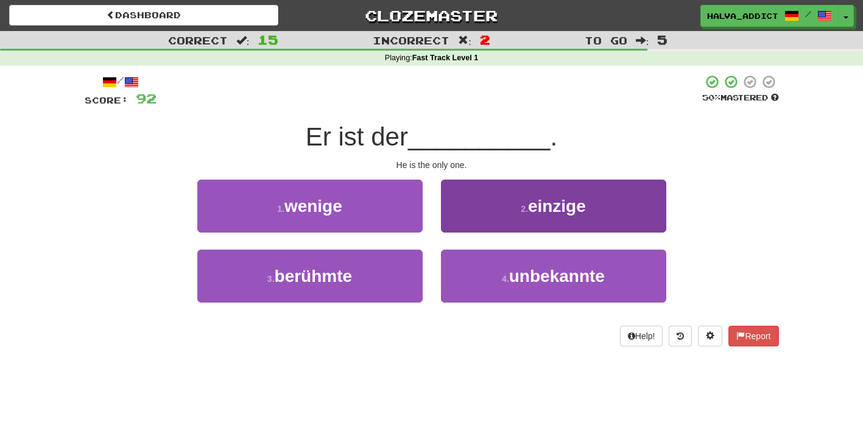
drag, startPoint x: 419, startPoint y: 191, endPoint x: 529, endPoint y: 220, distance: 113.4
click at [528, 221] on div "1 . wenige 2 . einzige" at bounding box center [431, 215] width 731 height 70
click at [529, 220] on button "2 . einzige" at bounding box center [553, 206] width 225 height 53
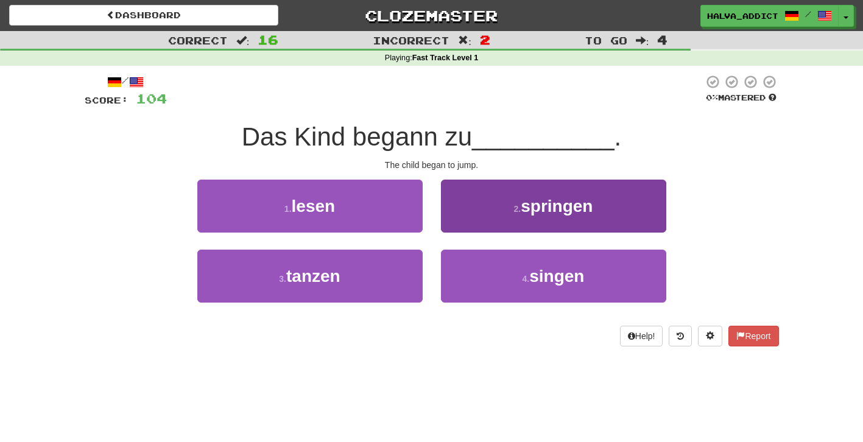
click at [475, 229] on button "2 . springen" at bounding box center [553, 206] width 225 height 53
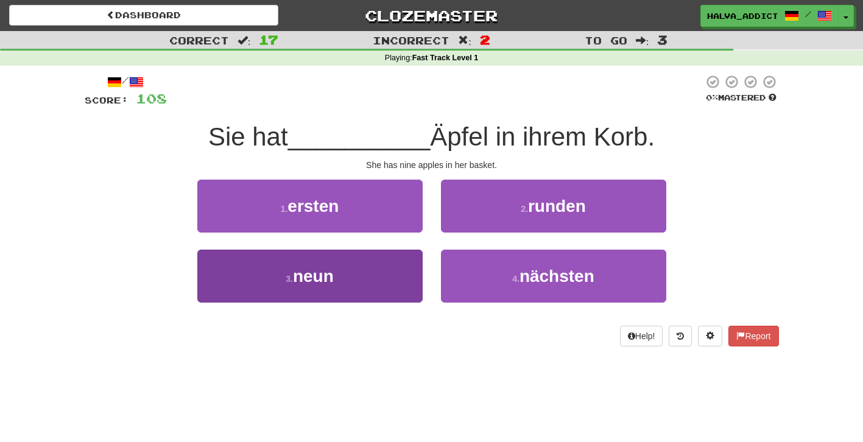
click at [396, 288] on button "3 . neun" at bounding box center [309, 276] width 225 height 53
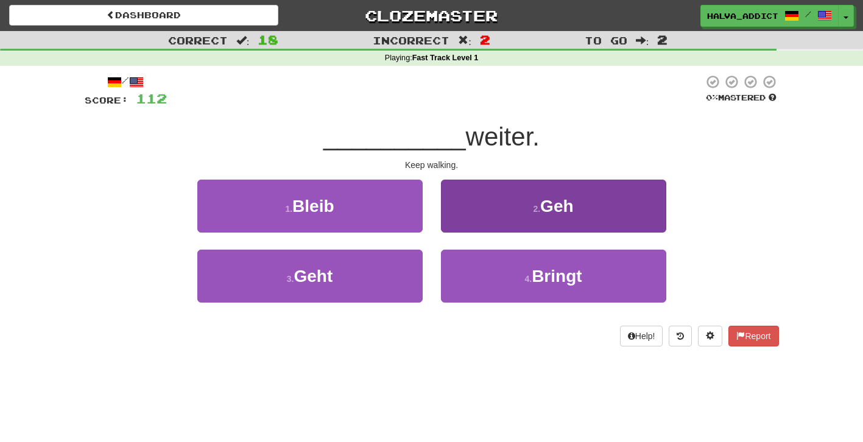
click at [510, 207] on button "2 . Geh" at bounding box center [553, 206] width 225 height 53
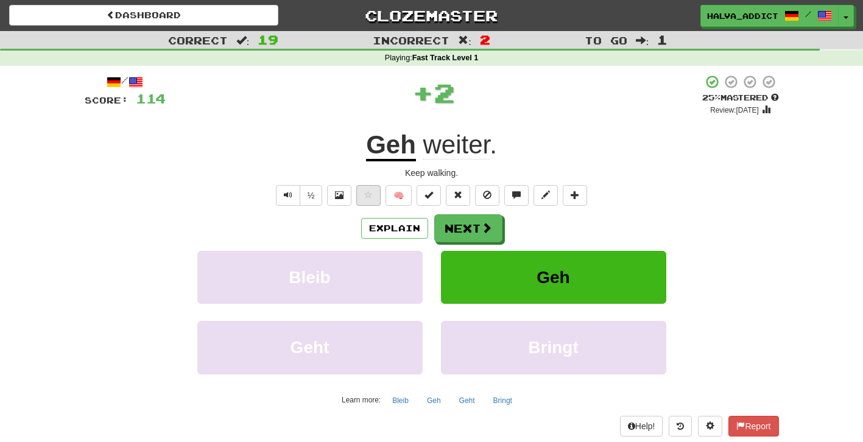
click at [366, 198] on span at bounding box center [368, 195] width 9 height 9
click at [470, 231] on button "Next" at bounding box center [469, 229] width 68 height 28
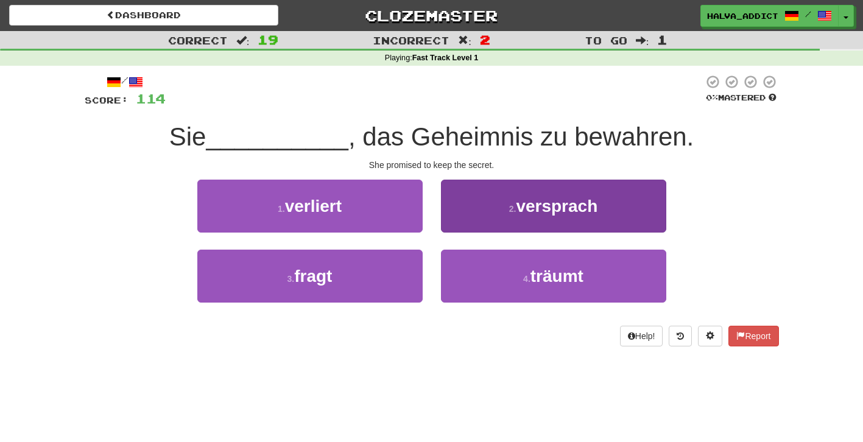
click at [512, 213] on button "2 . versprach" at bounding box center [553, 206] width 225 height 53
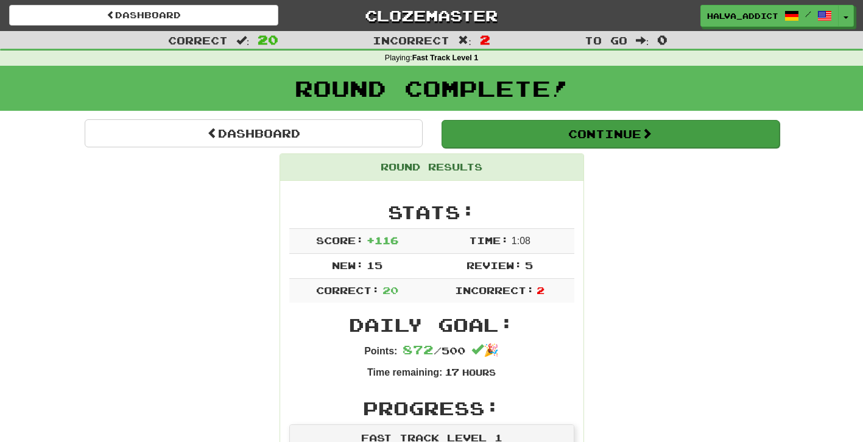
click at [580, 146] on button "Continue" at bounding box center [611, 134] width 338 height 28
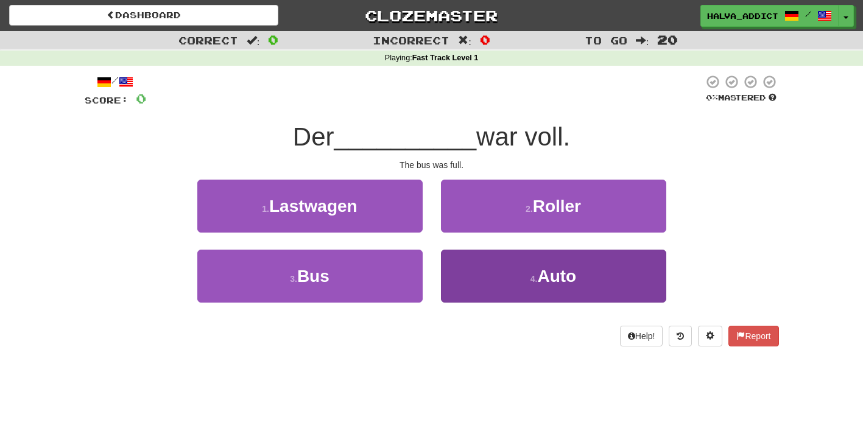
click at [501, 255] on button "4 . Auto" at bounding box center [553, 276] width 225 height 53
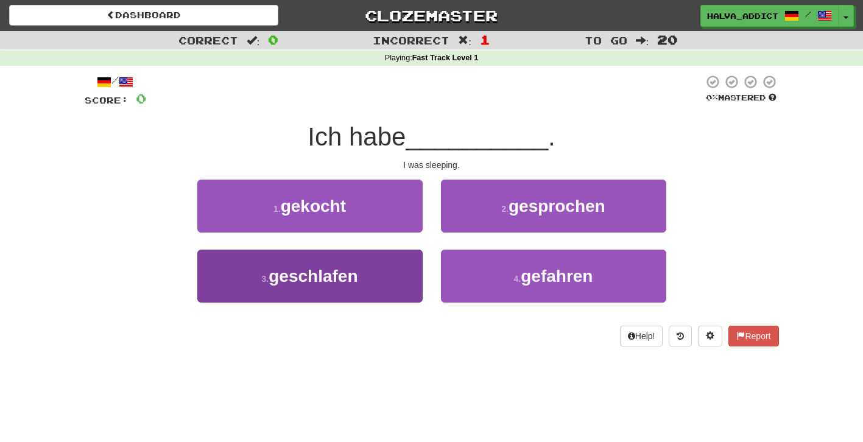
click at [406, 268] on button "3 . geschlafen" at bounding box center [309, 276] width 225 height 53
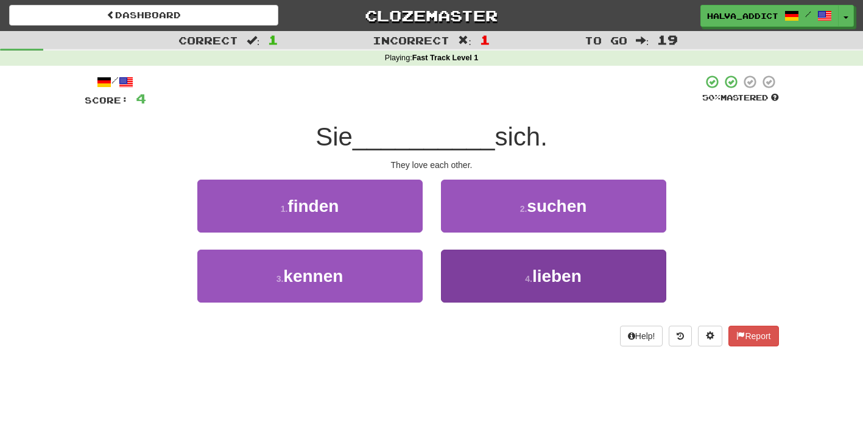
click at [479, 297] on button "4 . lieben" at bounding box center [553, 276] width 225 height 53
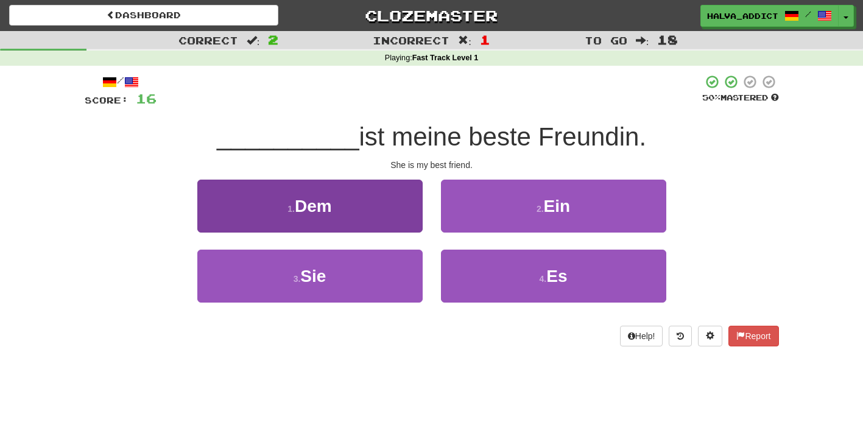
click at [410, 281] on button "3 . Sie" at bounding box center [309, 276] width 225 height 53
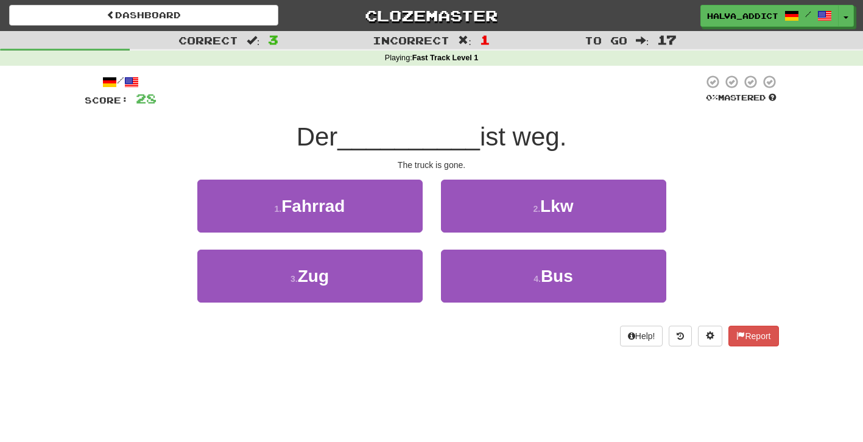
drag, startPoint x: 372, startPoint y: 199, endPoint x: 439, endPoint y: 370, distance: 183.6
click at [439, 370] on div "Dashboard Clozemaster halva_addict / Toggle Dropdown Dashboard Leaderboard Acti…" at bounding box center [431, 221] width 863 height 442
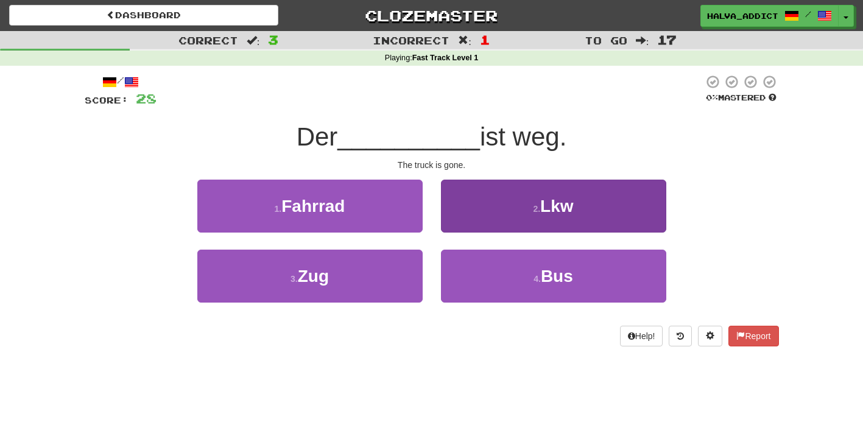
click at [556, 207] on span "Lkw" at bounding box center [556, 206] width 33 height 19
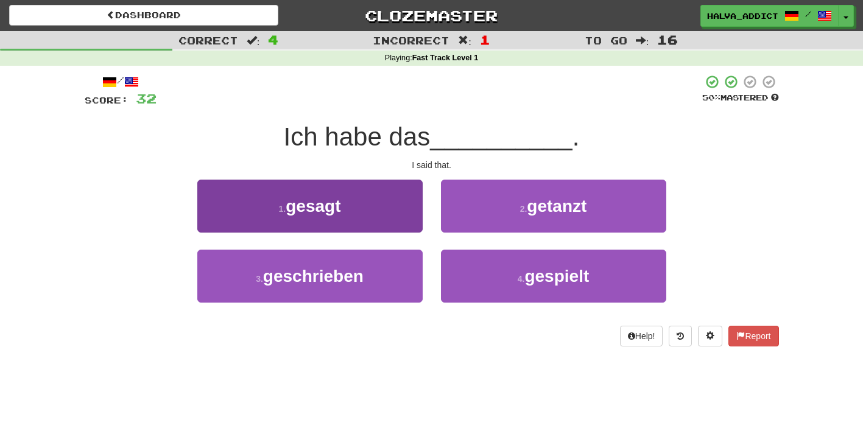
click at [384, 216] on button "1 . gesagt" at bounding box center [309, 206] width 225 height 53
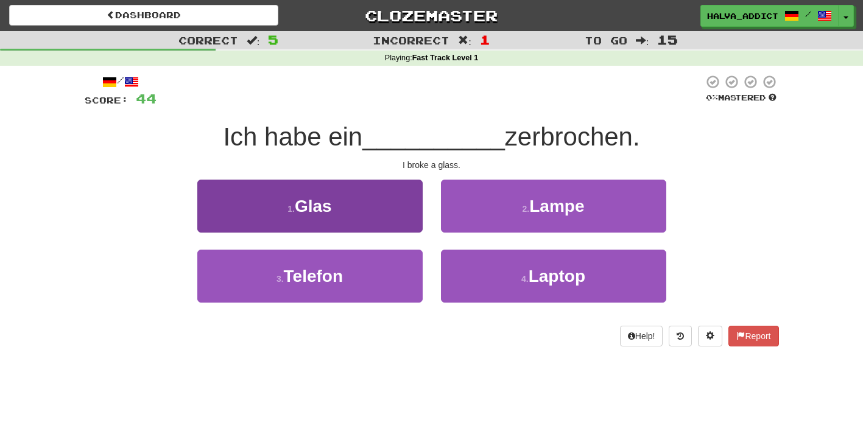
click at [352, 211] on button "1 . Glas" at bounding box center [309, 206] width 225 height 53
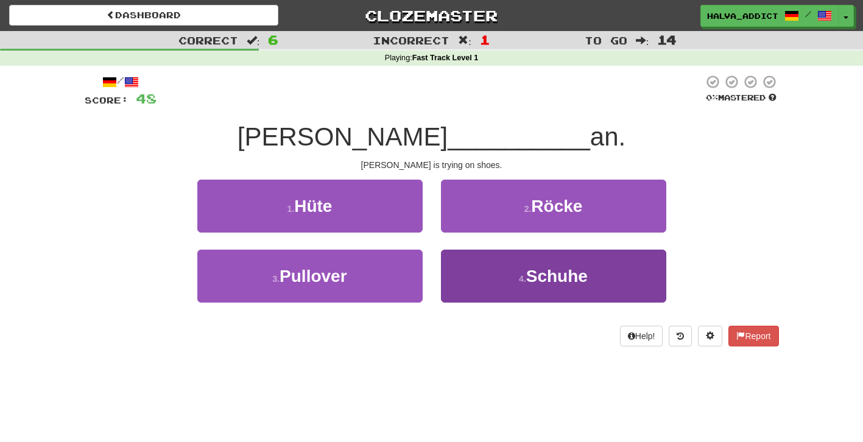
click at [478, 271] on button "4 . Schuhe" at bounding box center [553, 276] width 225 height 53
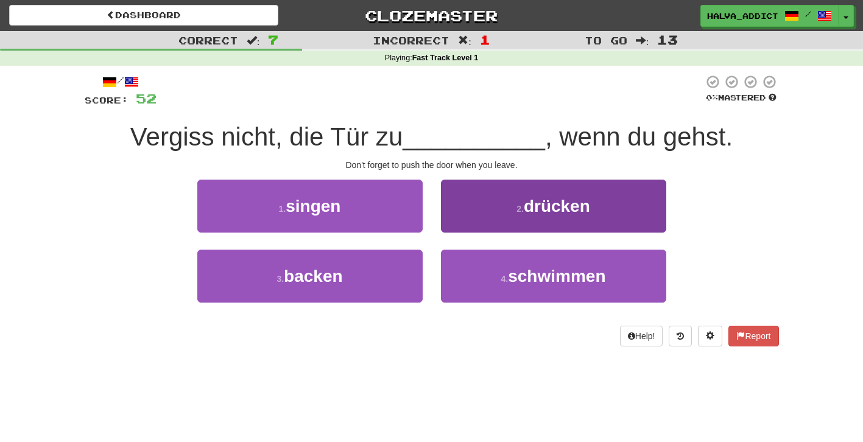
click at [514, 211] on button "2 . drücken" at bounding box center [553, 206] width 225 height 53
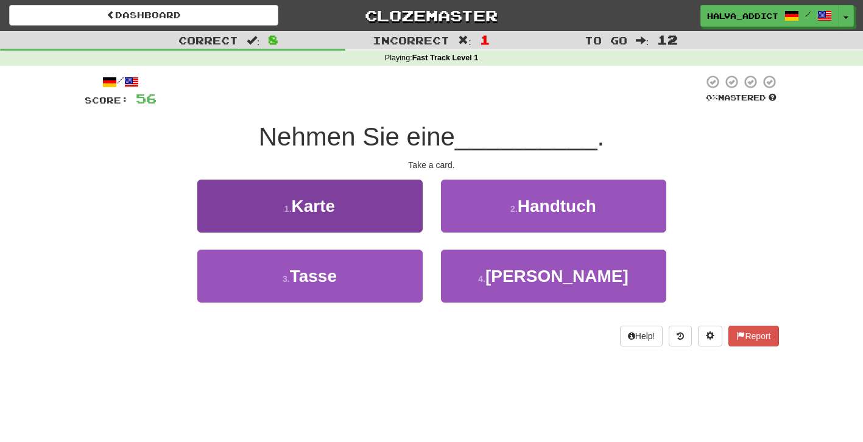
click at [376, 213] on button "1 . Karte" at bounding box center [309, 206] width 225 height 53
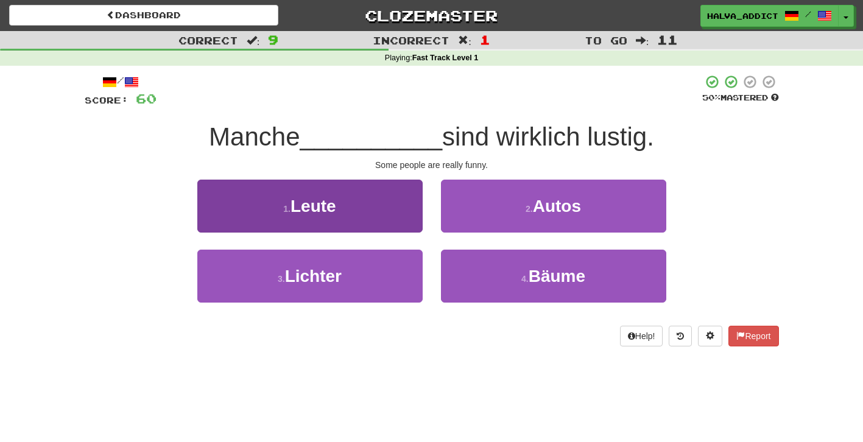
click at [389, 200] on button "1 . Leute" at bounding box center [309, 206] width 225 height 53
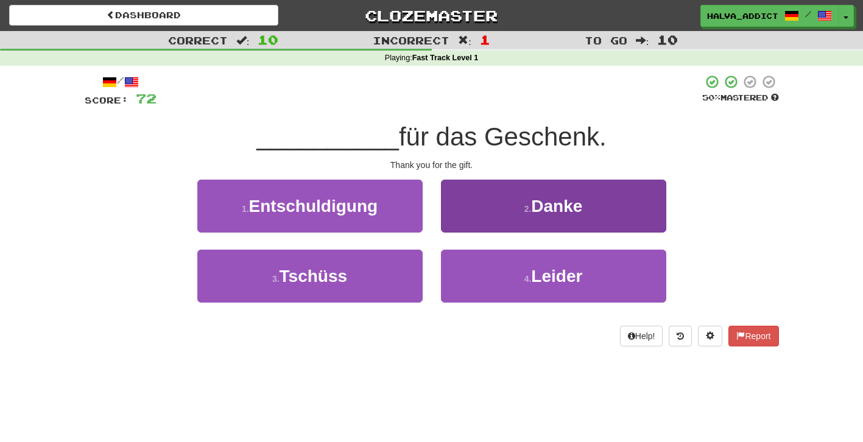
click at [529, 213] on button "2 . Danke" at bounding box center [553, 206] width 225 height 53
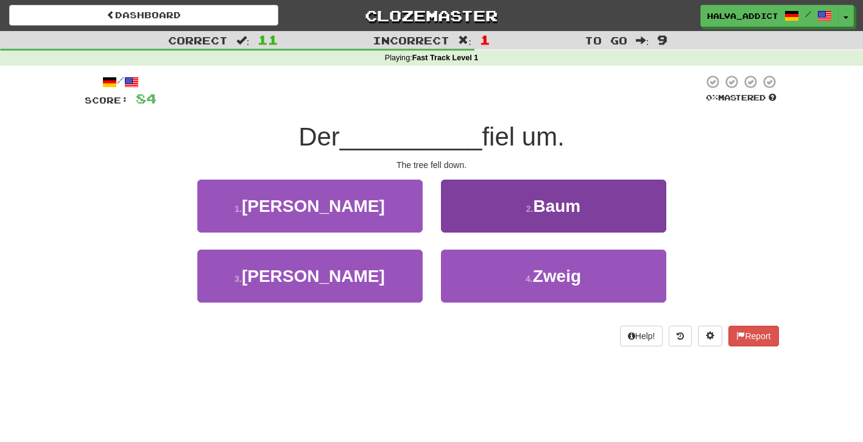
click at [532, 218] on button "2 . Baum" at bounding box center [553, 206] width 225 height 53
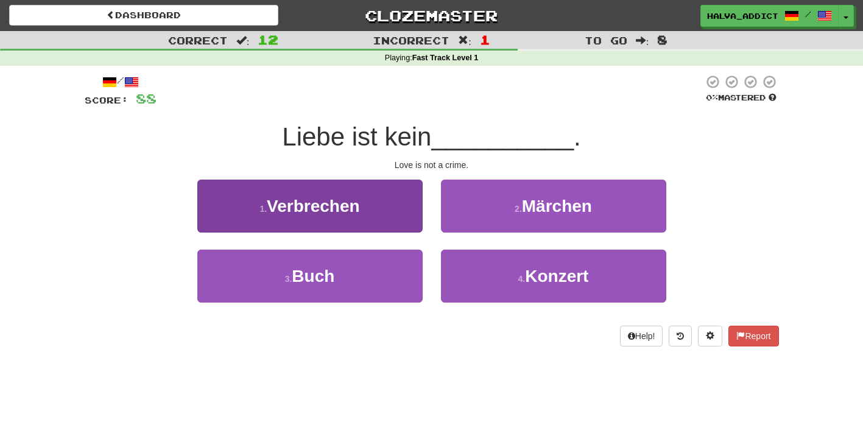
click at [388, 210] on button "1 . Verbrechen" at bounding box center [309, 206] width 225 height 53
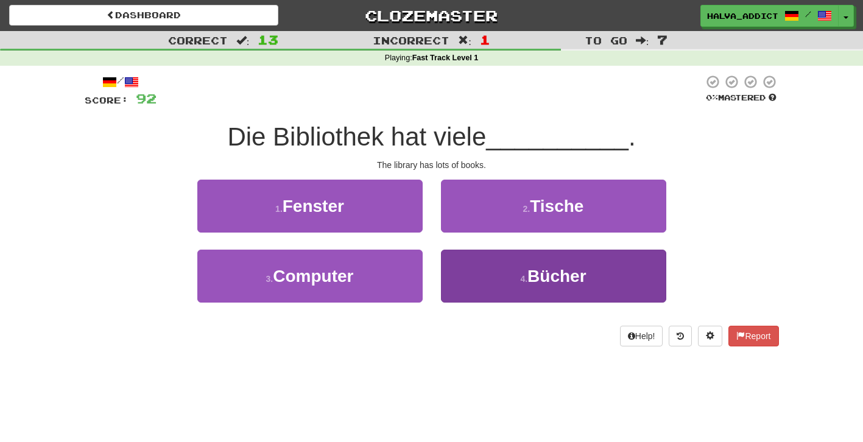
click at [483, 263] on button "4 . Bücher" at bounding box center [553, 276] width 225 height 53
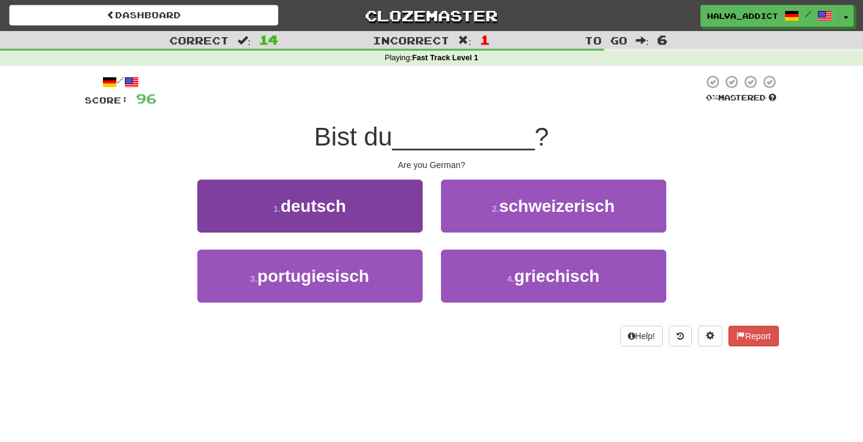
click at [378, 225] on button "1 . deutsch" at bounding box center [309, 206] width 225 height 53
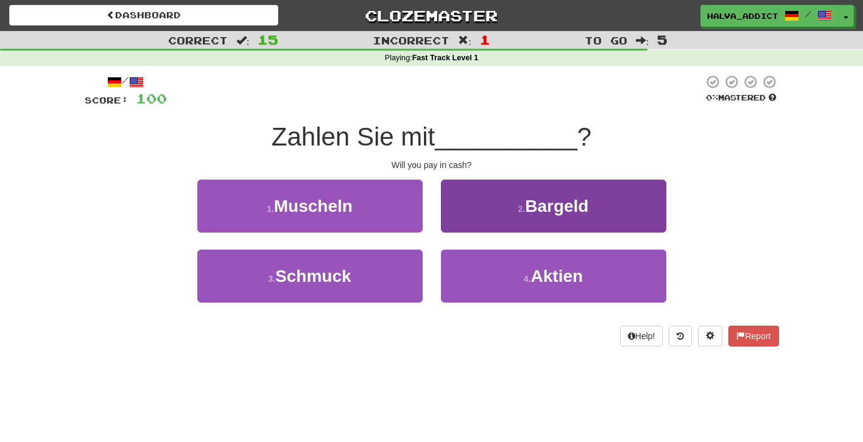
click at [489, 225] on button "2 . Bargeld" at bounding box center [553, 206] width 225 height 53
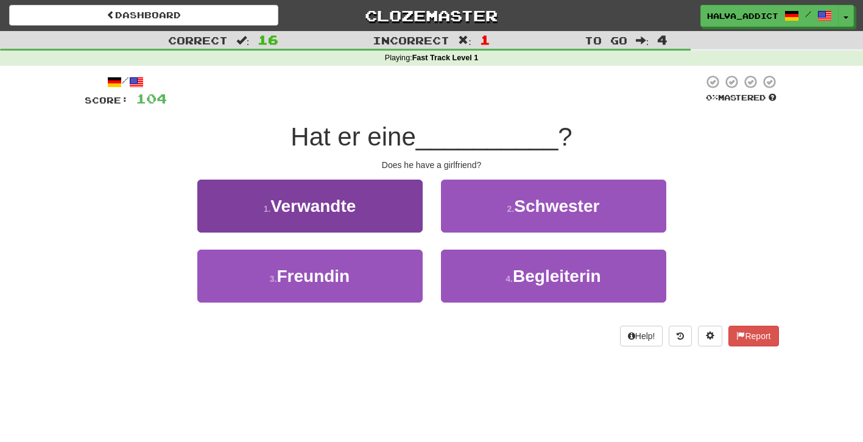
click at [403, 260] on button "3 . Freundin" at bounding box center [309, 276] width 225 height 53
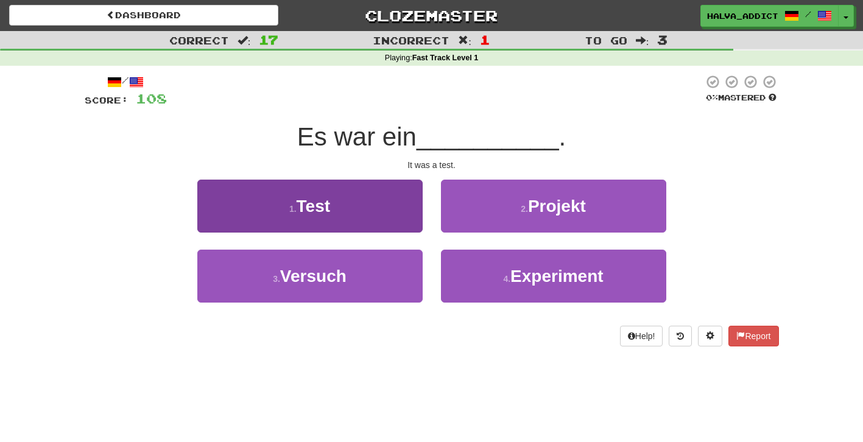
click at [395, 206] on button "1 . Test" at bounding box center [309, 206] width 225 height 53
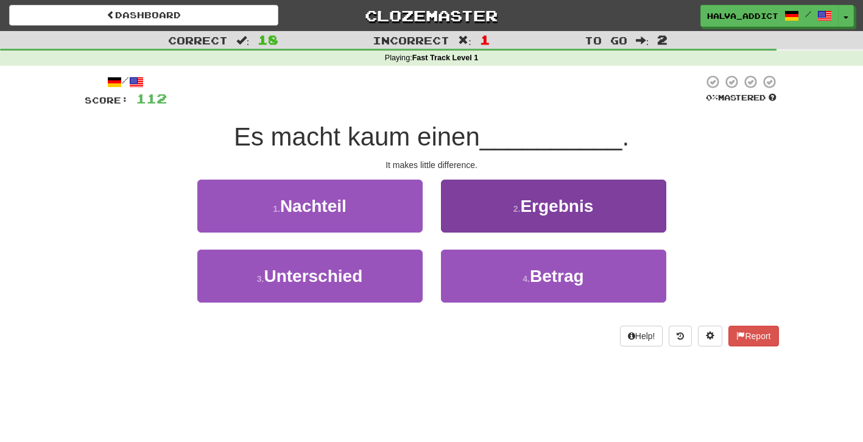
click at [474, 216] on button "2 . Ergebnis" at bounding box center [553, 206] width 225 height 53
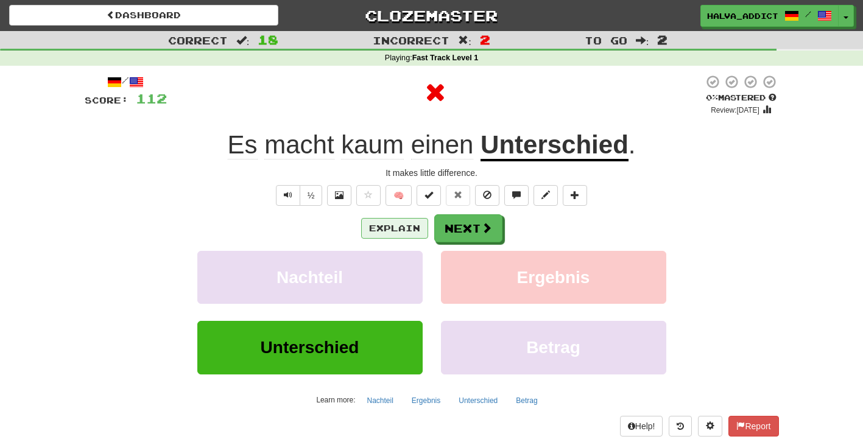
click at [411, 226] on button "Explain" at bounding box center [394, 228] width 67 height 21
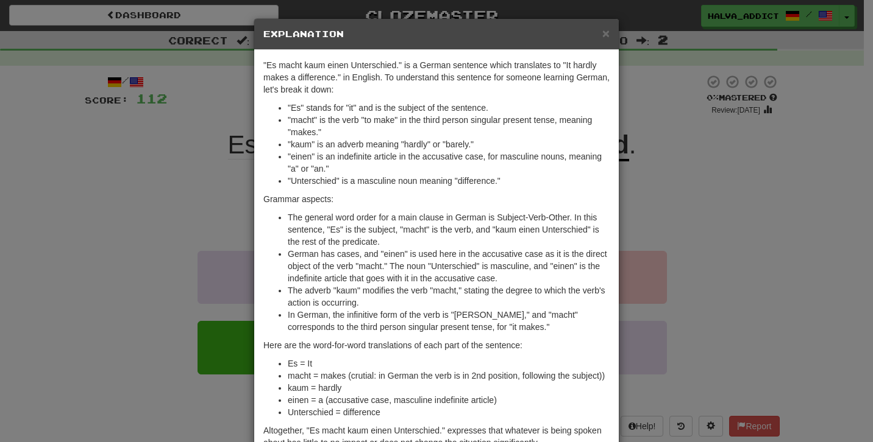
click at [718, 197] on div "× Explanation "Es macht kaum einen Unterschied." is a German sentence which tra…" at bounding box center [436, 221] width 873 height 442
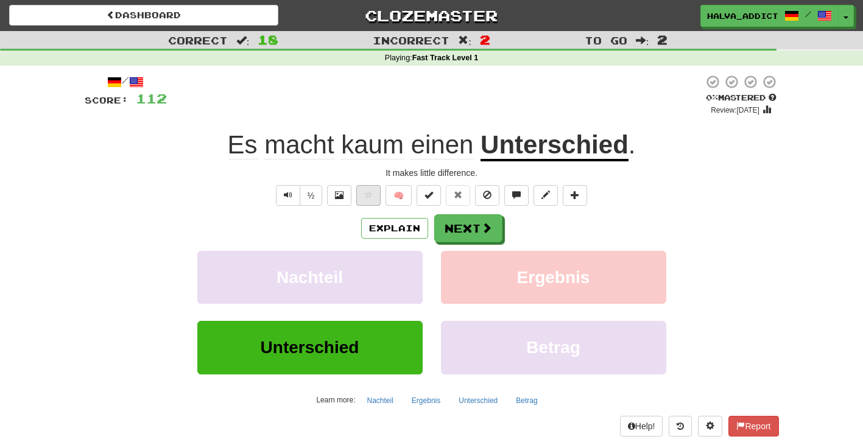
click at [364, 199] on button at bounding box center [368, 195] width 24 height 21
click at [479, 232] on button "Next" at bounding box center [469, 229] width 68 height 28
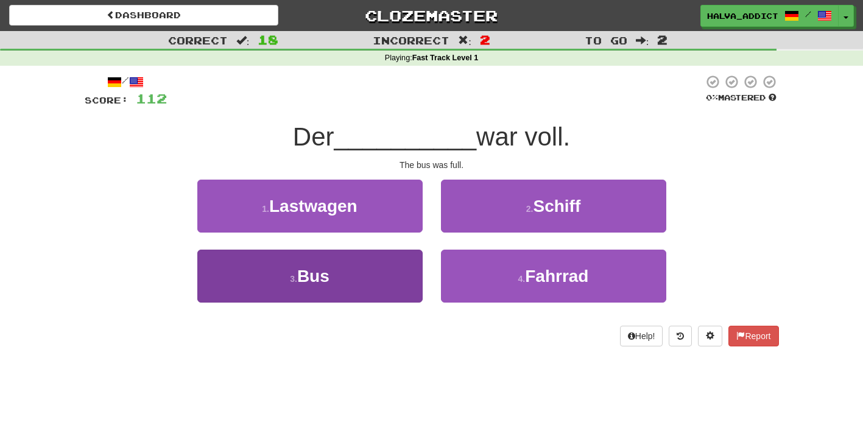
click at [370, 258] on button "3 . Bus" at bounding box center [309, 276] width 225 height 53
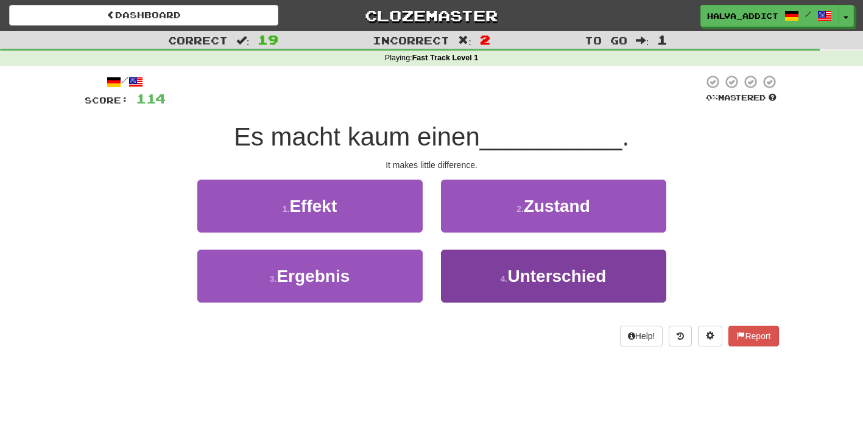
click at [483, 272] on button "4 . Unterschied" at bounding box center [553, 276] width 225 height 53
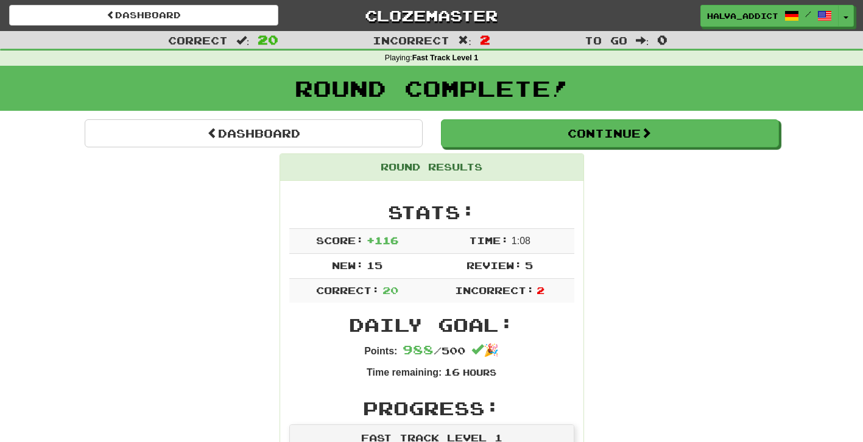
click at [636, 115] on div "Round Complete!" at bounding box center [431, 93] width 863 height 54
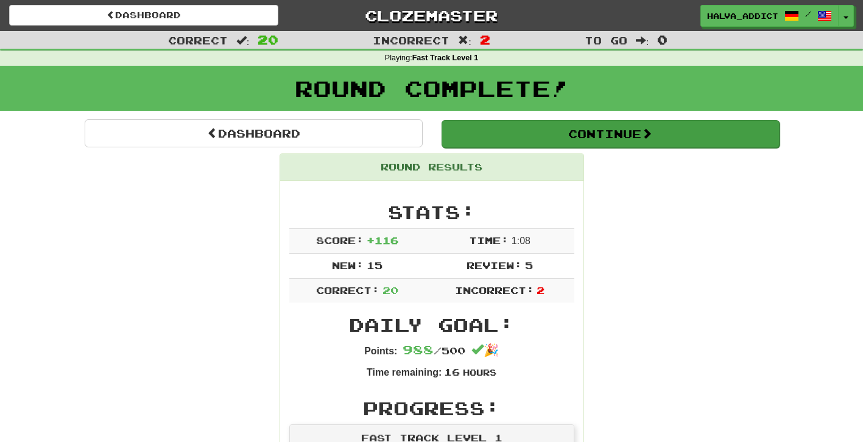
click at [637, 133] on button "Continue" at bounding box center [611, 134] width 338 height 28
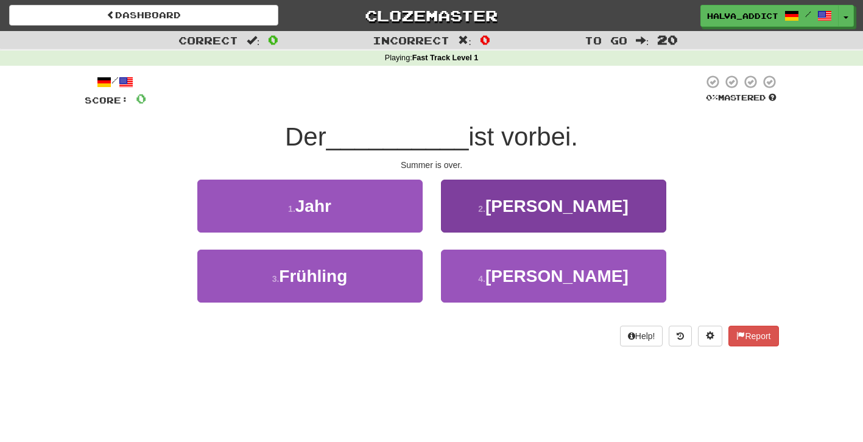
click at [472, 195] on button "2 . Sommer" at bounding box center [553, 206] width 225 height 53
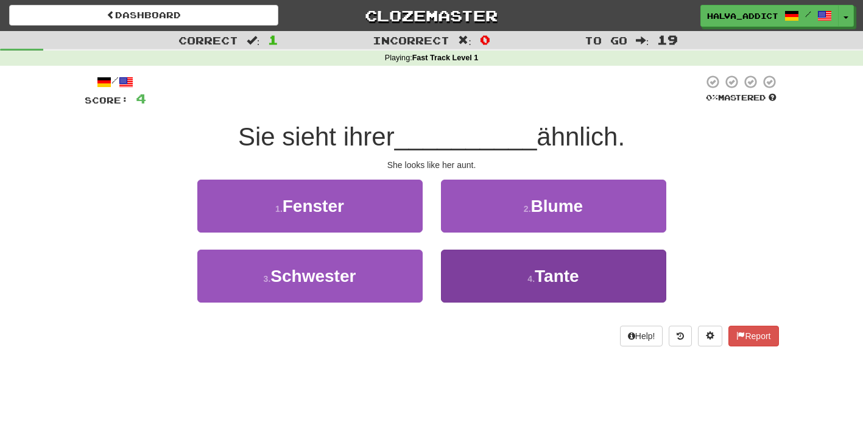
click at [490, 276] on button "4 . Tante" at bounding box center [553, 276] width 225 height 53
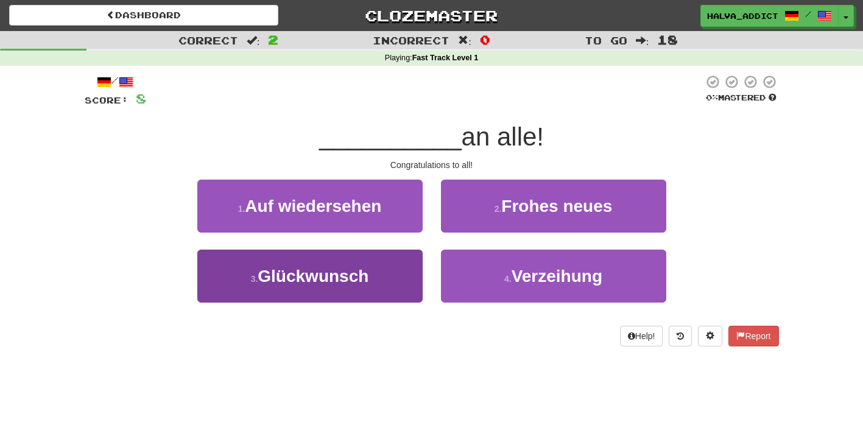
click at [388, 285] on button "3 . Glückwunsch" at bounding box center [309, 276] width 225 height 53
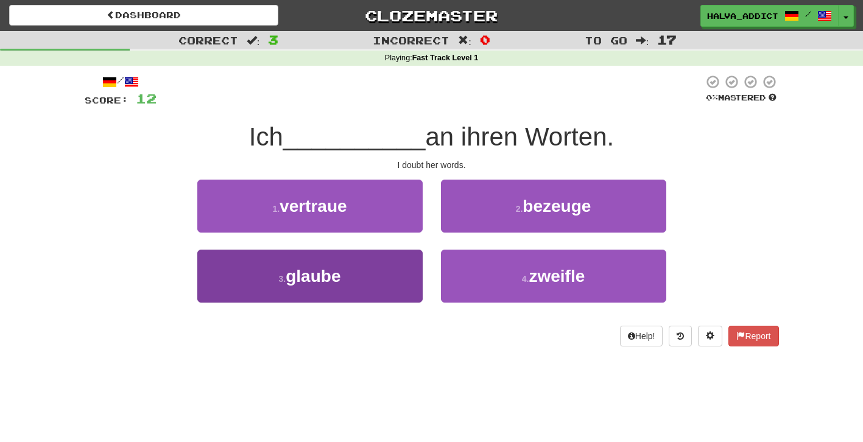
click at [378, 254] on button "3 . glaube" at bounding box center [309, 276] width 225 height 53
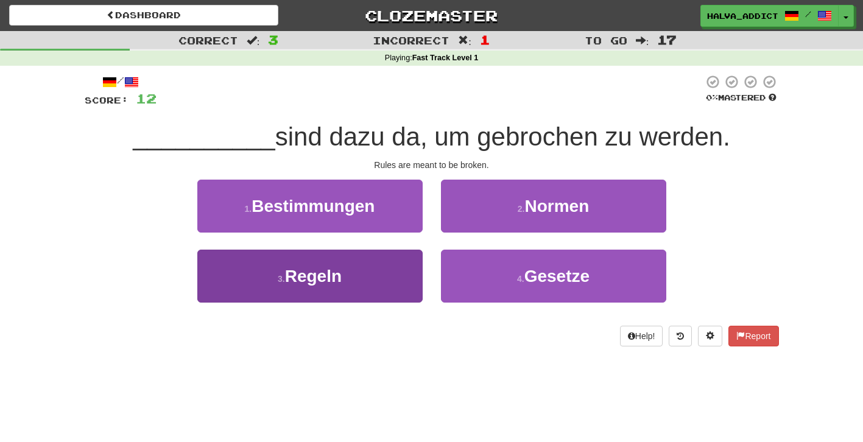
click at [377, 264] on button "3 . Regeln" at bounding box center [309, 276] width 225 height 53
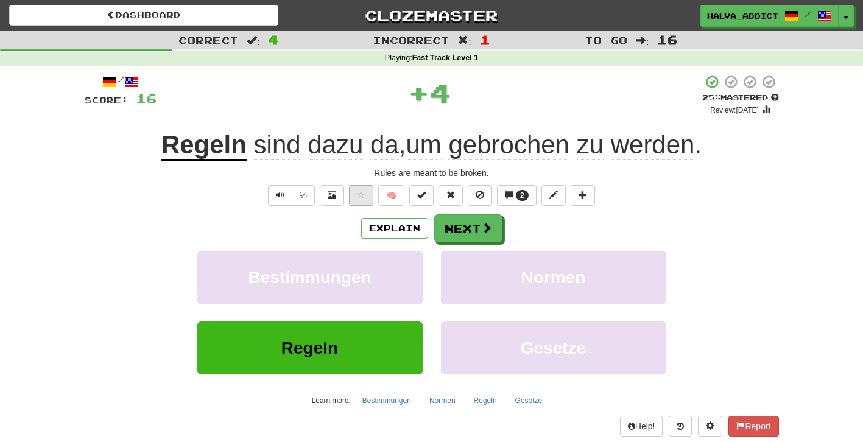
click at [361, 194] on span at bounding box center [361, 195] width 9 height 9
click at [456, 228] on button "Next" at bounding box center [469, 229] width 68 height 28
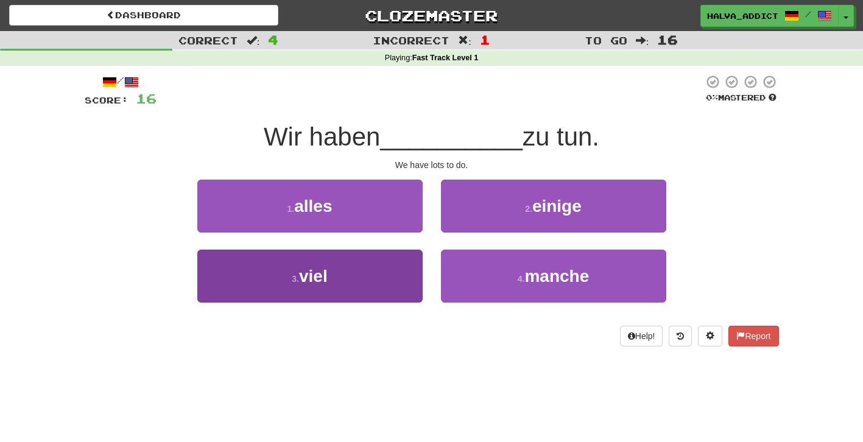
click at [364, 274] on button "3 . viel" at bounding box center [309, 276] width 225 height 53
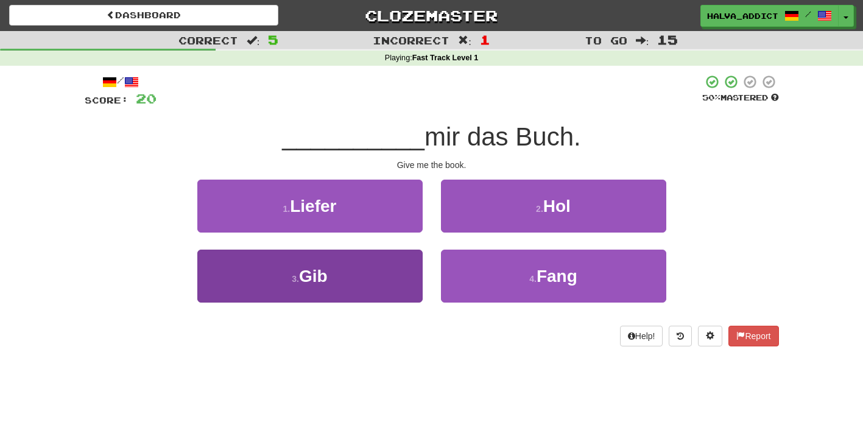
click at [365, 267] on button "3 . Gib" at bounding box center [309, 276] width 225 height 53
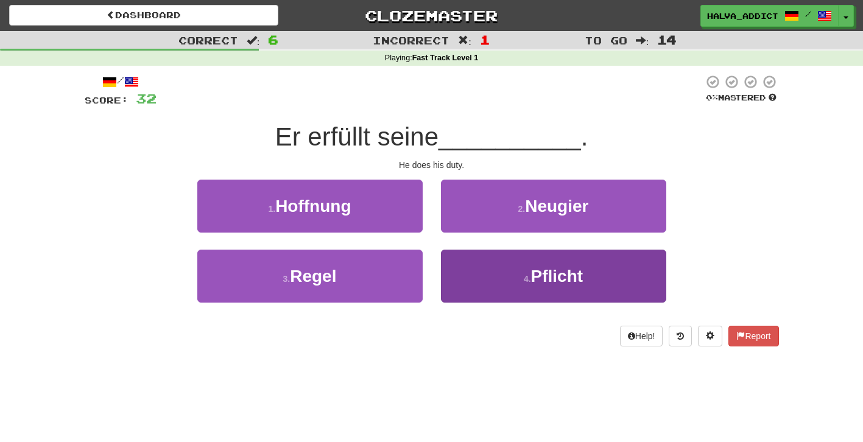
click at [498, 265] on button "4 . Pflicht" at bounding box center [553, 276] width 225 height 53
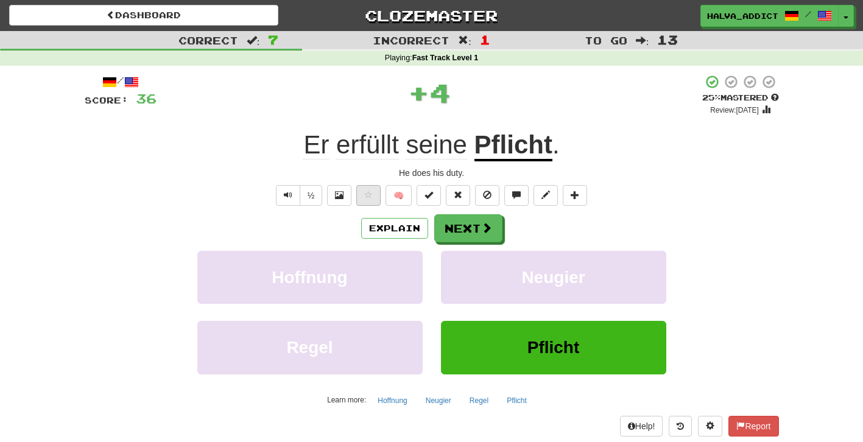
click at [371, 195] on span at bounding box center [368, 195] width 9 height 9
click at [461, 233] on button "Next" at bounding box center [469, 229] width 68 height 28
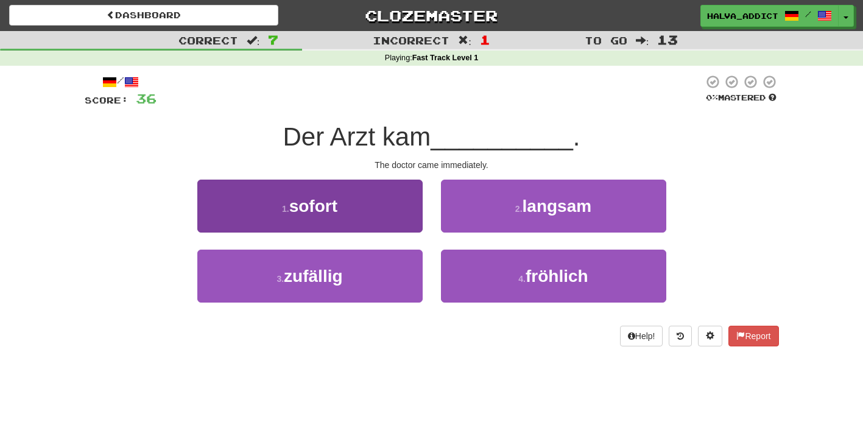
click at [408, 219] on button "1 . sofort" at bounding box center [309, 206] width 225 height 53
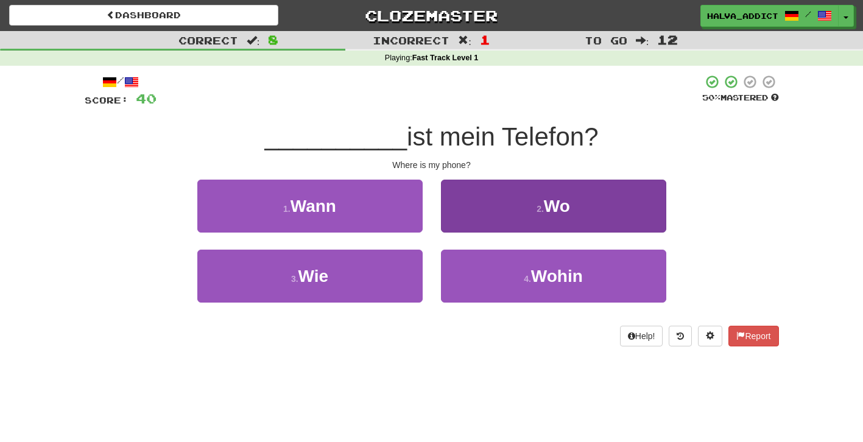
click at [525, 218] on button "2 . Wo" at bounding box center [553, 206] width 225 height 53
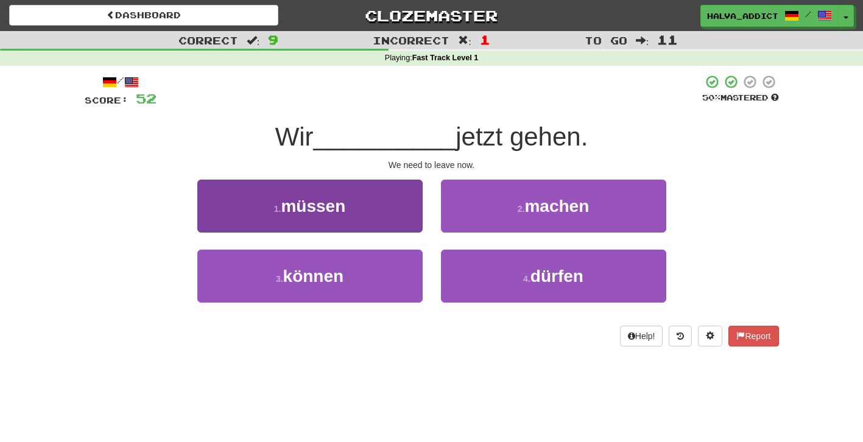
click at [361, 214] on button "1 . müssen" at bounding box center [309, 206] width 225 height 53
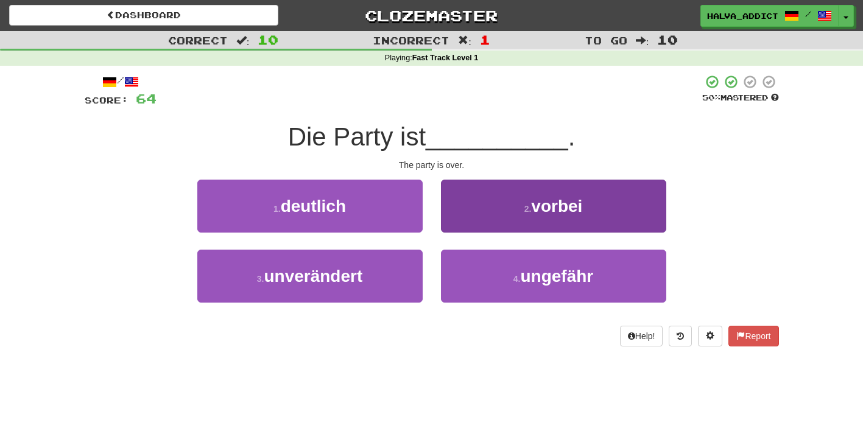
click at [500, 199] on button "2 . vorbei" at bounding box center [553, 206] width 225 height 53
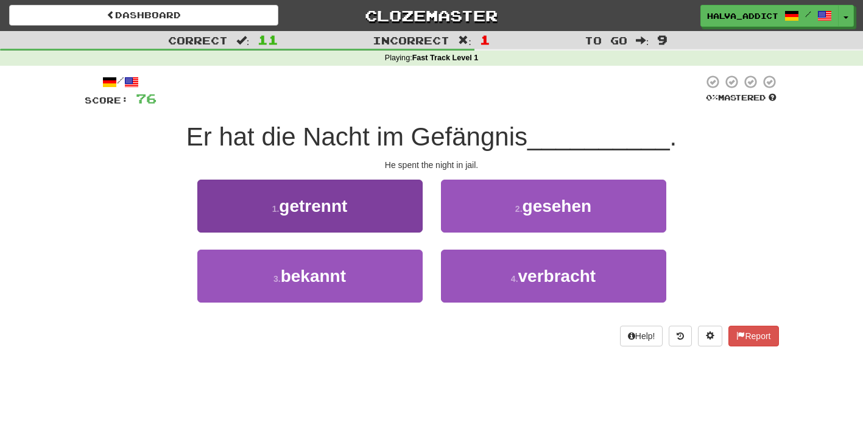
click at [392, 220] on button "1 . getrennt" at bounding box center [309, 206] width 225 height 53
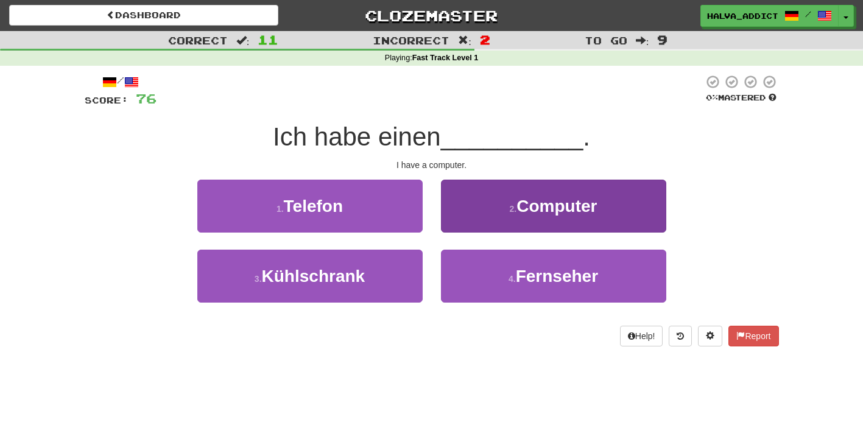
click at [494, 215] on button "2 . Computer" at bounding box center [553, 206] width 225 height 53
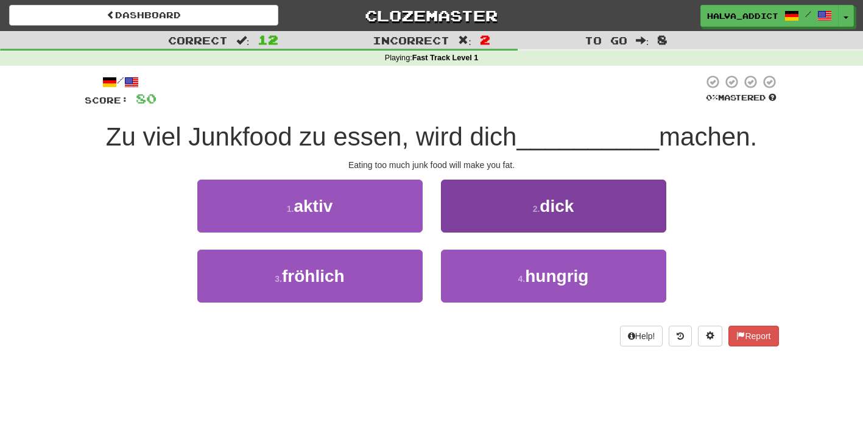
click at [494, 213] on button "2 . dick" at bounding box center [553, 206] width 225 height 53
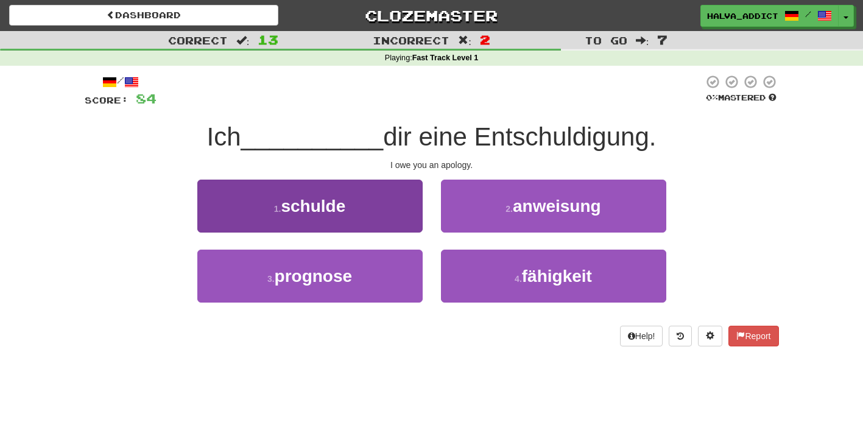
click at [396, 213] on button "1 . schulde" at bounding box center [309, 206] width 225 height 53
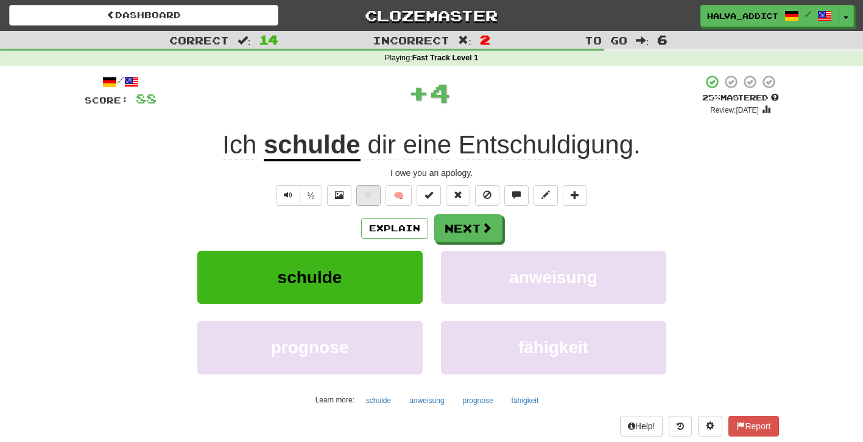
click at [367, 200] on button at bounding box center [368, 195] width 24 height 21
click at [464, 225] on button "Next" at bounding box center [469, 229] width 68 height 28
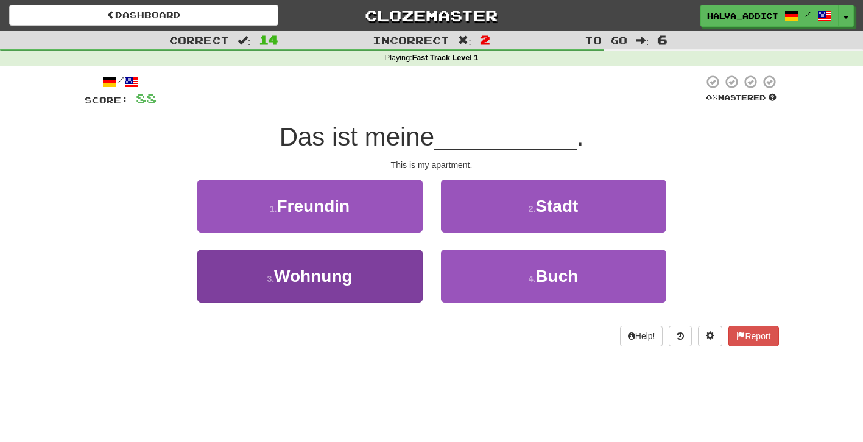
click at [375, 286] on button "3 . Wohnung" at bounding box center [309, 276] width 225 height 53
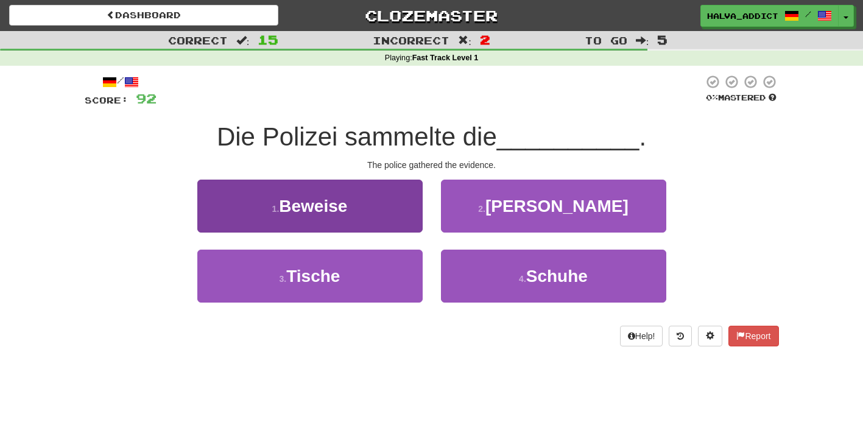
click at [382, 211] on button "1 . Beweise" at bounding box center [309, 206] width 225 height 53
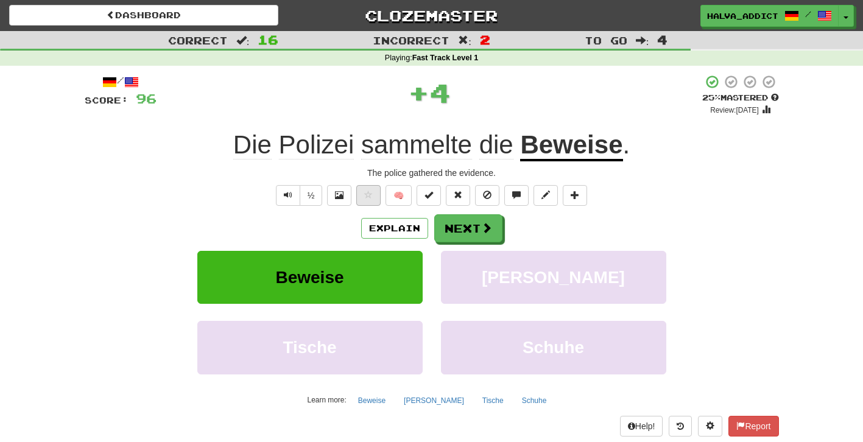
click at [369, 199] on button at bounding box center [368, 195] width 24 height 21
click at [399, 233] on button "Explain" at bounding box center [394, 228] width 67 height 21
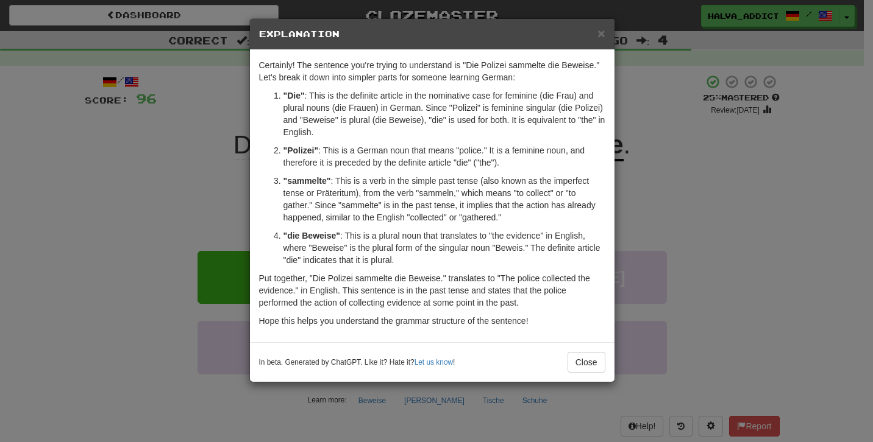
click at [703, 253] on div "× Explanation Certainly! The sentence you're trying to understand is "Die Poliz…" at bounding box center [436, 221] width 873 height 442
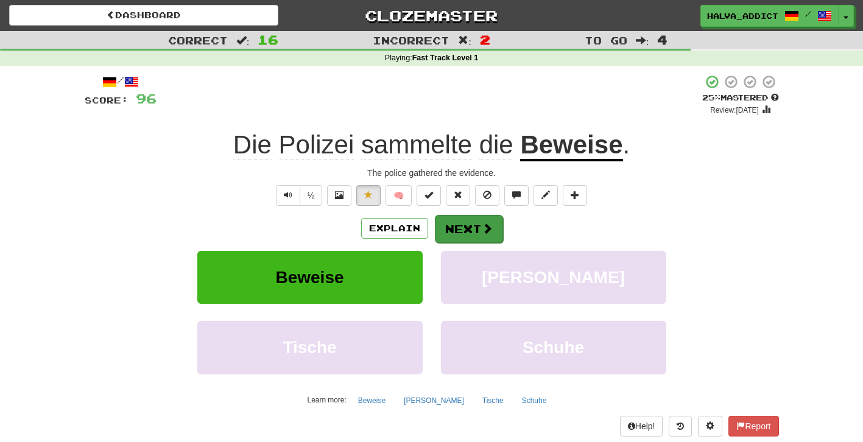
click at [472, 221] on button "Next" at bounding box center [469, 229] width 68 height 28
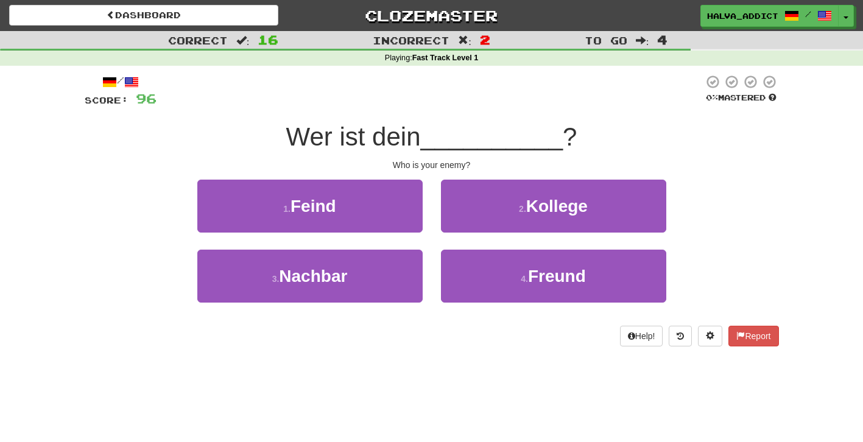
click at [362, 208] on button "1 . Feind" at bounding box center [309, 206] width 225 height 53
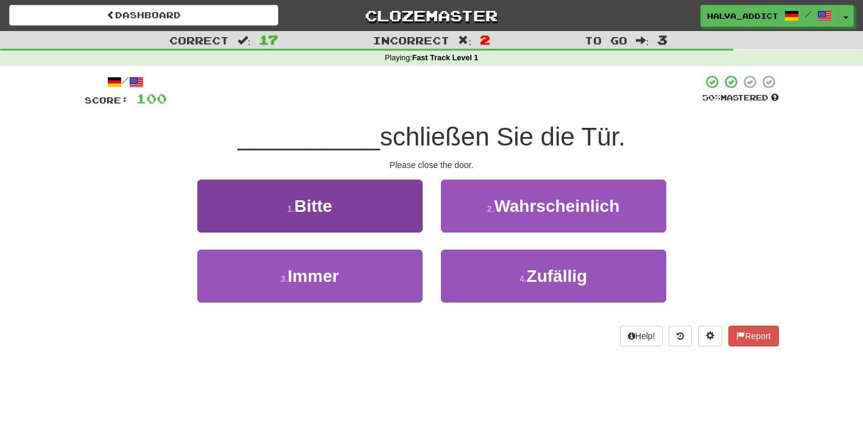
click at [370, 210] on button "1 . Bitte" at bounding box center [309, 206] width 225 height 53
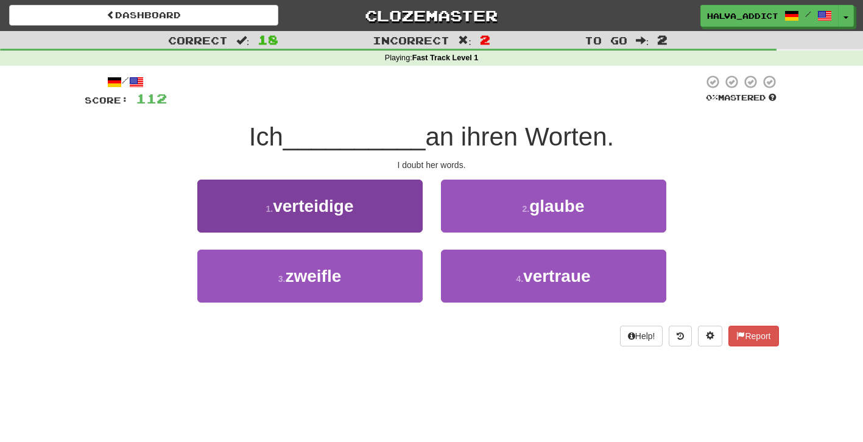
click at [391, 216] on button "1 . verteidige" at bounding box center [309, 206] width 225 height 53
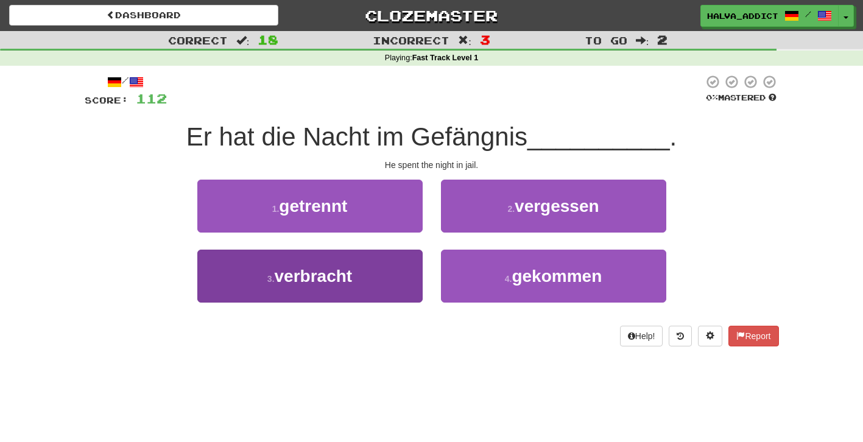
click at [411, 268] on button "3 . verbracht" at bounding box center [309, 276] width 225 height 53
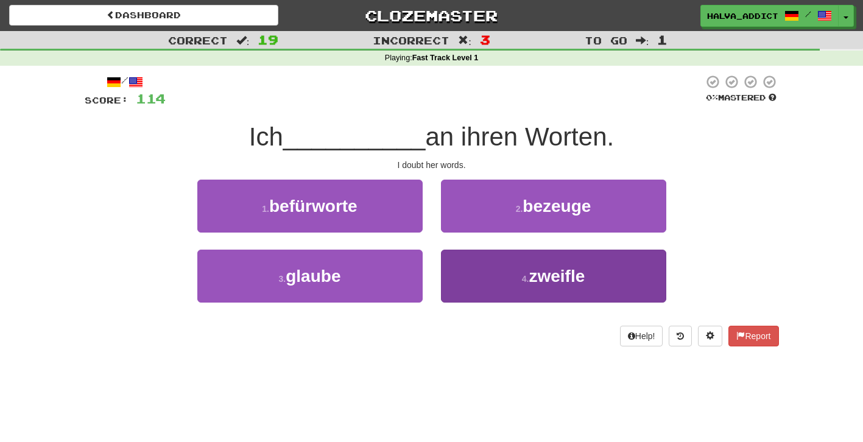
click at [470, 269] on button "4 . zweifle" at bounding box center [553, 276] width 225 height 53
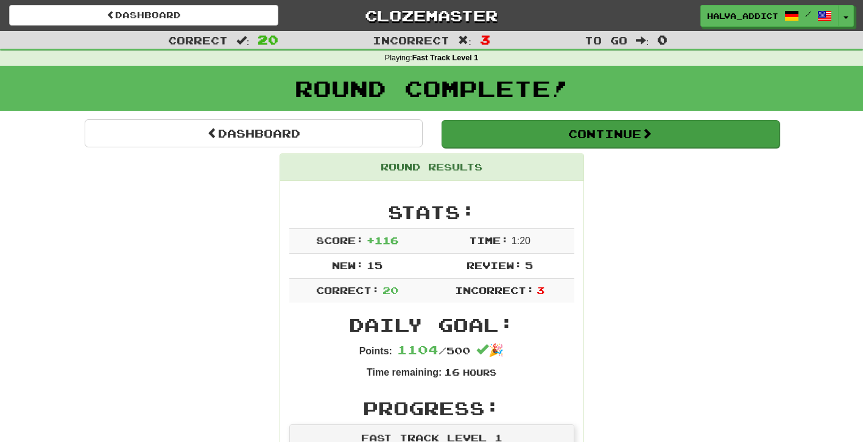
click at [512, 141] on button "Continue" at bounding box center [611, 134] width 338 height 28
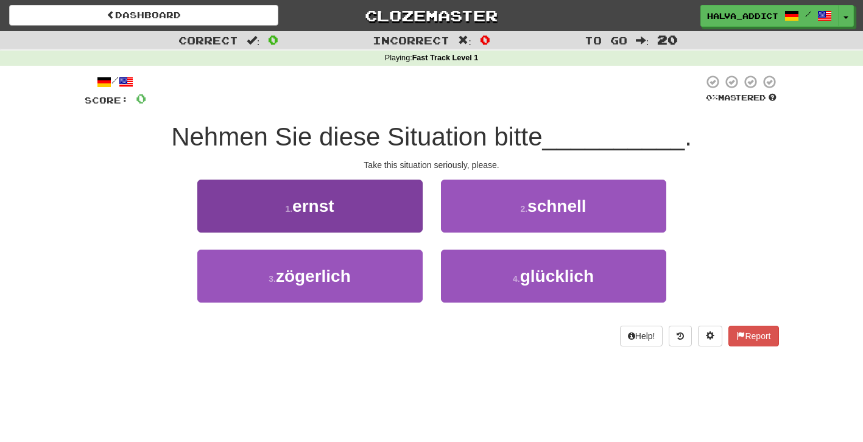
click at [360, 210] on button "1 . ernst" at bounding box center [309, 206] width 225 height 53
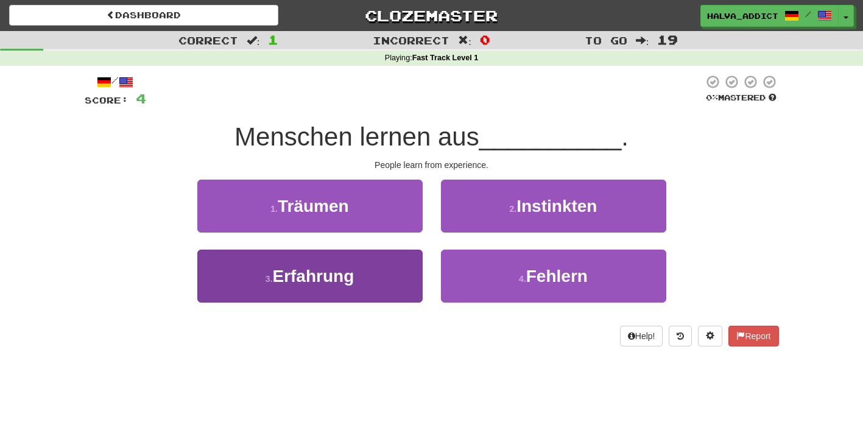
click at [350, 286] on button "3 . Erfahrung" at bounding box center [309, 276] width 225 height 53
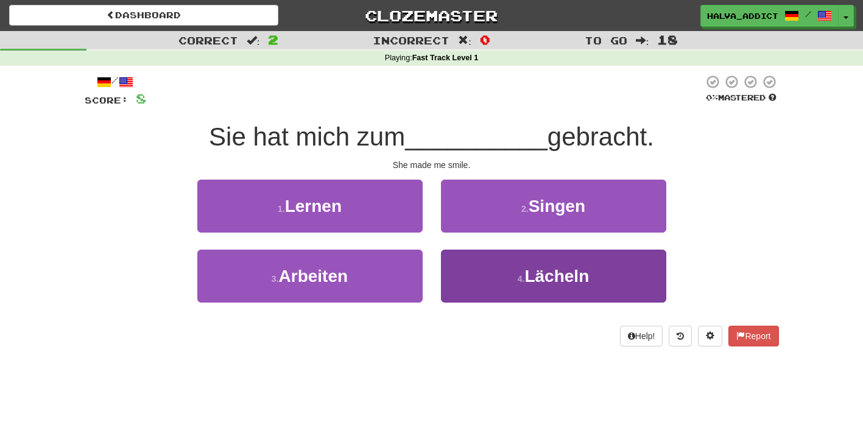
click at [523, 274] on small "4 ." at bounding box center [521, 279] width 7 height 10
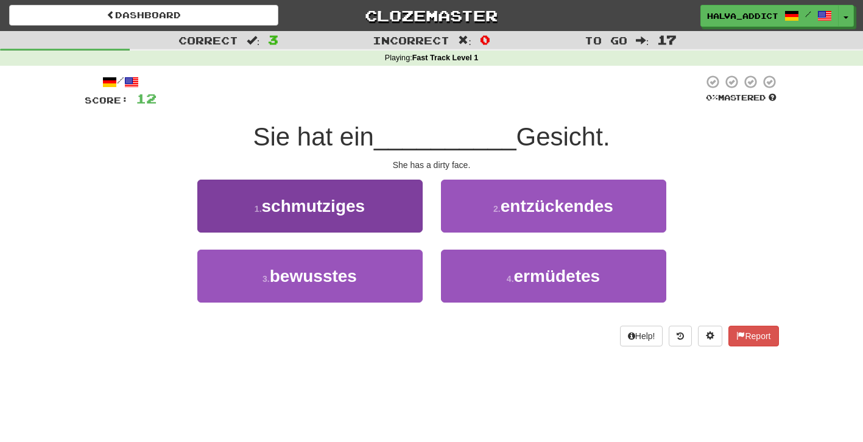
click at [407, 228] on button "1 . schmutziges" at bounding box center [309, 206] width 225 height 53
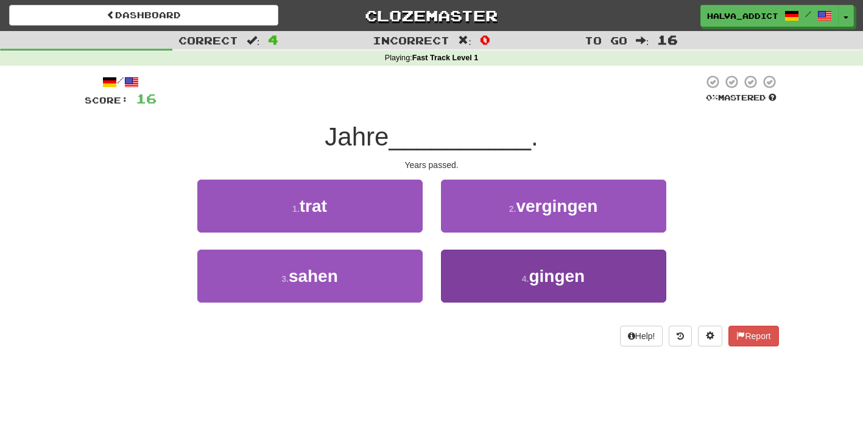
click at [477, 294] on button "4 . gingen" at bounding box center [553, 276] width 225 height 53
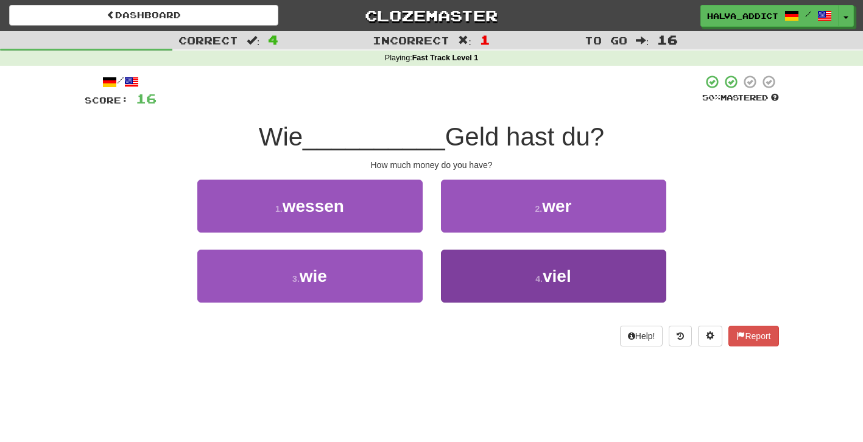
click at [483, 274] on button "4 . viel" at bounding box center [553, 276] width 225 height 53
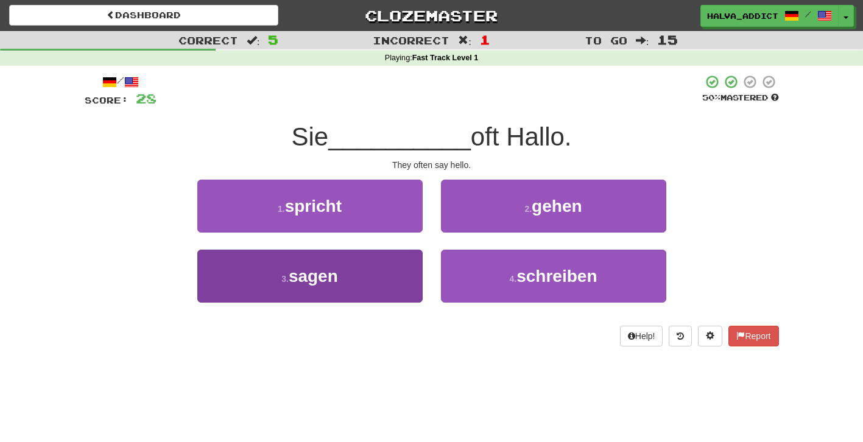
click at [390, 273] on button "3 . sagen" at bounding box center [309, 276] width 225 height 53
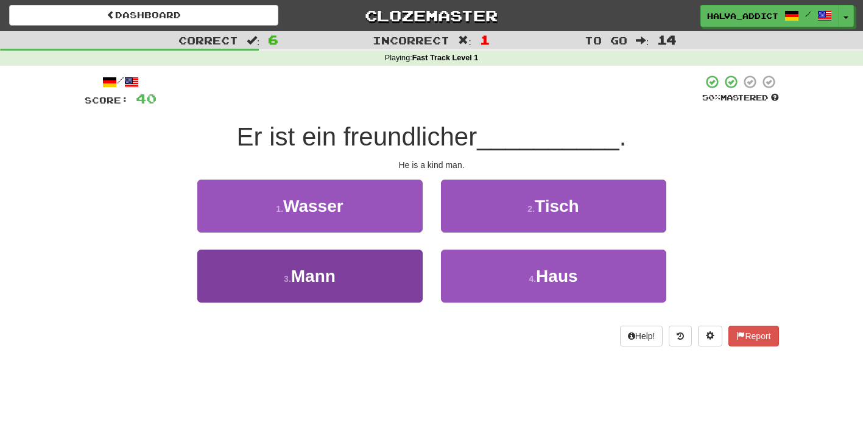
click at [410, 269] on button "3 . Mann" at bounding box center [309, 276] width 225 height 53
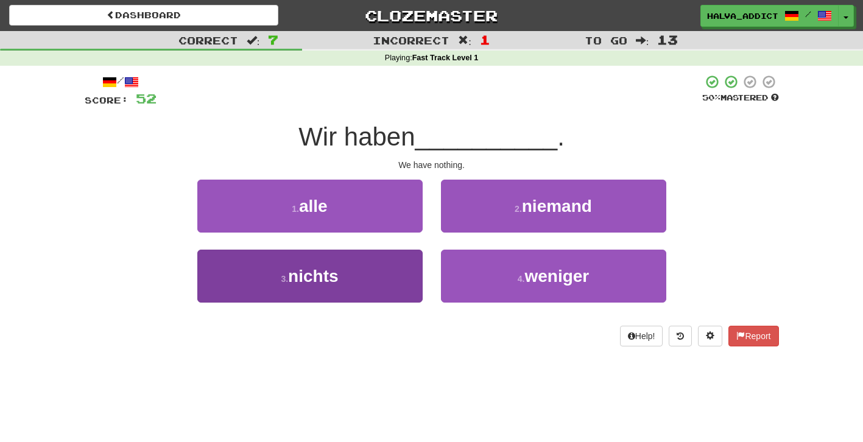
click at [383, 282] on button "3 . nichts" at bounding box center [309, 276] width 225 height 53
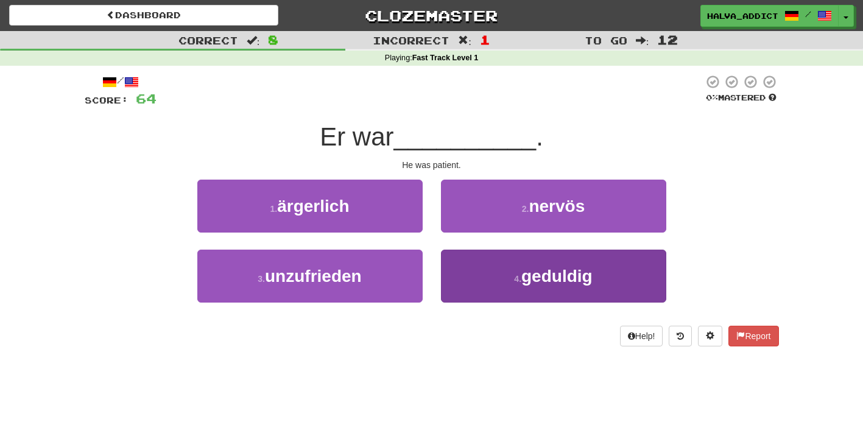
click at [507, 279] on button "4 . geduldig" at bounding box center [553, 276] width 225 height 53
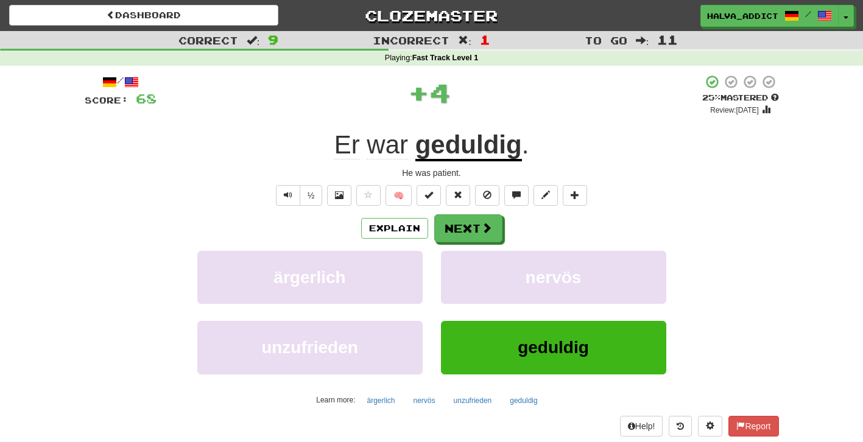
click at [381, 199] on div "½ 🧠" at bounding box center [432, 195] width 695 height 21
click at [373, 199] on button at bounding box center [368, 195] width 24 height 21
click at [455, 225] on button "Next" at bounding box center [469, 229] width 68 height 28
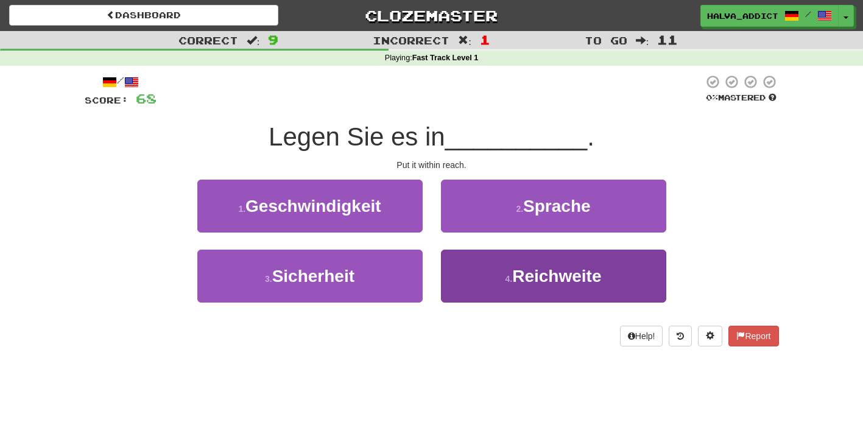
click at [462, 265] on button "4 . Reichweite" at bounding box center [553, 276] width 225 height 53
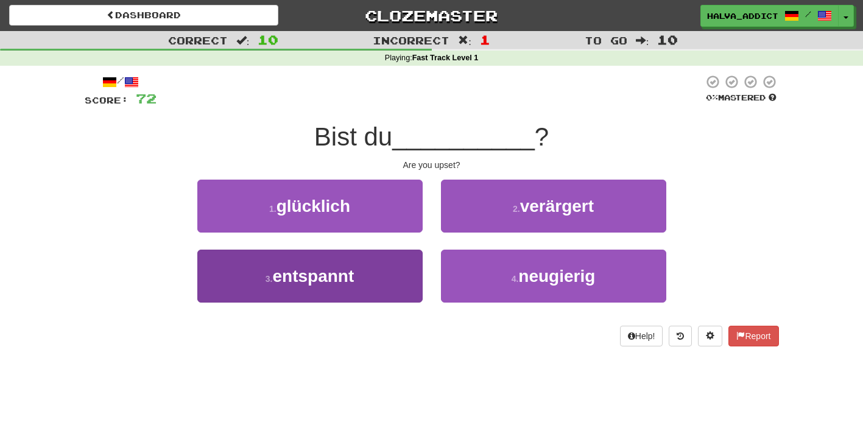
click at [411, 275] on button "3 . entspannt" at bounding box center [309, 276] width 225 height 53
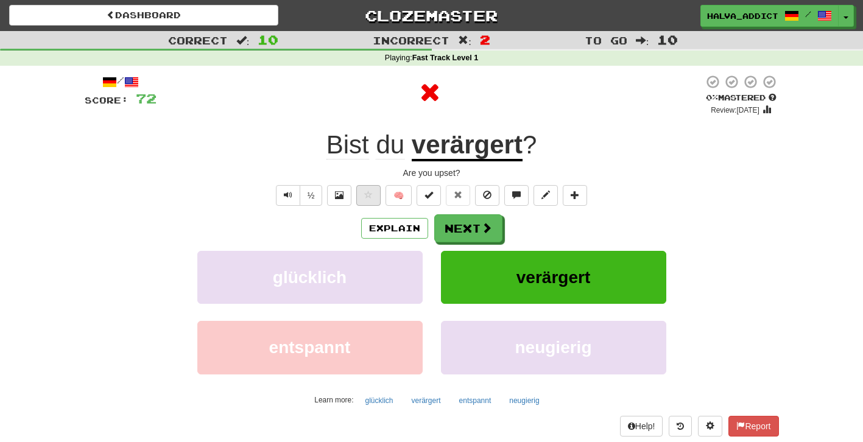
click at [372, 193] on span at bounding box center [368, 195] width 9 height 9
click at [455, 231] on button "Next" at bounding box center [469, 229] width 68 height 28
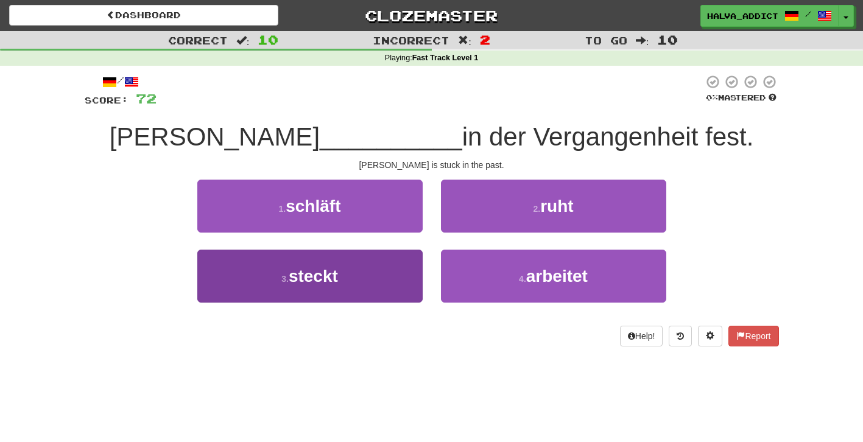
click at [390, 277] on button "3 . steckt" at bounding box center [309, 276] width 225 height 53
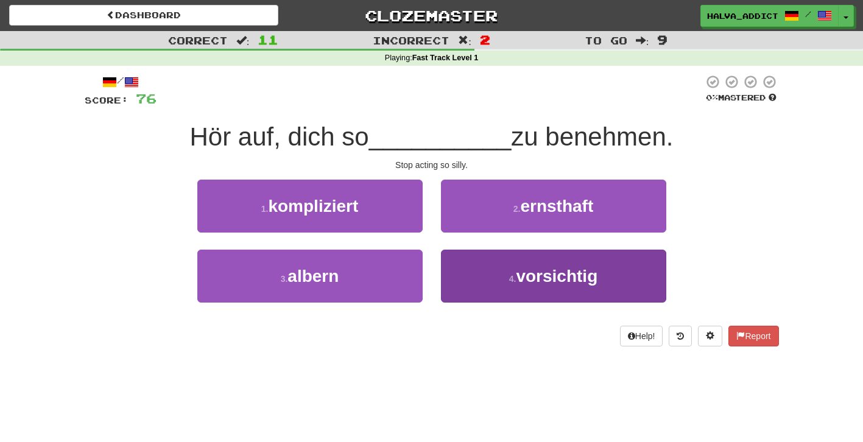
click at [517, 282] on small "4 ." at bounding box center [512, 279] width 7 height 10
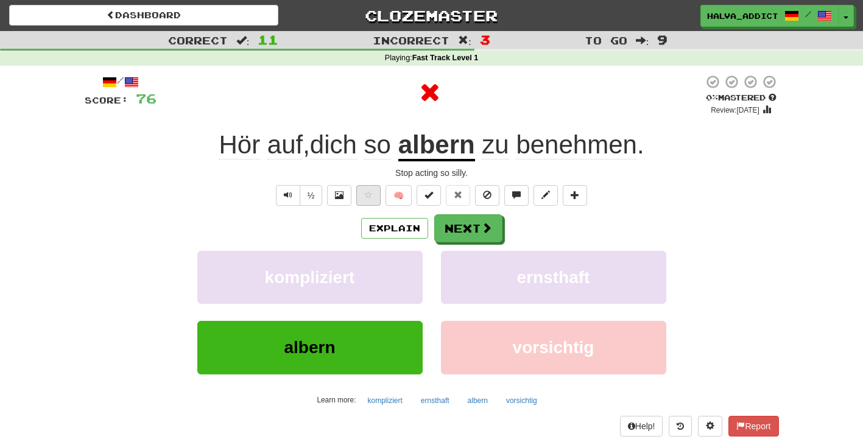
click at [368, 196] on span at bounding box center [368, 195] width 9 height 9
click at [391, 223] on button "Explain" at bounding box center [394, 228] width 67 height 21
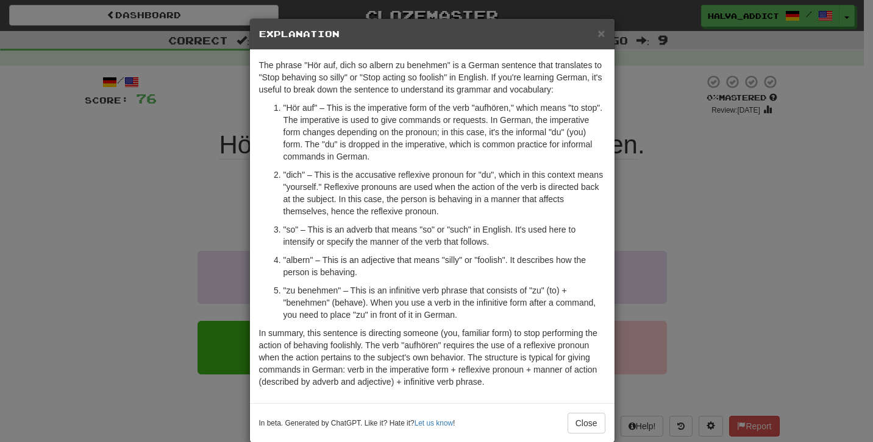
click at [725, 253] on div "× Explanation The phrase "Hör auf, dich so albern zu benehmen" is a German sent…" at bounding box center [436, 221] width 873 height 442
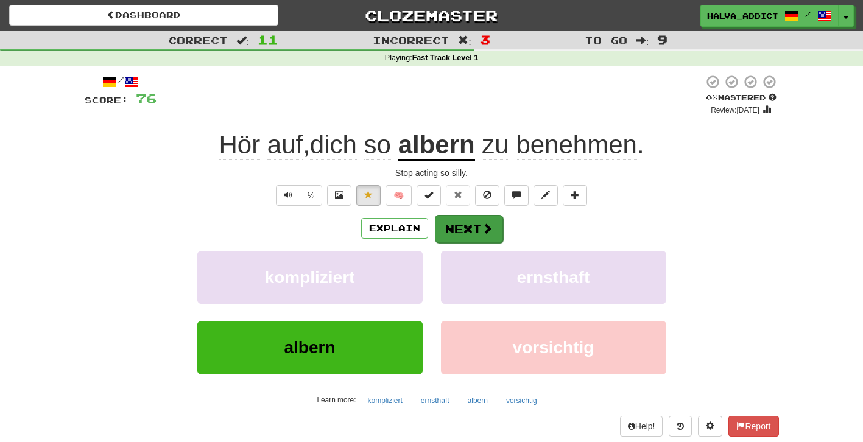
click at [486, 223] on span at bounding box center [487, 228] width 11 height 11
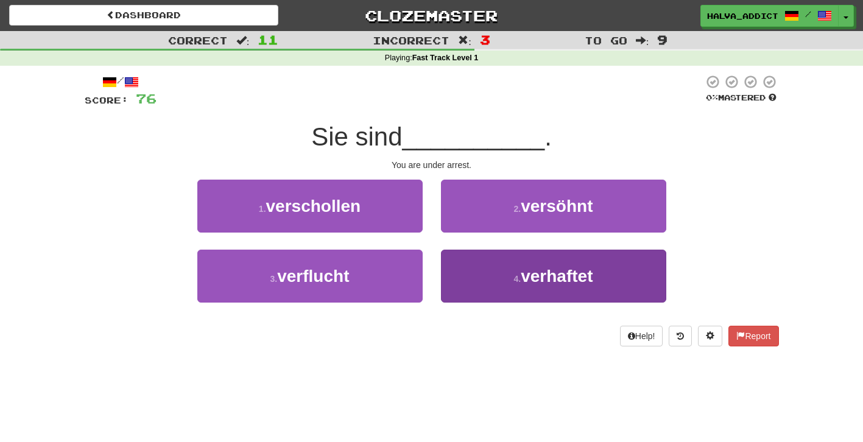
click at [480, 269] on button "4 . verhaftet" at bounding box center [553, 276] width 225 height 53
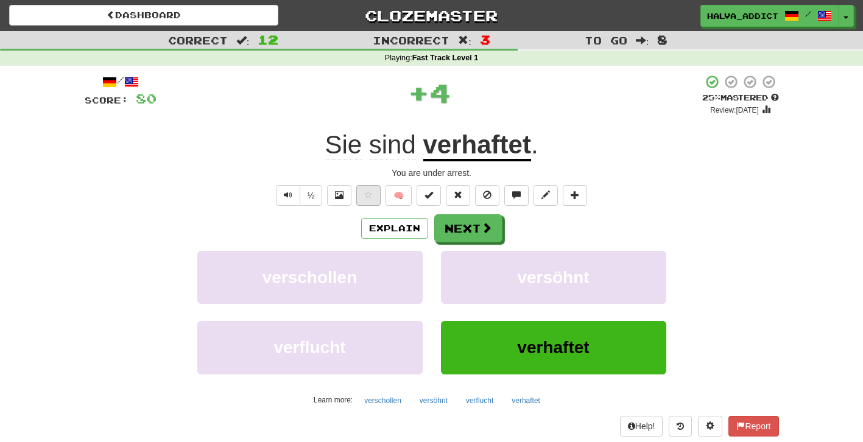
click at [367, 191] on span at bounding box center [368, 195] width 9 height 9
click at [456, 221] on button "Next" at bounding box center [469, 229] width 68 height 28
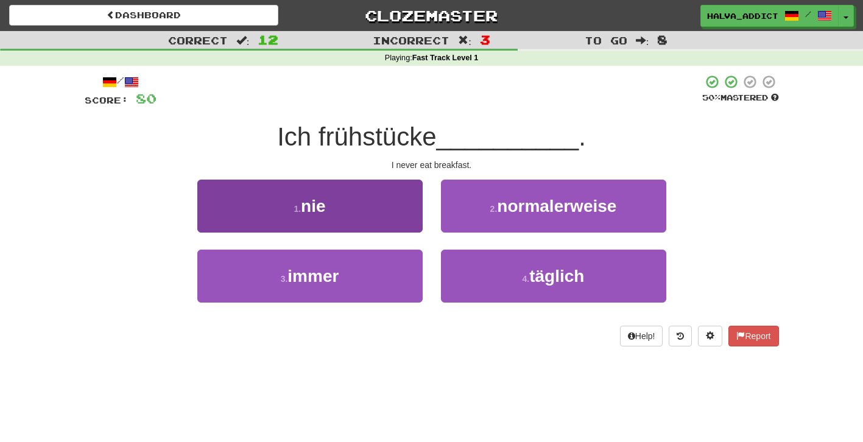
click at [400, 201] on button "1 . nie" at bounding box center [309, 206] width 225 height 53
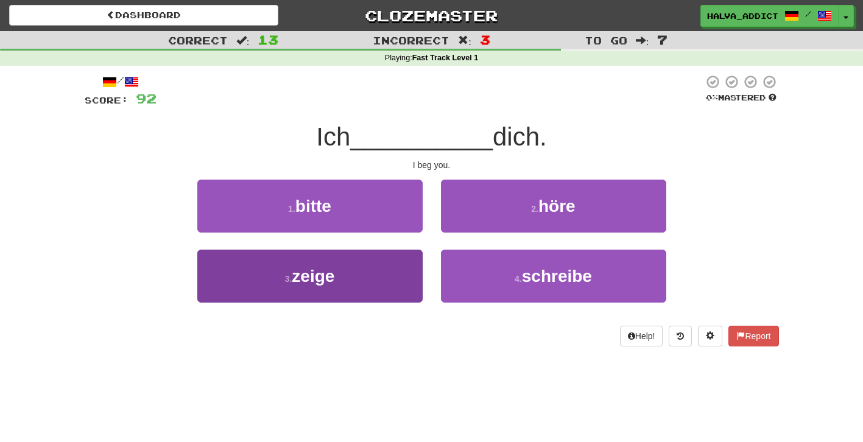
click at [378, 273] on button "3 . zeige" at bounding box center [309, 276] width 225 height 53
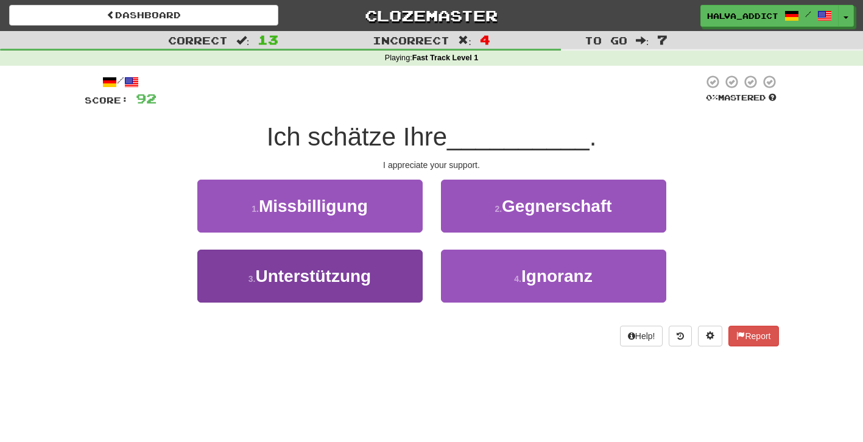
click at [342, 281] on span "Unterstützung" at bounding box center [313, 276] width 116 height 19
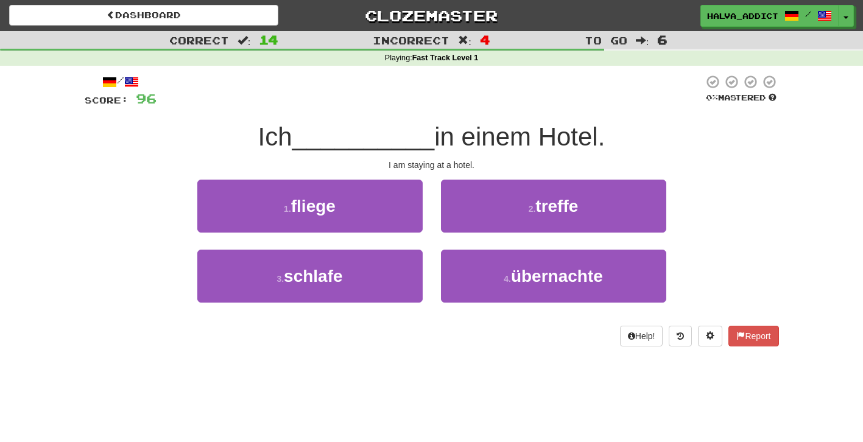
drag, startPoint x: 511, startPoint y: 220, endPoint x: 416, endPoint y: 352, distance: 162.3
click at [416, 352] on div "/ Score: 96 0 % Mastered Ich __________ in einem Hotel. I am staying at a hotel…" at bounding box center [432, 215] width 695 height 298
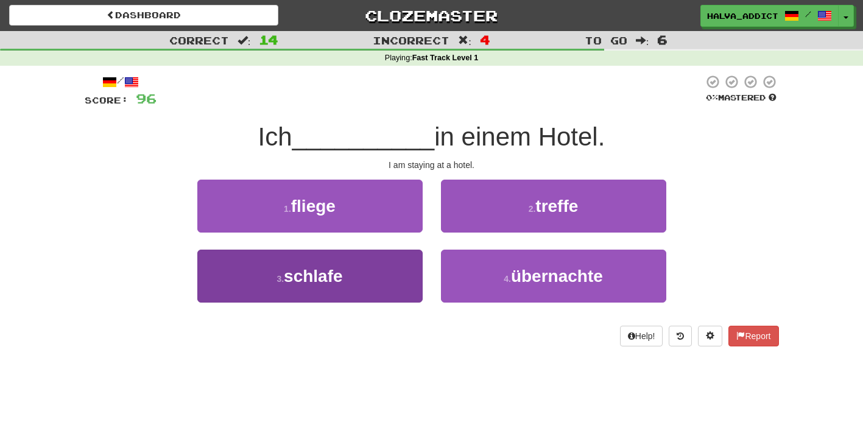
click at [351, 285] on button "3 . schlafe" at bounding box center [309, 276] width 225 height 53
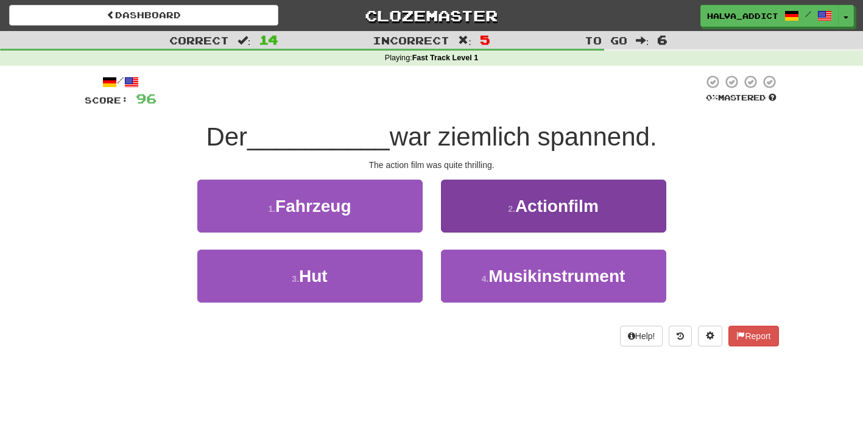
click at [498, 199] on button "2 . Actionfilm" at bounding box center [553, 206] width 225 height 53
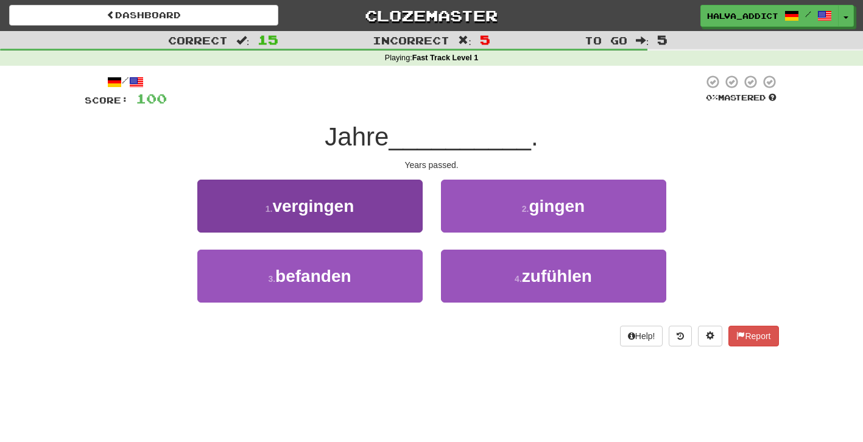
click at [350, 214] on button "1 . vergingen" at bounding box center [309, 206] width 225 height 53
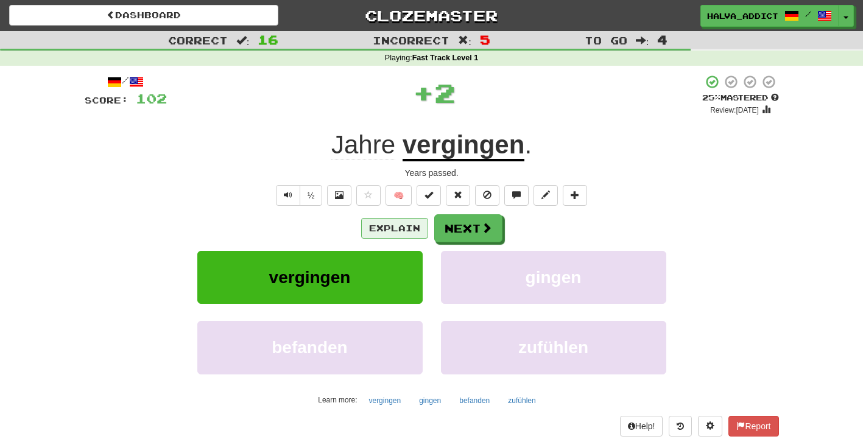
click at [381, 227] on button "Explain" at bounding box center [394, 228] width 67 height 21
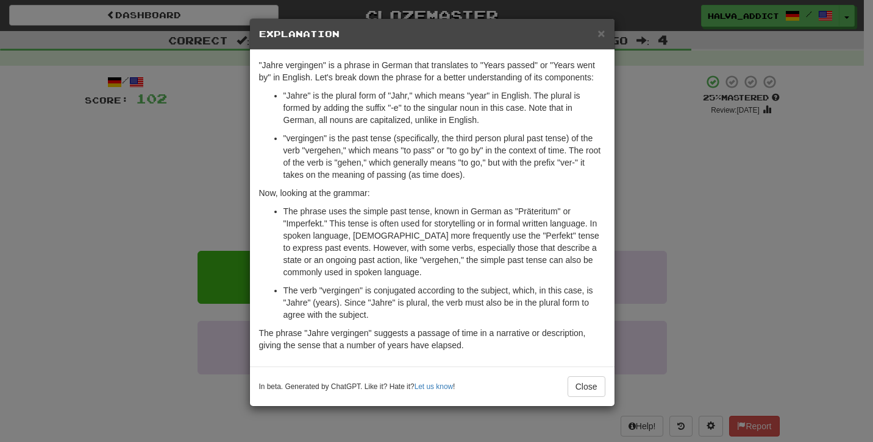
click at [674, 209] on div "× Explanation "Jahre vergingen" is a phrase in German that translates to "Years…" at bounding box center [436, 221] width 873 height 442
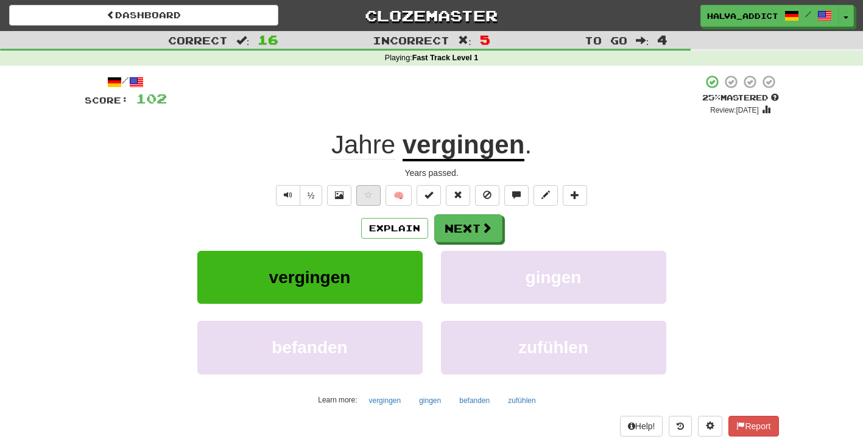
click at [380, 196] on button at bounding box center [368, 195] width 24 height 21
click at [482, 233] on span at bounding box center [487, 228] width 11 height 11
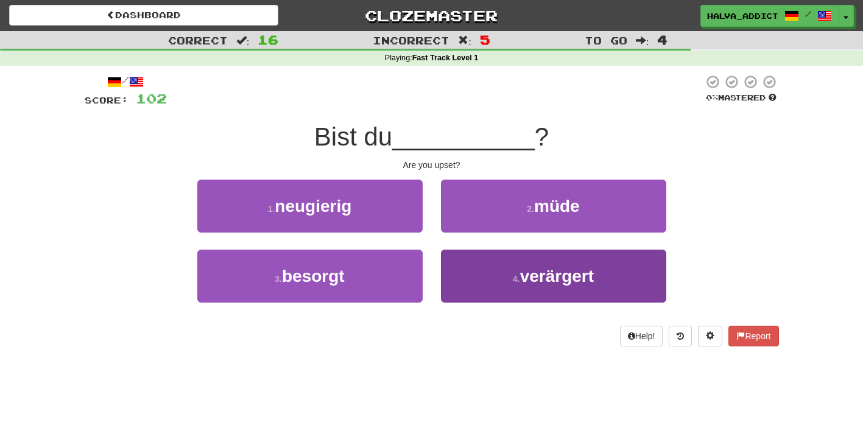
click at [487, 269] on button "4 . verärgert" at bounding box center [553, 276] width 225 height 53
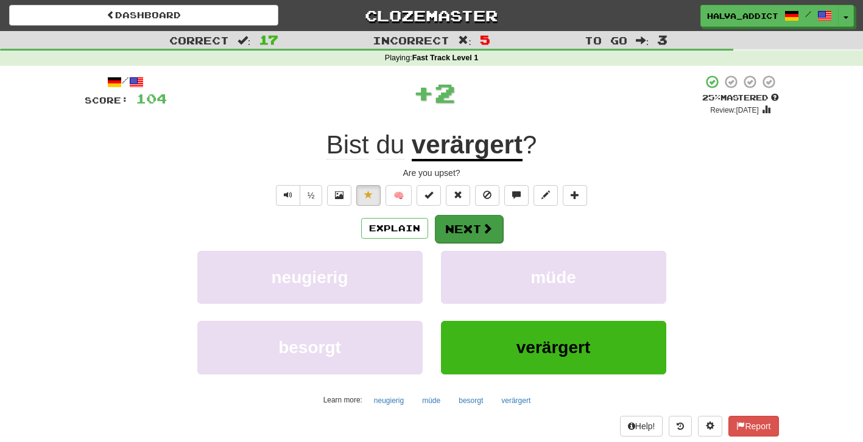
click at [450, 216] on button "Next" at bounding box center [469, 229] width 68 height 28
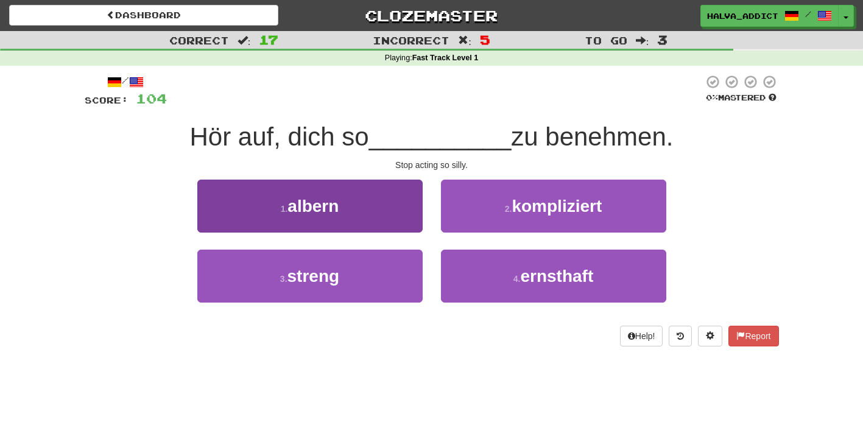
click at [389, 216] on button "1 . albern" at bounding box center [309, 206] width 225 height 53
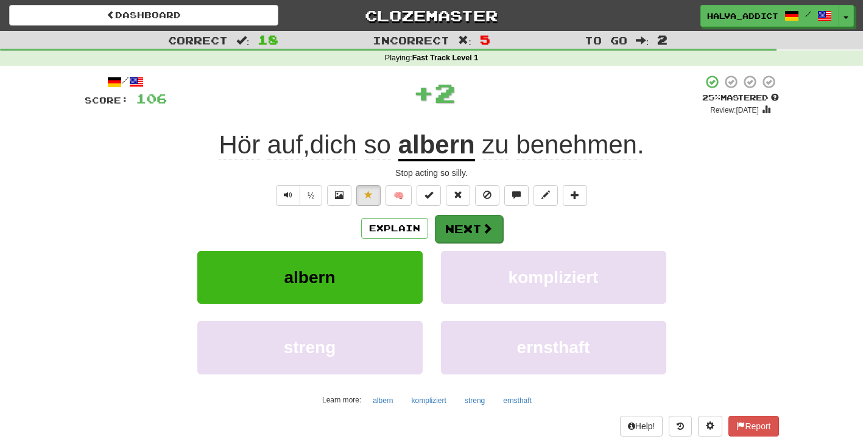
click at [458, 227] on button "Next" at bounding box center [469, 229] width 68 height 28
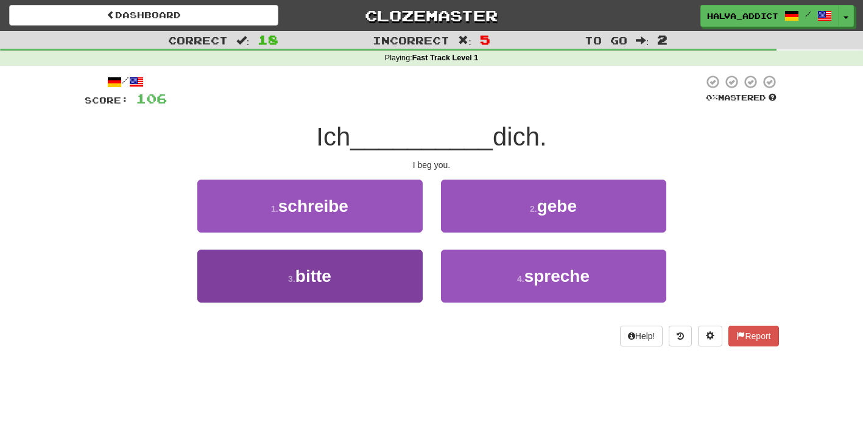
click at [375, 269] on button "3 . bitte" at bounding box center [309, 276] width 225 height 53
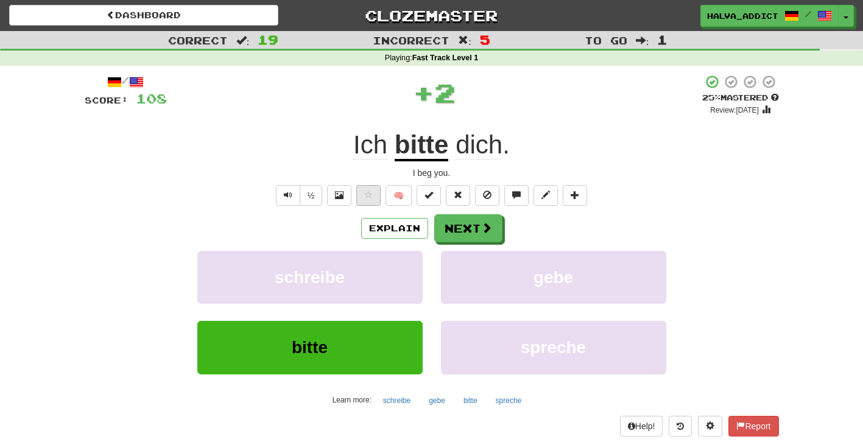
click at [366, 196] on span at bounding box center [368, 195] width 9 height 9
click at [388, 228] on button "Explain" at bounding box center [394, 228] width 67 height 21
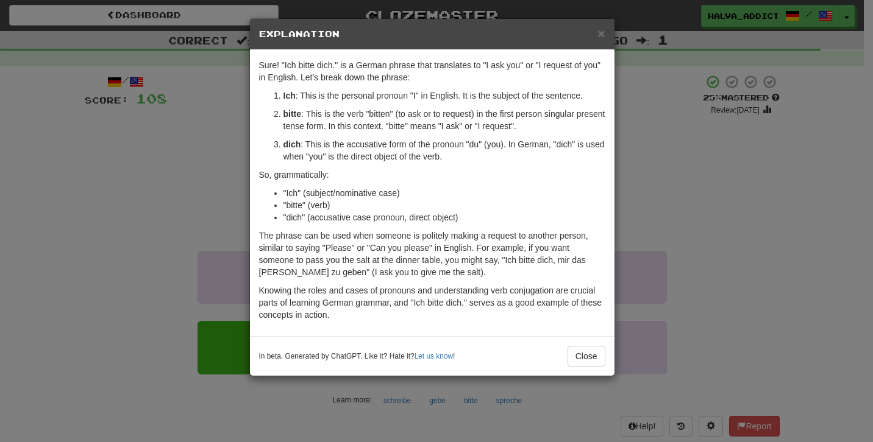
click at [680, 204] on div "× Explanation Sure! "Ich bitte dich." is a German phrase that translates to "I …" at bounding box center [436, 221] width 873 height 442
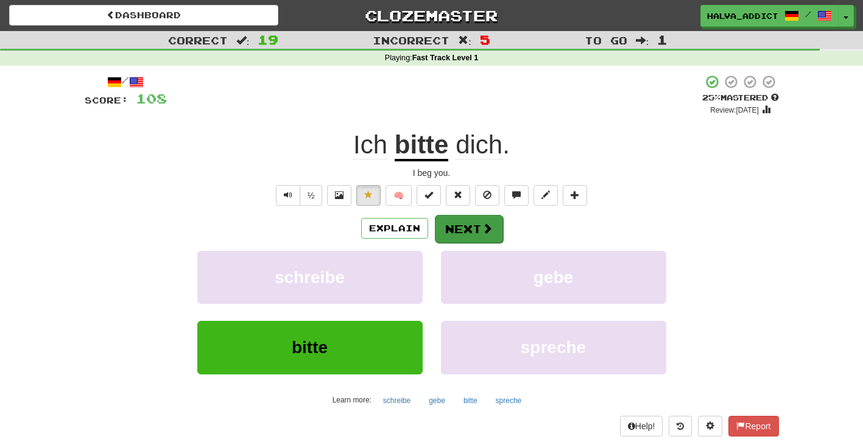
click at [453, 223] on button "Next" at bounding box center [469, 229] width 68 height 28
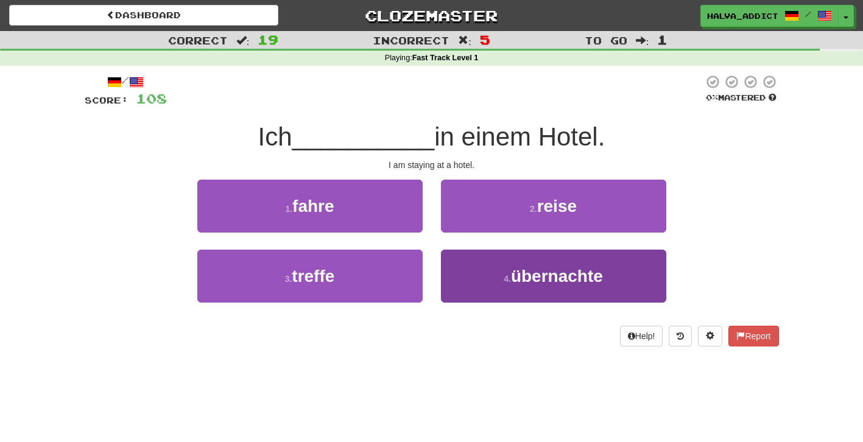
click at [496, 287] on button "4 . übernachte" at bounding box center [553, 276] width 225 height 53
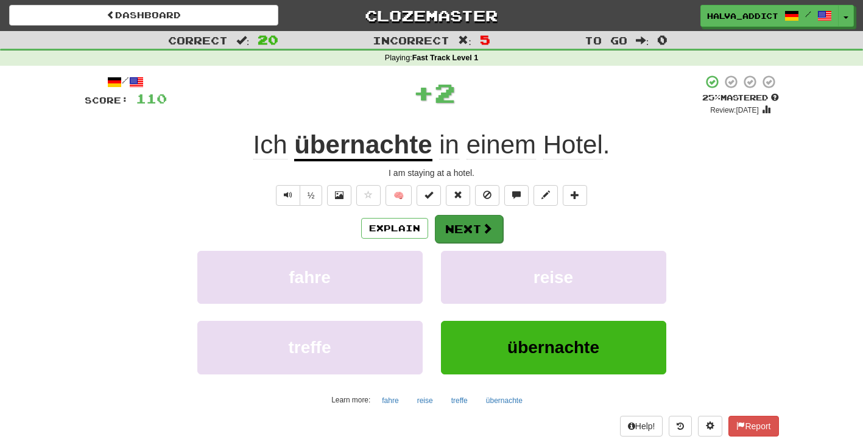
click at [473, 232] on button "Next" at bounding box center [469, 229] width 68 height 28
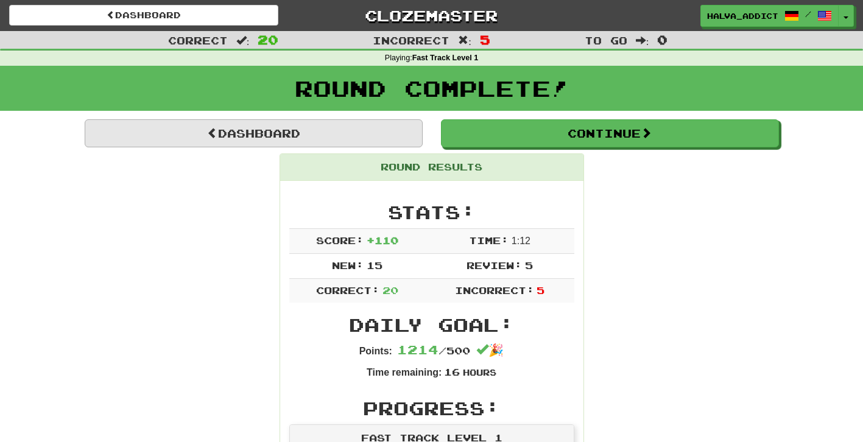
click at [246, 134] on link "Dashboard" at bounding box center [254, 133] width 338 height 28
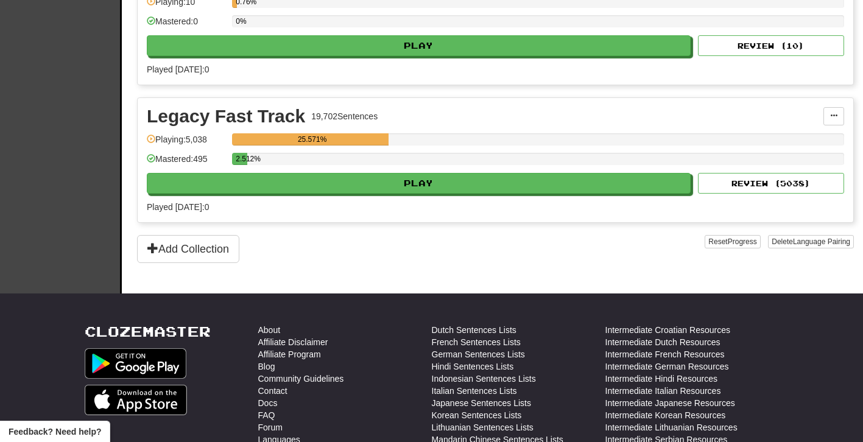
scroll to position [728, 0]
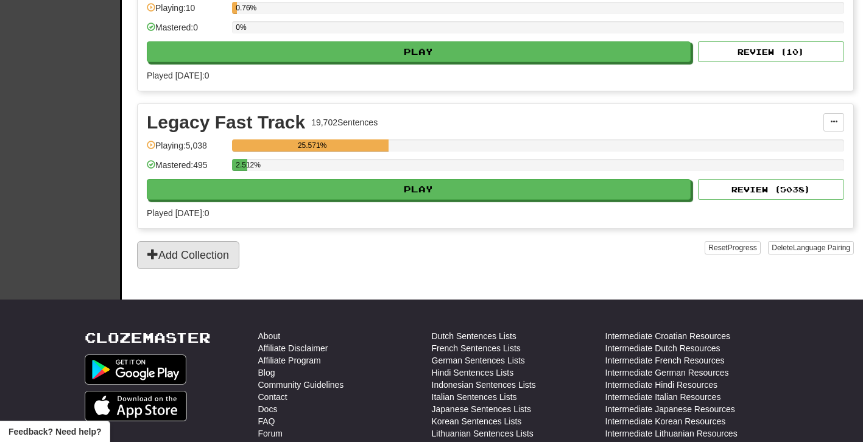
click at [217, 254] on button "Add Collection" at bounding box center [188, 255] width 102 height 28
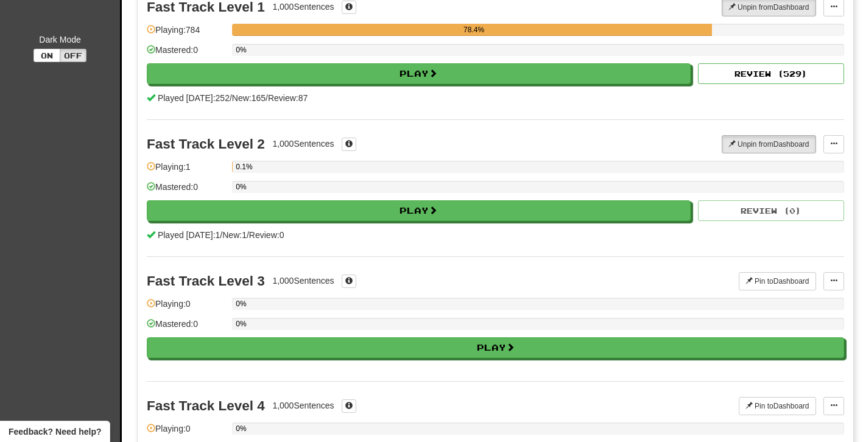
scroll to position [0, 0]
